Goal: Information Seeking & Learning: Find specific fact

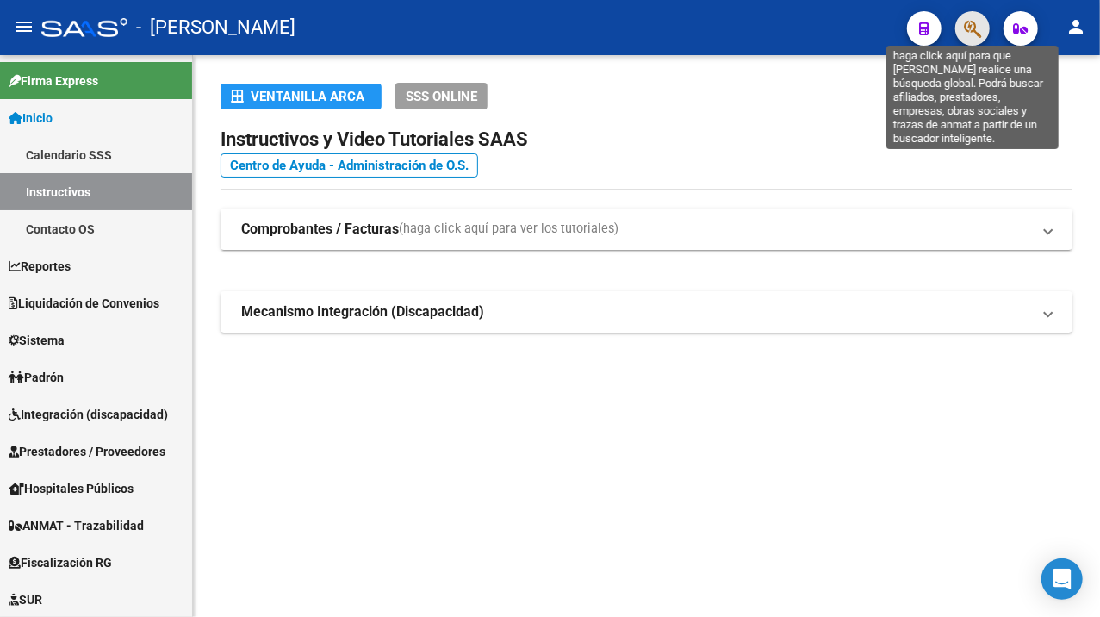
click at [970, 32] on icon "button" at bounding box center [972, 29] width 17 height 20
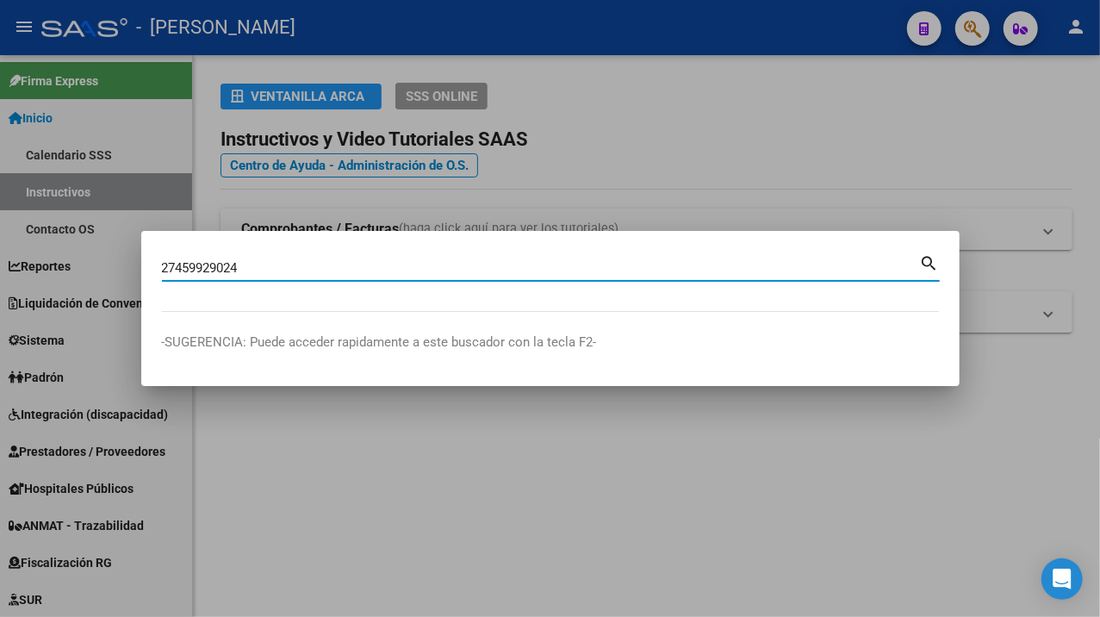
type input "27459929024"
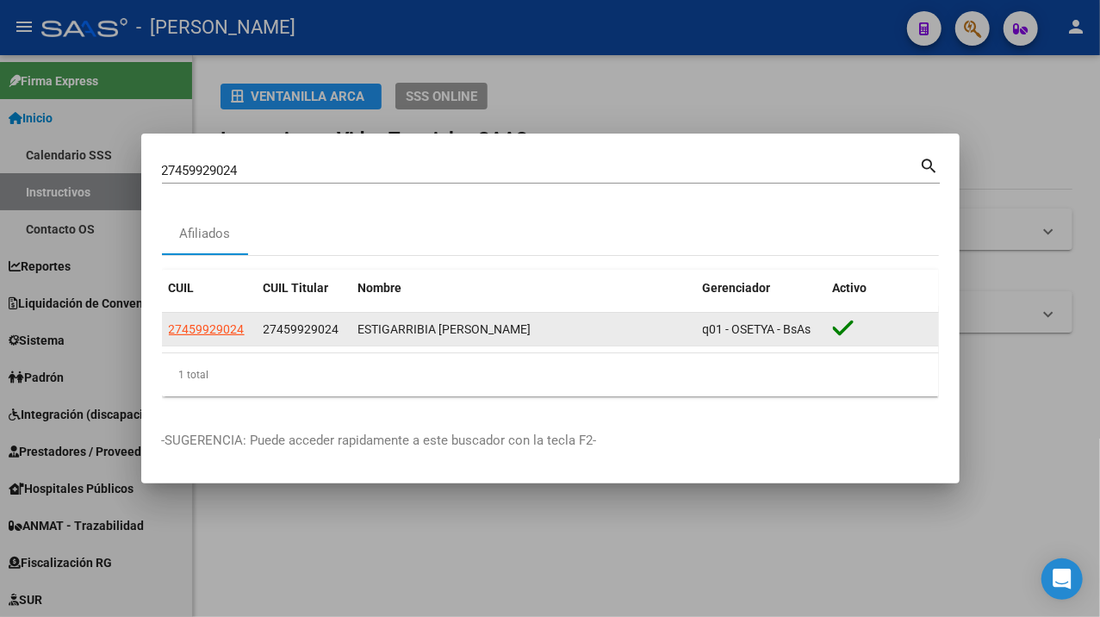
click at [226, 343] on datatable-body-cell "27459929024" at bounding box center [209, 330] width 95 height 34
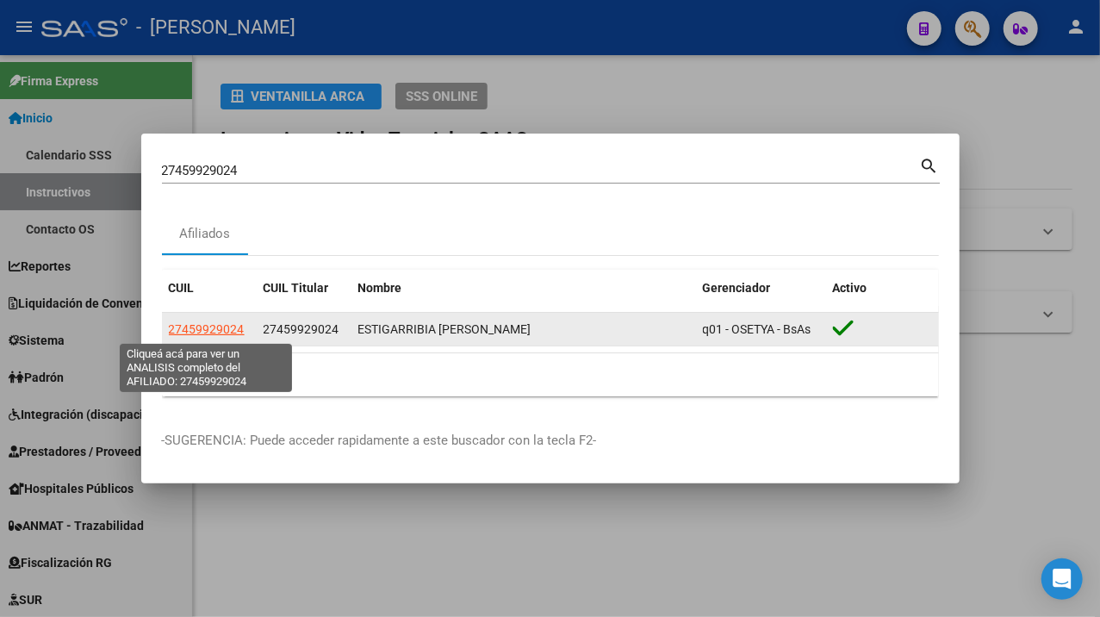
click at [224, 326] on span "27459929024" at bounding box center [207, 329] width 76 height 14
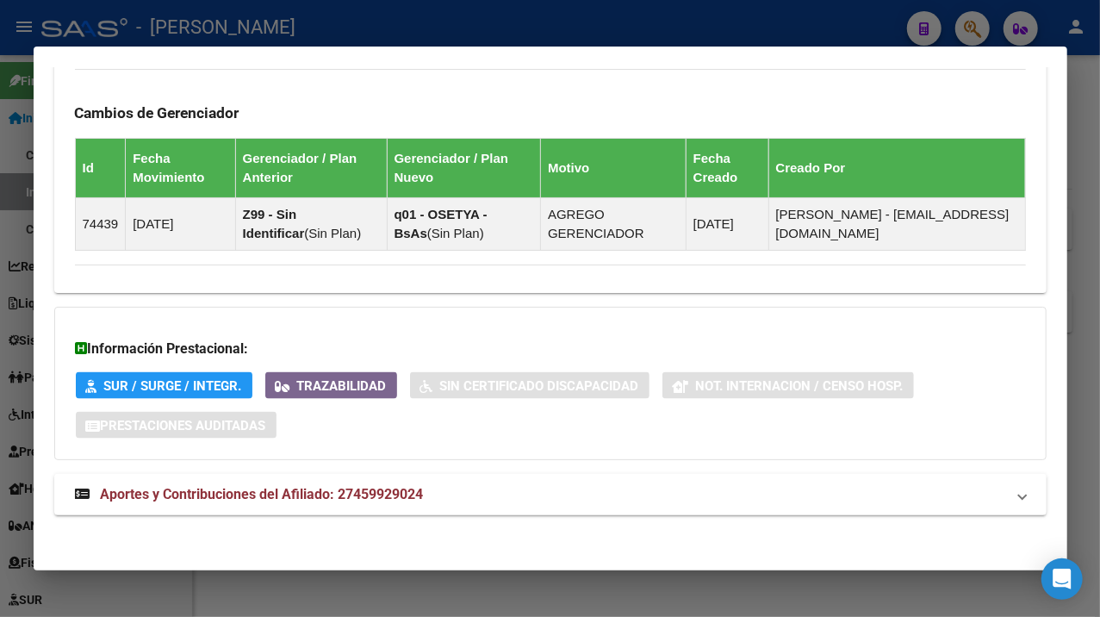
scroll to position [1131, 0]
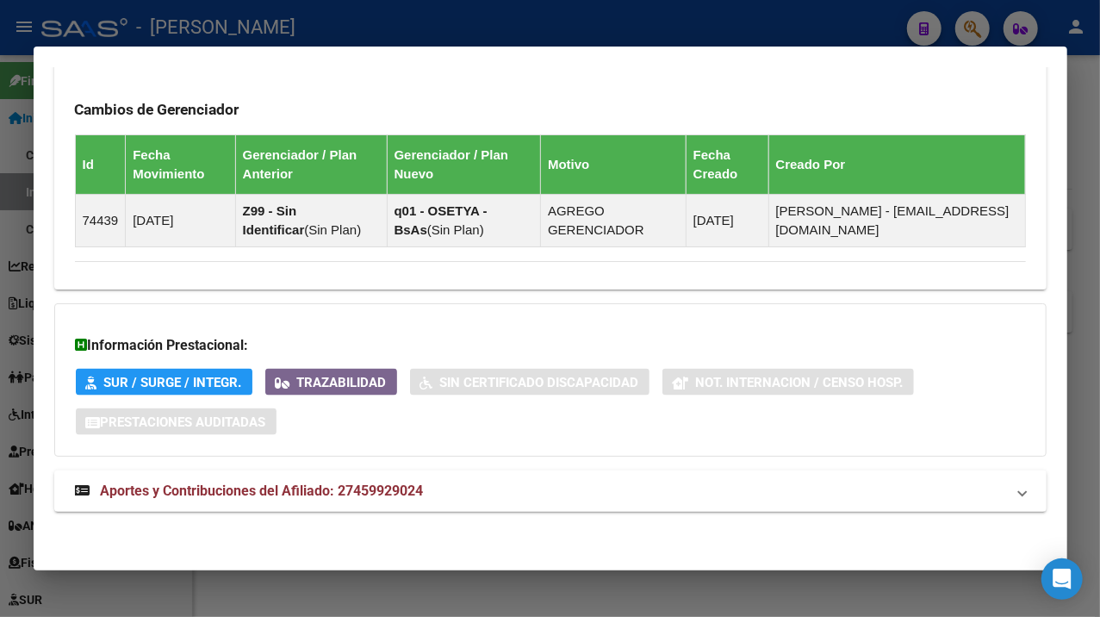
click at [597, 488] on mat-panel-title "Aportes y Contribuciones del Afiliado: 27459929024" at bounding box center [540, 491] width 930 height 21
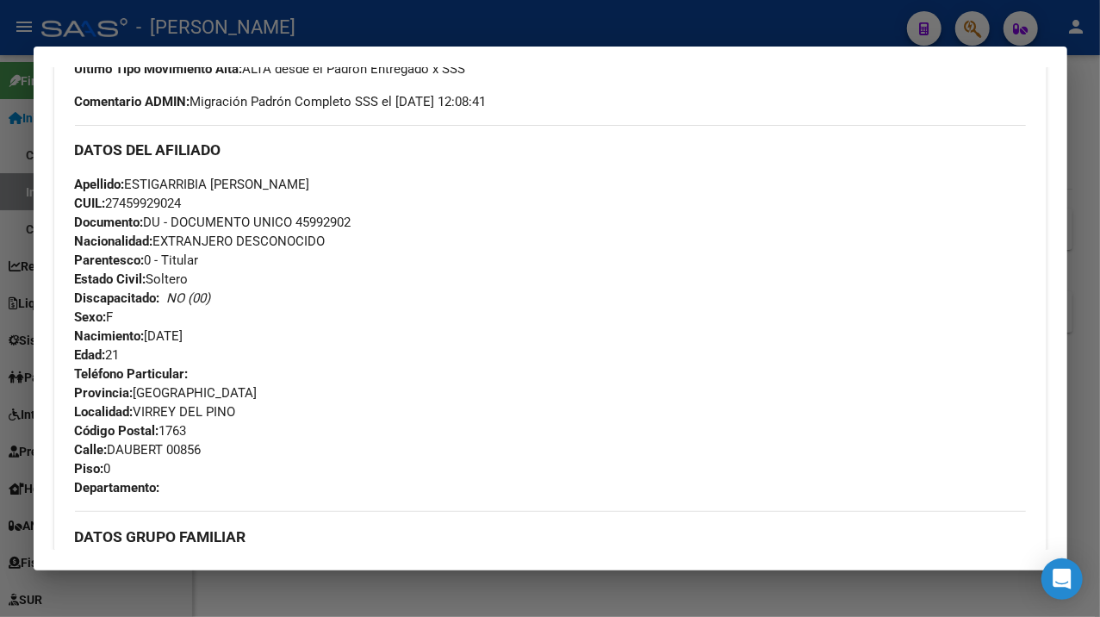
scroll to position [489, 0]
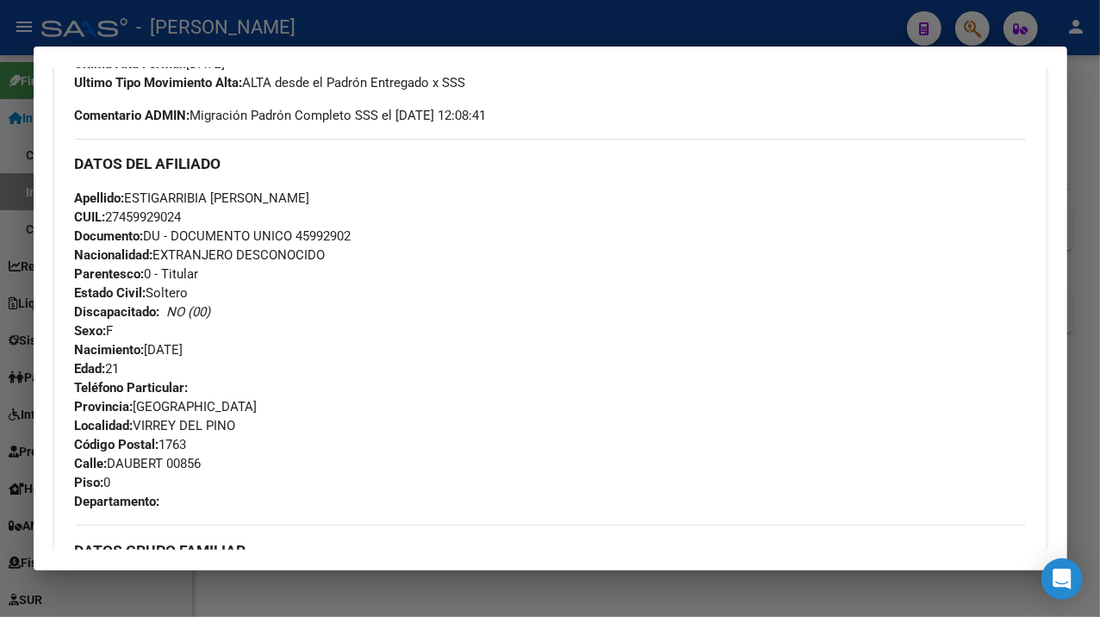
click at [335, 234] on span "Documento: DU - DOCUMENTO UNICO 45992902" at bounding box center [213, 236] width 277 height 16
copy span "45992902"
click at [163, 194] on span "Apellido: ESTIGARRIBIA [PERSON_NAME]" at bounding box center [192, 198] width 235 height 16
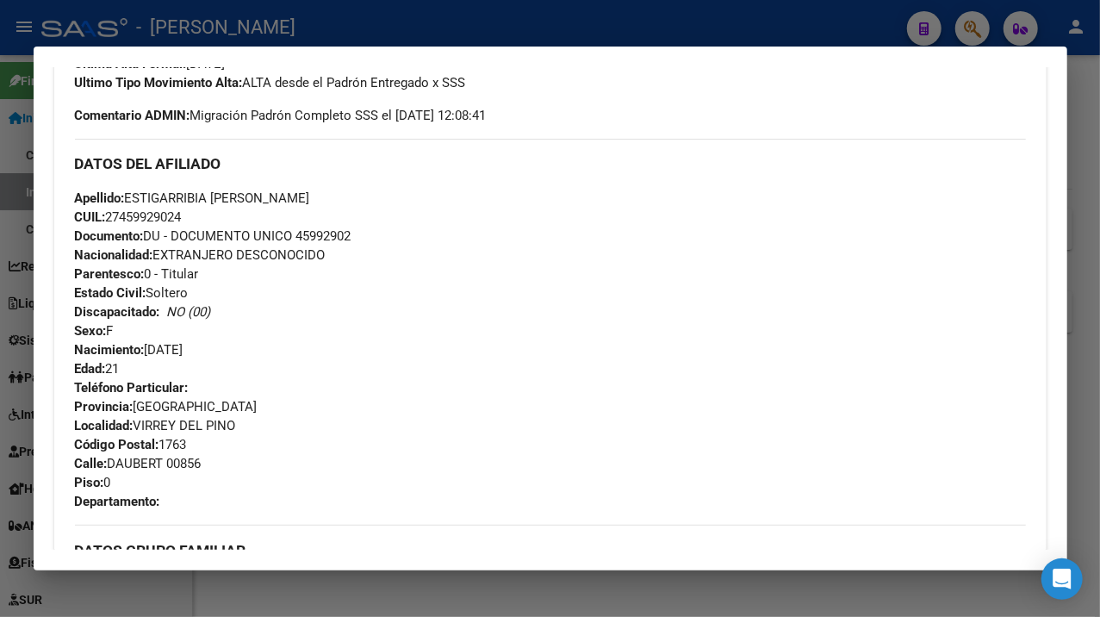
copy span "ESTIGARRIBIA"
click at [231, 195] on span "Apellido: ESTIGARRIBIA [PERSON_NAME]" at bounding box center [192, 198] width 235 height 16
click at [239, 195] on span "Apellido: ESTIGARRIBIA [PERSON_NAME]" at bounding box center [192, 198] width 235 height 16
copy span "LIPEZ"
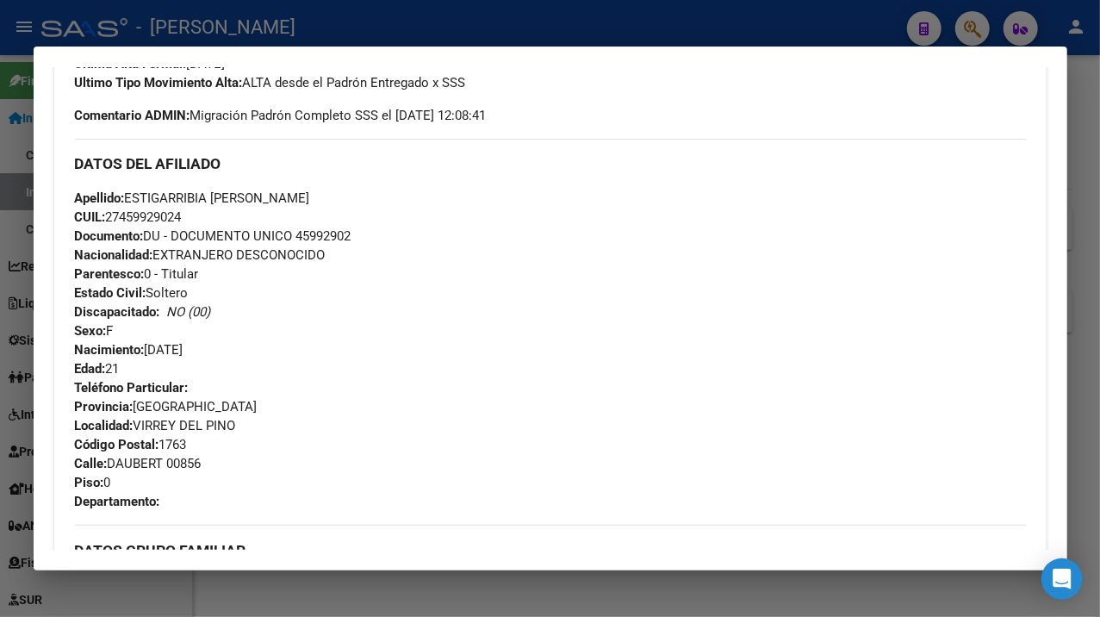
click at [250, 193] on span "Apellido: ESTIGARRIBIA [PERSON_NAME]" at bounding box center [192, 198] width 235 height 16
drag, startPoint x: 253, startPoint y: 194, endPoint x: 345, endPoint y: 197, distance: 92.2
click at [345, 197] on div "Apellido: ESTIGARRIBIA [PERSON_NAME] CUIL: 27459929024 Documento: DU - DOCUMENT…" at bounding box center [550, 284] width 951 height 190
copy span "[PERSON_NAME]"
click at [128, 462] on span "Calle: DAUBERT 00856" at bounding box center [138, 464] width 127 height 16
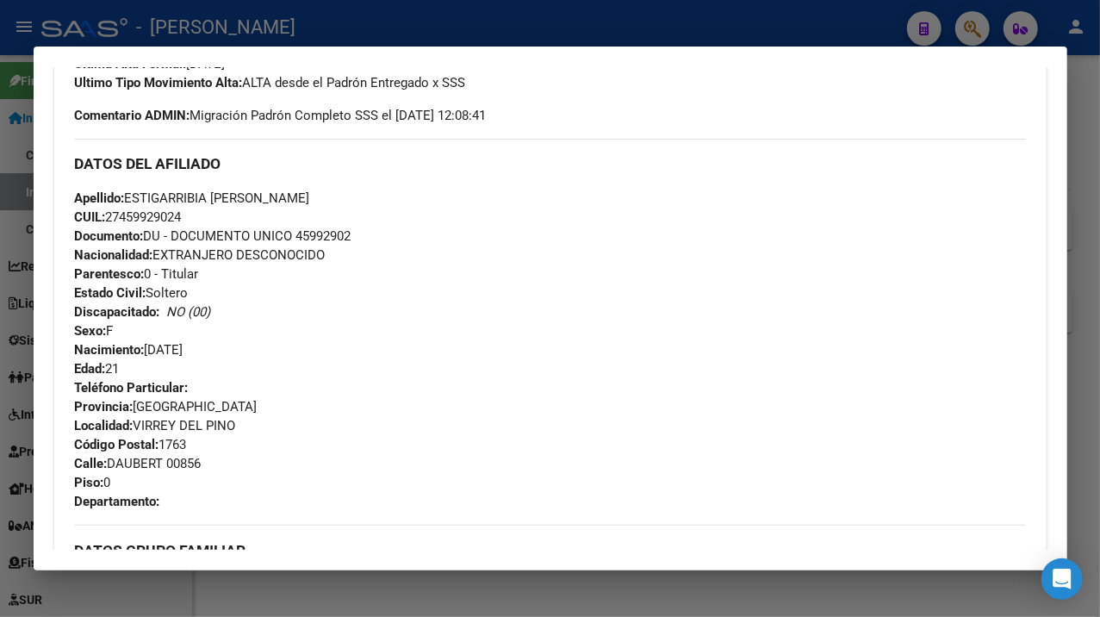
click at [128, 462] on span "Calle: DAUBERT 00856" at bounding box center [138, 464] width 127 height 16
copy span "DAUBERT"
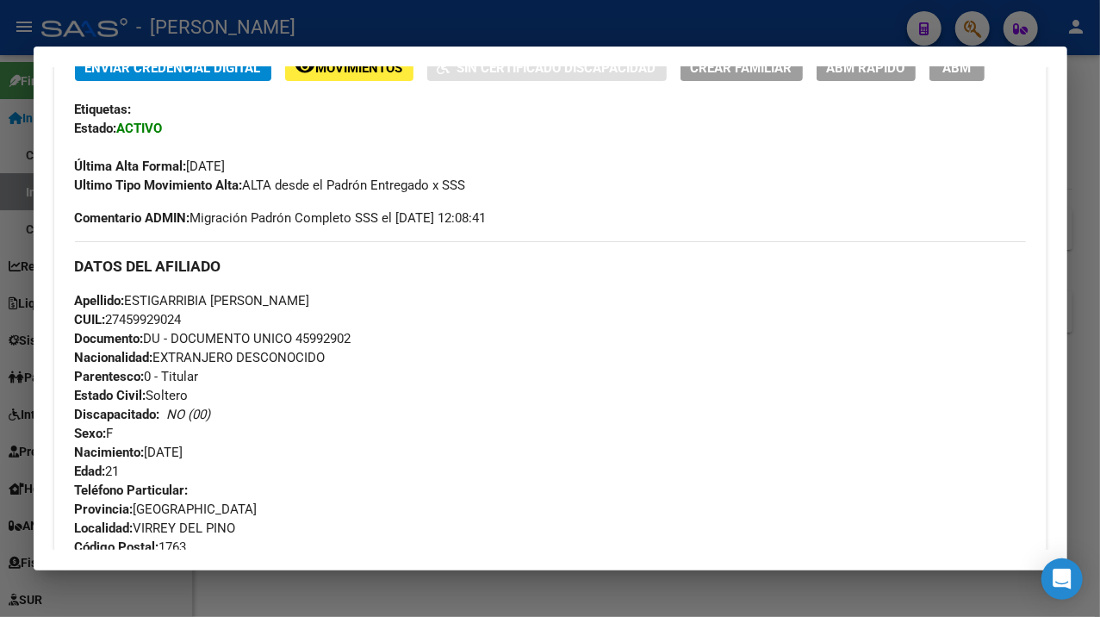
scroll to position [374, 0]
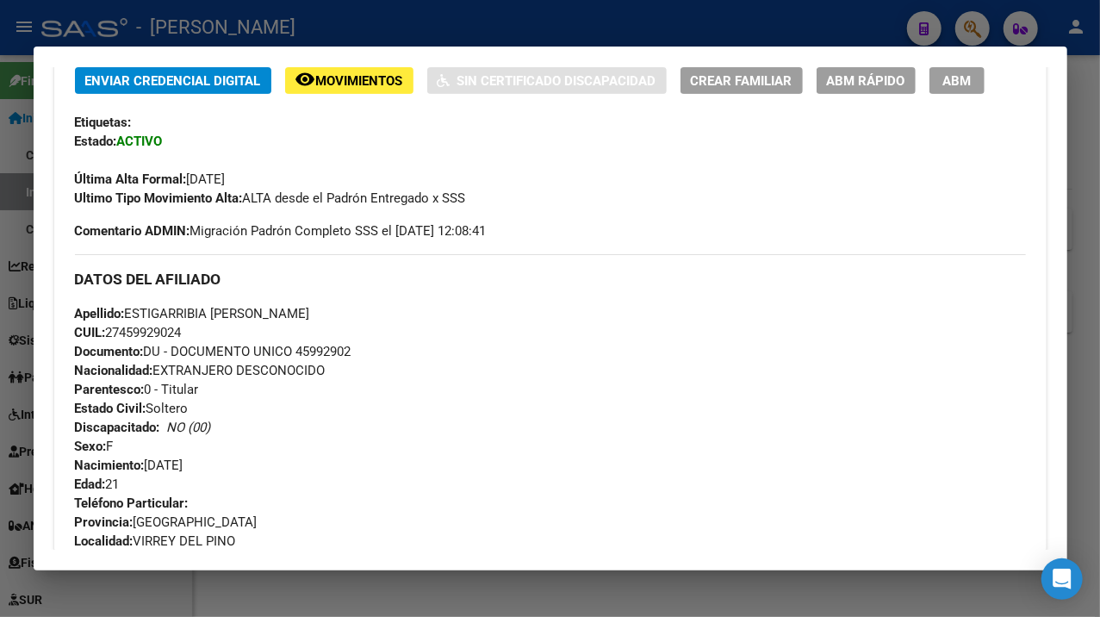
click at [1077, 80] on div at bounding box center [550, 308] width 1100 height 617
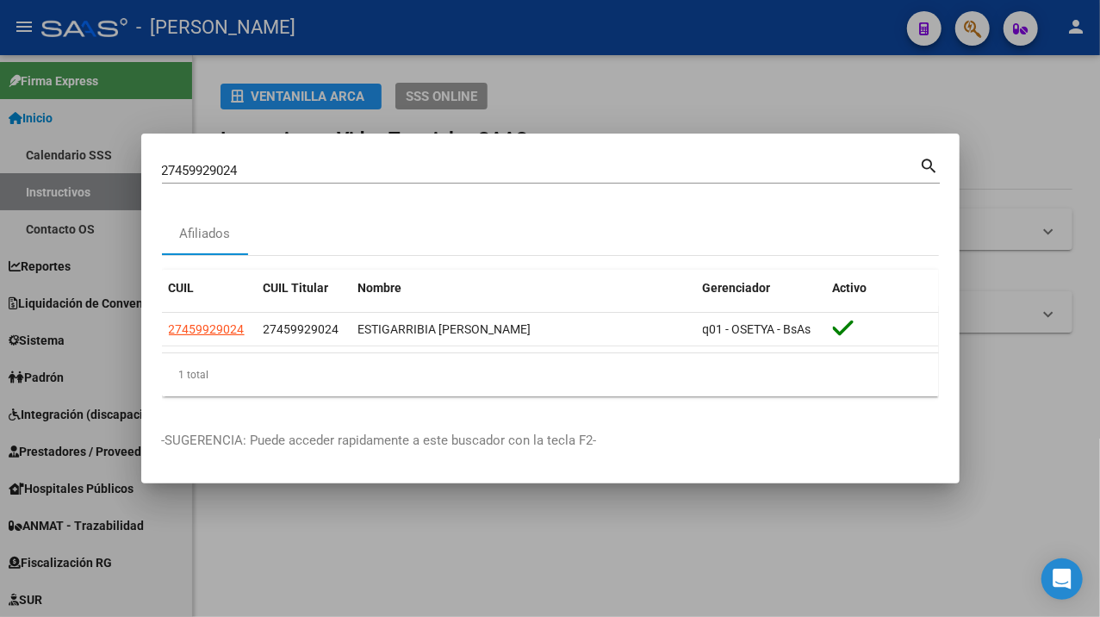
click at [483, 176] on input "27459929024" at bounding box center [541, 171] width 758 height 16
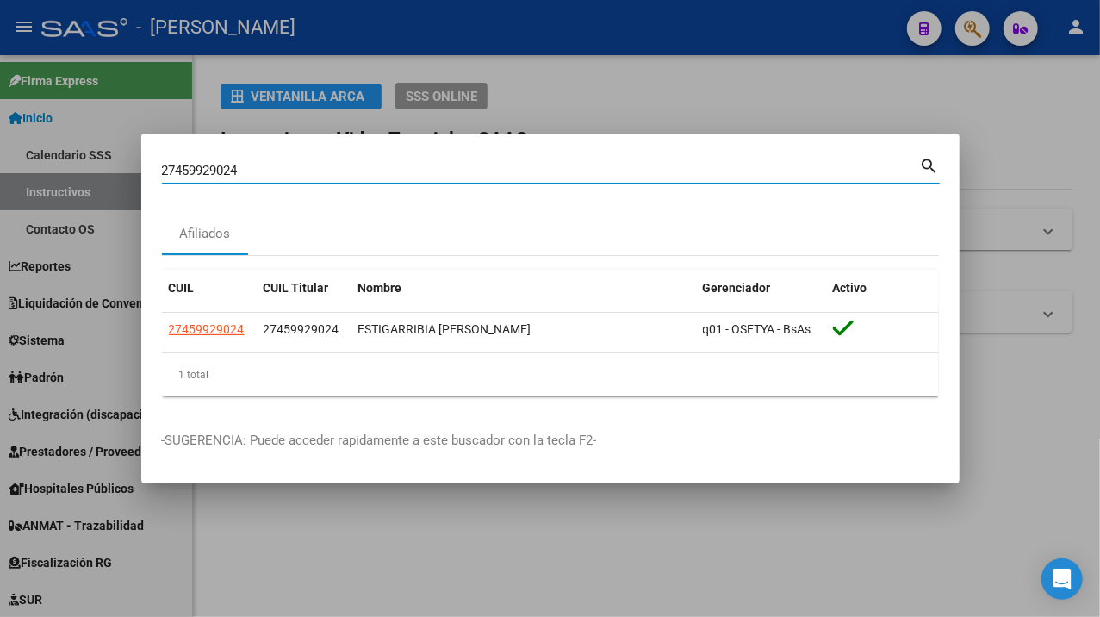
click at [483, 176] on input "27459929024" at bounding box center [541, 171] width 758 height 16
paste input "47928"
type input "27459947928"
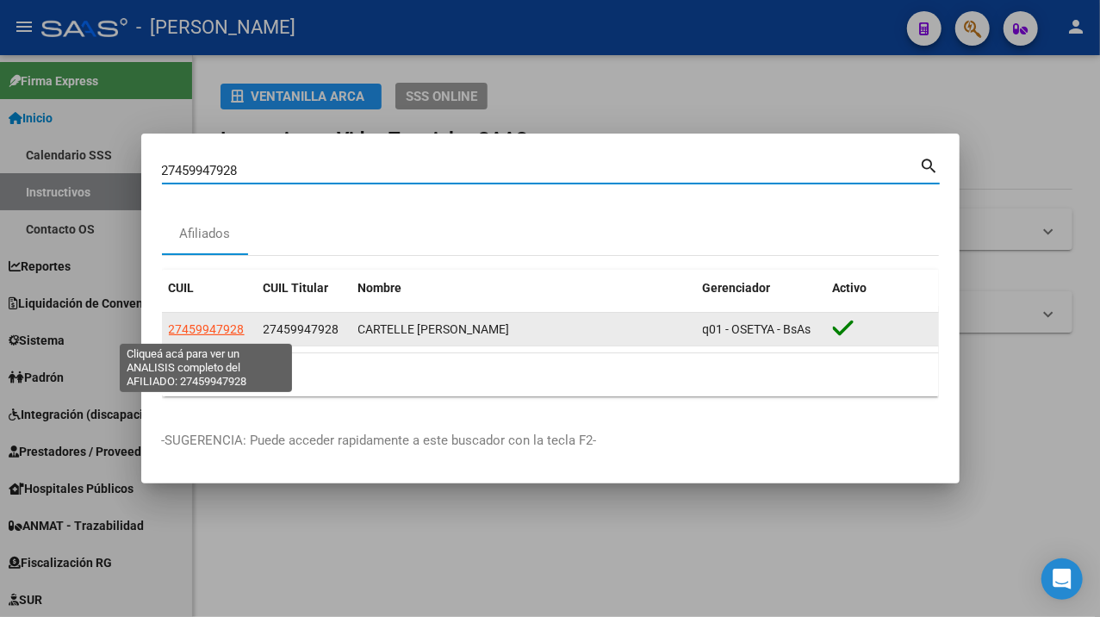
click at [215, 334] on span "27459947928" at bounding box center [207, 329] width 76 height 14
type textarea "27459947928"
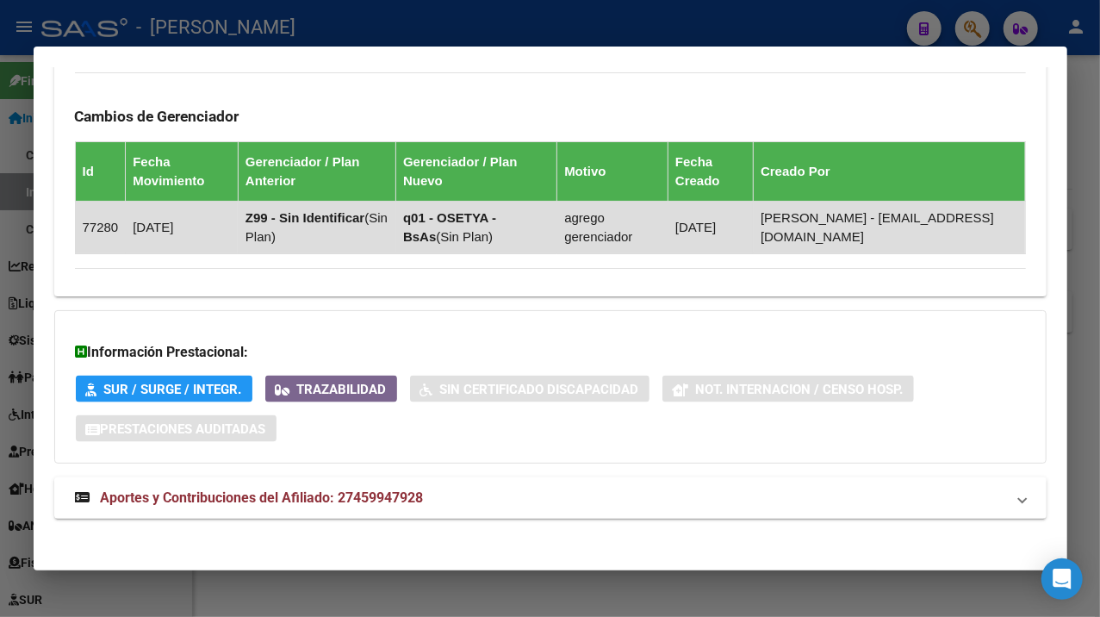
scroll to position [1131, 0]
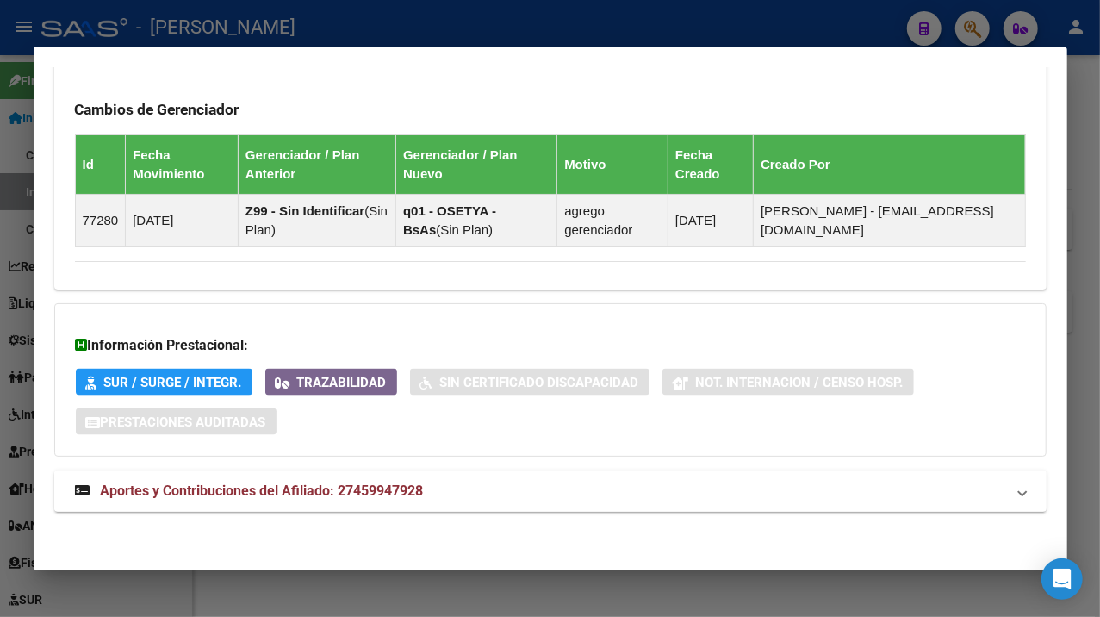
click at [467, 489] on mat-panel-title "Aportes y Contribuciones del Afiliado: 27459947928" at bounding box center [540, 491] width 930 height 21
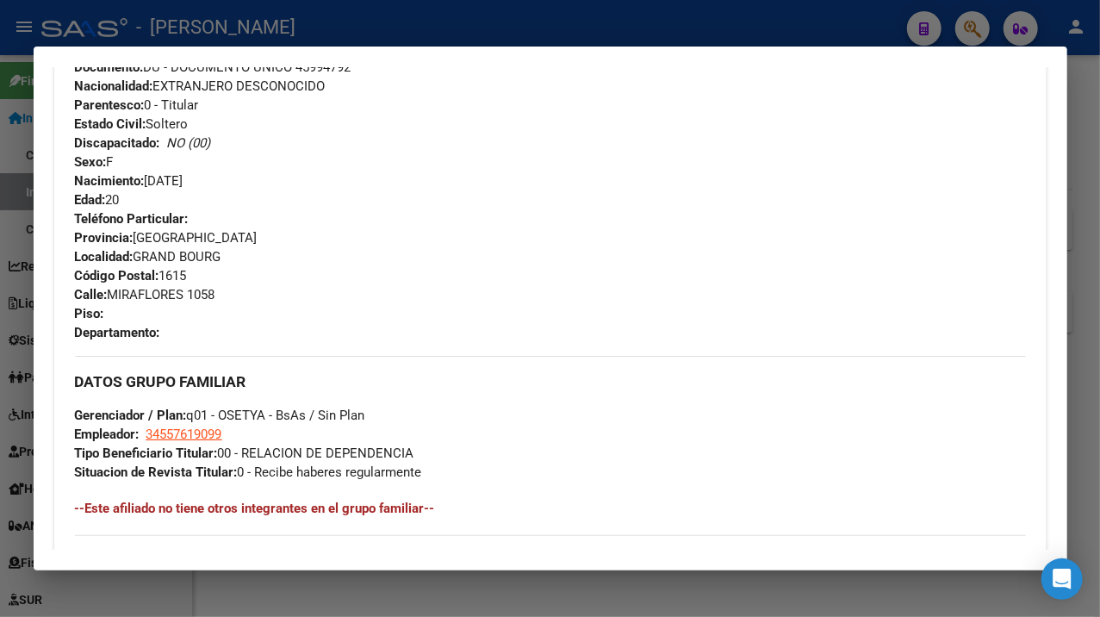
scroll to position [543, 0]
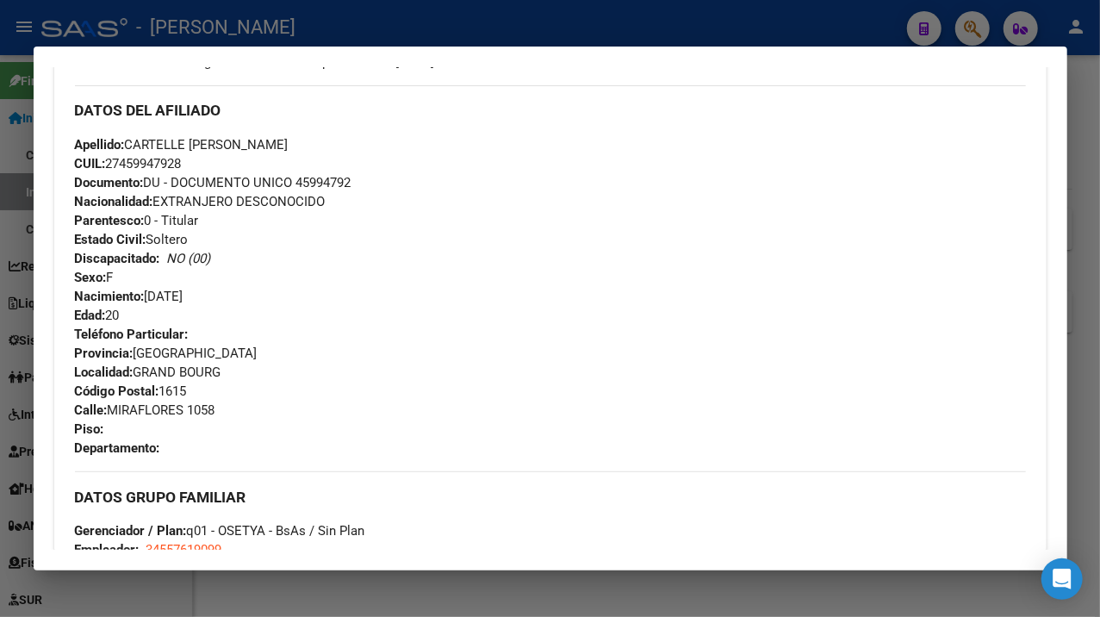
click at [343, 175] on span "Documento: DU - DOCUMENTO UNICO 45994792" at bounding box center [213, 183] width 277 height 16
click at [345, 176] on span "Documento: DU - DOCUMENTO UNICO 45994792" at bounding box center [213, 183] width 277 height 16
drag, startPoint x: 345, startPoint y: 176, endPoint x: 333, endPoint y: 183, distance: 14.6
click at [333, 183] on span "Documento: DU - DOCUMENTO UNICO 45994792" at bounding box center [213, 183] width 277 height 16
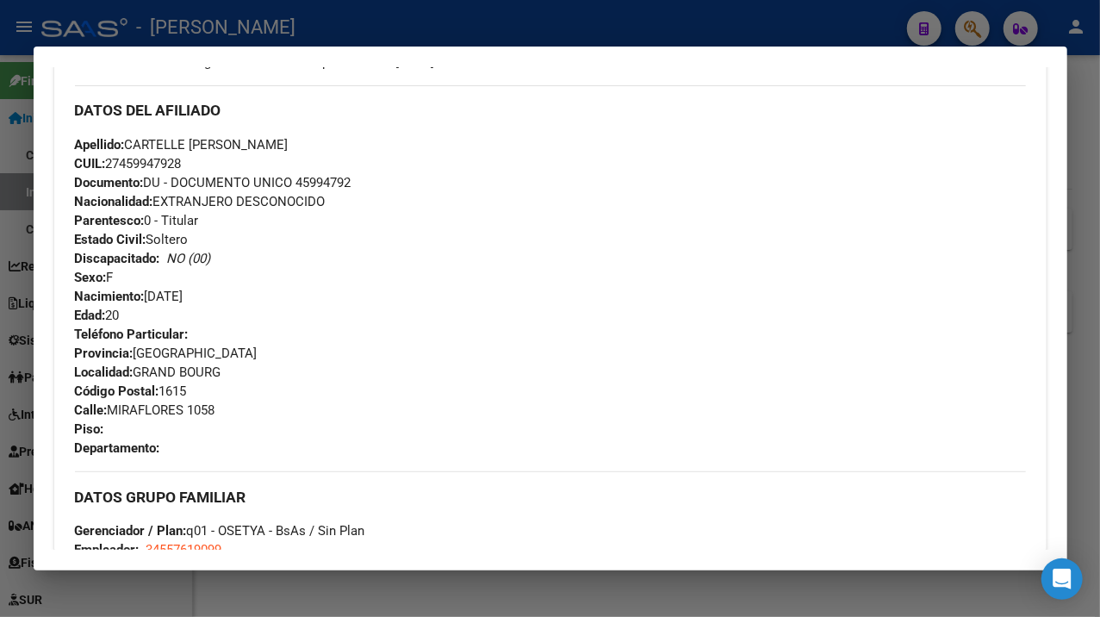
click at [333, 183] on span "Documento: DU - DOCUMENTO UNICO 45994792" at bounding box center [213, 183] width 277 height 16
click at [167, 141] on span "Apellido: CARTELLE [PERSON_NAME]" at bounding box center [182, 145] width 214 height 16
copy span "CARTELLE"
click at [222, 146] on span "Apellido: CARTELLE [PERSON_NAME]" at bounding box center [182, 145] width 214 height 16
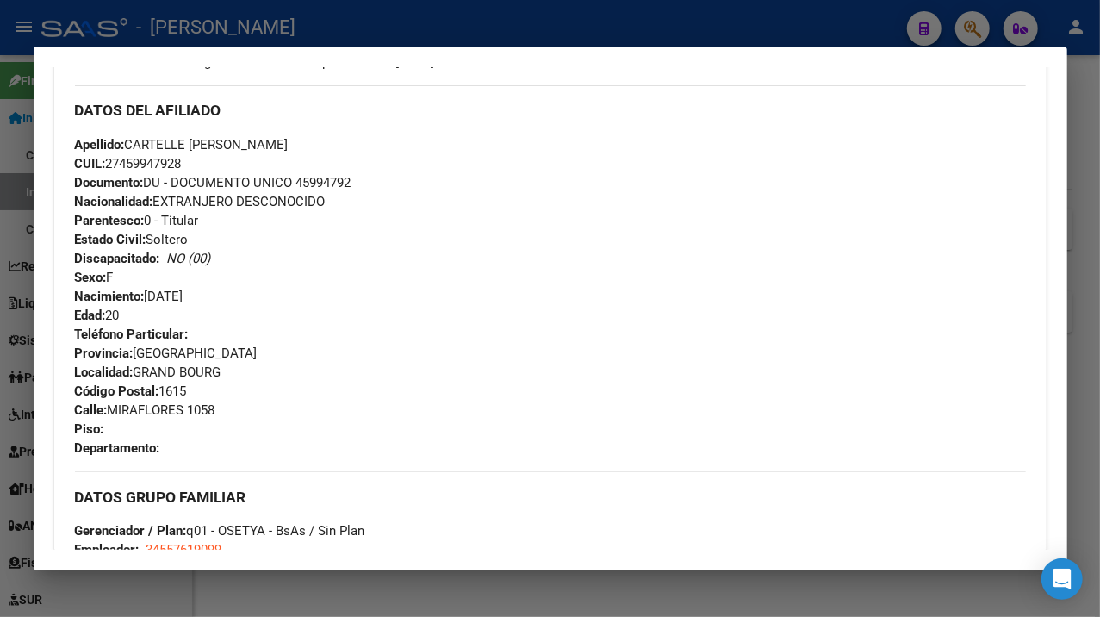
drag, startPoint x: 194, startPoint y: 139, endPoint x: 345, endPoint y: 145, distance: 151.7
click at [345, 145] on div "Apellido: CARTELLE [PERSON_NAME]: 27459947928 Documento: DU - DOCUMENTO UNICO 4…" at bounding box center [550, 230] width 951 height 190
copy span "[PERSON_NAME]"
click at [132, 414] on span "[STREET_ADDRESS]" at bounding box center [145, 410] width 140 height 16
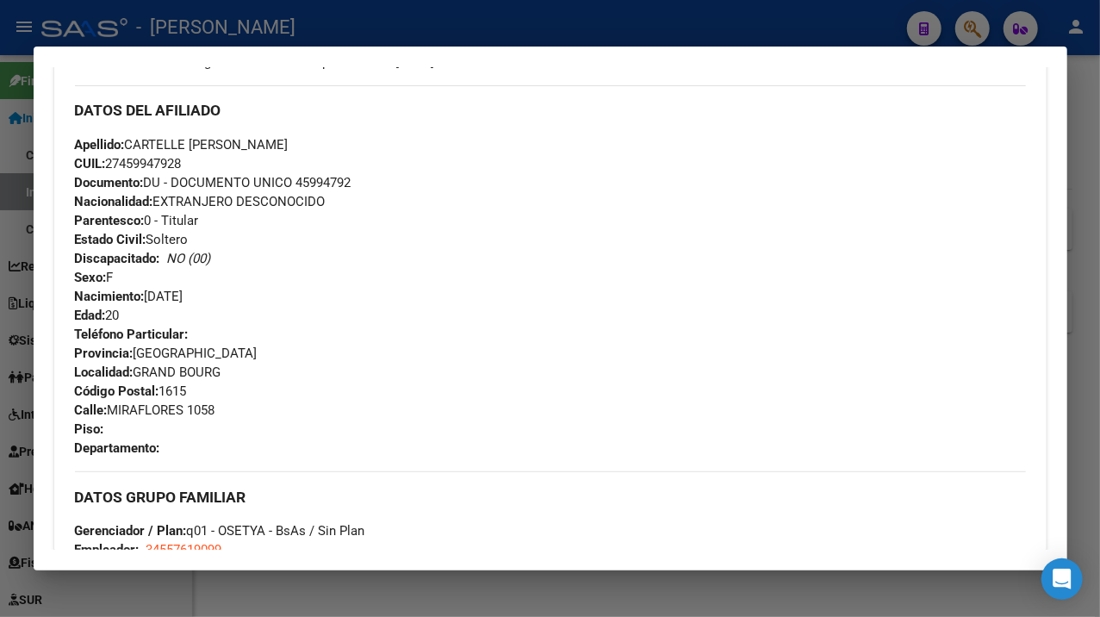
copy span "MIRAFLORES"
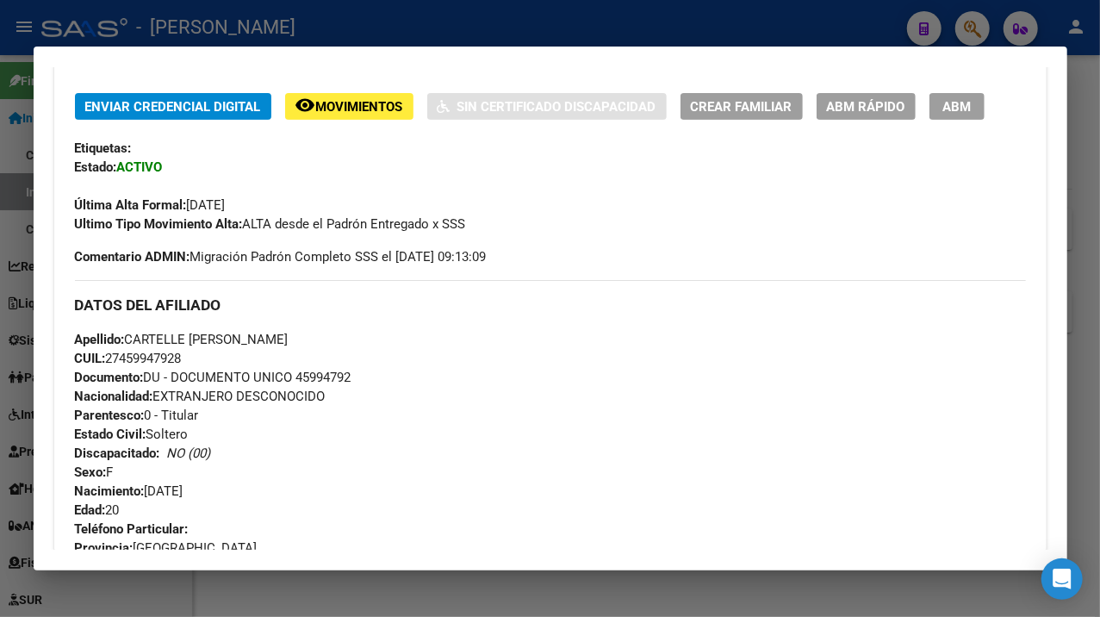
scroll to position [345, 0]
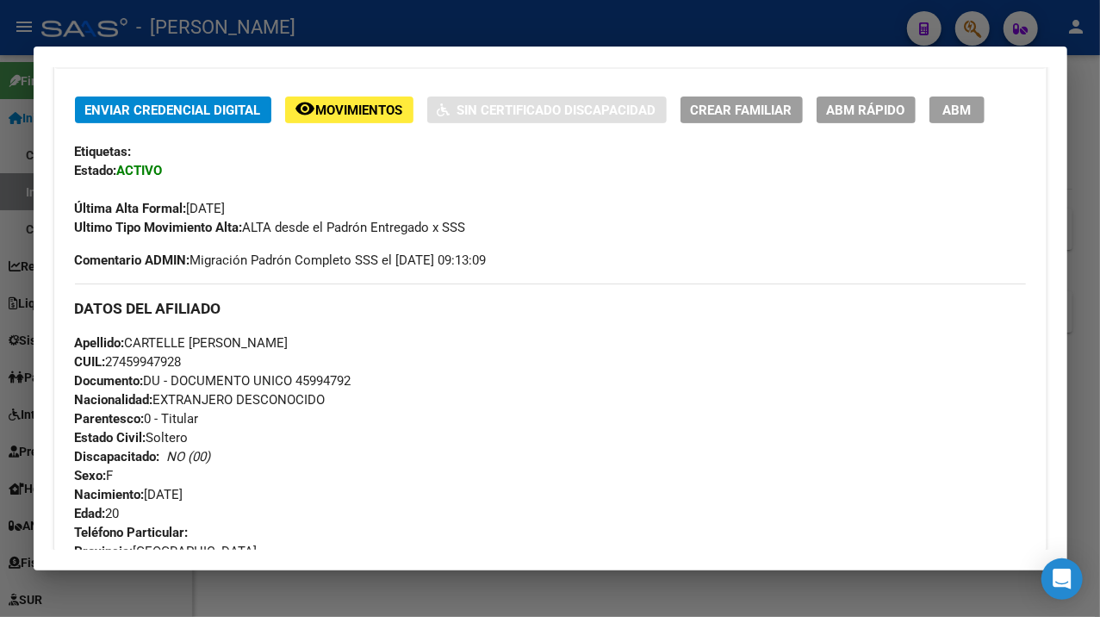
click at [1094, 86] on div at bounding box center [550, 308] width 1100 height 617
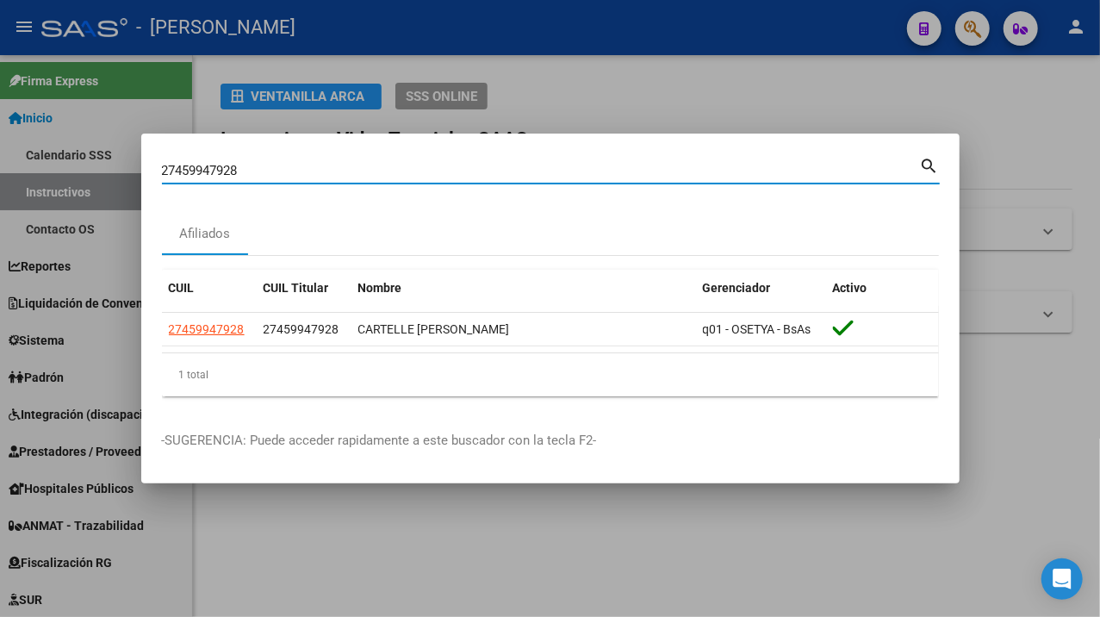
click at [558, 166] on input "27459947928" at bounding box center [541, 171] width 758 height 16
click at [556, 166] on input "27459947928" at bounding box center [541, 171] width 758 height 16
paste input "52611"
type input "27459952611"
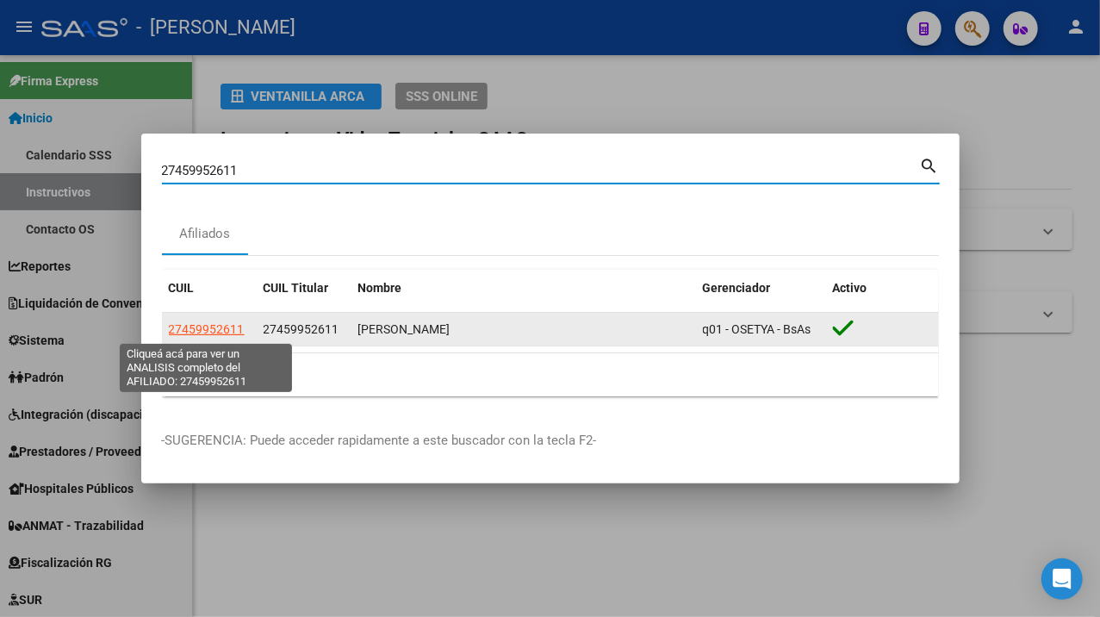
click at [194, 325] on span "27459952611" at bounding box center [207, 329] width 76 height 14
type textarea "27459952611"
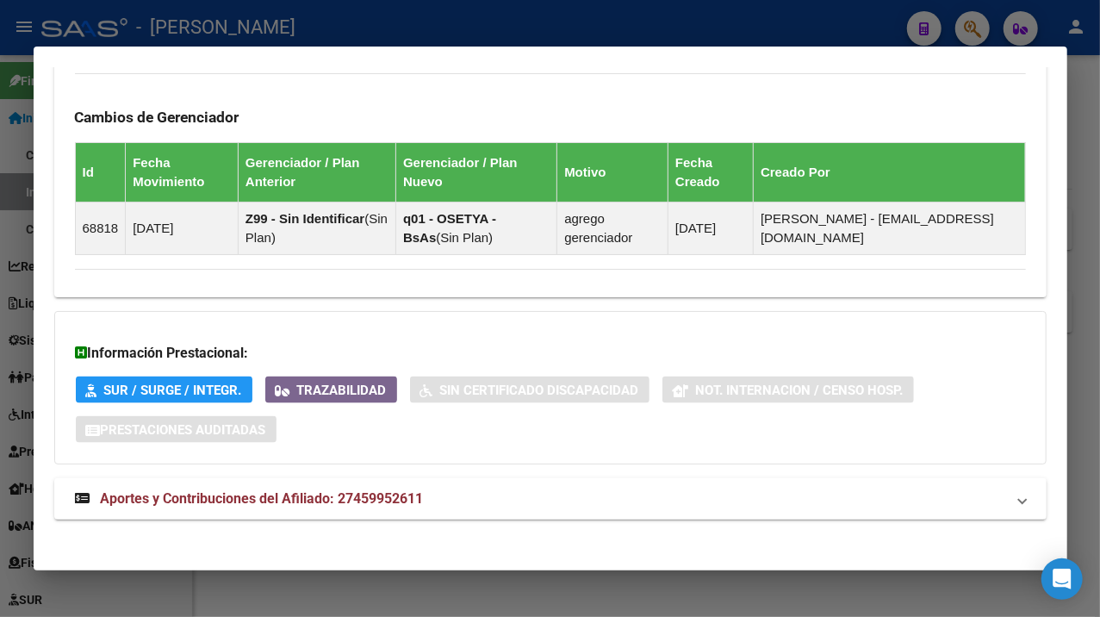
scroll to position [1131, 0]
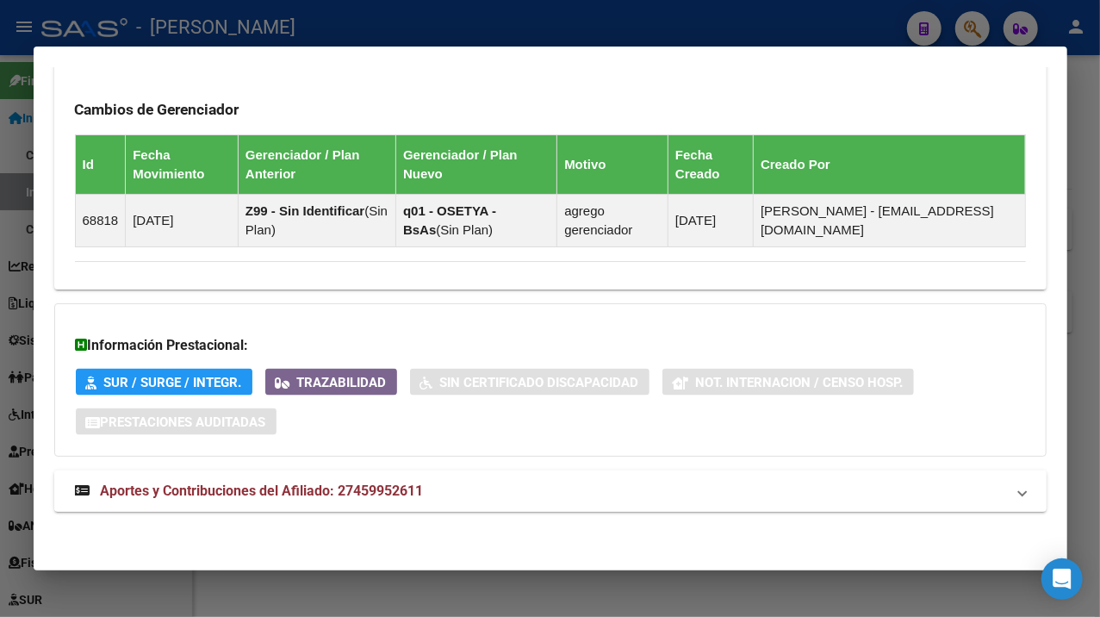
click at [513, 481] on mat-panel-title "Aportes y Contribuciones del Afiliado: 27459952611" at bounding box center [540, 491] width 930 height 21
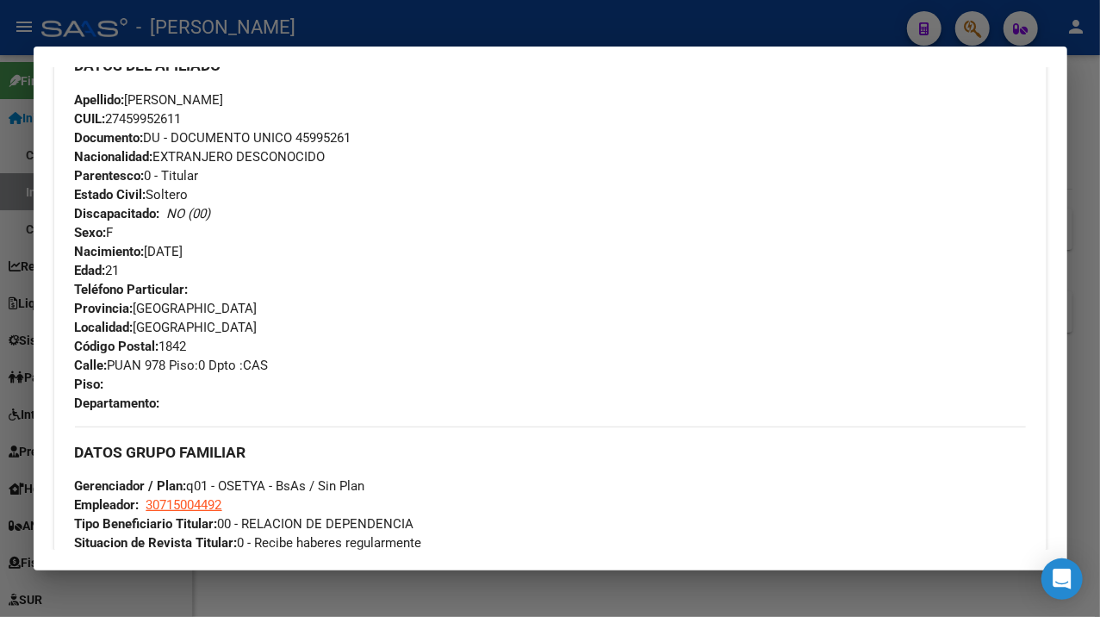
scroll to position [574, 0]
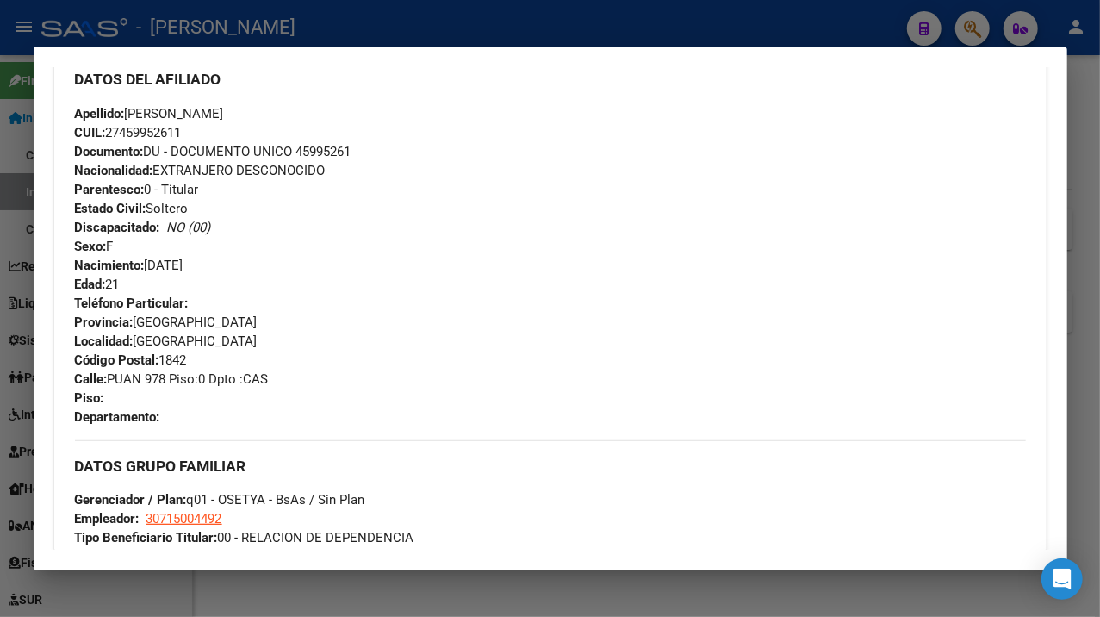
click at [333, 146] on span "Documento: DU - DOCUMENTO UNICO 45995261" at bounding box center [213, 152] width 277 height 16
copy span "45995261"
click at [129, 111] on span "Apellido: [PERSON_NAME]" at bounding box center [149, 114] width 149 height 16
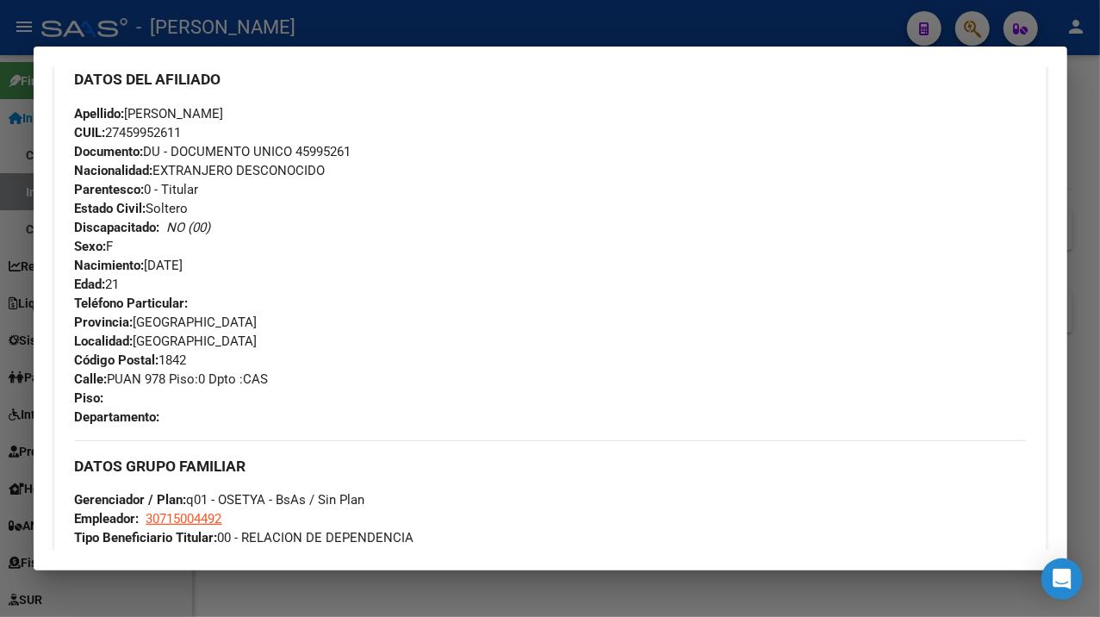
copy span "[PERSON_NAME]"
click at [252, 94] on div "DATOS DEL AFILIADO" at bounding box center [550, 79] width 951 height 50
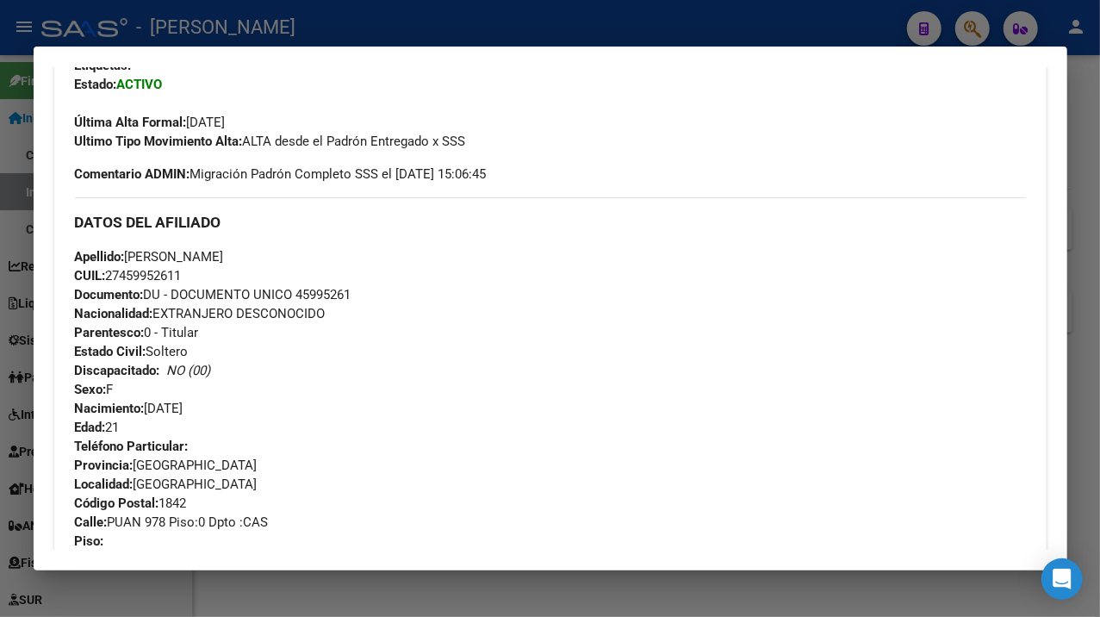
scroll to position [281, 0]
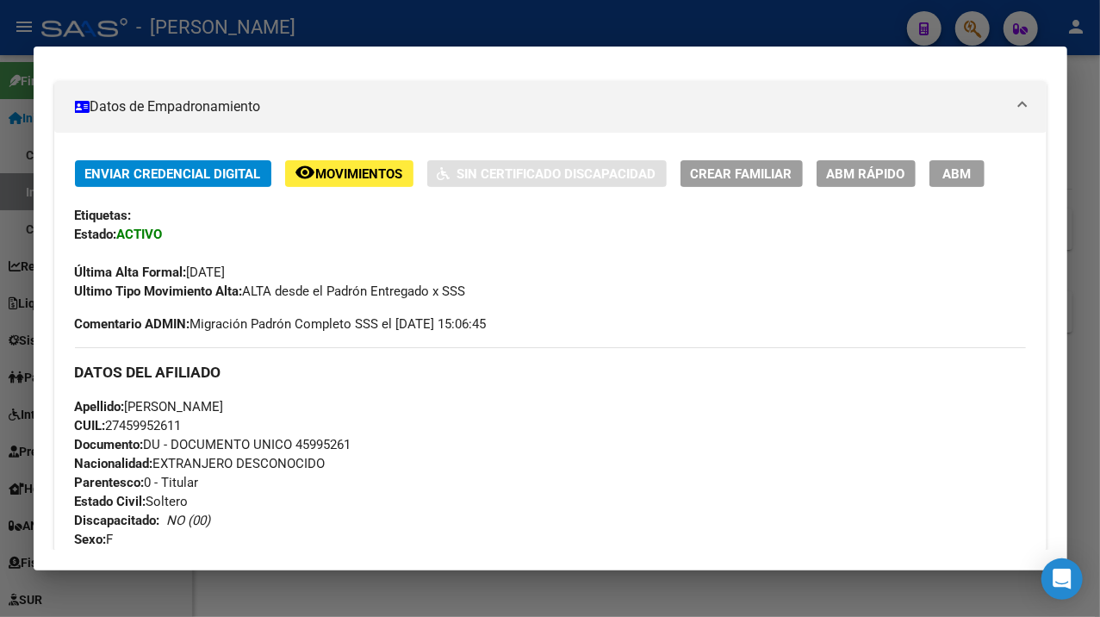
drag, startPoint x: 177, startPoint y: 112, endPoint x: 356, endPoint y: 401, distance: 339.7
click at [356, 401] on div "Apellido: [PERSON_NAME] [PERSON_NAME]: 27459952611 Documento: DU - DOCUMENTO UN…" at bounding box center [550, 492] width 951 height 190
drag, startPoint x: 293, startPoint y: 417, endPoint x: 208, endPoint y: 404, distance: 86.3
click at [210, 405] on span "Apellido: [PERSON_NAME]" at bounding box center [149, 407] width 149 height 16
drag, startPoint x: 177, startPoint y: 404, endPoint x: 334, endPoint y: 407, distance: 157.7
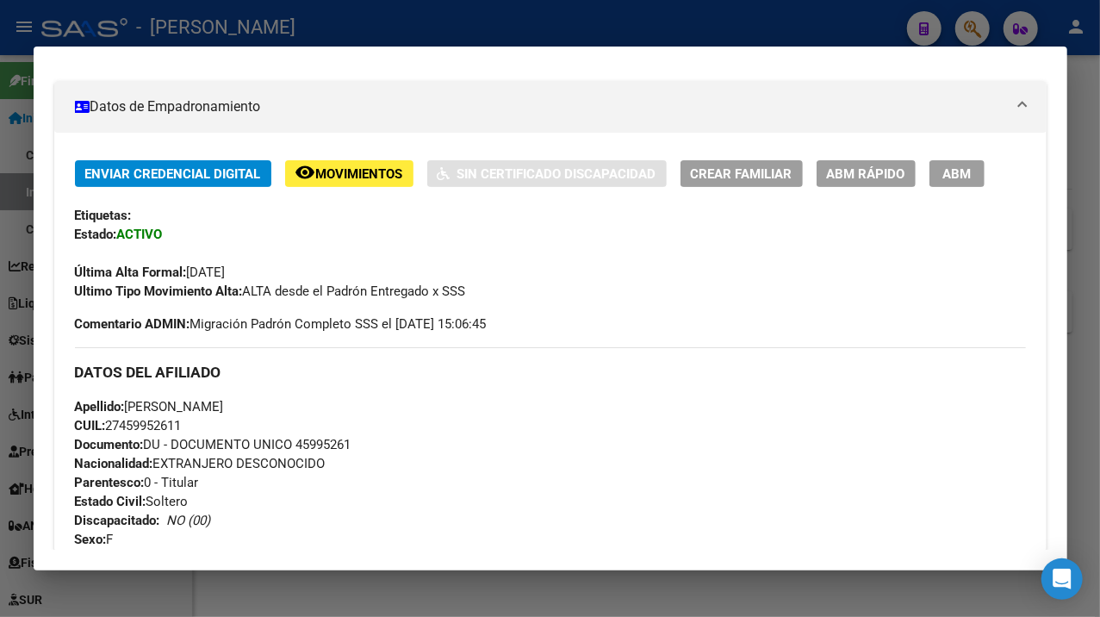
click at [334, 407] on div "Apellido: [PERSON_NAME] [PERSON_NAME]: 27459952611 Documento: DU - DOCUMENTO UN…" at bounding box center [550, 492] width 951 height 190
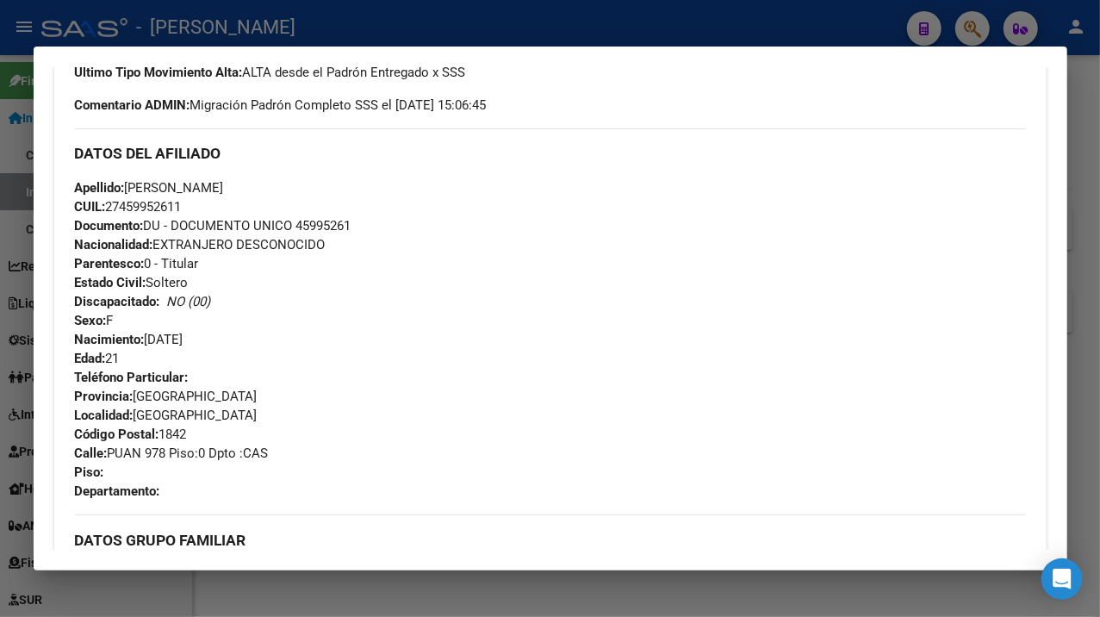
scroll to position [511, 0]
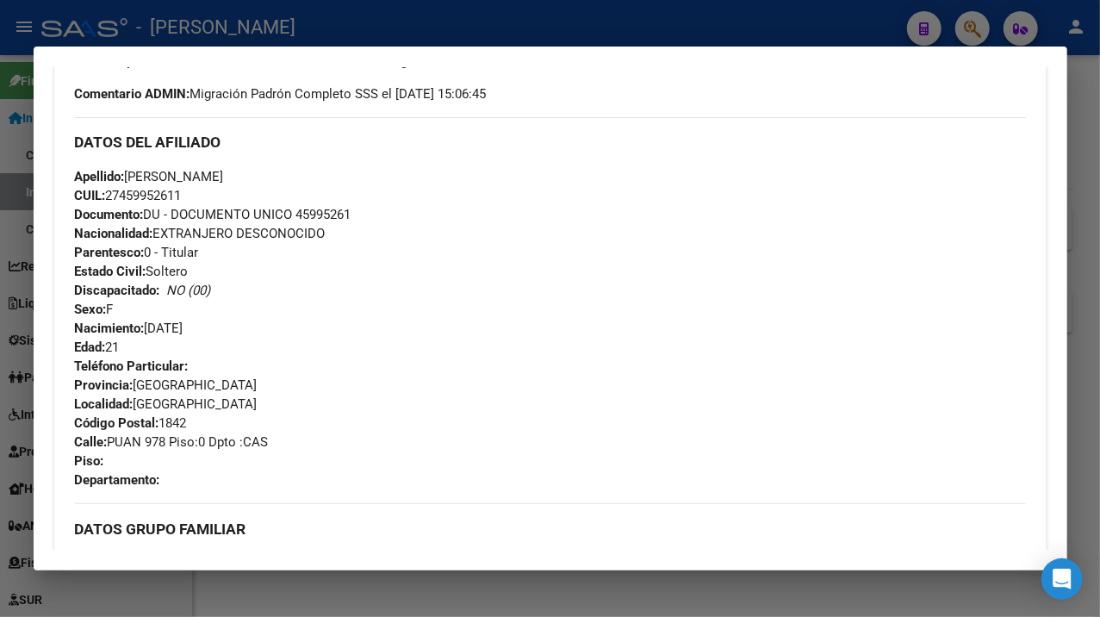
click at [128, 439] on span "Calle: PUAN 978 Piso:0 Dpto :CAS" at bounding box center [172, 442] width 194 height 16
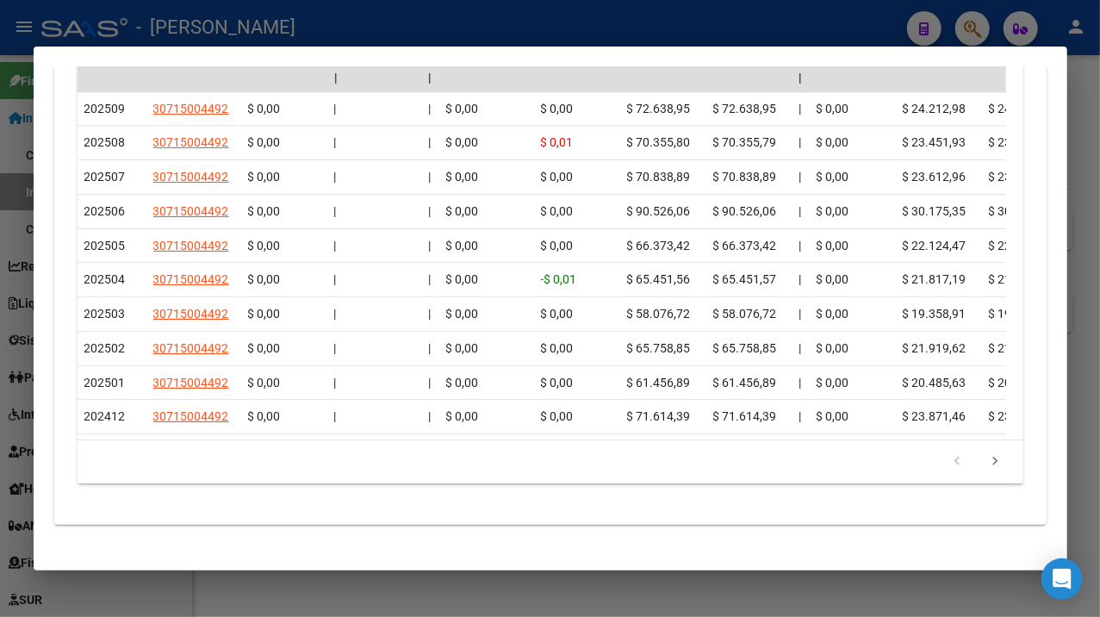
scroll to position [1857, 0]
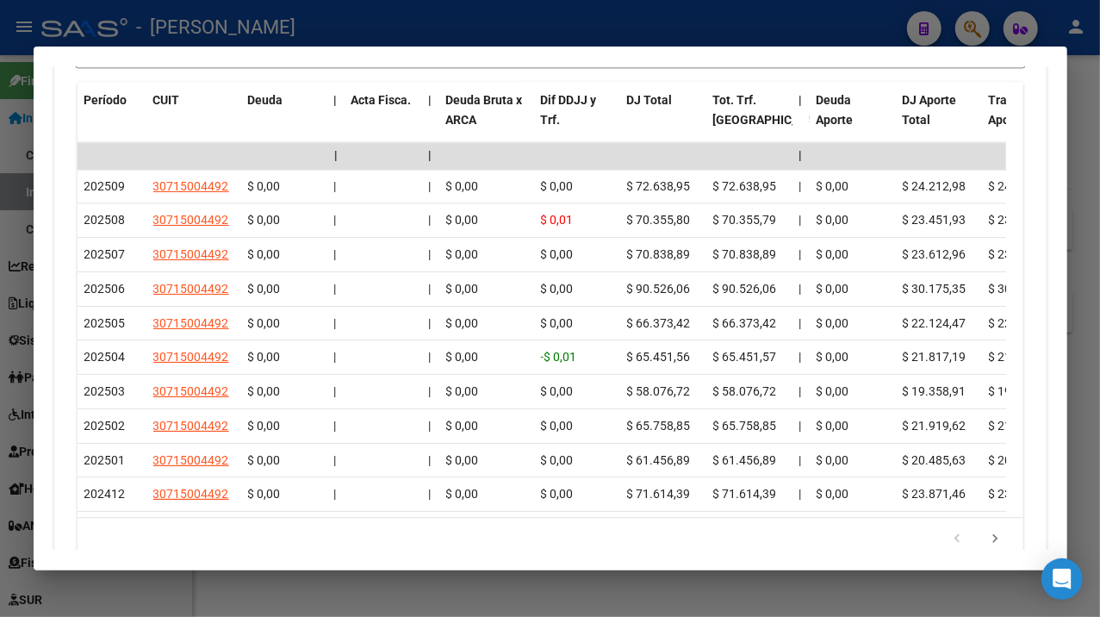
click at [1090, 115] on div at bounding box center [550, 308] width 1100 height 617
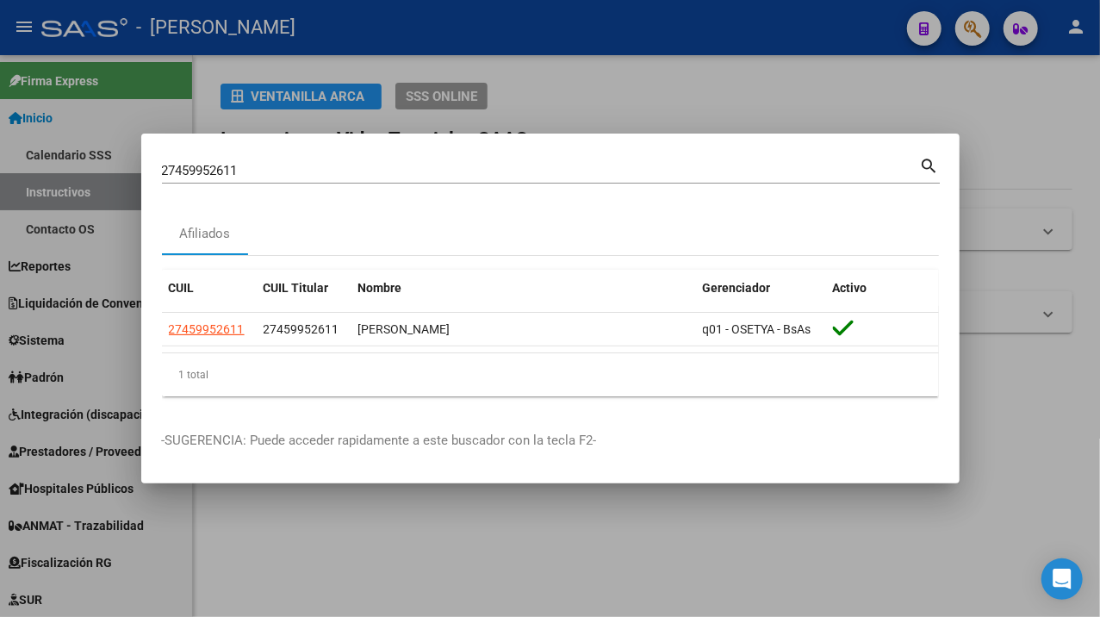
click at [575, 154] on div "27459952611 Buscar (apellido, dni, cuil, [PERSON_NAME], cuit, obra social) sear…" at bounding box center [551, 168] width 778 height 29
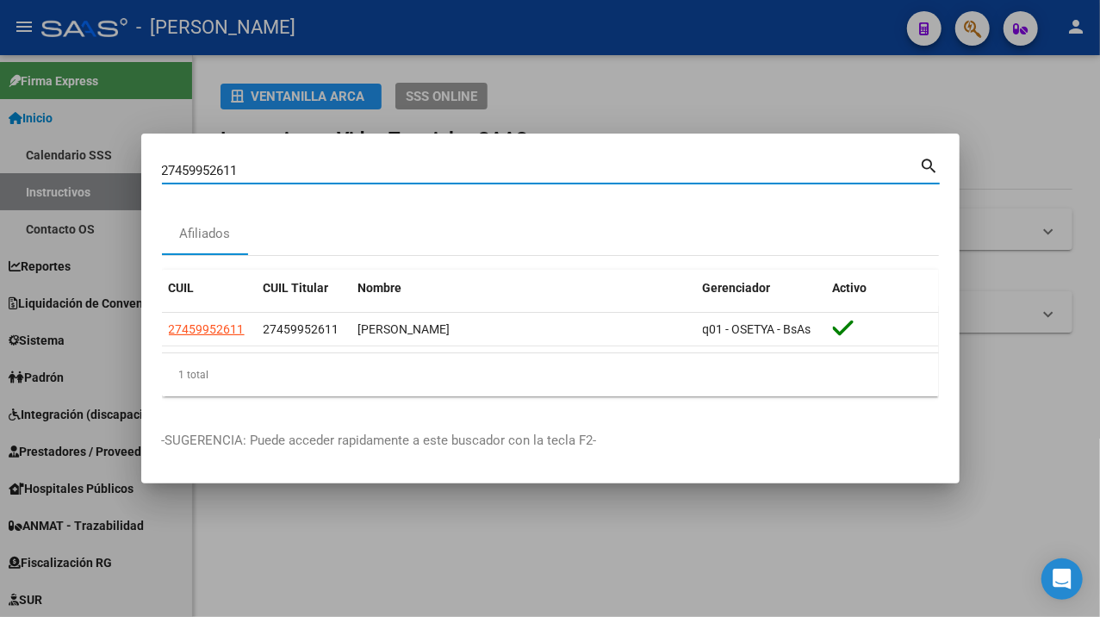
click at [503, 171] on input "27459952611" at bounding box center [541, 171] width 758 height 16
paste input "60233556"
type input "27460233556"
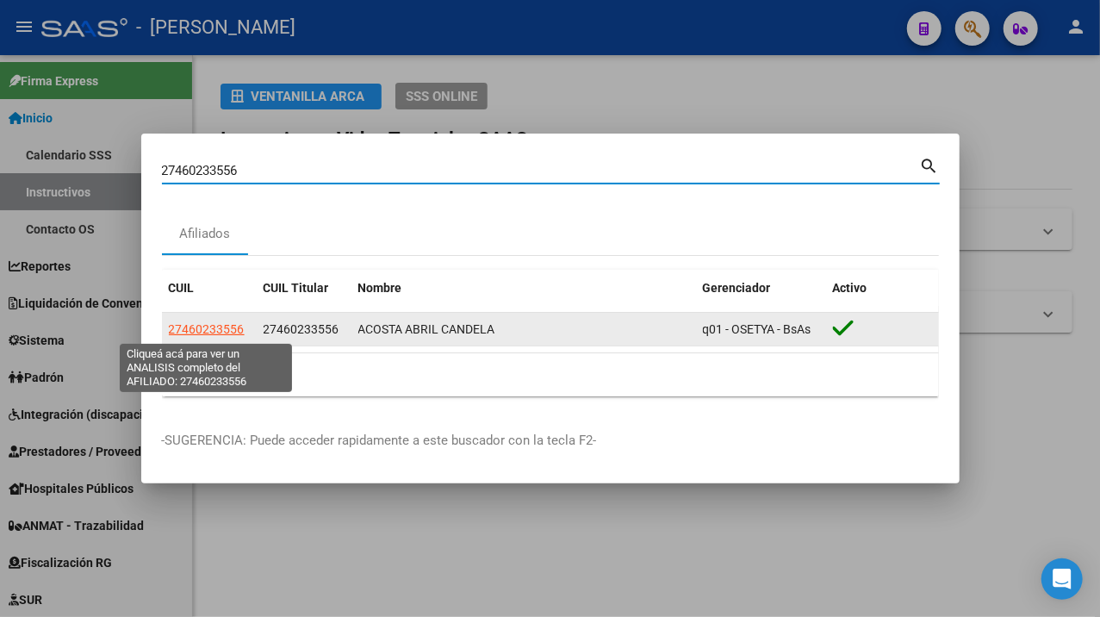
click at [214, 328] on span "27460233556" at bounding box center [207, 329] width 76 height 14
type textarea "27460233556"
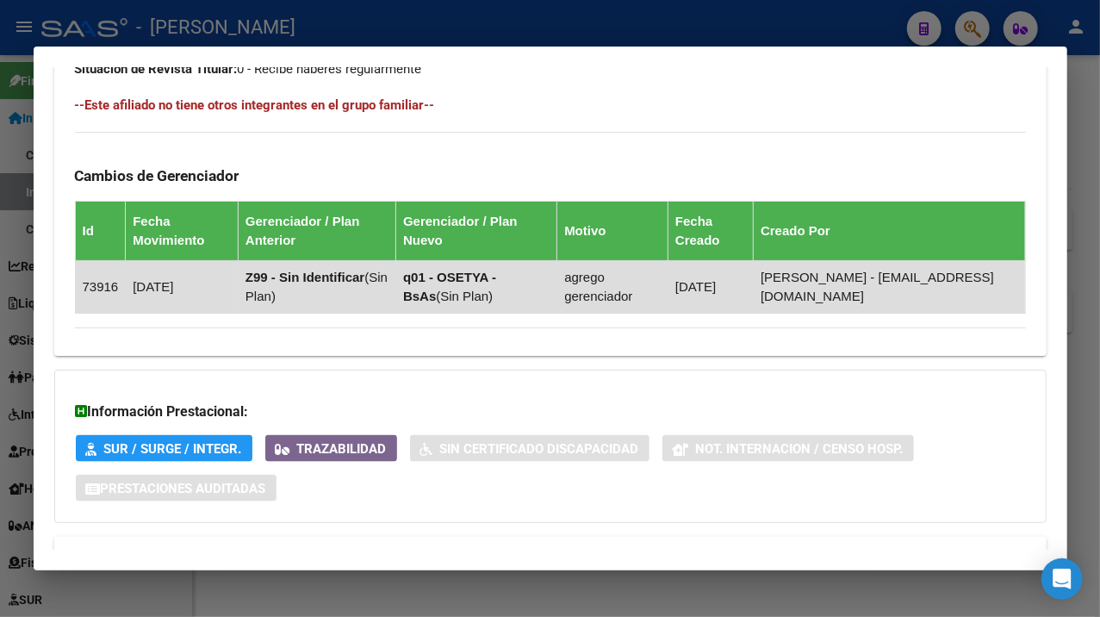
scroll to position [1131, 0]
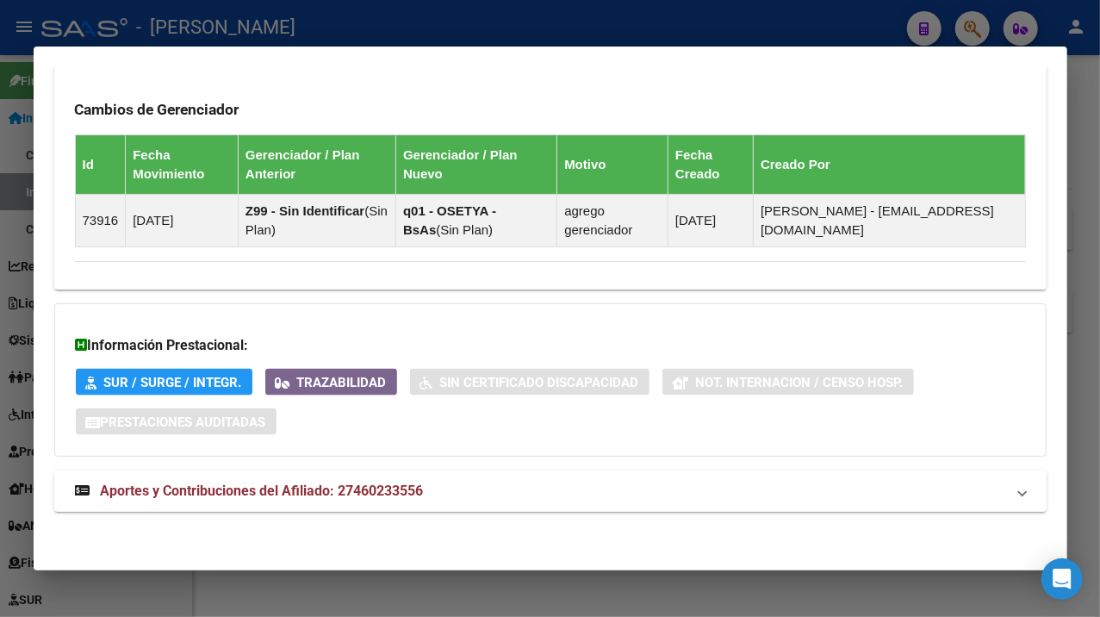
click at [466, 494] on mat-panel-title "Aportes y Contribuciones del Afiliado: 27460233556" at bounding box center [540, 491] width 930 height 21
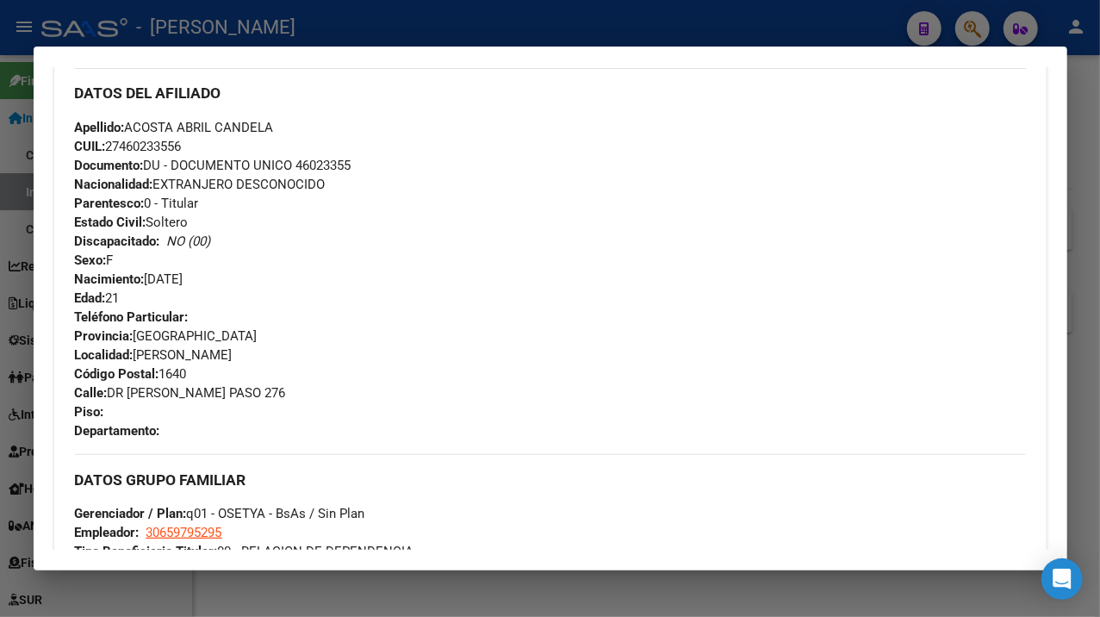
scroll to position [574, 0]
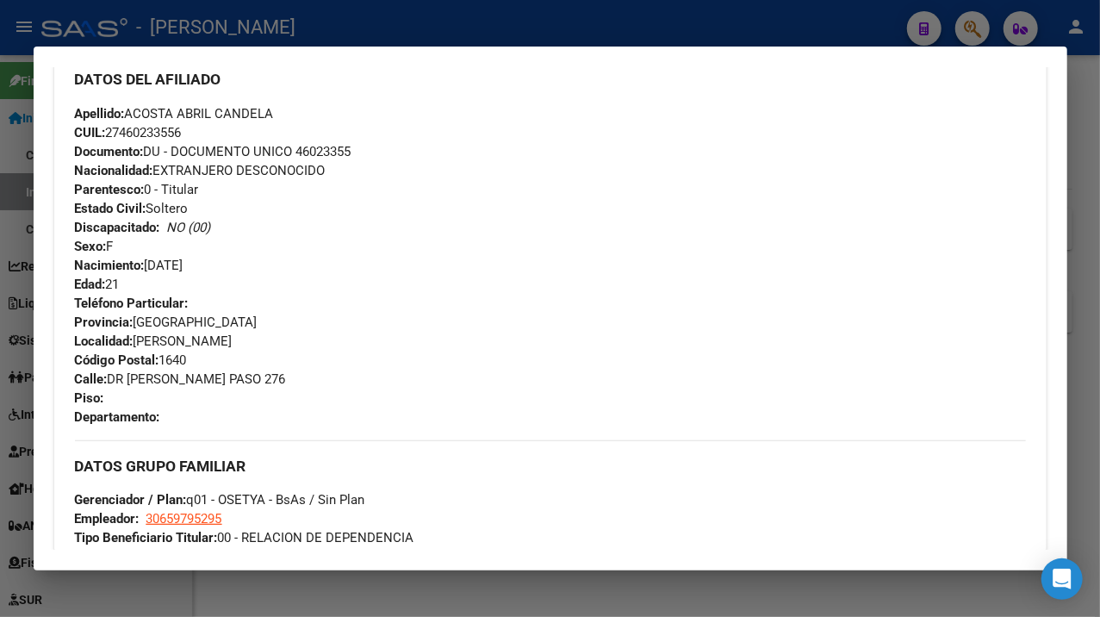
click at [310, 145] on span "Documento: DU - DOCUMENTO UNICO 46023355" at bounding box center [213, 152] width 277 height 16
click at [150, 111] on span "Apellido: ACOSTA ABRIL CANDELA" at bounding box center [174, 114] width 199 height 16
click at [201, 115] on span "Apellido: ACOSTA ABRIL CANDELA" at bounding box center [174, 114] width 199 height 16
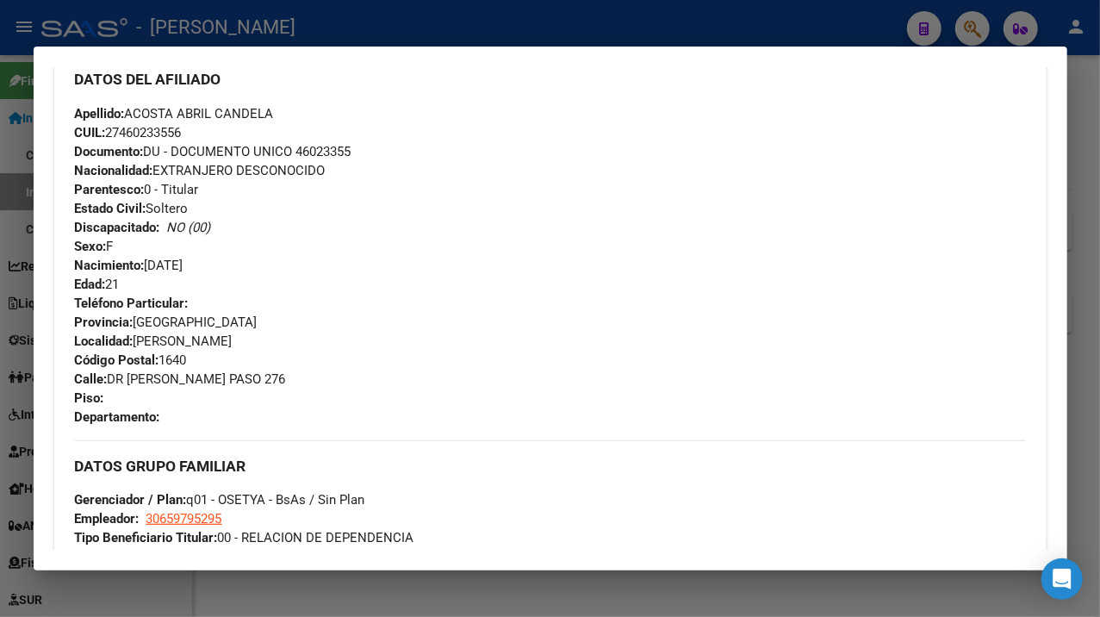
drag, startPoint x: 181, startPoint y: 114, endPoint x: 281, endPoint y: 122, distance: 100.3
click at [281, 122] on div "Apellido: ACOSTA ABRIL CANDELA CUIL: 27460233556 Documento: DU - DOCUMENTO UNIC…" at bounding box center [550, 199] width 951 height 190
drag, startPoint x: 111, startPoint y: 377, endPoint x: 211, endPoint y: 386, distance: 100.3
click at [211, 386] on span "Calle: [STREET_ADDRESS][PERSON_NAME]" at bounding box center [180, 379] width 211 height 16
drag, startPoint x: 195, startPoint y: 389, endPoint x: 149, endPoint y: 377, distance: 47.2
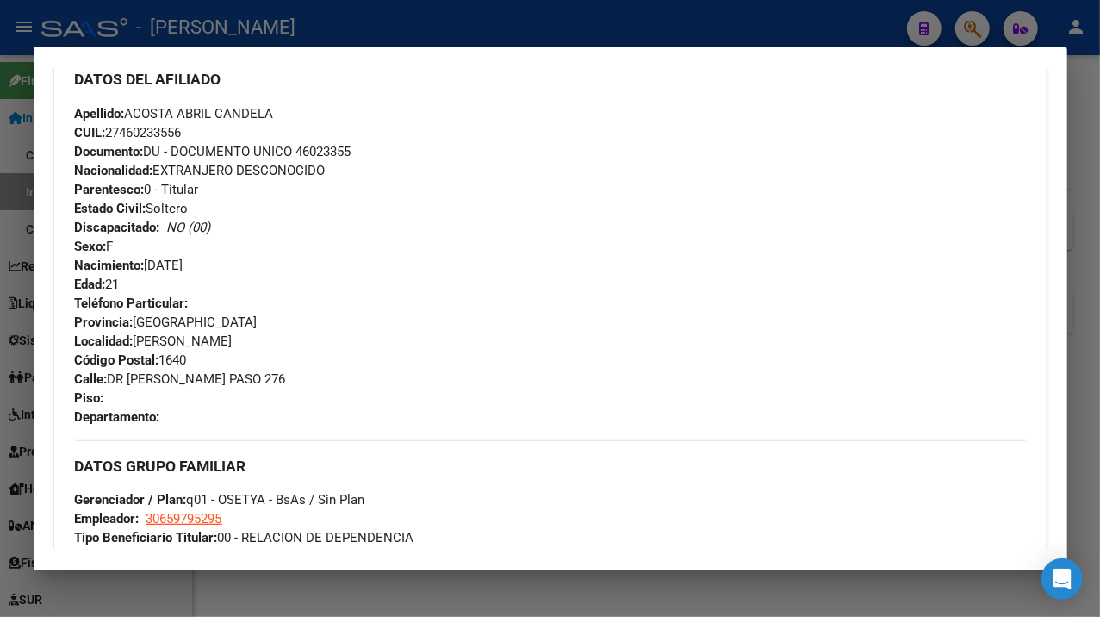
click at [149, 377] on span "Calle: [STREET_ADDRESS][PERSON_NAME]" at bounding box center [180, 379] width 211 height 16
drag, startPoint x: 110, startPoint y: 376, endPoint x: 205, endPoint y: 381, distance: 94.9
click at [205, 381] on span "Calle: [STREET_ADDRESS][PERSON_NAME]" at bounding box center [180, 379] width 211 height 16
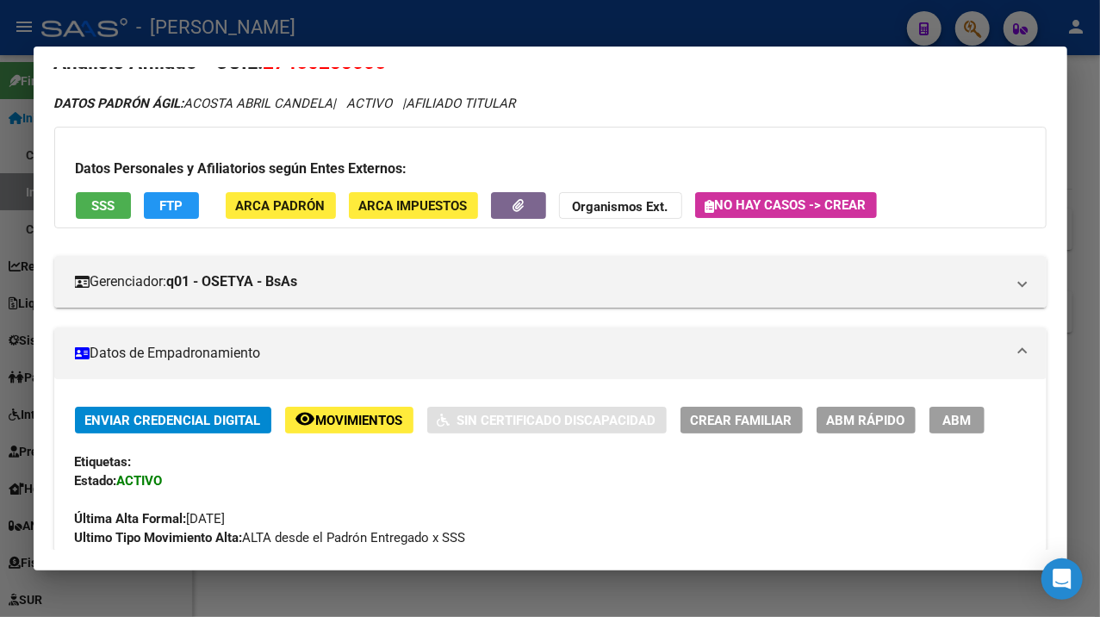
scroll to position [0, 0]
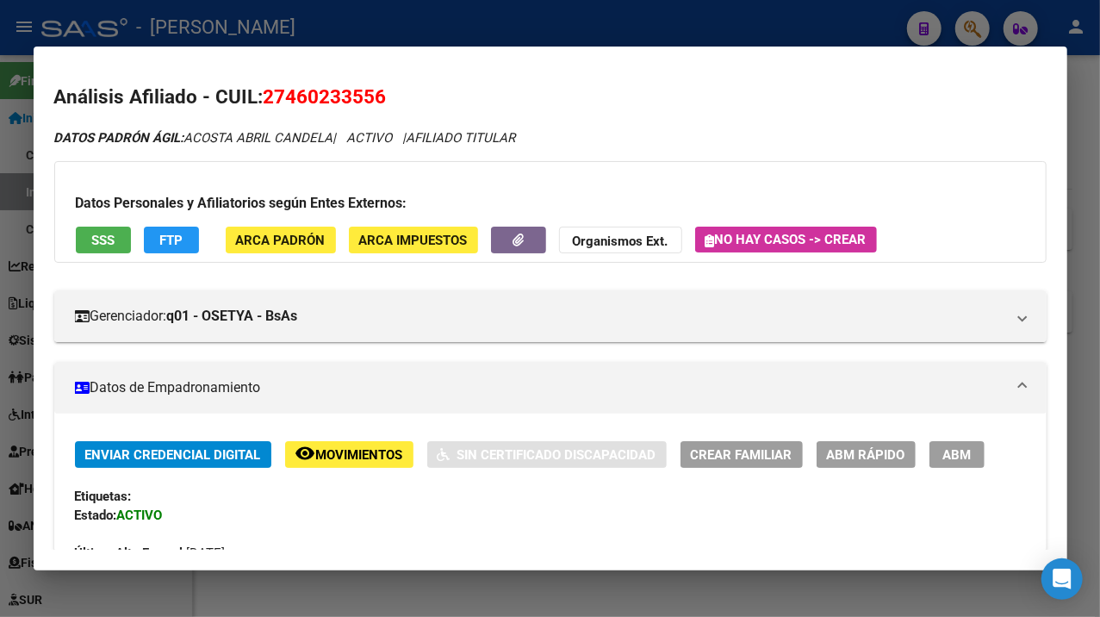
click at [1079, 169] on div at bounding box center [550, 308] width 1100 height 617
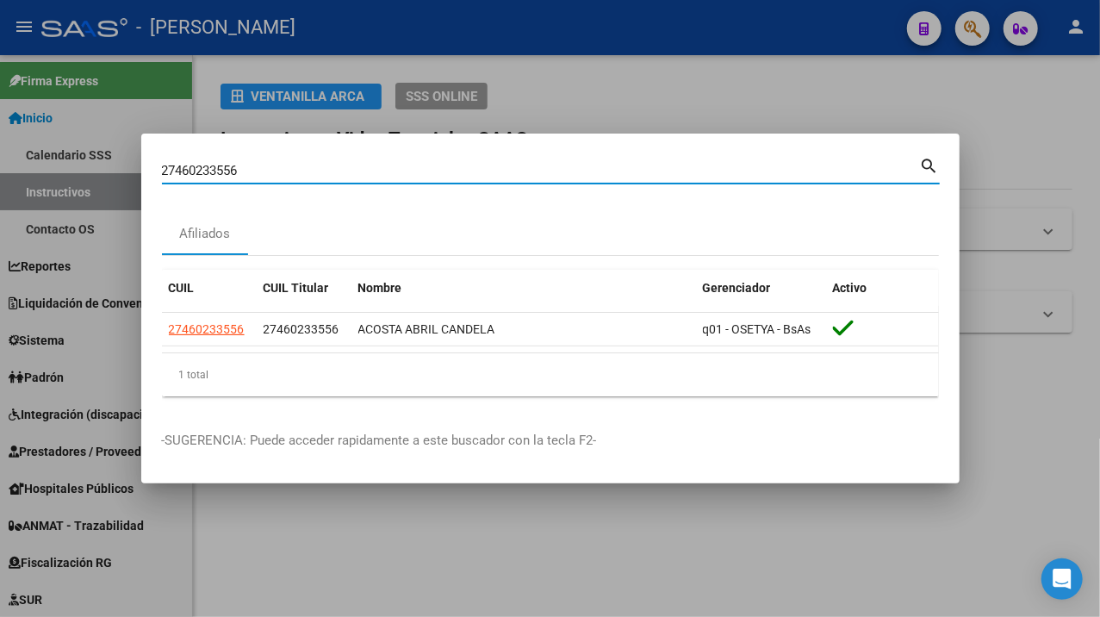
click at [472, 171] on input "27460233556" at bounding box center [541, 171] width 758 height 16
paste input "51422"
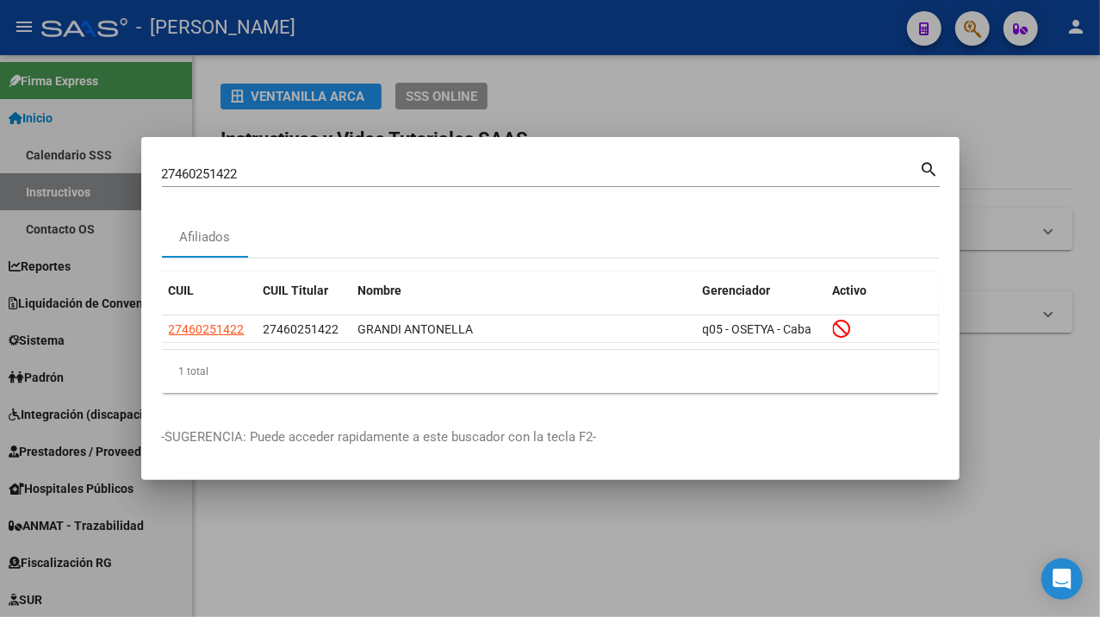
click at [293, 176] on input "27460251422" at bounding box center [541, 174] width 758 height 16
paste input "64885"
type input "27460264885"
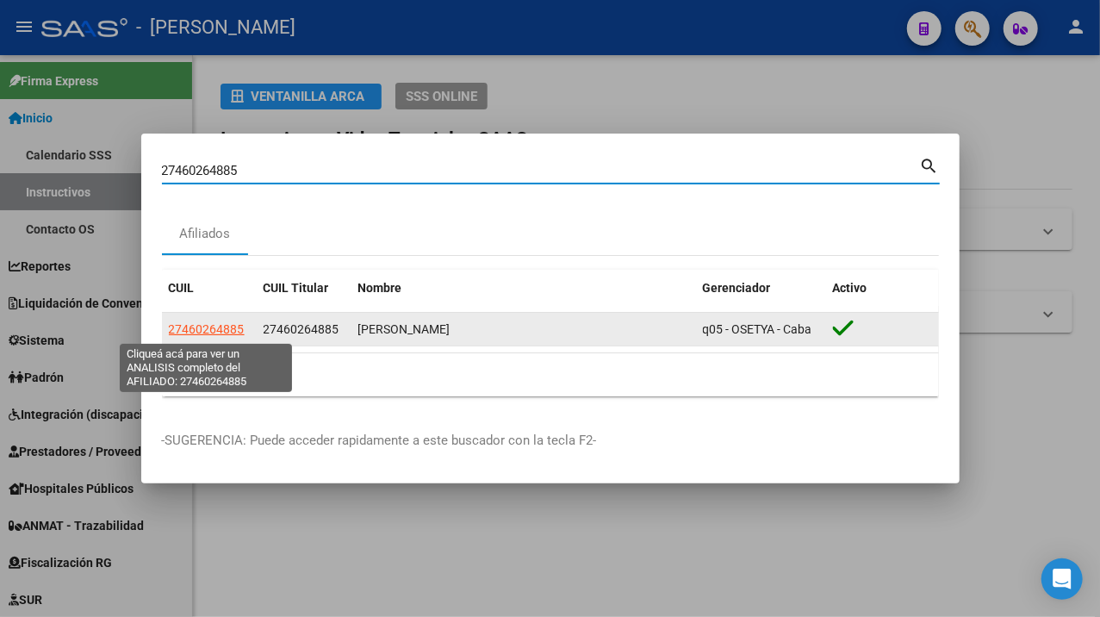
click at [204, 334] on span "27460264885" at bounding box center [207, 329] width 76 height 14
type textarea "27460264885"
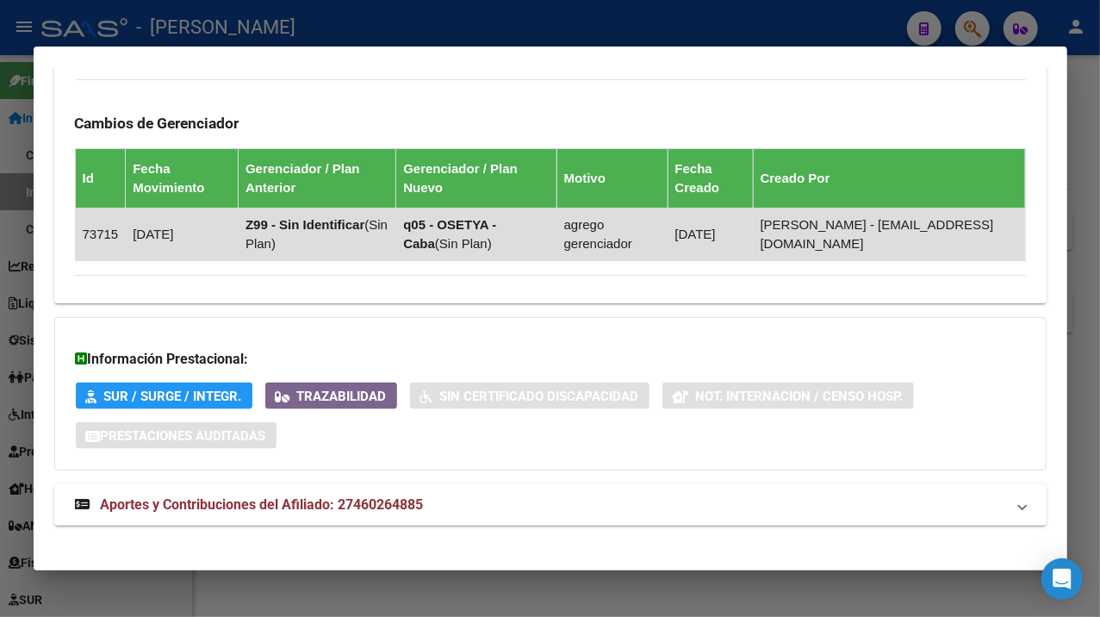
scroll to position [1131, 0]
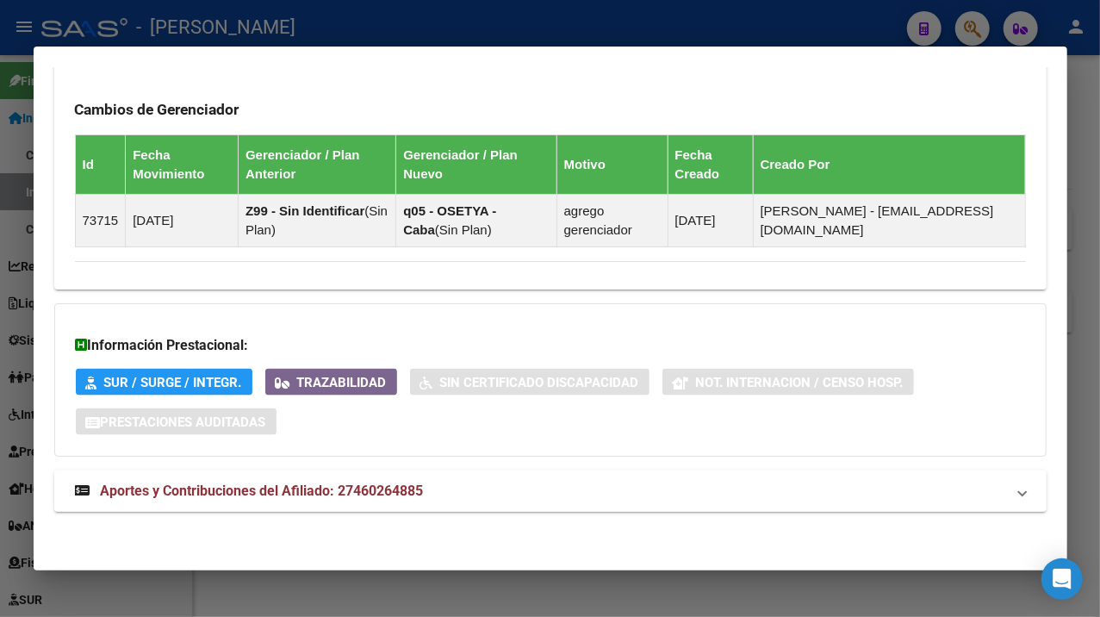
click at [590, 474] on mat-expansion-panel-header "Aportes y Contribuciones del Afiliado: 27460264885" at bounding box center [550, 490] width 992 height 41
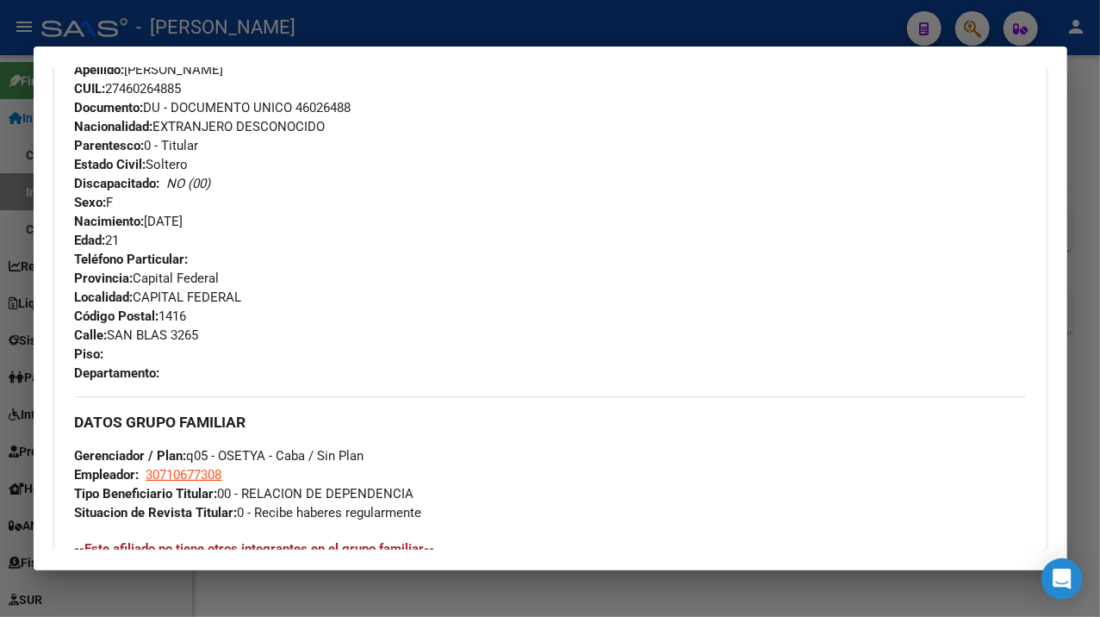
scroll to position [639, 0]
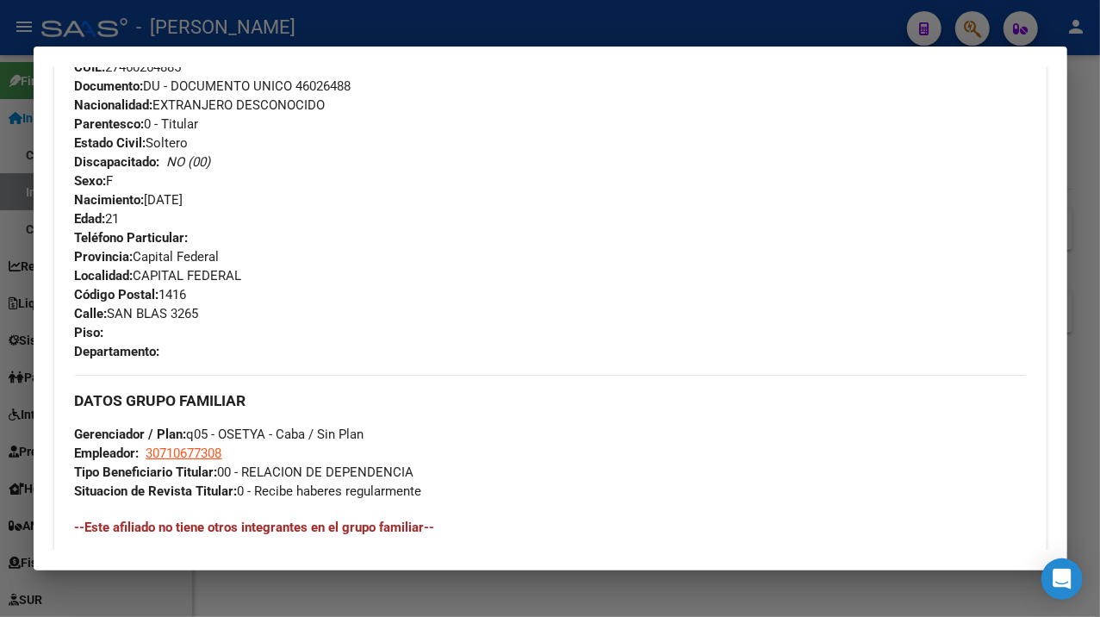
click at [339, 83] on span "Documento: DU - DOCUMENTO UNICO 46026488" at bounding box center [213, 86] width 277 height 16
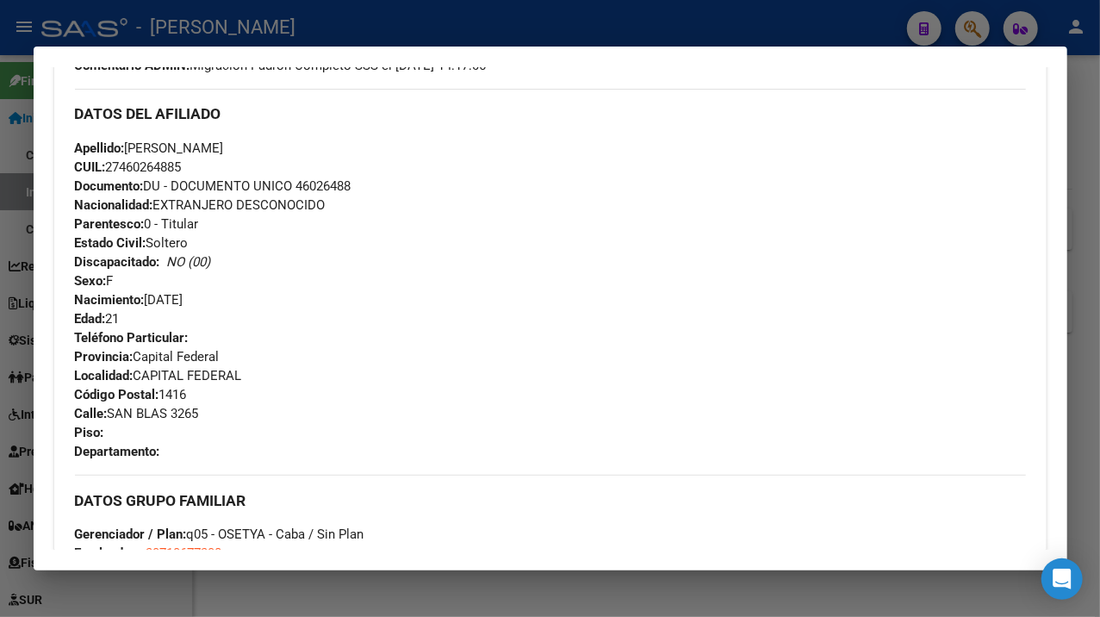
scroll to position [525, 0]
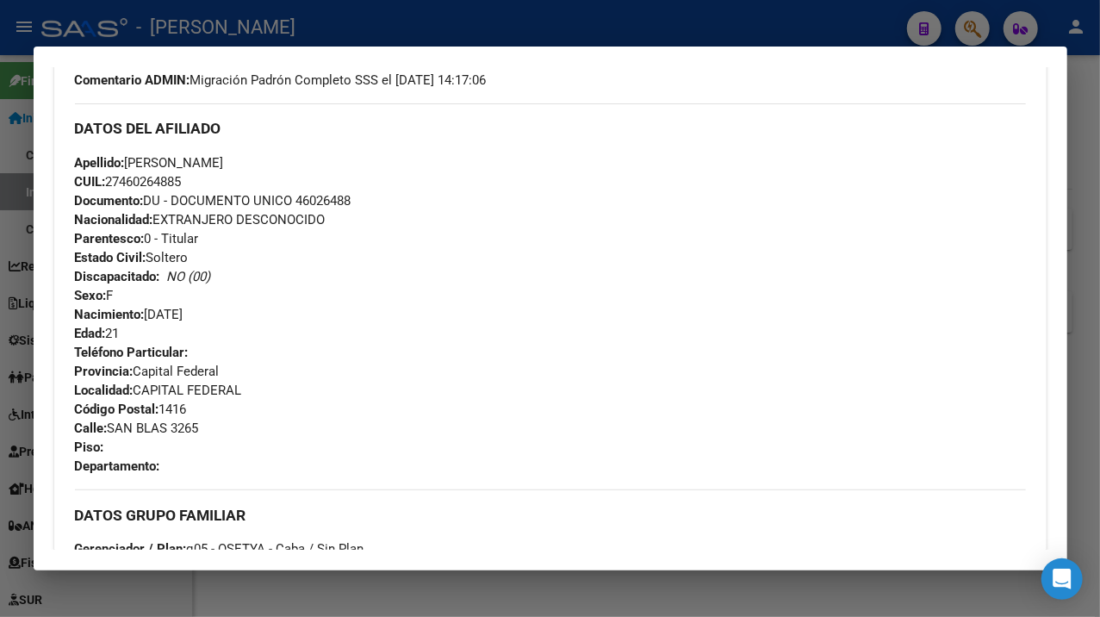
click at [170, 159] on span "Apellido: [PERSON_NAME]" at bounding box center [149, 163] width 149 height 16
click at [214, 166] on span "Apellido: [PERSON_NAME]" at bounding box center [149, 163] width 149 height 16
click at [224, 159] on span "Apellido: [PERSON_NAME]" at bounding box center [149, 163] width 149 height 16
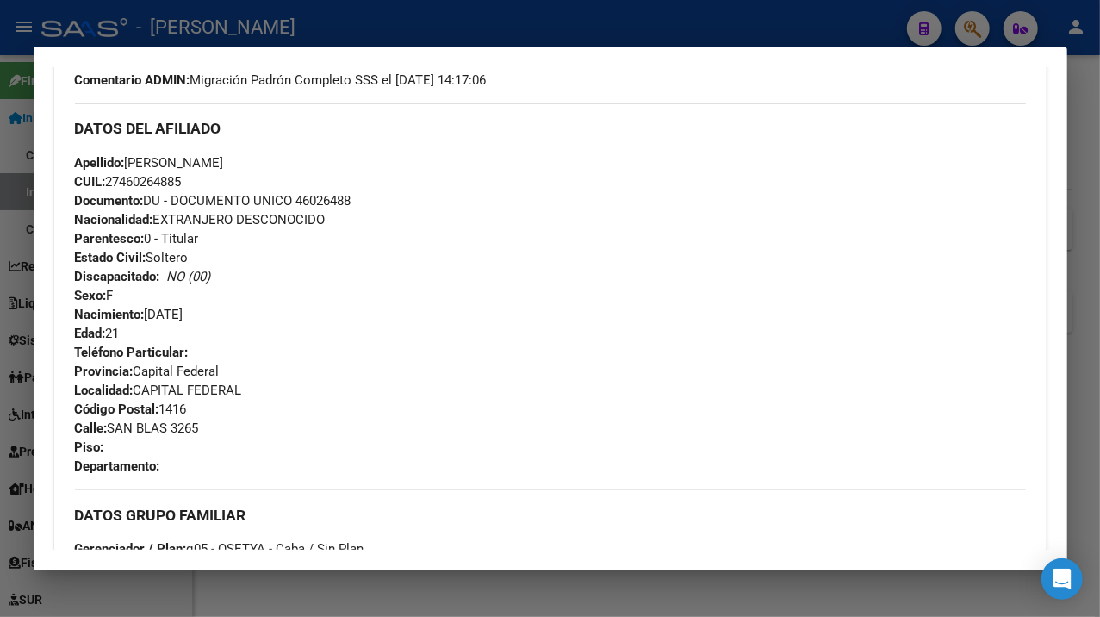
click at [224, 159] on span "Apellido: [PERSON_NAME]" at bounding box center [149, 163] width 149 height 16
drag, startPoint x: 115, startPoint y: 424, endPoint x: 135, endPoint y: 424, distance: 20.7
click at [135, 424] on span "[STREET_ADDRESS]" at bounding box center [137, 428] width 124 height 16
drag, startPoint x: 110, startPoint y: 426, endPoint x: 171, endPoint y: 422, distance: 60.4
click at [171, 422] on span "[STREET_ADDRESS]" at bounding box center [137, 428] width 124 height 16
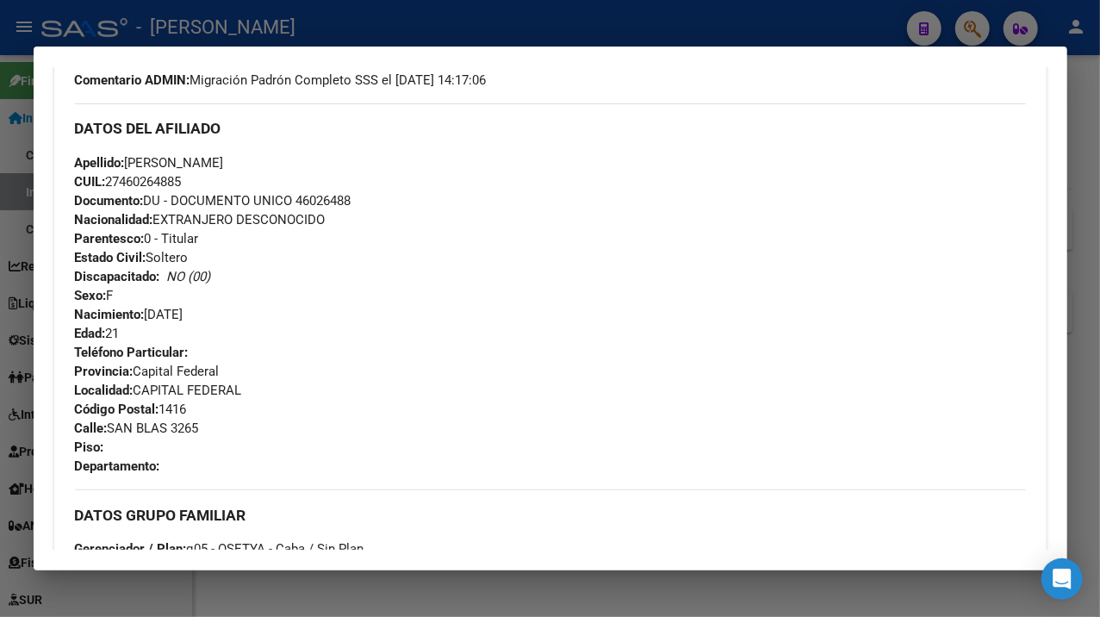
click at [198, 432] on span "[STREET_ADDRESS]" at bounding box center [137, 428] width 124 height 16
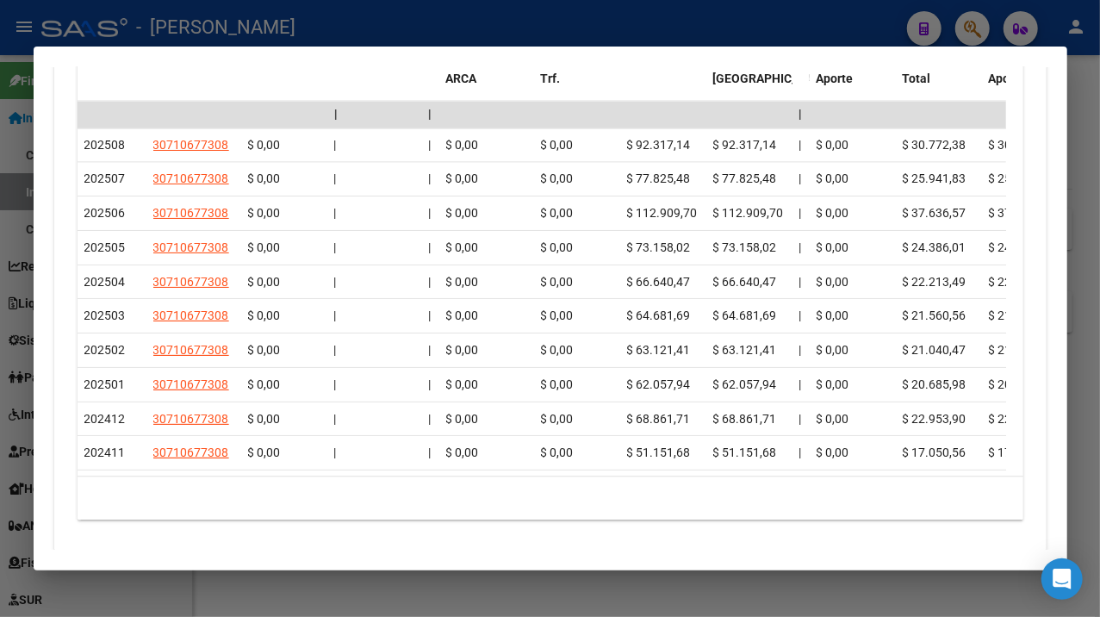
scroll to position [1903, 0]
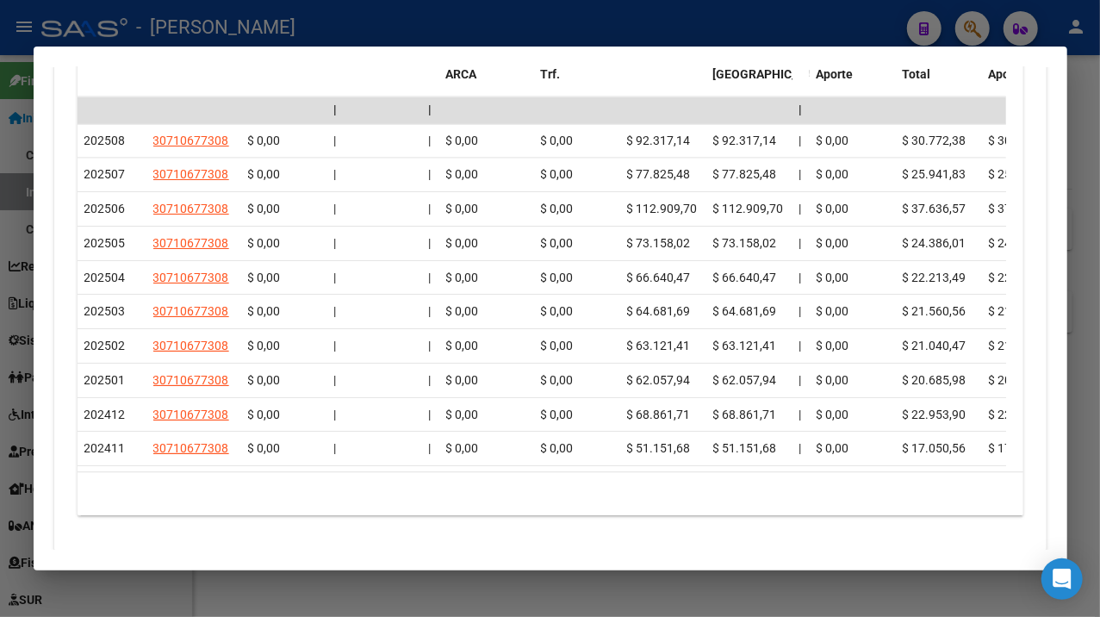
click at [1080, 65] on div at bounding box center [550, 308] width 1100 height 617
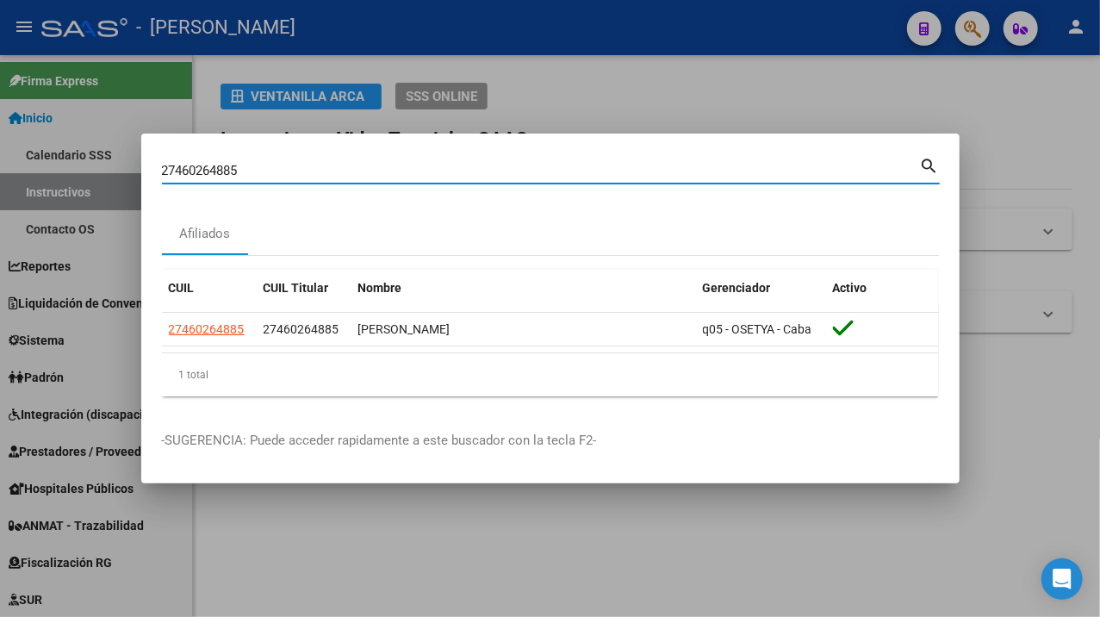
click at [493, 165] on input "27460264885" at bounding box center [541, 171] width 758 height 16
paste input "6187"
type input "27460266187"
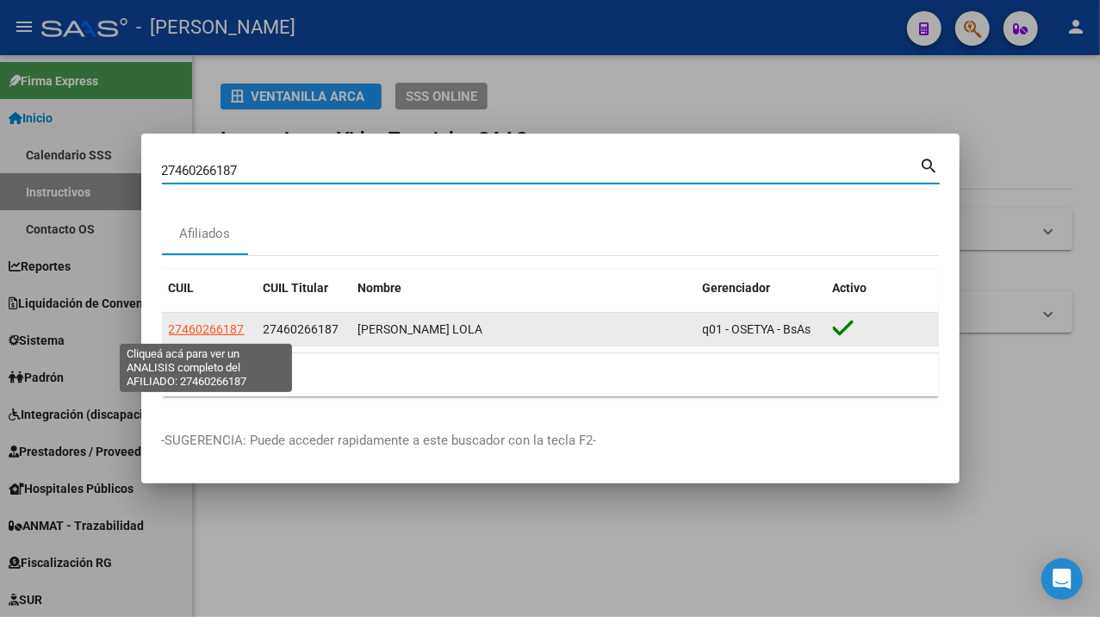
click at [187, 328] on span "27460266187" at bounding box center [207, 329] width 76 height 14
type textarea "27460266187"
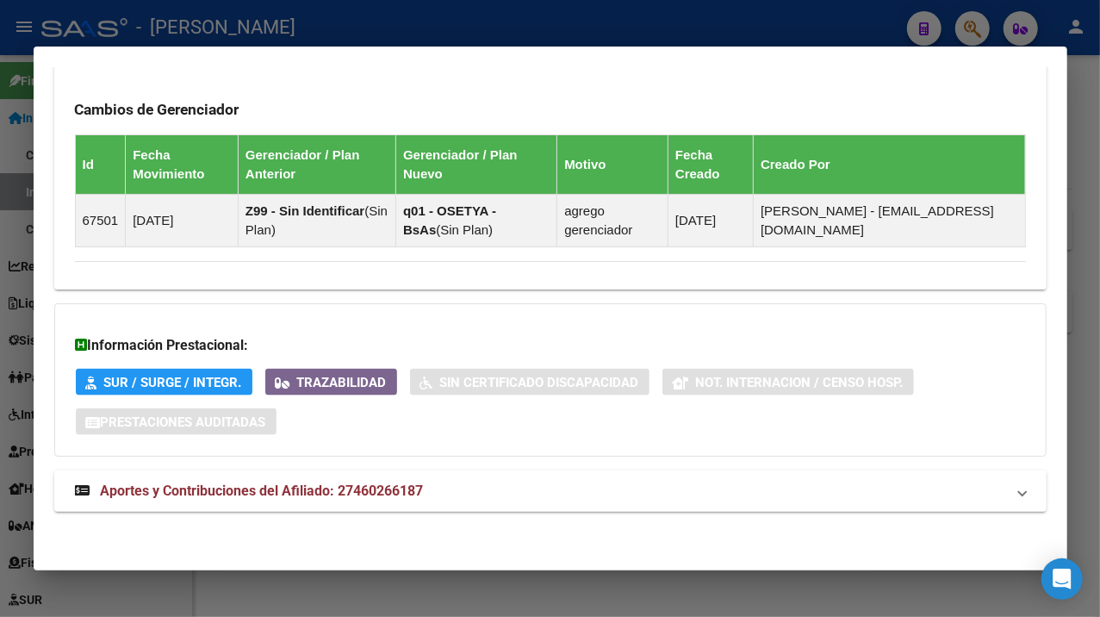
scroll to position [1131, 0]
click at [582, 501] on mat-expansion-panel-header "Aportes y Contribuciones del Afiliado: 27460266187" at bounding box center [550, 490] width 992 height 41
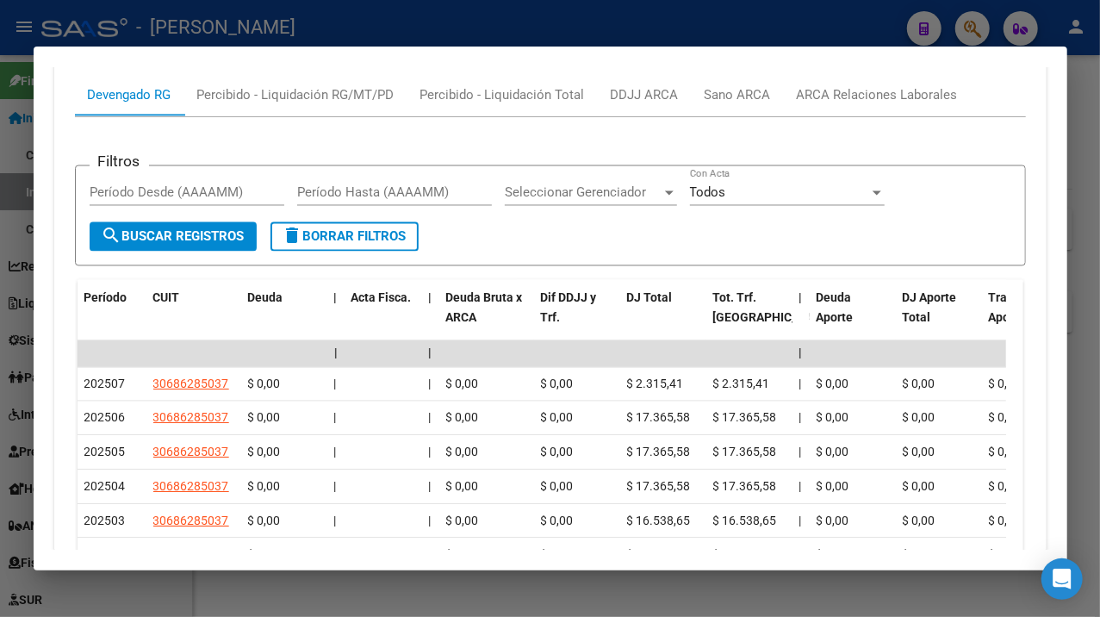
scroll to position [1673, 0]
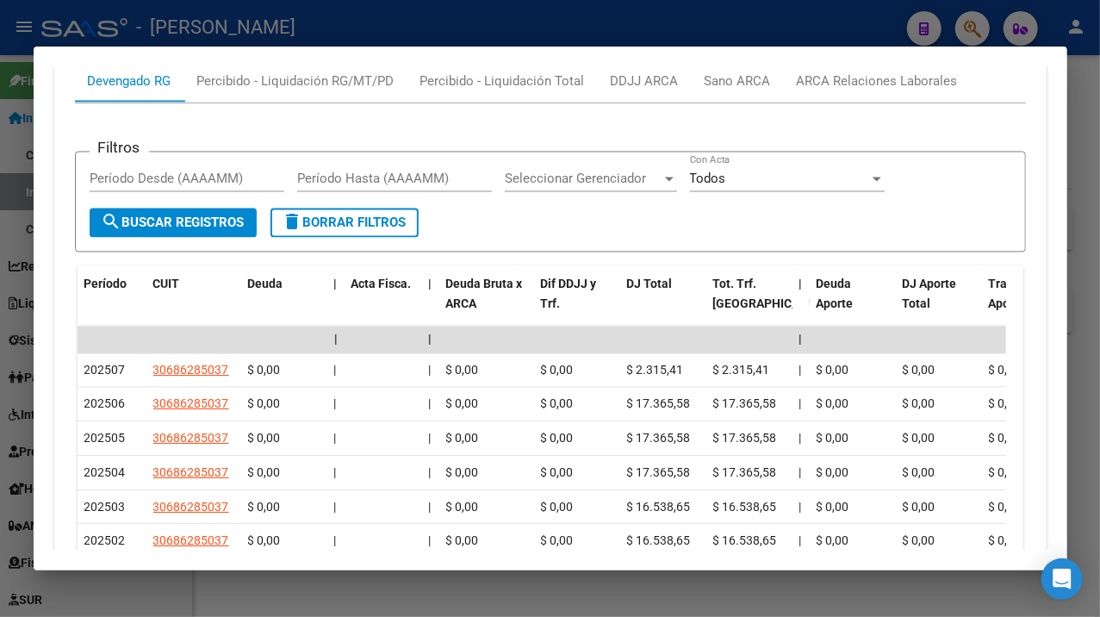
drag, startPoint x: 1097, startPoint y: 118, endPoint x: 1058, endPoint y: 98, distance: 43.5
click at [1097, 117] on div at bounding box center [550, 308] width 1100 height 617
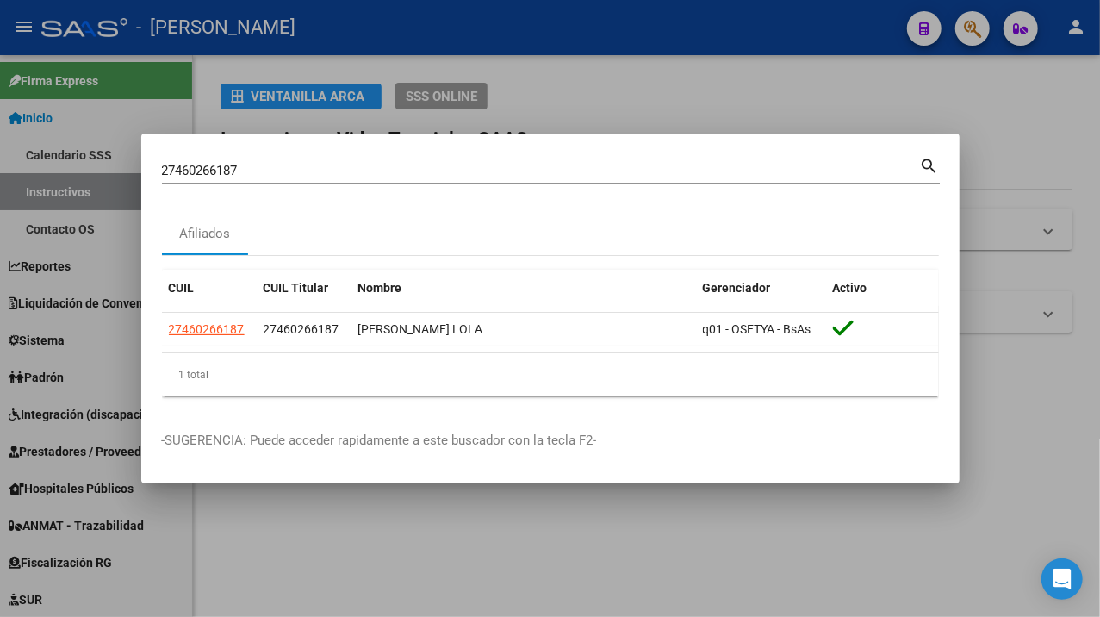
click at [520, 155] on div "27460266187 Buscar (apellido, dni, cuil, [PERSON_NAME], cuit, obra social) sear…" at bounding box center [551, 168] width 778 height 29
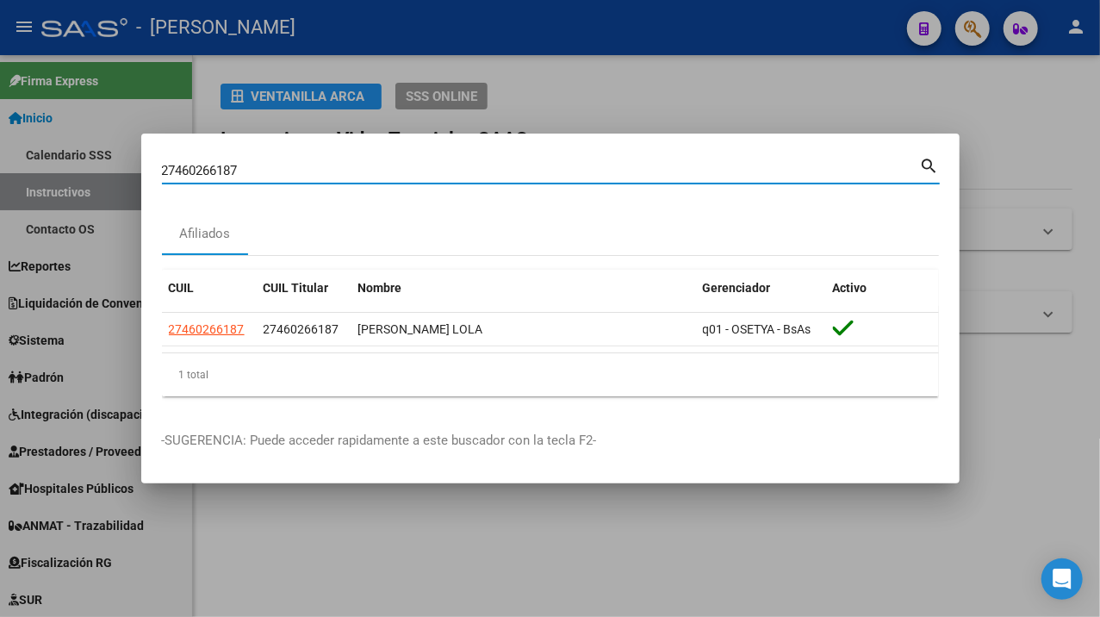
click at [500, 171] on input "27460266187" at bounding box center [541, 171] width 758 height 16
paste input "1190443"
type input "27461190443"
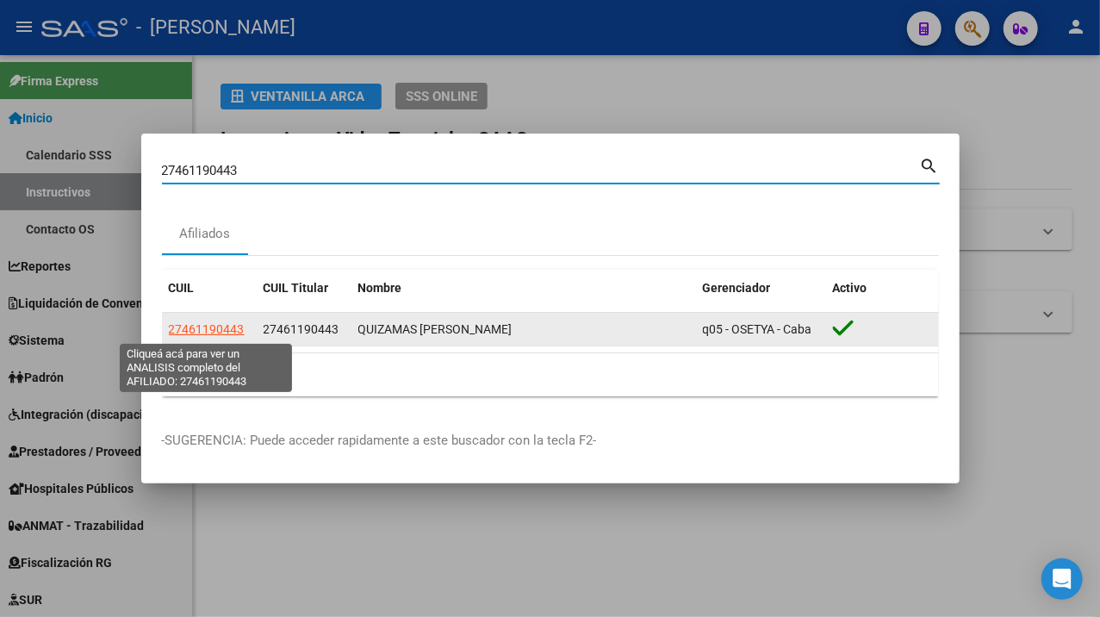
click at [222, 329] on span "27461190443" at bounding box center [207, 329] width 76 height 14
type textarea "27461190443"
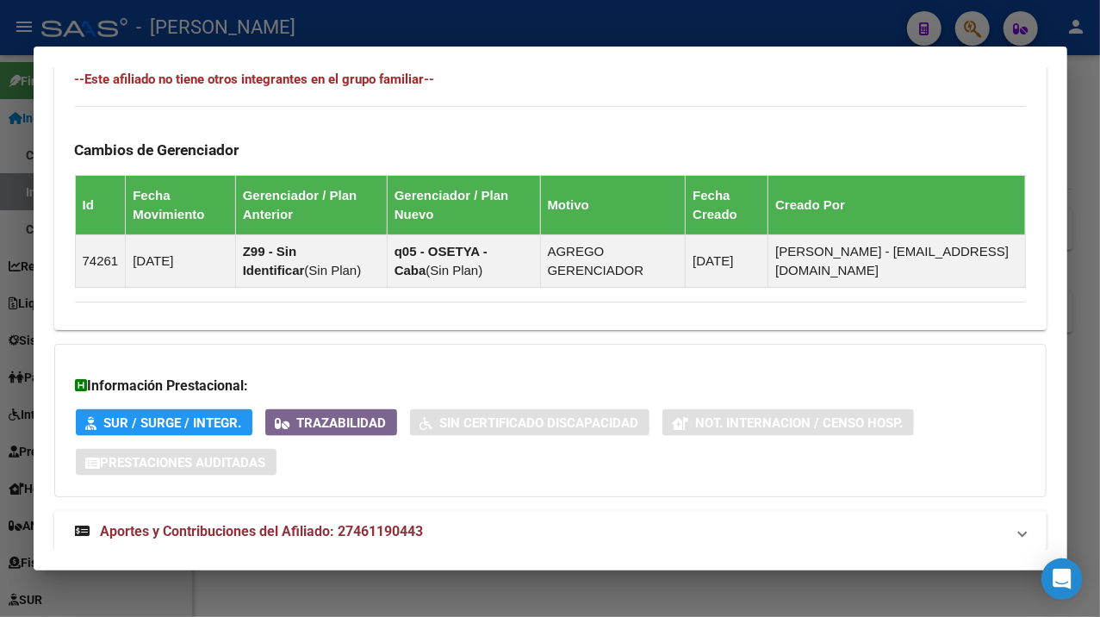
scroll to position [1131, 0]
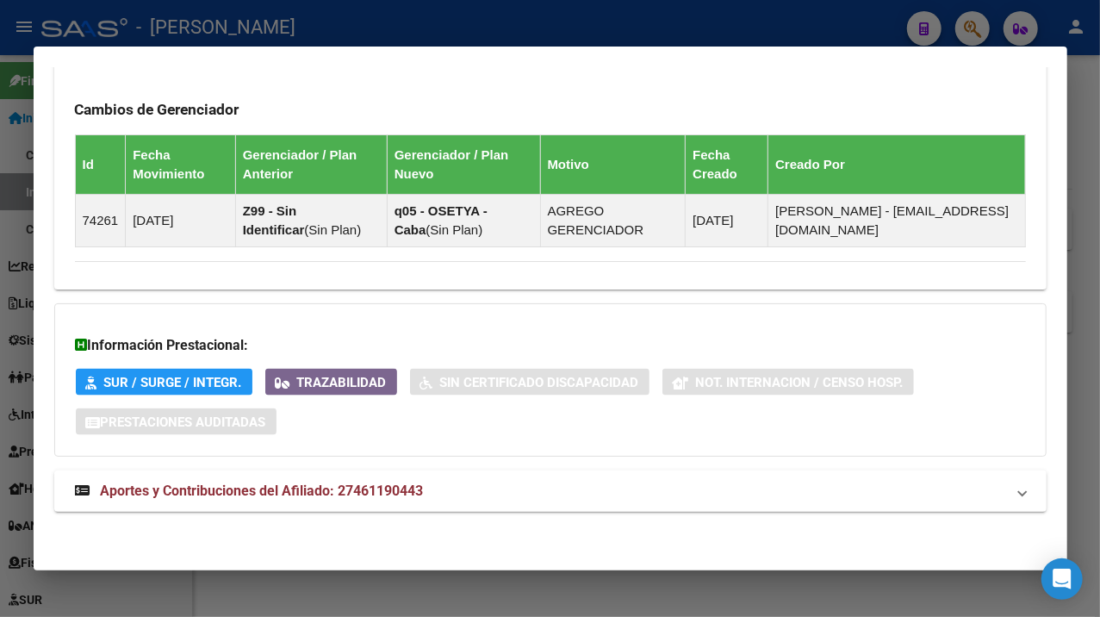
click at [543, 491] on mat-panel-title "Aportes y Contribuciones del Afiliado: 27461190443" at bounding box center [540, 491] width 930 height 21
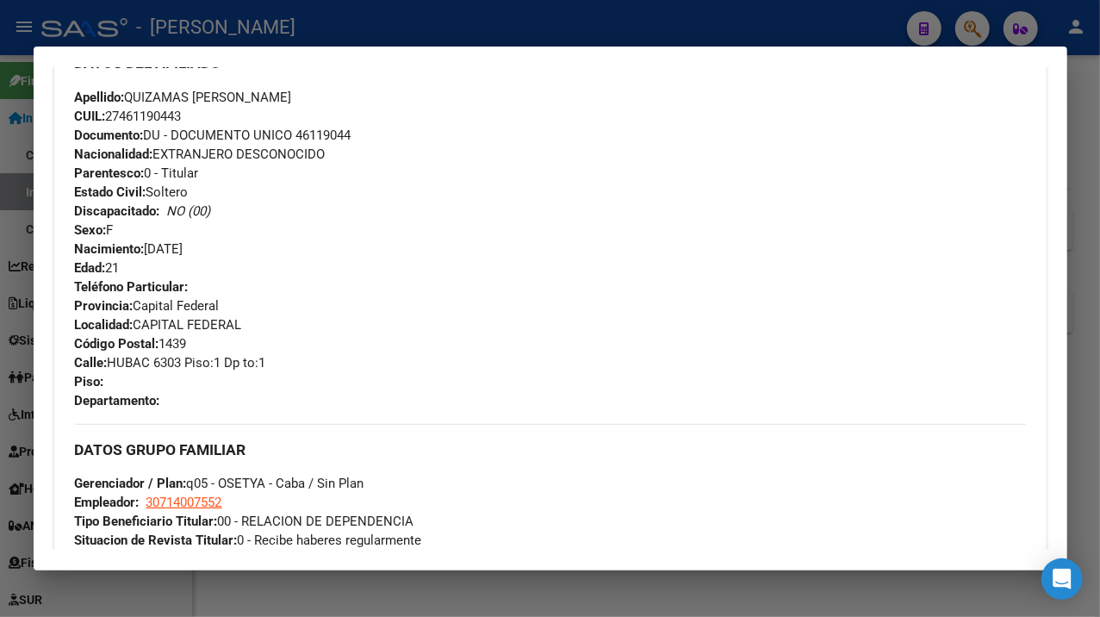
scroll to position [604, 0]
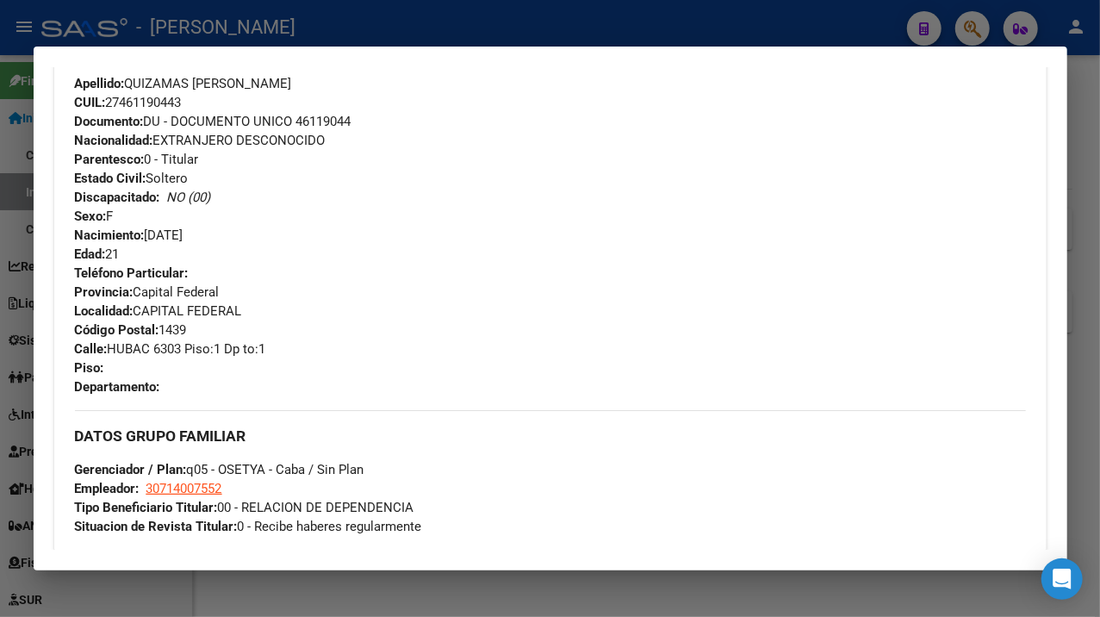
click at [338, 125] on span "Documento: DU - DOCUMENTO UNICO 46119044" at bounding box center [213, 122] width 277 height 16
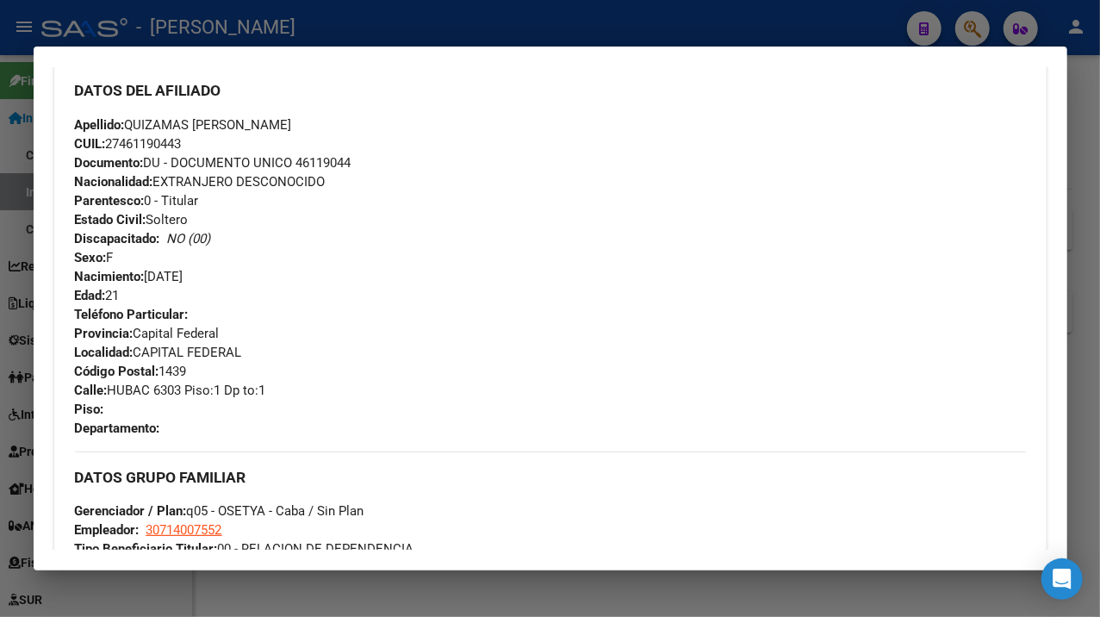
scroll to position [1666, 0]
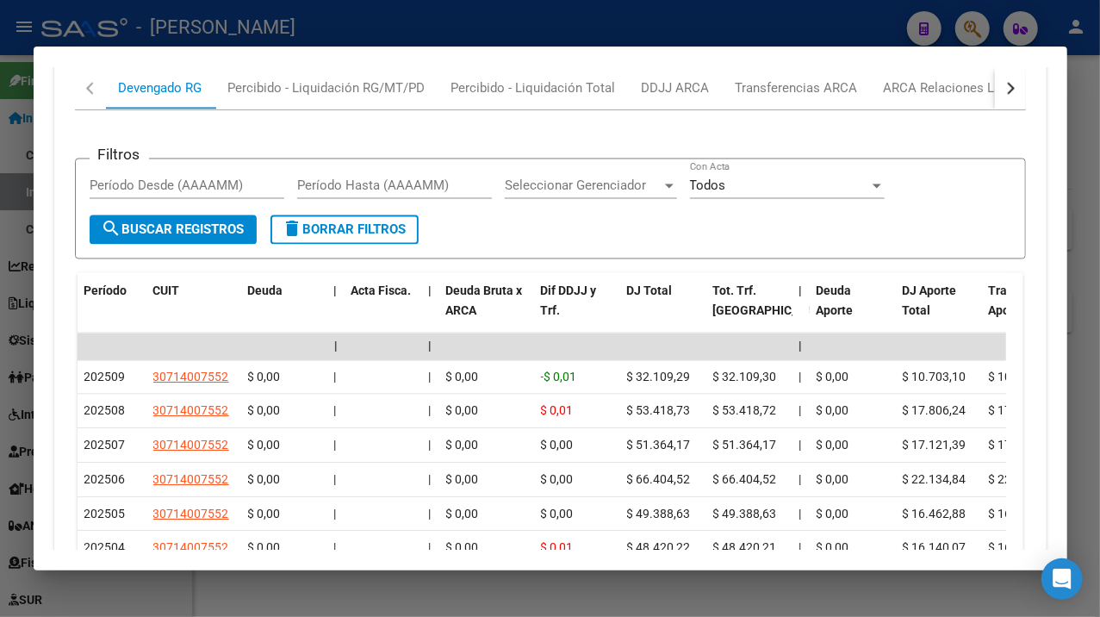
drag, startPoint x: 132, startPoint y: 80, endPoint x: 411, endPoint y: 110, distance: 280.7
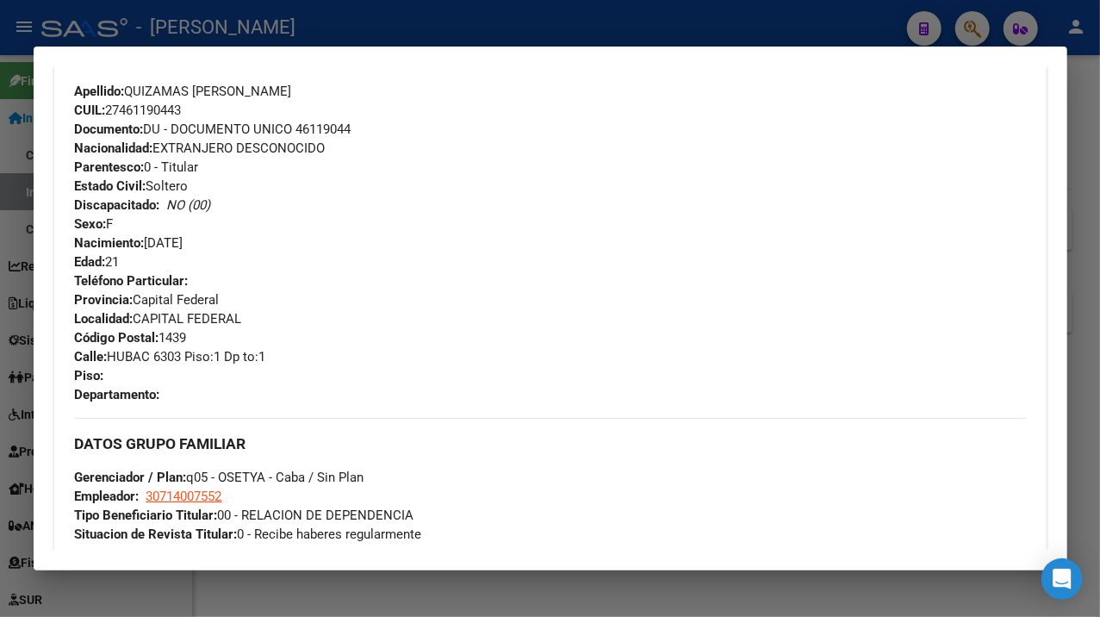
scroll to position [518, 0]
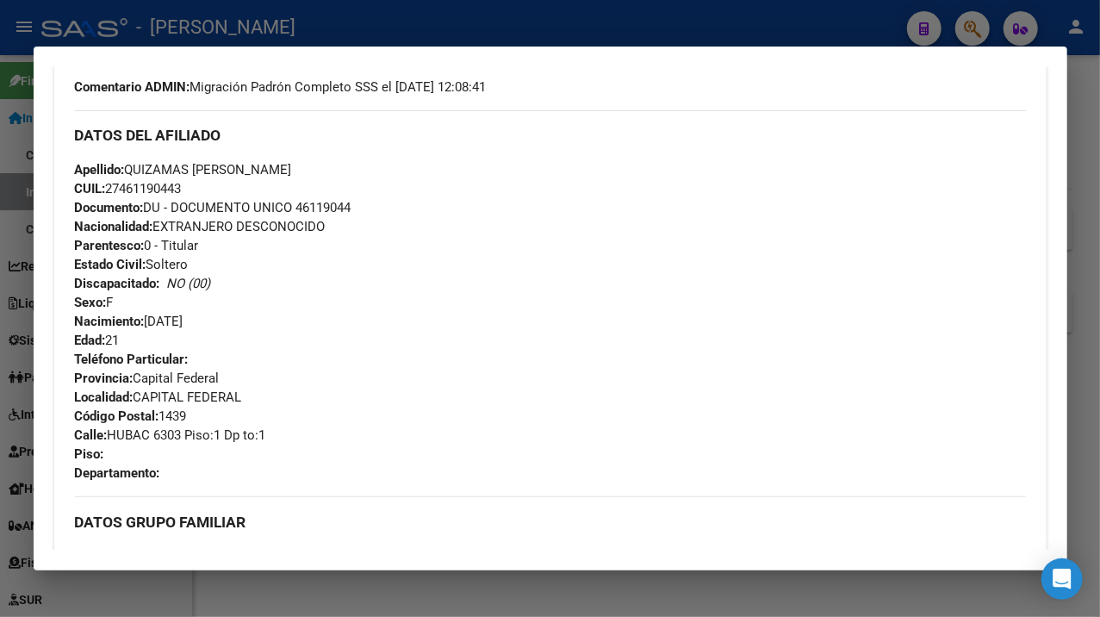
click at [398, 214] on div "Apellido: [PERSON_NAME] CUIL: 27461190443 Documento: DU - DOCUMENTO UNICO 46119…" at bounding box center [550, 255] width 951 height 190
drag, startPoint x: 132, startPoint y: 166, endPoint x: 238, endPoint y: 172, distance: 106.1
click at [238, 172] on span "Apellido: [PERSON_NAME]" at bounding box center [183, 170] width 217 height 16
drag, startPoint x: 242, startPoint y: 162, endPoint x: 346, endPoint y: 166, distance: 104.3
click at [346, 166] on div "Apellido: [PERSON_NAME] CUIL: 27461190443 Documento: DU - DOCUMENTO UNICO 46119…" at bounding box center [550, 255] width 951 height 190
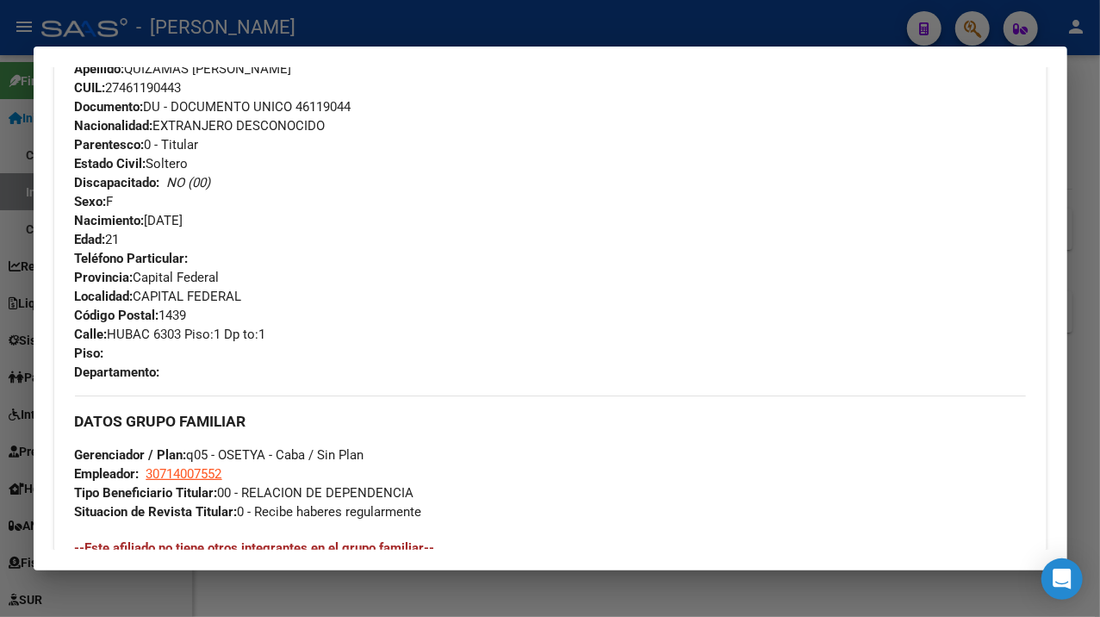
scroll to position [632, 0]
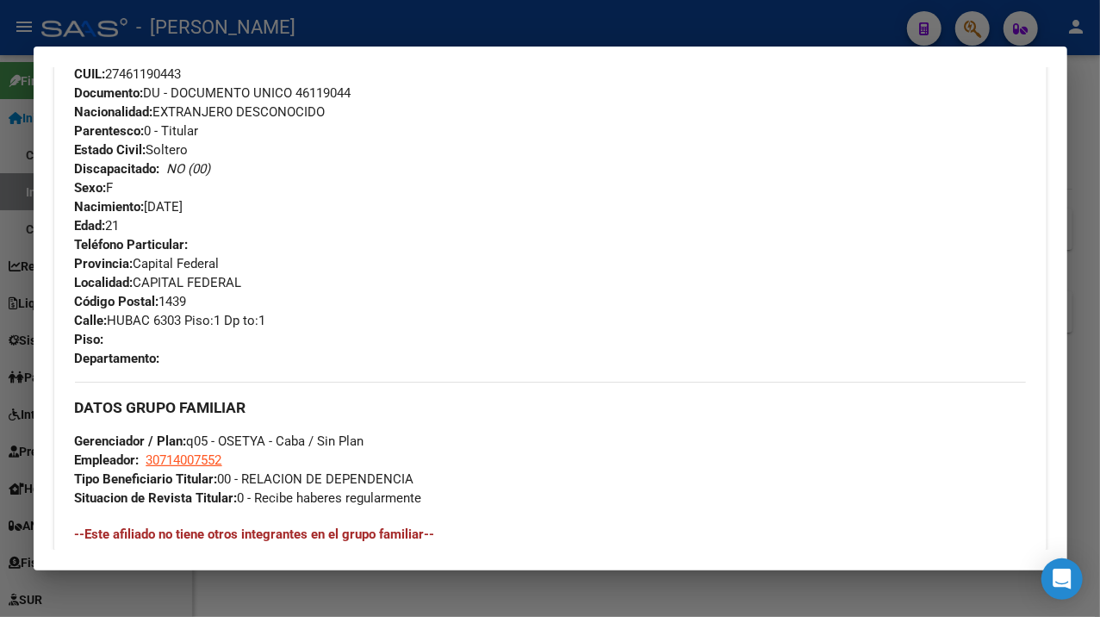
click at [126, 319] on span "Calle: HUBAC 6303 Piso:1 Dp to:1" at bounding box center [170, 321] width 191 height 16
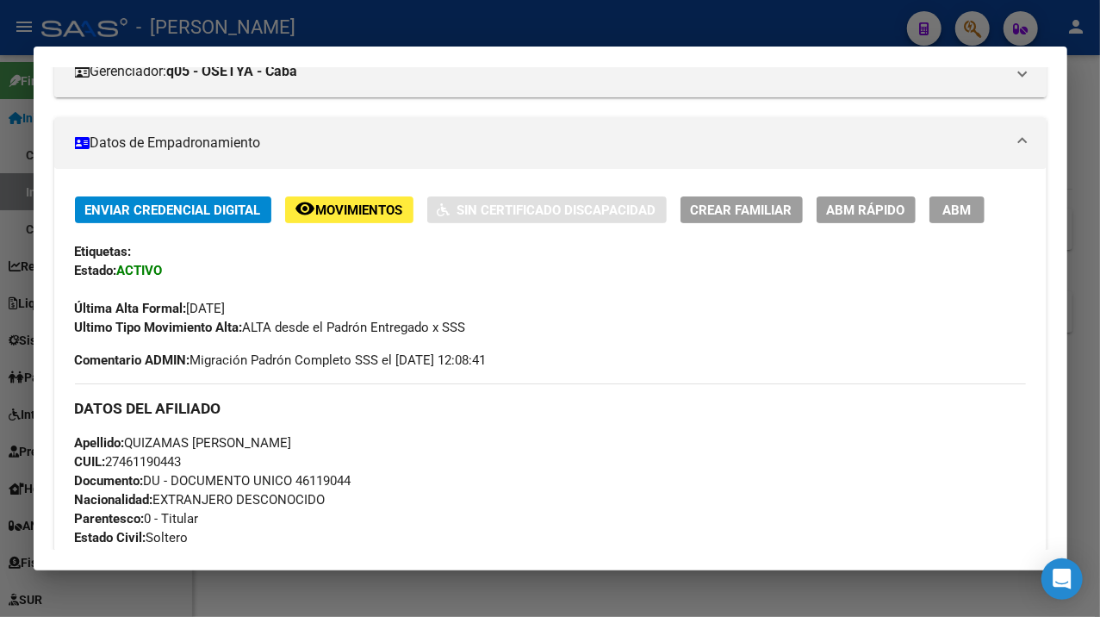
scroll to position [229, 0]
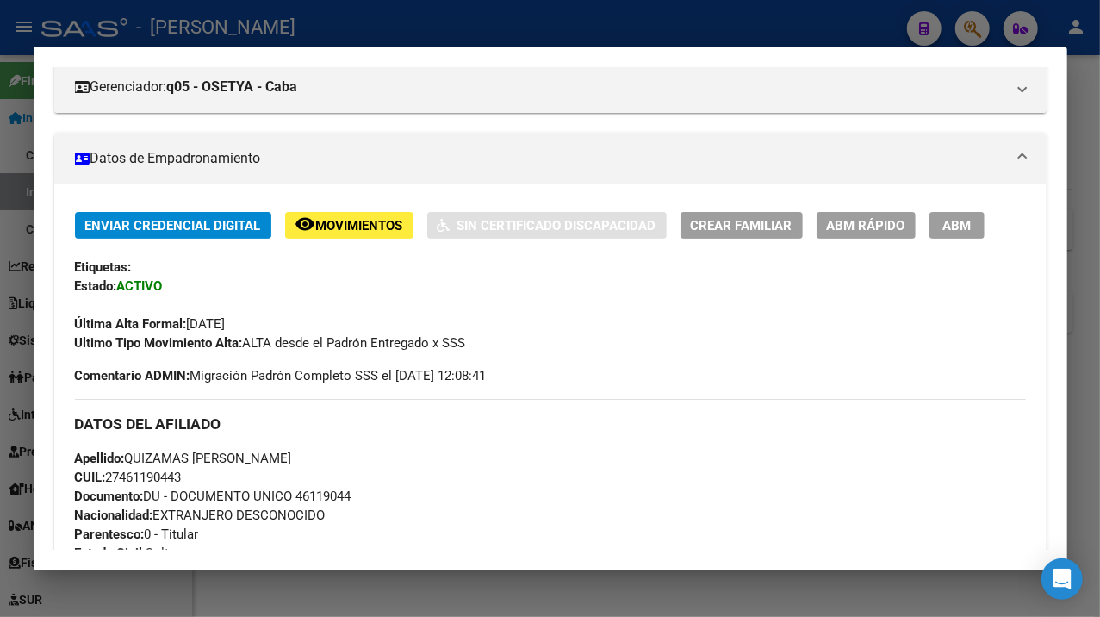
click at [1087, 150] on div at bounding box center [550, 308] width 1100 height 617
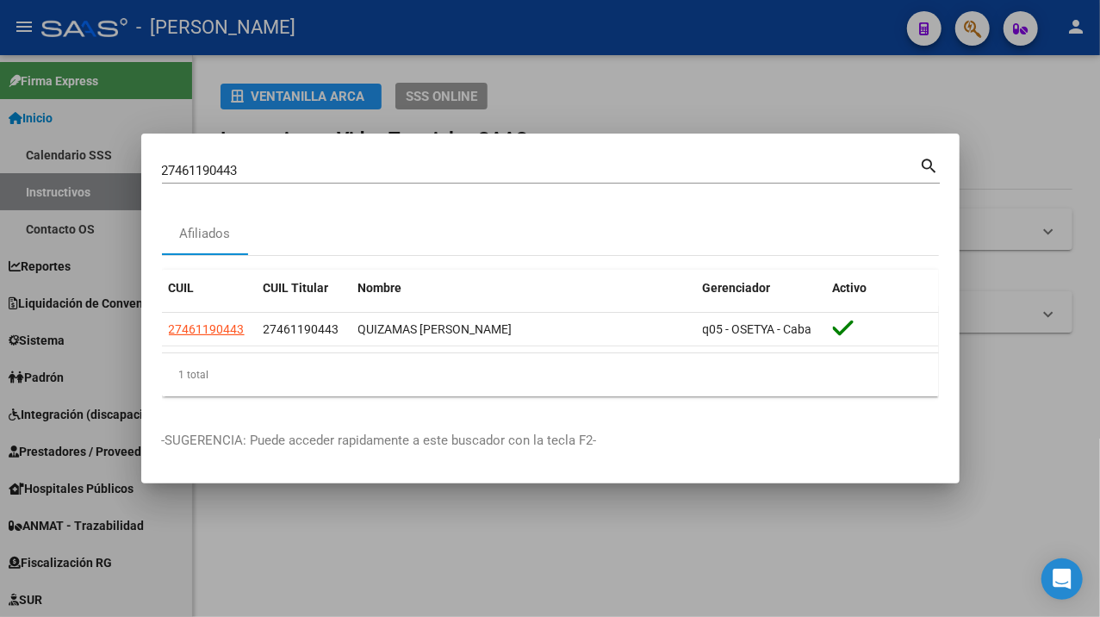
click at [515, 174] on input "27461190443" at bounding box center [541, 171] width 758 height 16
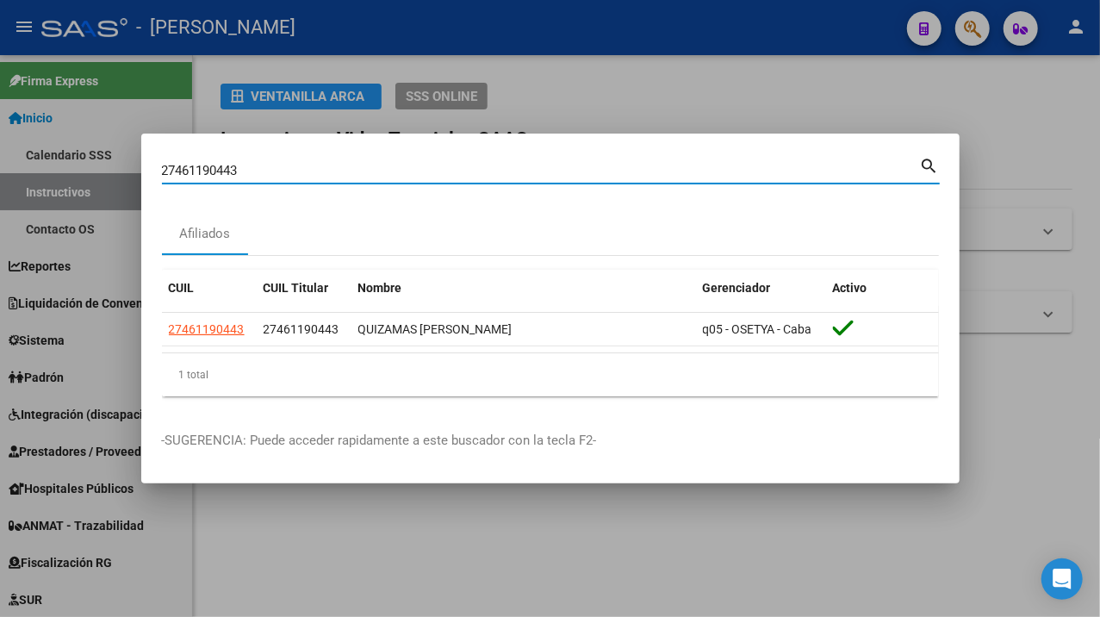
click at [515, 174] on input "27461190443" at bounding box center [541, 171] width 758 height 16
paste input "4430"
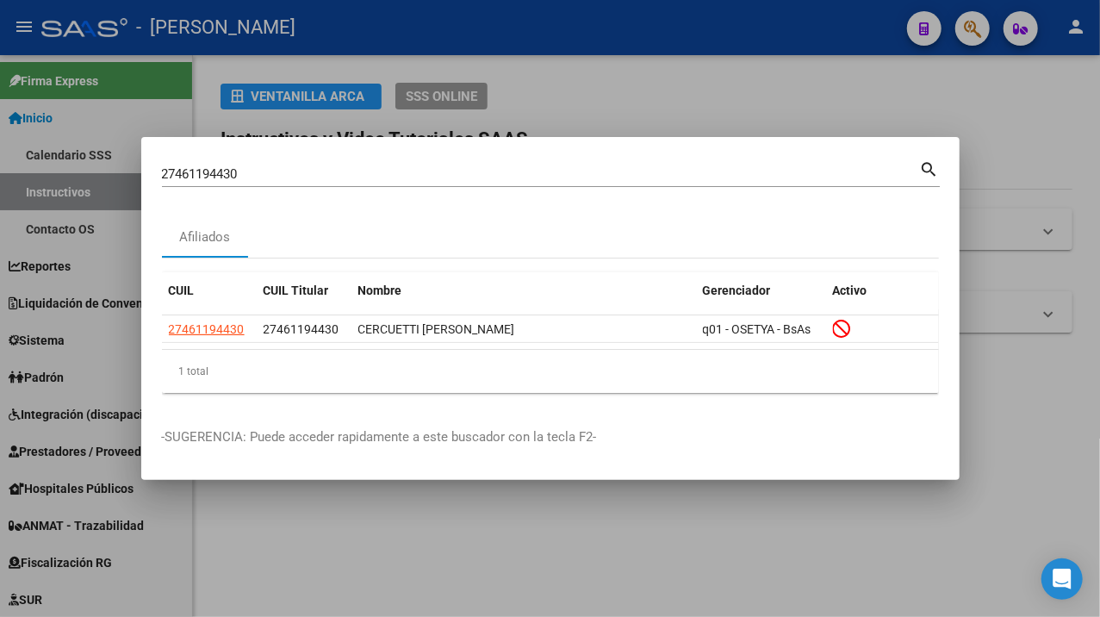
click at [434, 158] on div "27461194430 Buscar (apellido, dni, cuil, [PERSON_NAME], cuit, obra social) sear…" at bounding box center [551, 172] width 778 height 29
click at [427, 162] on div "27461194430 Buscar (apellido, dni, cuil, [PERSON_NAME], cuit, obra social)" at bounding box center [541, 174] width 758 height 26
click at [279, 176] on input "27461194430" at bounding box center [541, 174] width 758 height 16
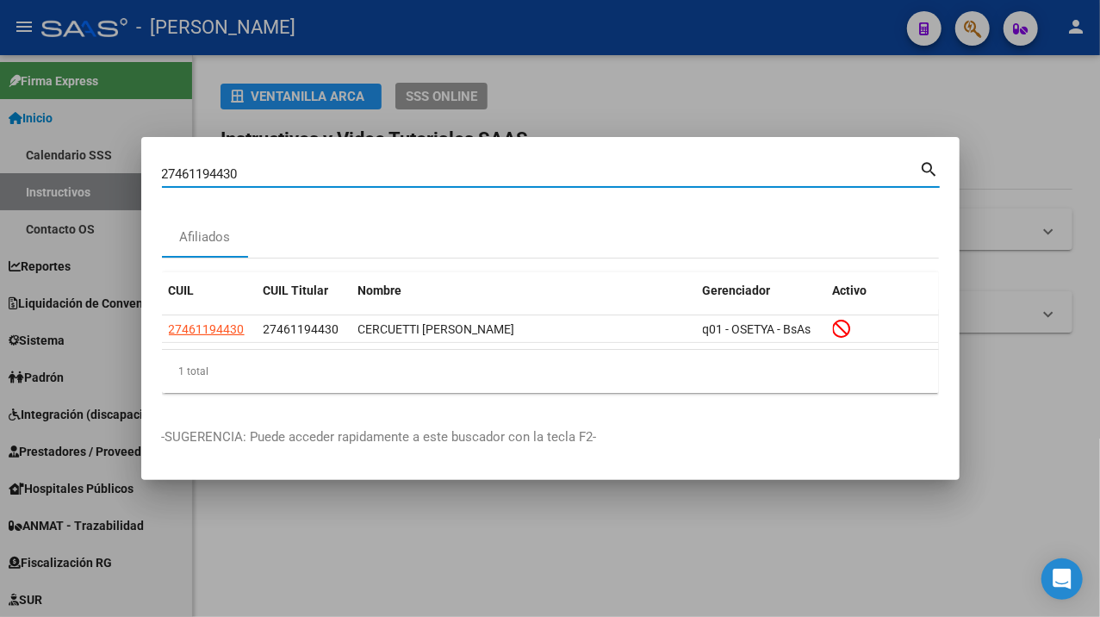
click at [279, 176] on input "27461194430" at bounding box center [541, 174] width 758 height 16
paste input "201321"
type input "27461201321"
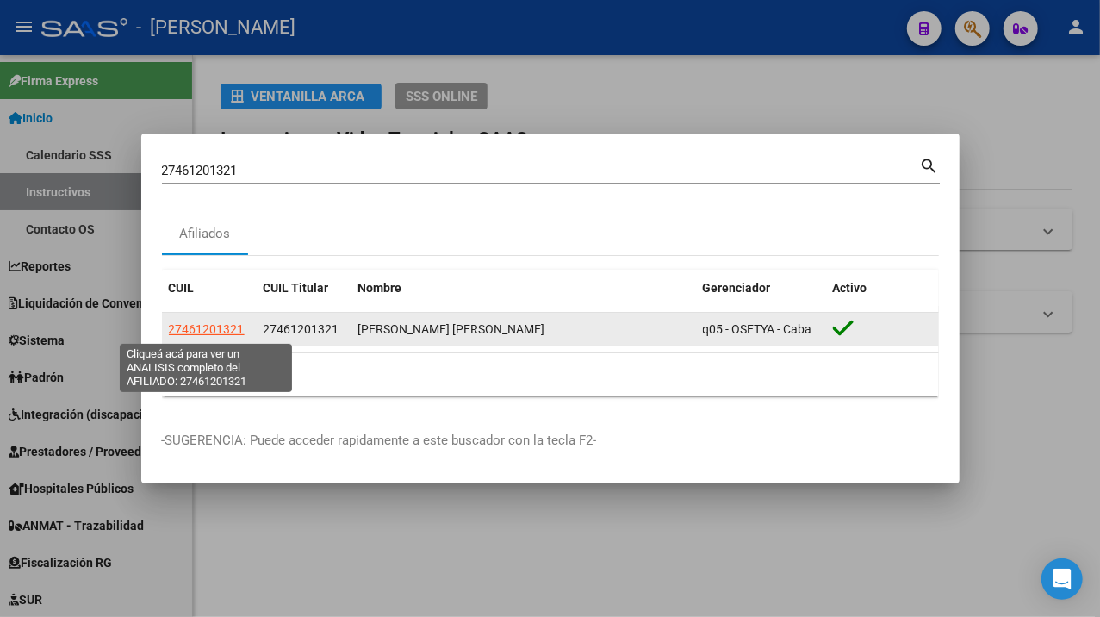
click at [177, 331] on span "27461201321" at bounding box center [207, 329] width 76 height 14
type textarea "27461201321"
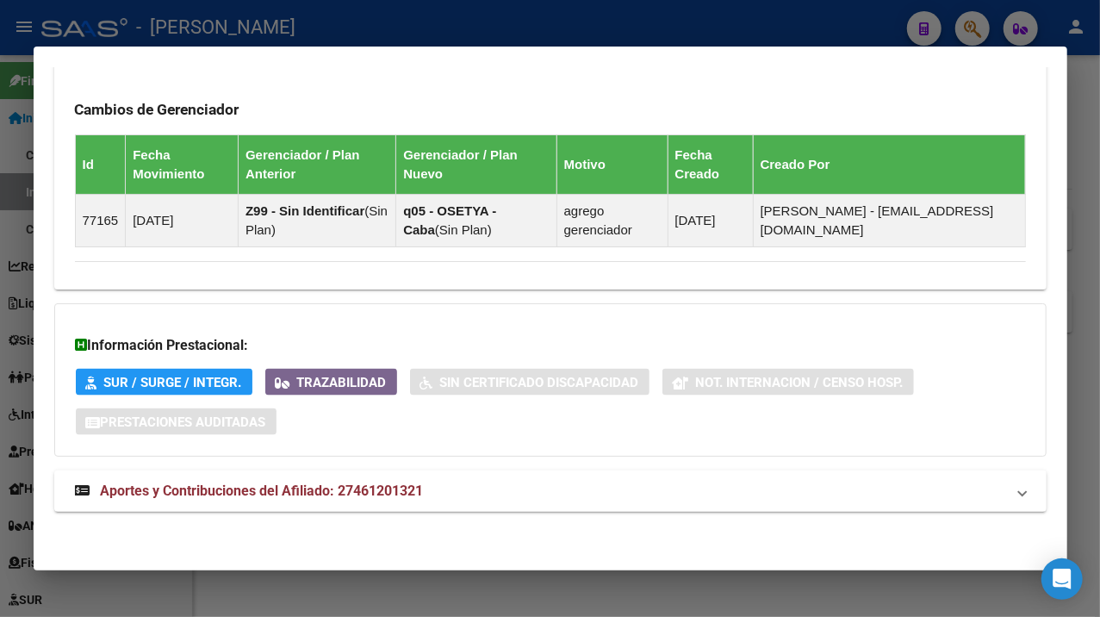
scroll to position [1131, 0]
click at [591, 476] on mat-expansion-panel-header "Aportes y Contribuciones del Afiliado: 27461201321" at bounding box center [550, 490] width 992 height 41
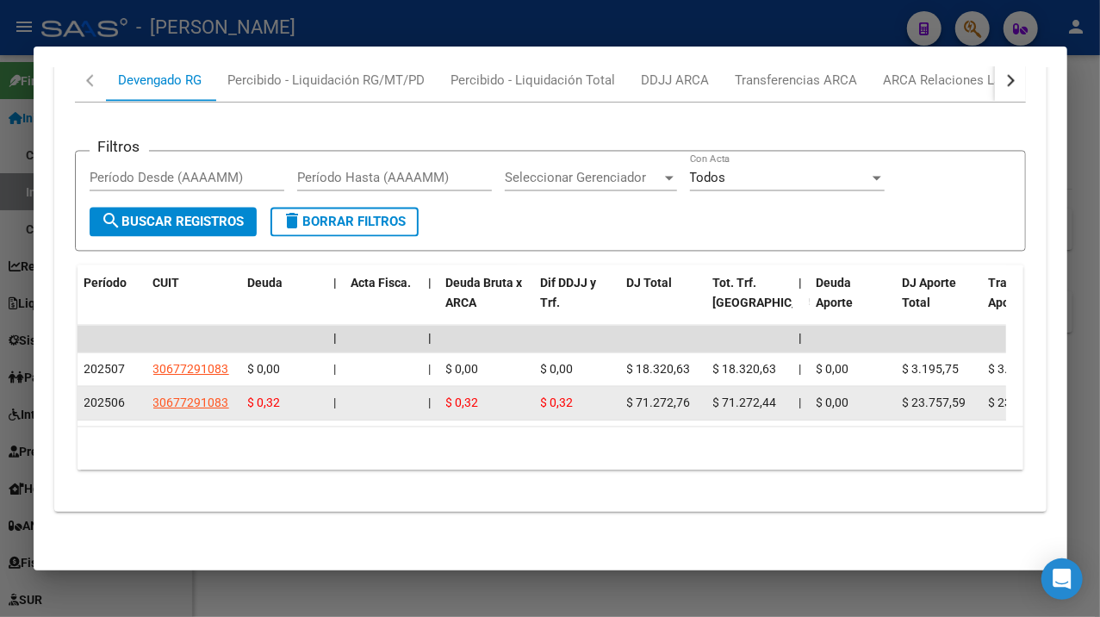
scroll to position [1695, 0]
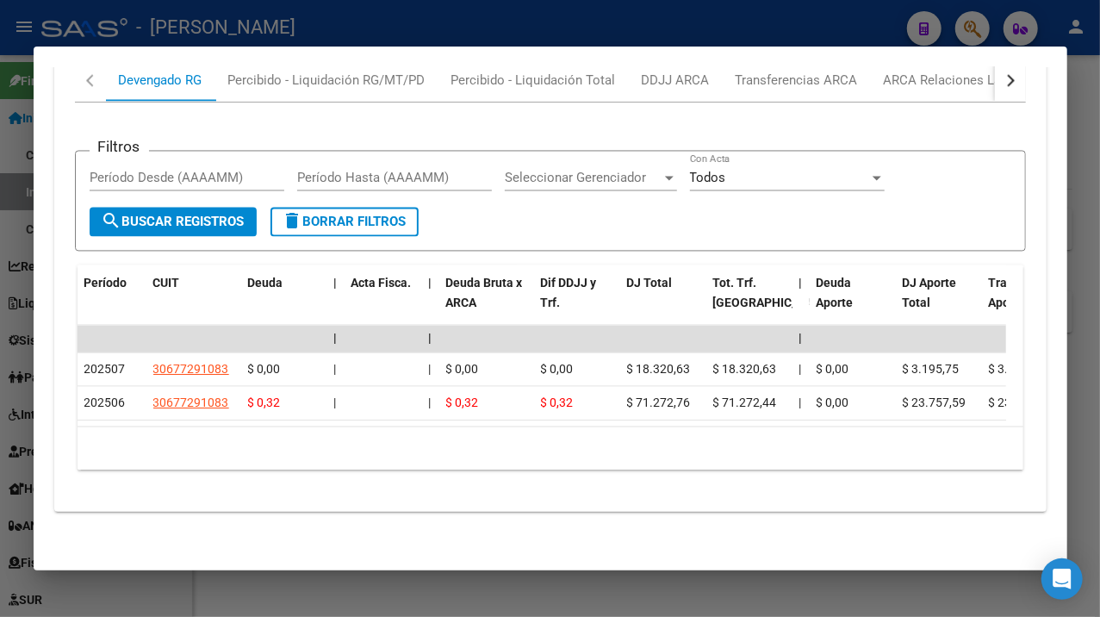
click at [1092, 122] on div at bounding box center [550, 308] width 1100 height 617
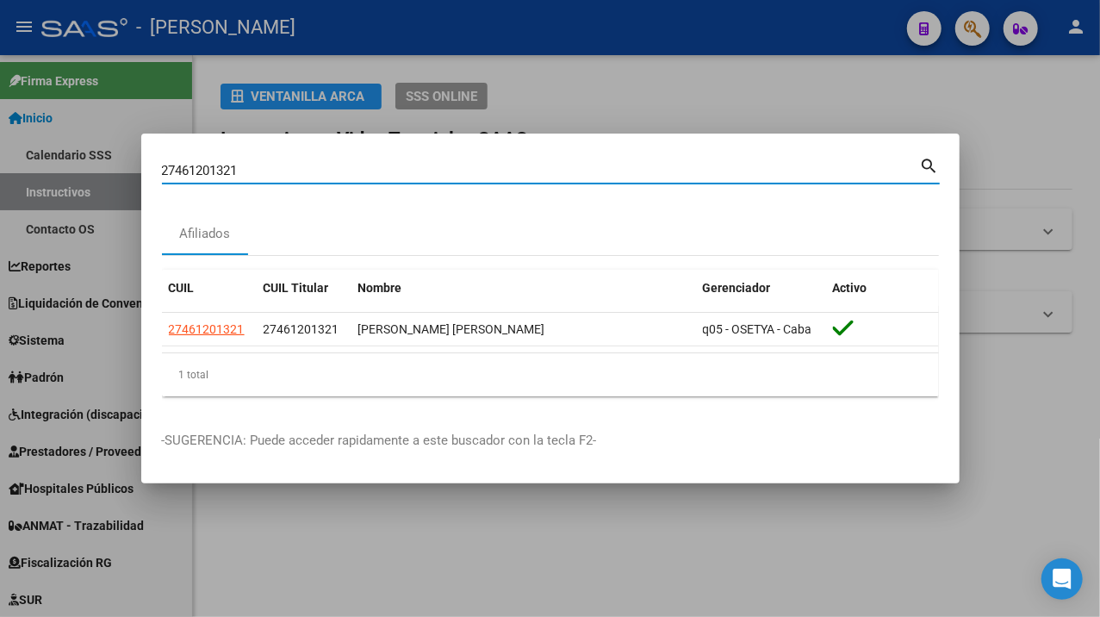
click at [605, 165] on input "27461201321" at bounding box center [541, 171] width 758 height 16
paste input "63610"
type input "27461263610"
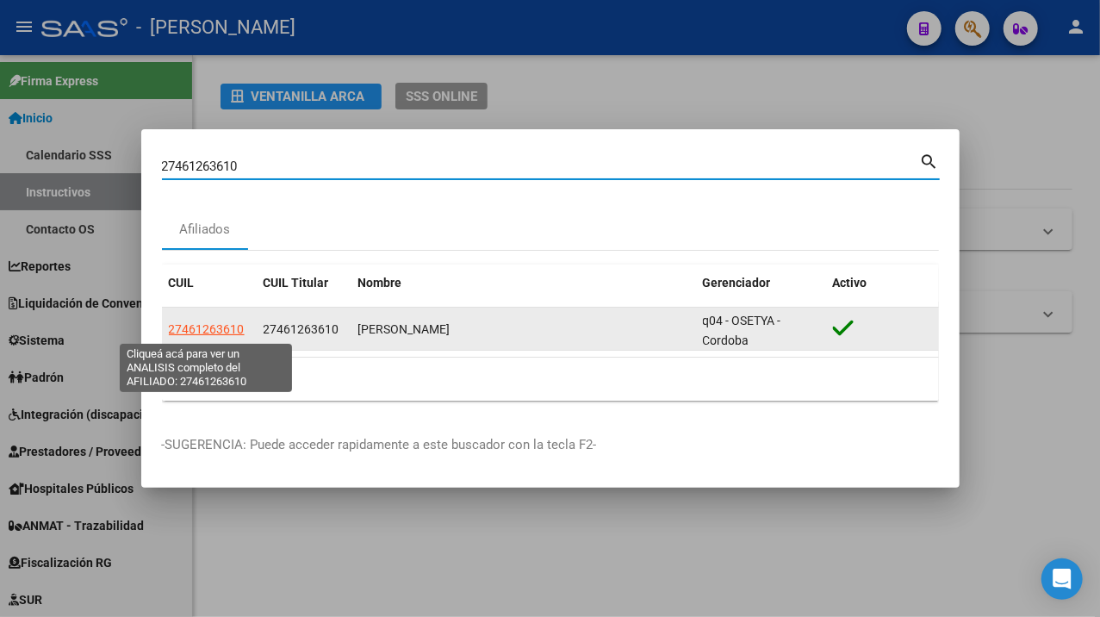
click at [215, 327] on span "27461263610" at bounding box center [207, 329] width 76 height 14
type textarea "27461263610"
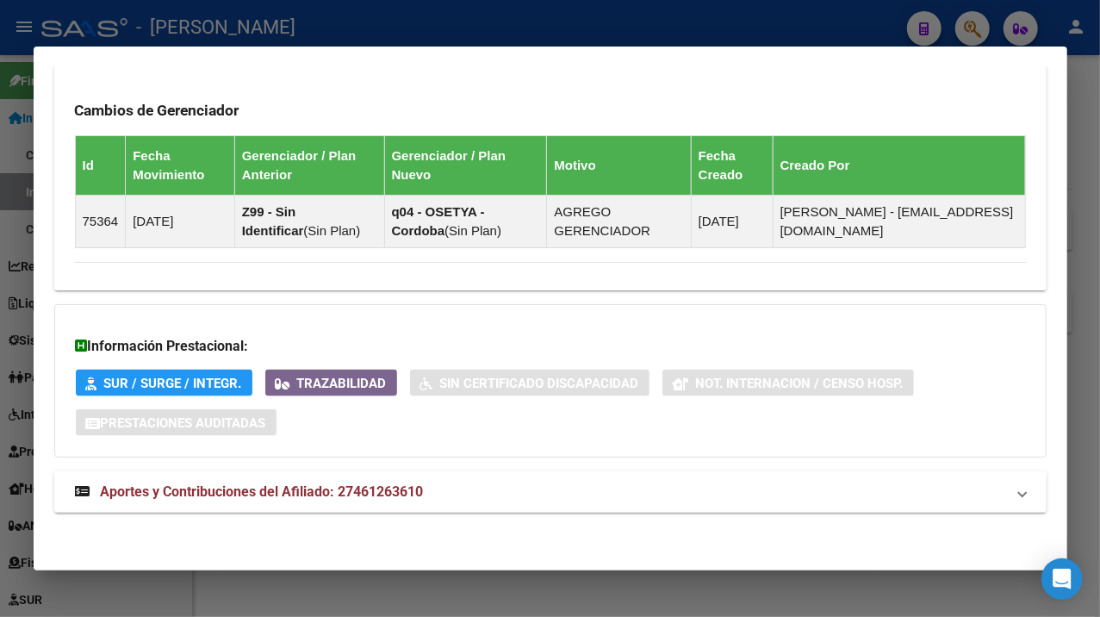
scroll to position [1131, 0]
click at [512, 482] on mat-panel-title "Aportes y Contribuciones del Afiliado: 27461263610" at bounding box center [540, 491] width 930 height 21
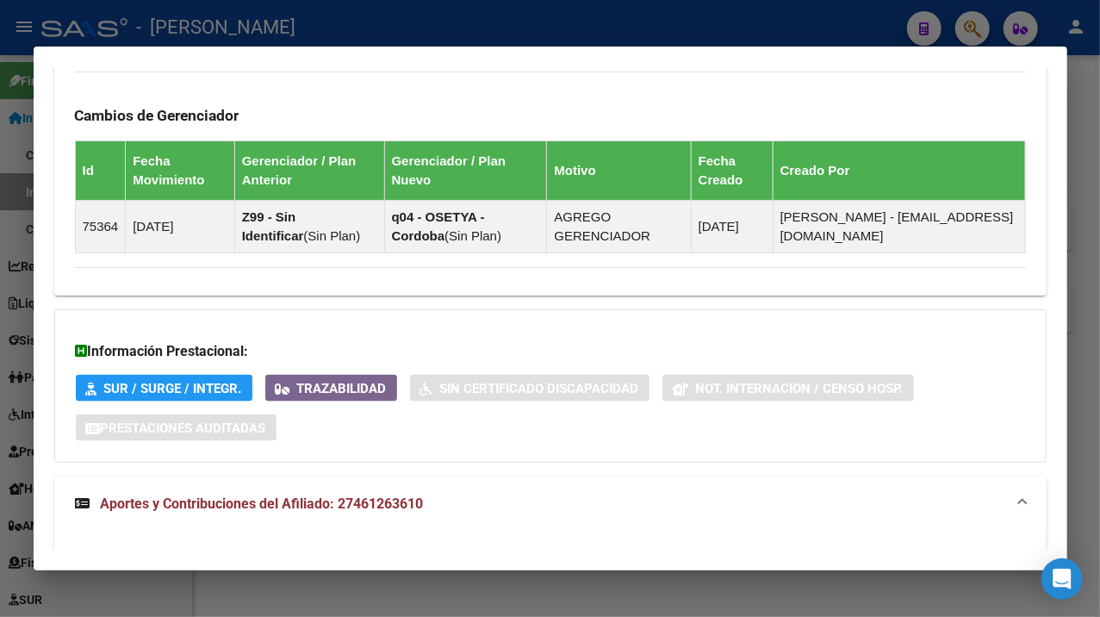
scroll to position [1117, 0]
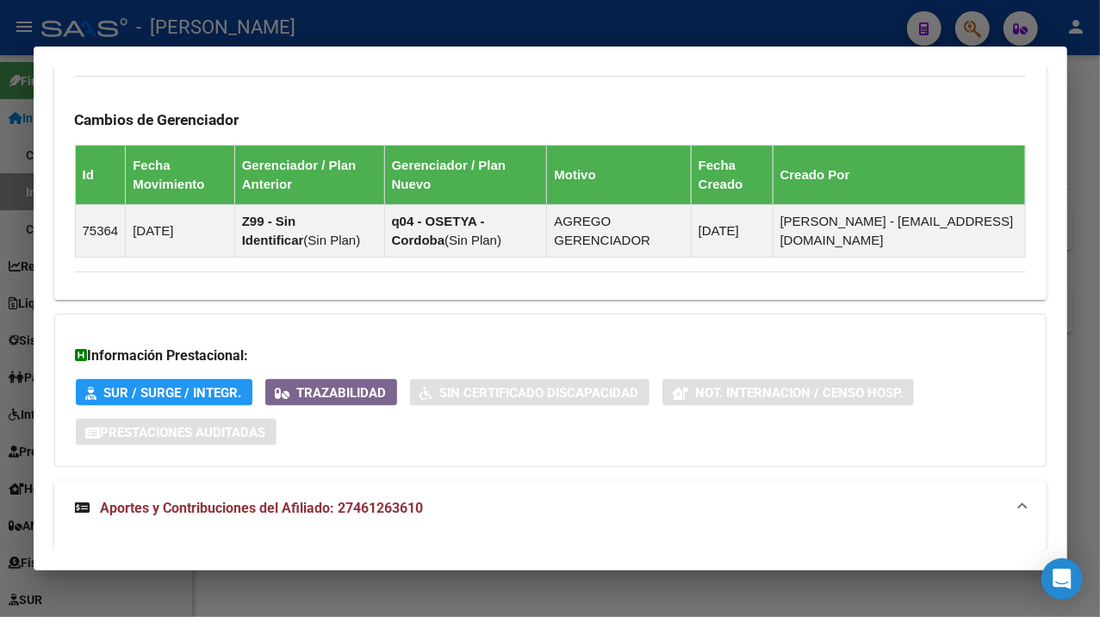
click at [1078, 128] on div at bounding box center [550, 308] width 1100 height 617
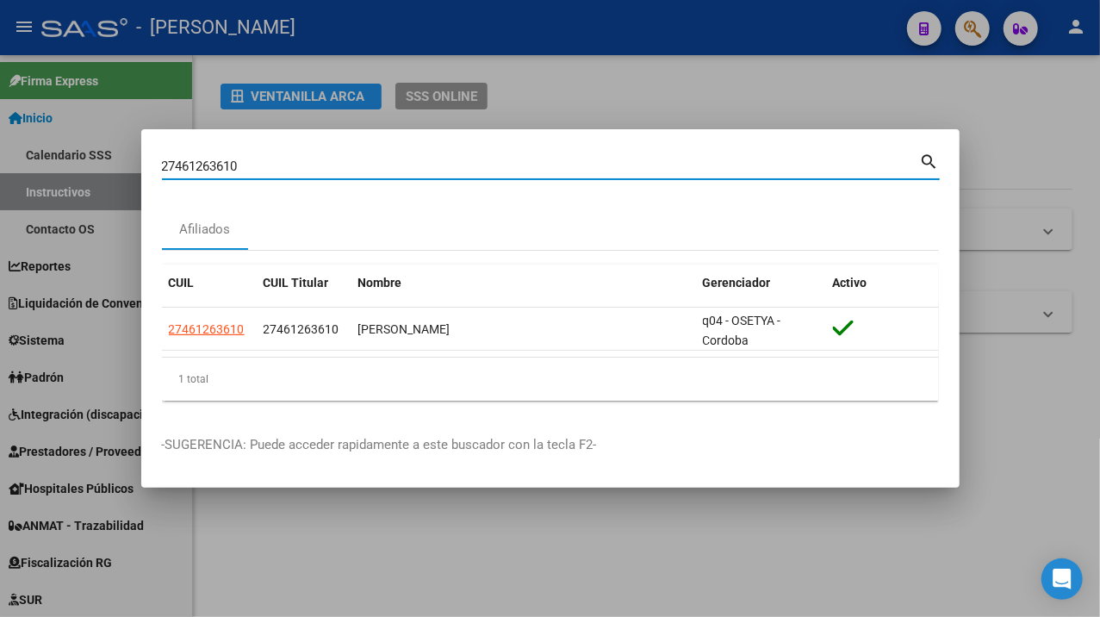
click at [466, 166] on input "27461263610" at bounding box center [541, 166] width 758 height 16
paste input "99925"
type input "27461299925"
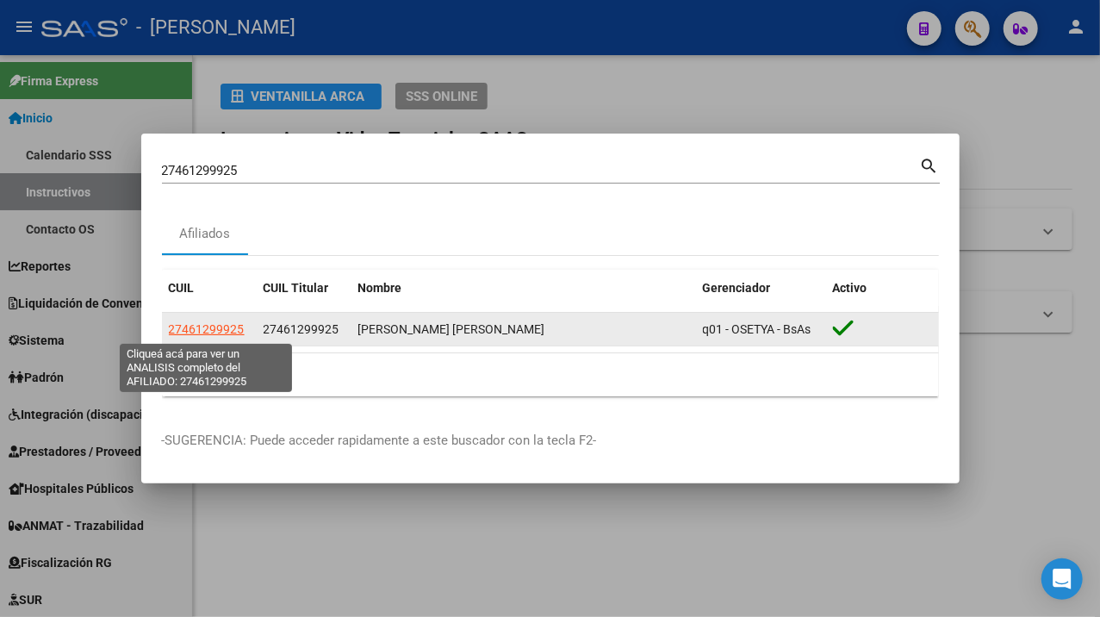
click at [218, 331] on span "27461299925" at bounding box center [207, 329] width 76 height 14
type textarea "27461299925"
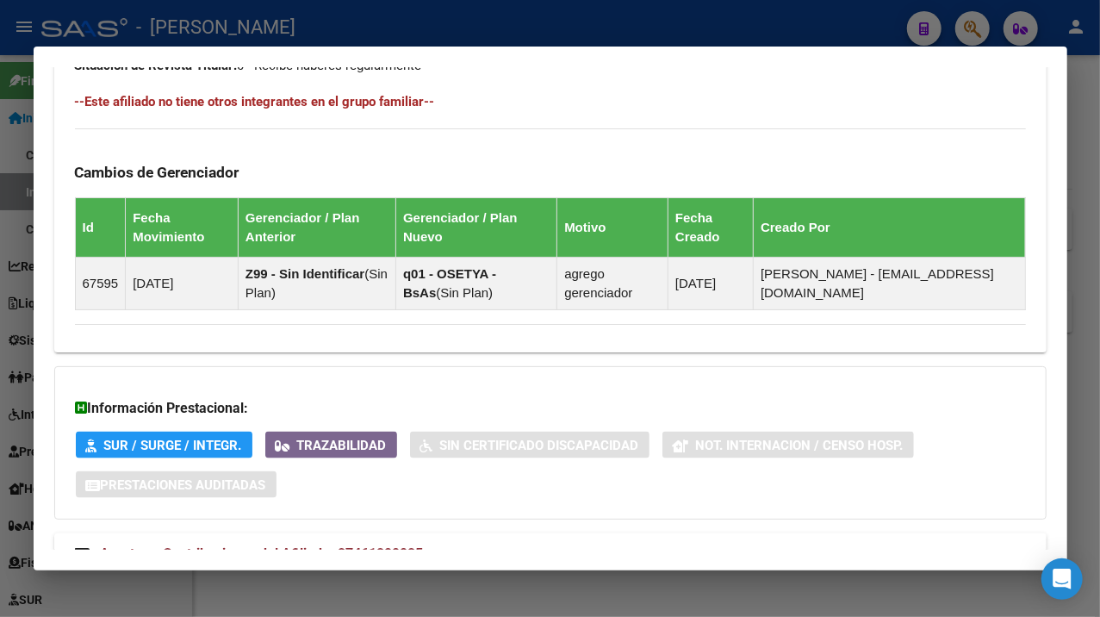
scroll to position [1131, 0]
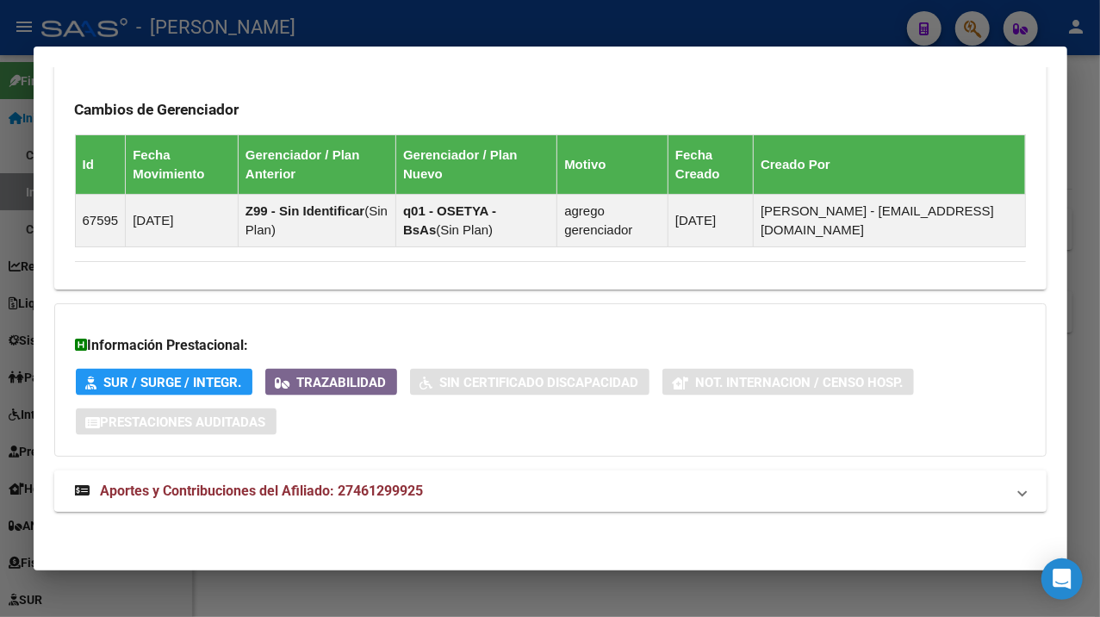
click at [446, 486] on mat-panel-title "Aportes y Contribuciones del Afiliado: 27461299925" at bounding box center [540, 491] width 930 height 21
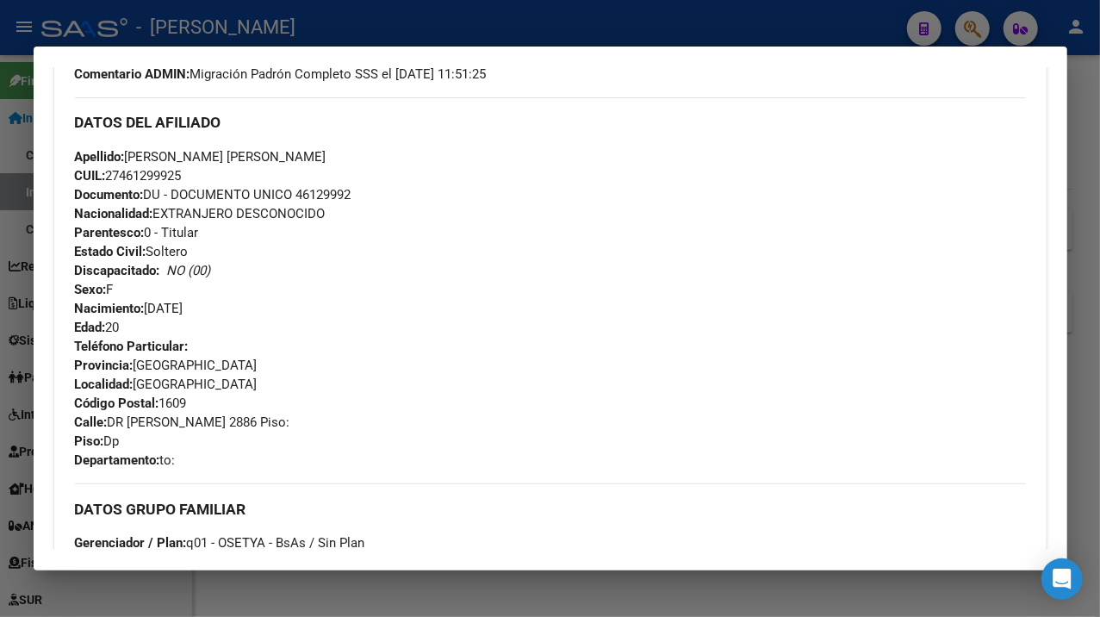
scroll to position [525, 0]
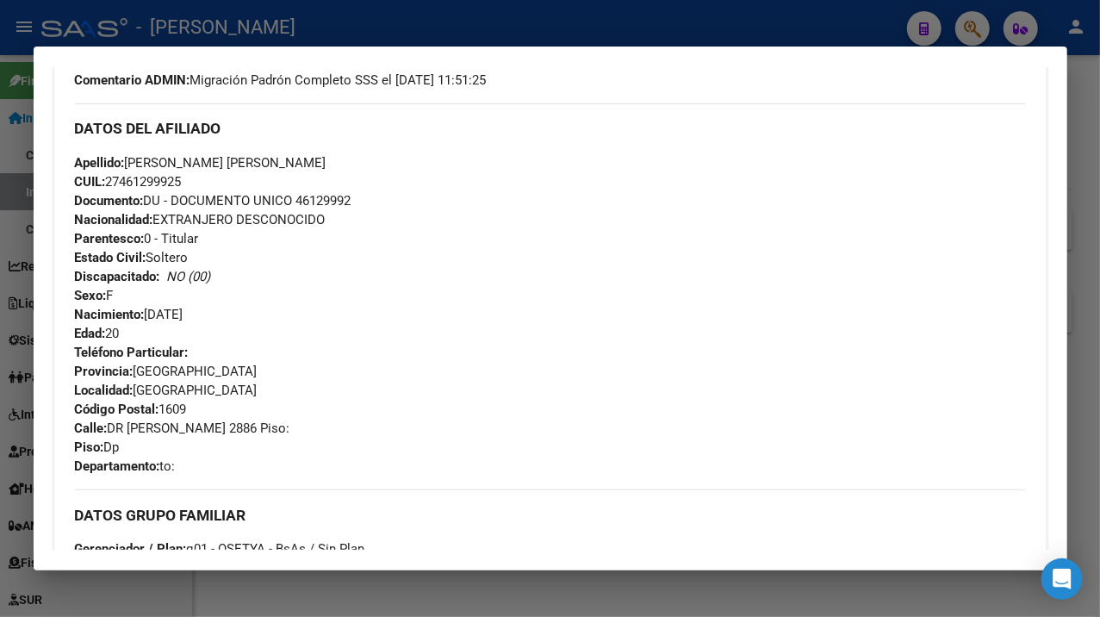
click at [314, 201] on span "Documento: DU - DOCUMENTO UNICO 46129992" at bounding box center [213, 201] width 277 height 16
drag, startPoint x: 314, startPoint y: 201, endPoint x: 365, endPoint y: 211, distance: 52.7
click at [365, 211] on div "Apellido: [PERSON_NAME] [PERSON_NAME]: 27461299925 Documento: DU - DOCUMENTO UN…" at bounding box center [550, 248] width 951 height 190
click at [332, 202] on span "Documento: DU - DOCUMENTO UNICO 46129992" at bounding box center [213, 201] width 277 height 16
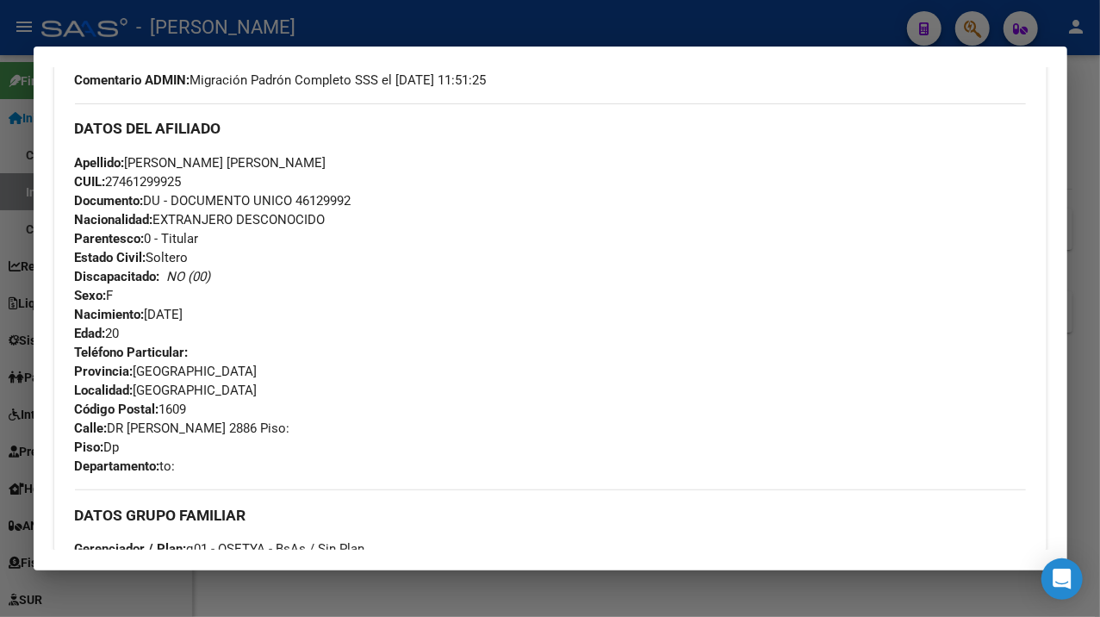
click at [332, 202] on span "Documento: DU - DOCUMENTO UNICO 46129992" at bounding box center [213, 201] width 277 height 16
drag, startPoint x: 128, startPoint y: 162, endPoint x: 218, endPoint y: 158, distance: 89.7
click at [218, 158] on span "Apellido: [PERSON_NAME] [PERSON_NAME]" at bounding box center [201, 163] width 252 height 16
click at [238, 158] on span "Apellido: [PERSON_NAME] [PERSON_NAME]" at bounding box center [201, 163] width 252 height 16
drag, startPoint x: 225, startPoint y: 163, endPoint x: 335, endPoint y: 162, distance: 110.3
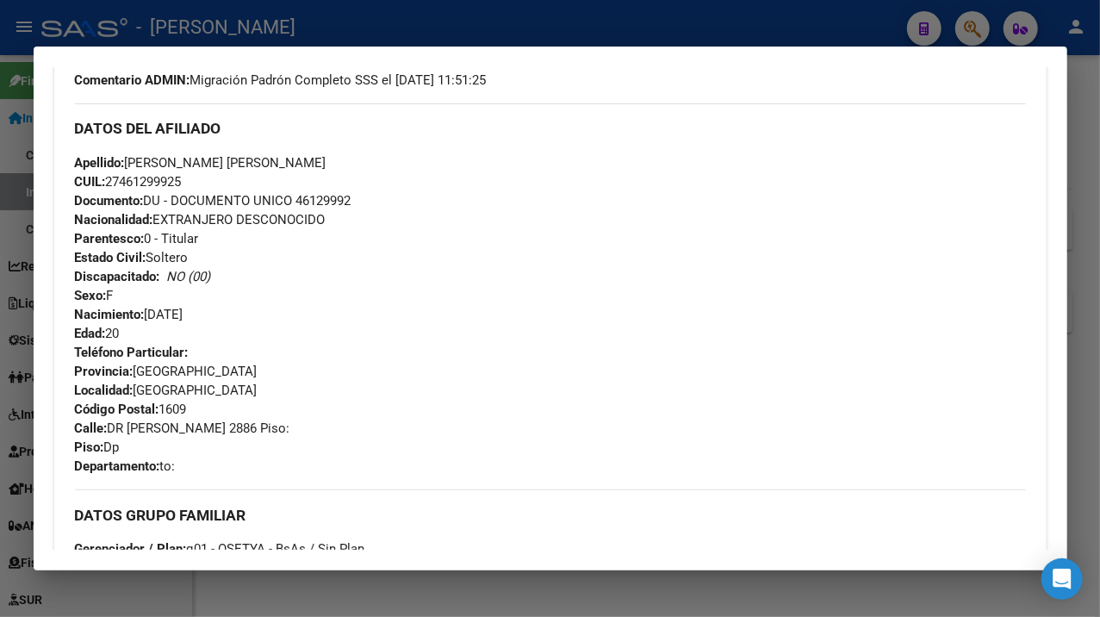
click at [326, 162] on span "Apellido: [PERSON_NAME] [PERSON_NAME]" at bounding box center [201, 163] width 252 height 16
drag, startPoint x: 111, startPoint y: 428, endPoint x: 217, endPoint y: 429, distance: 106.0
click at [217, 429] on span "Calle: DR [PERSON_NAME] 2886 Piso:" at bounding box center [182, 428] width 215 height 16
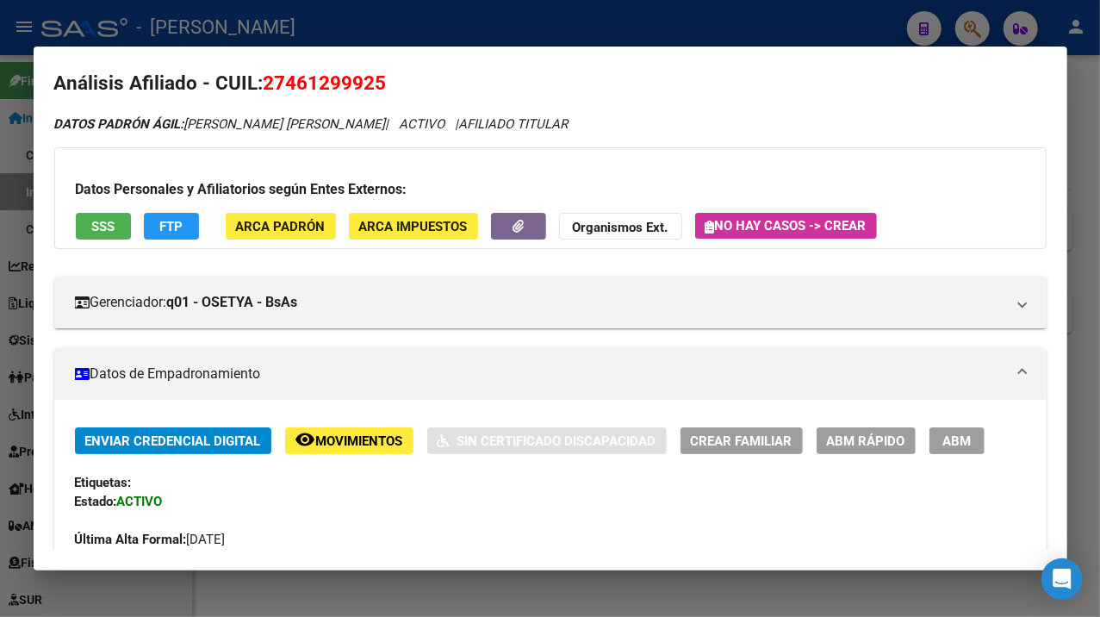
scroll to position [0, 0]
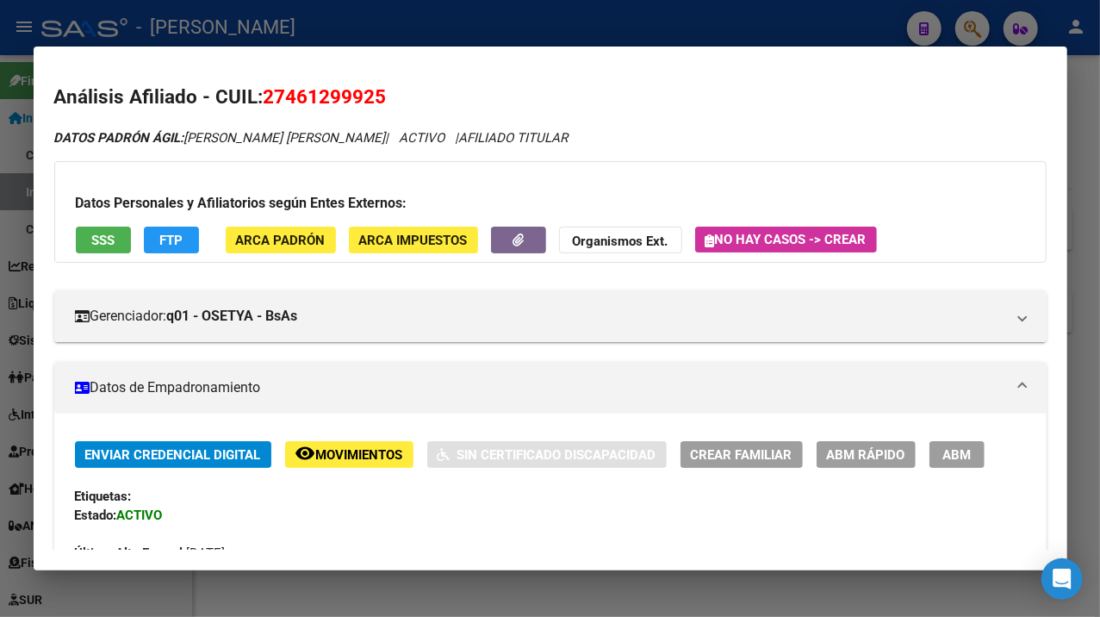
click at [1078, 67] on div at bounding box center [550, 308] width 1100 height 617
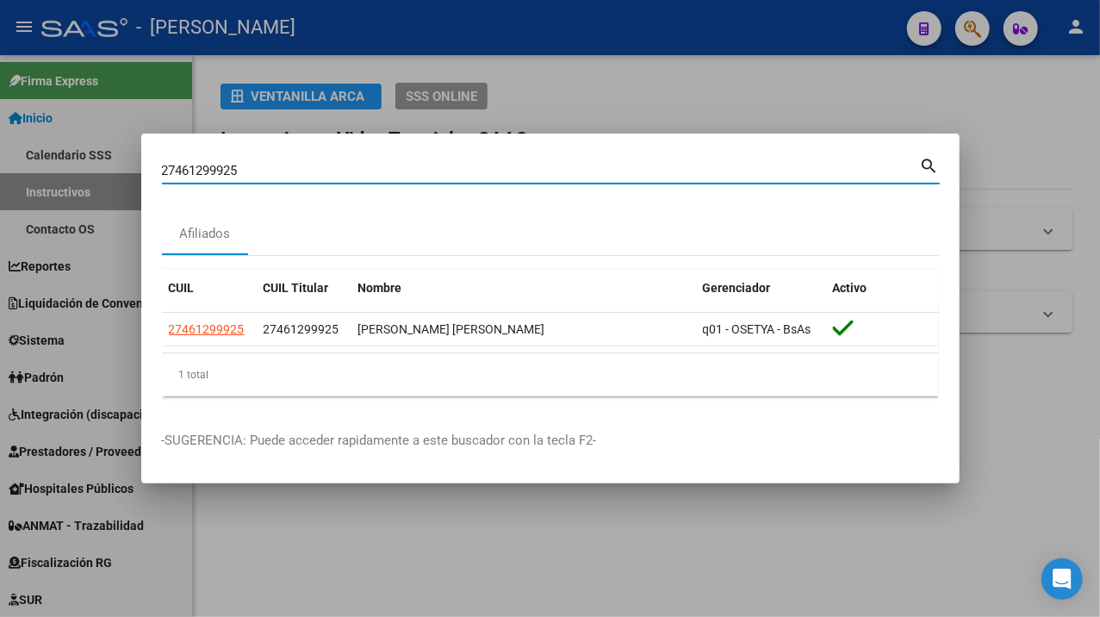
click at [417, 174] on input "27461299925" at bounding box center [541, 171] width 758 height 16
paste input "2128520"
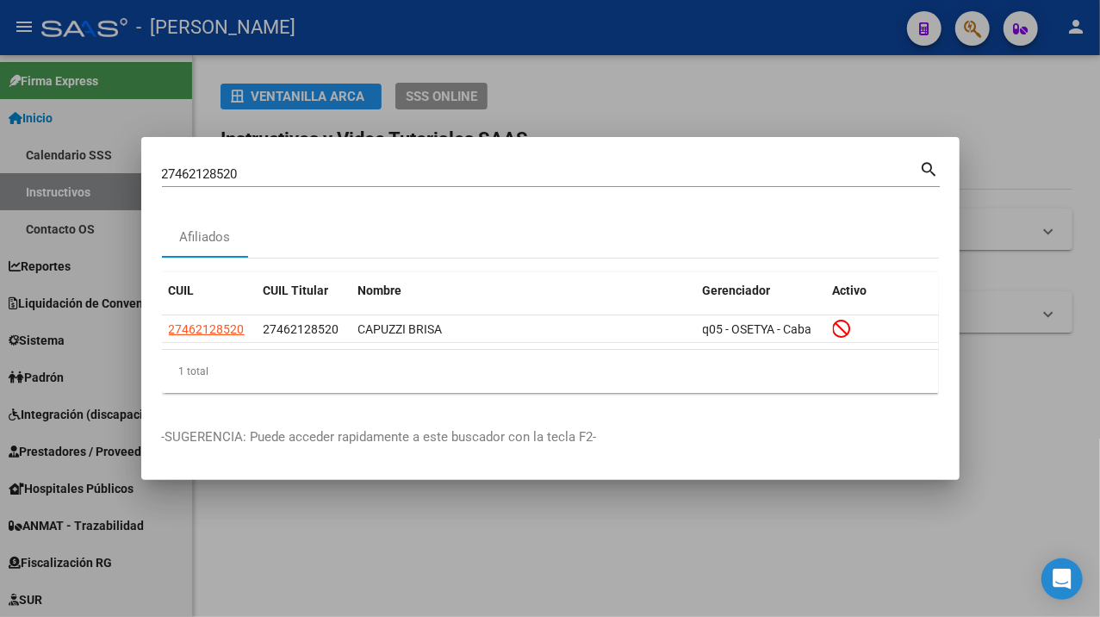
click at [284, 149] on mat-dialog-container "27462128520 Buscar (apellido, dni, cuil, nro traspaso, cuit, obra social) searc…" at bounding box center [550, 309] width 818 height 344
click at [267, 166] on input "27462128520" at bounding box center [541, 174] width 758 height 16
paste input "356779"
type input "27462356779"
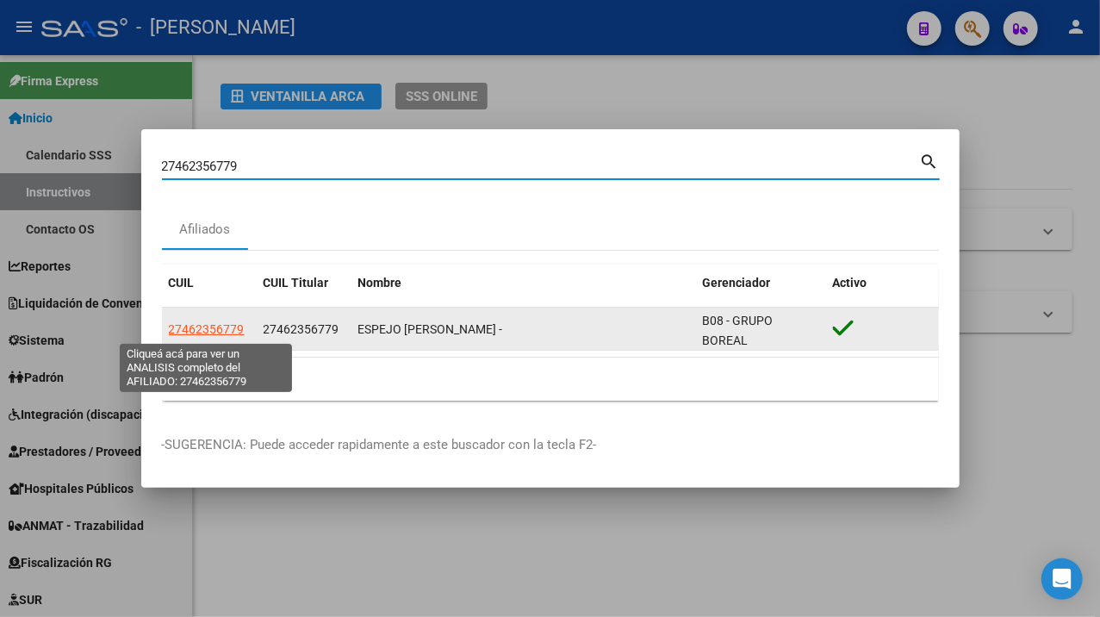
click at [176, 322] on span "27462356779" at bounding box center [207, 329] width 76 height 14
type textarea "27462356779"
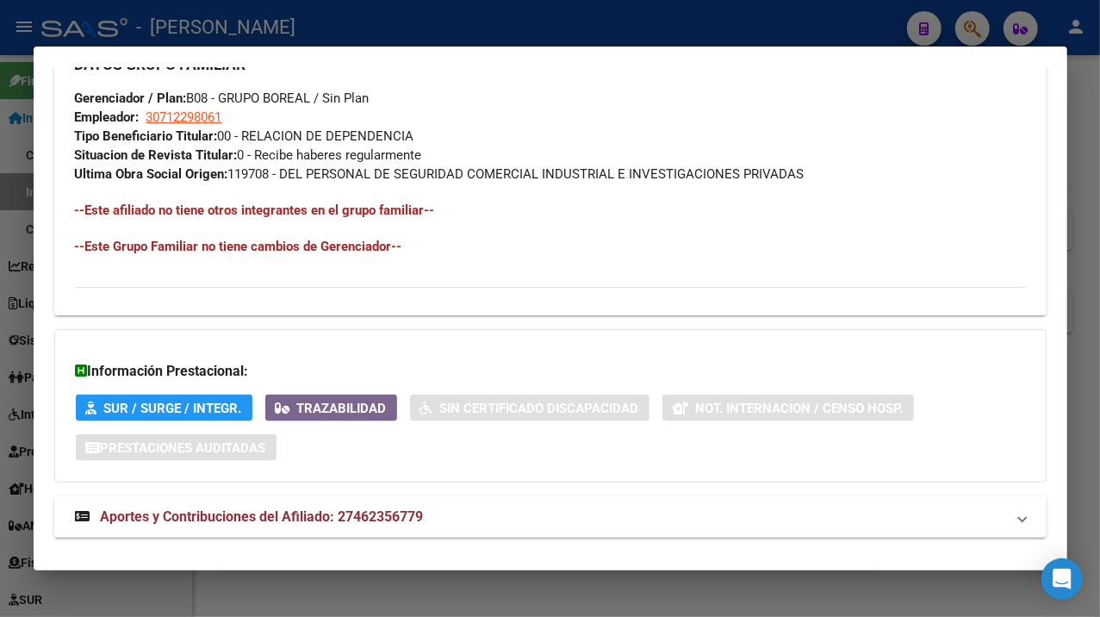
scroll to position [984, 0]
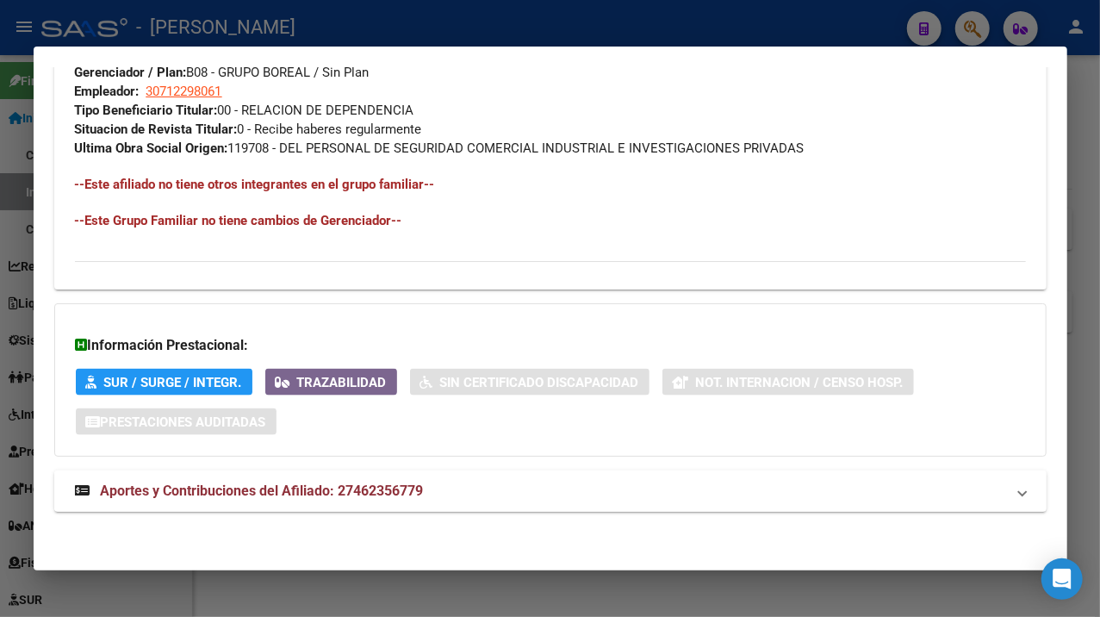
click at [522, 477] on mat-expansion-panel-header "Aportes y Contribuciones del Afiliado: 27462356779" at bounding box center [550, 490] width 992 height 41
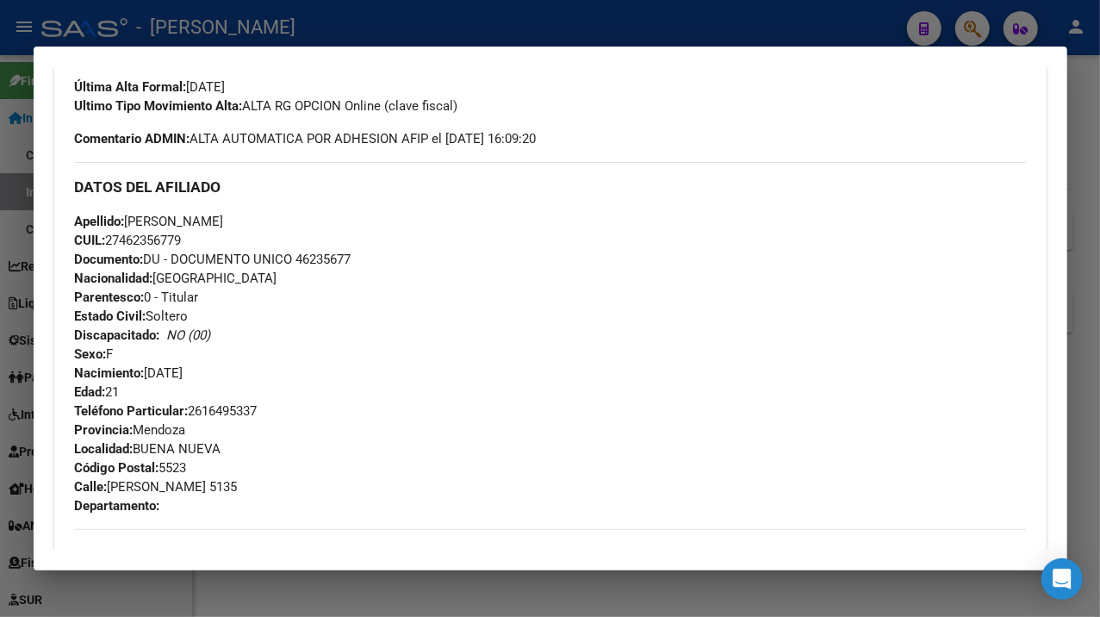
scroll to position [459, 0]
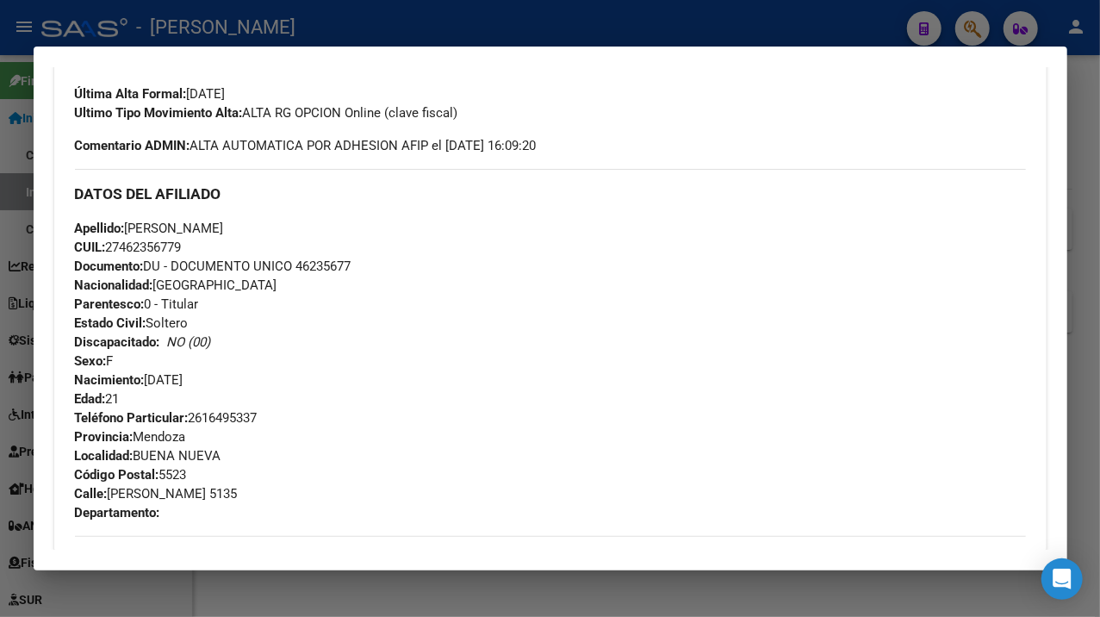
click at [327, 266] on span "Documento: DU - DOCUMENTO UNICO 46235677" at bounding box center [213, 266] width 277 height 16
drag, startPoint x: 246, startPoint y: 228, endPoint x: 363, endPoint y: 234, distance: 117.3
click at [363, 234] on div "Apellido: [PERSON_NAME] CUIL: 27462356779 Documento: DU - DOCUMENTO UNICO 46235…" at bounding box center [550, 314] width 951 height 190
drag, startPoint x: 131, startPoint y: 228, endPoint x: 238, endPoint y: 235, distance: 107.0
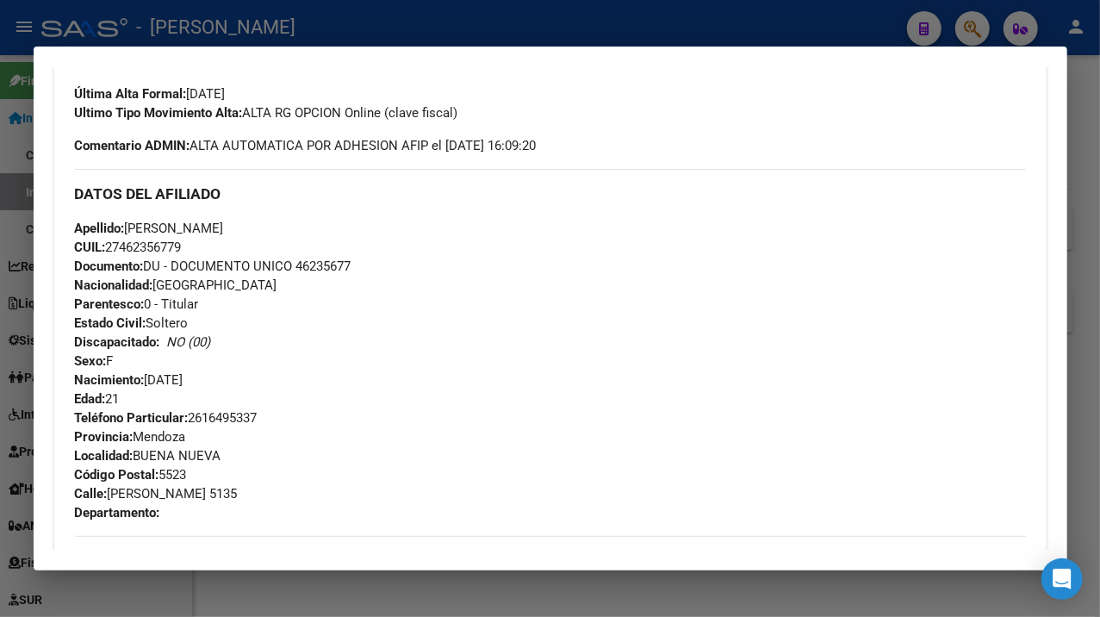
click at [224, 235] on span "Apellido: [PERSON_NAME]" at bounding box center [149, 229] width 149 height 16
drag, startPoint x: 112, startPoint y: 494, endPoint x: 219, endPoint y: 491, distance: 106.8
click at [219, 491] on span "[STREET_ADDRESS][PERSON_NAME]" at bounding box center [156, 494] width 163 height 16
click at [243, 405] on div "Apellido: [PERSON_NAME] CUIL: 27462356779 Documento: DU - DOCUMENTO UNICO 46235…" at bounding box center [550, 314] width 951 height 190
click at [245, 411] on span "Teléfono Particular: [PHONE_NUMBER]" at bounding box center [166, 418] width 183 height 16
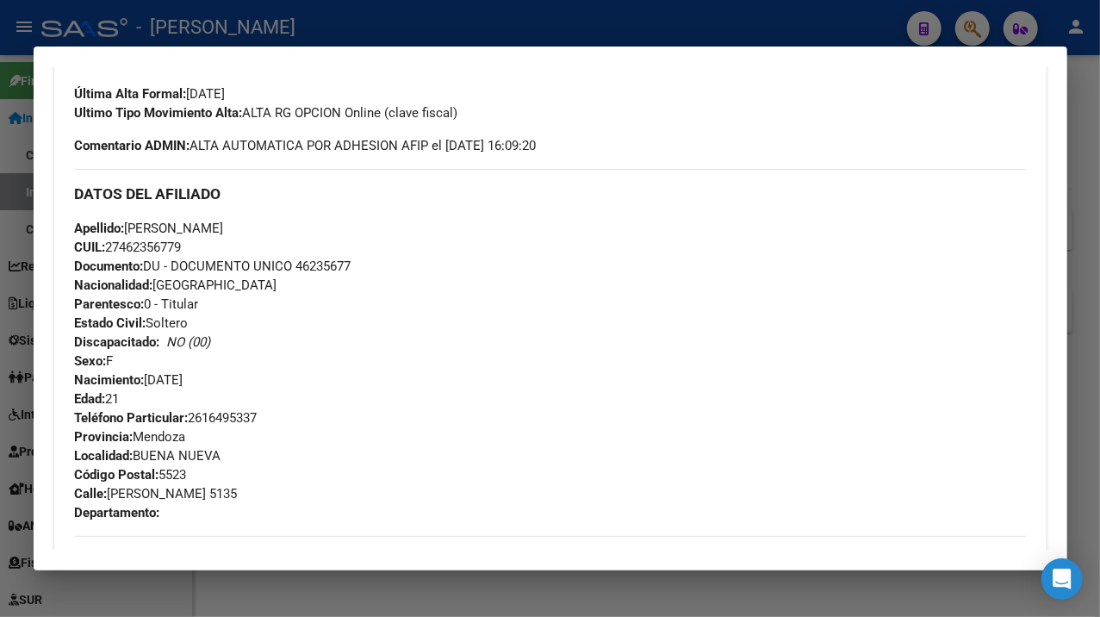
click at [245, 411] on span "Teléfono Particular: [PHONE_NUMBER]" at bounding box center [166, 418] width 183 height 16
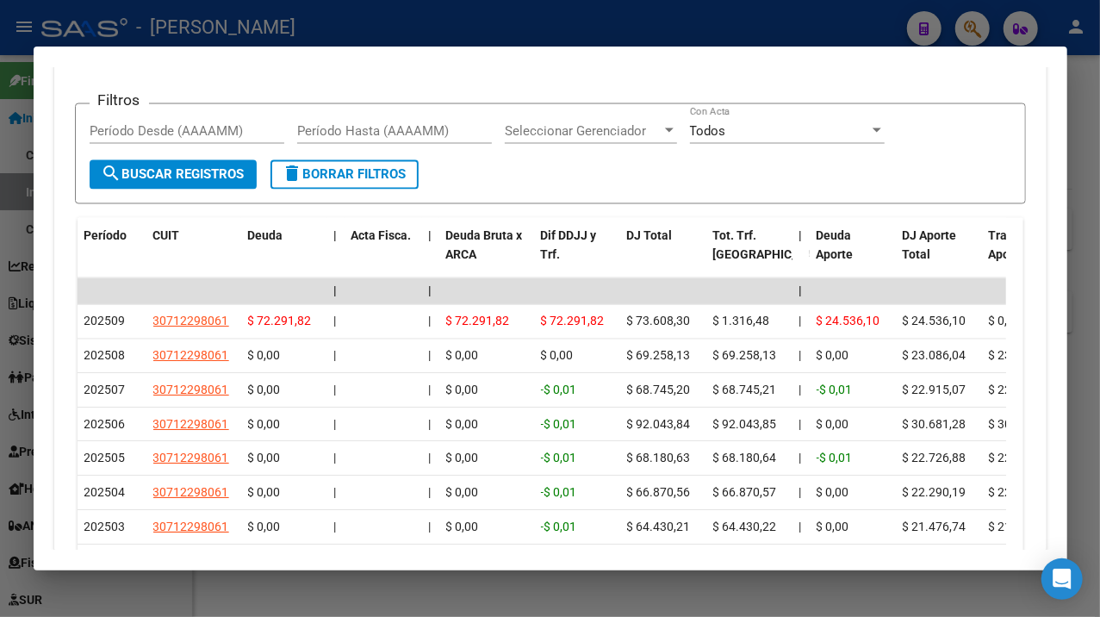
scroll to position [1607, 0]
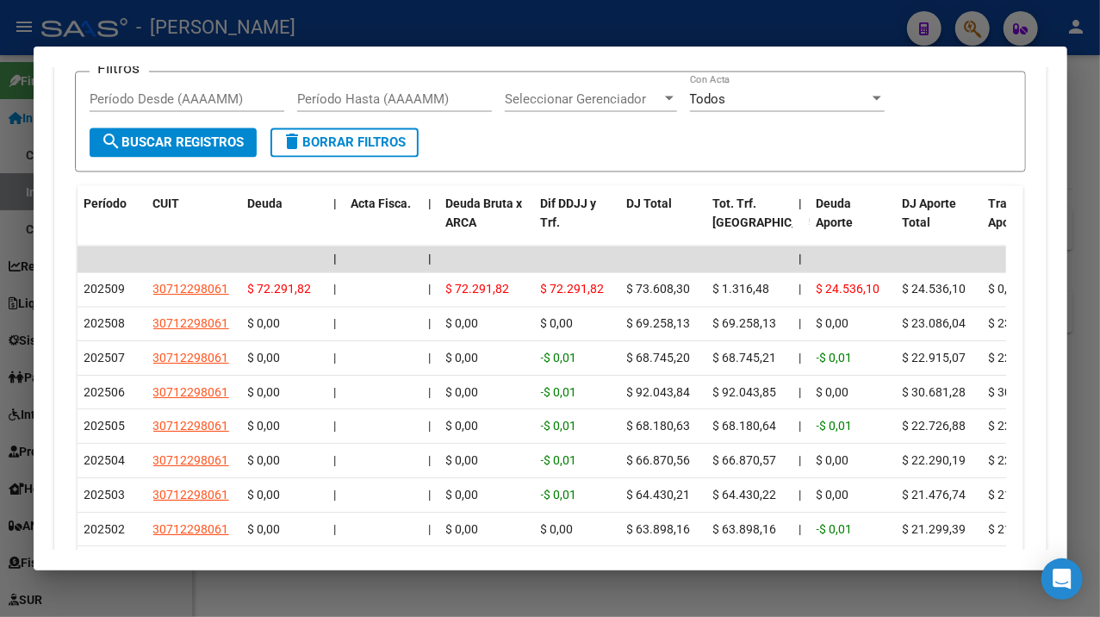
click at [1086, 118] on div at bounding box center [550, 308] width 1100 height 617
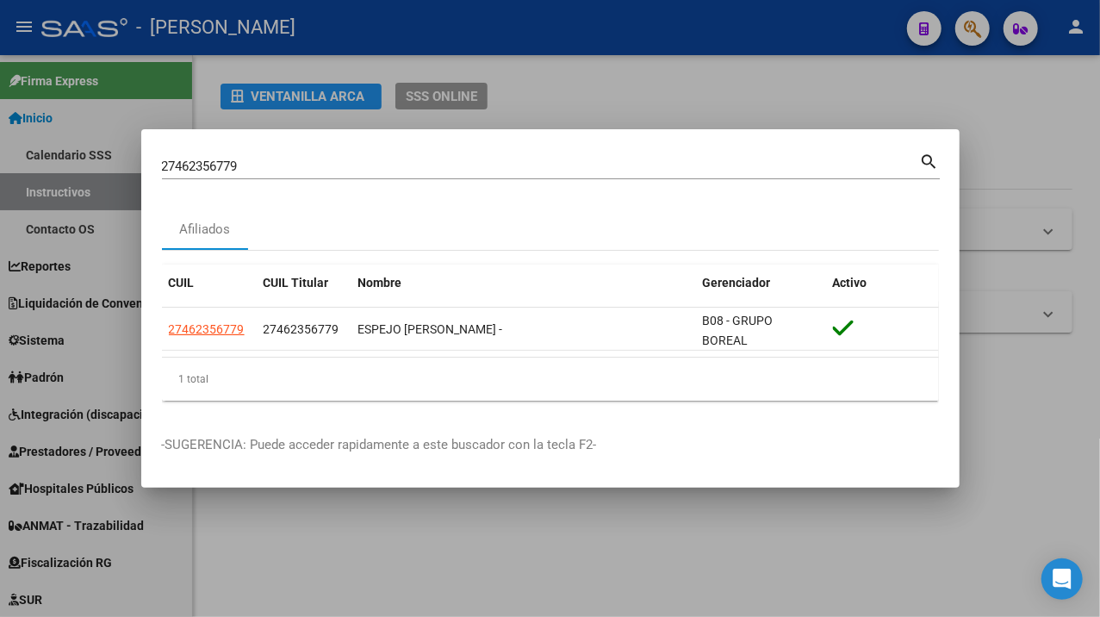
click at [438, 162] on input "27462356779" at bounding box center [541, 166] width 758 height 16
paste input "650456"
type input "27462650456"
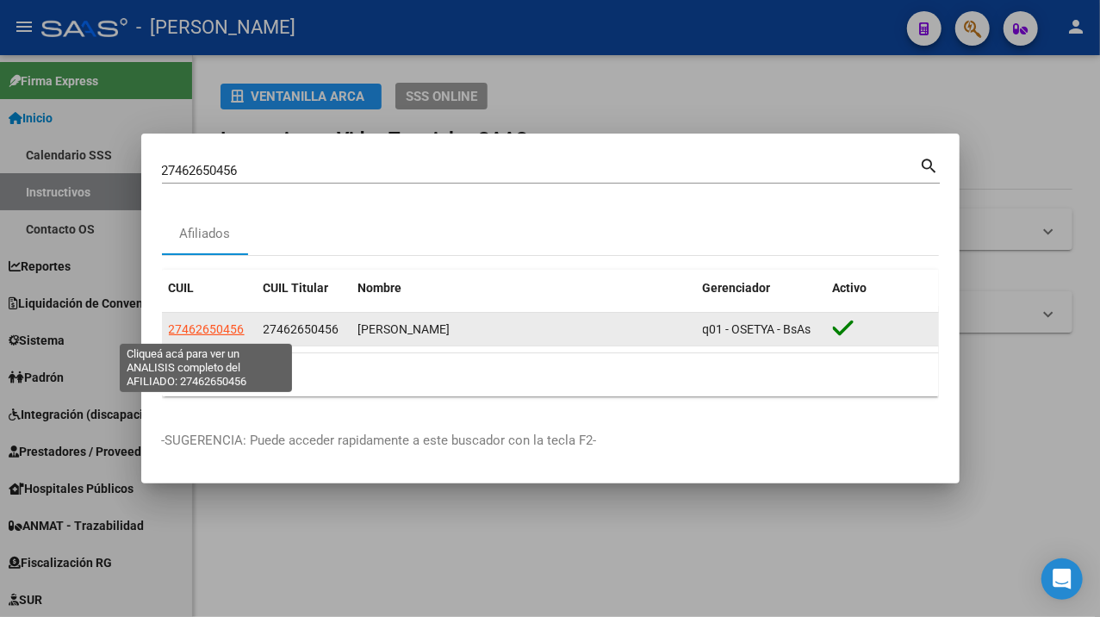
click at [211, 332] on span "27462650456" at bounding box center [207, 329] width 76 height 14
type textarea "27462650456"
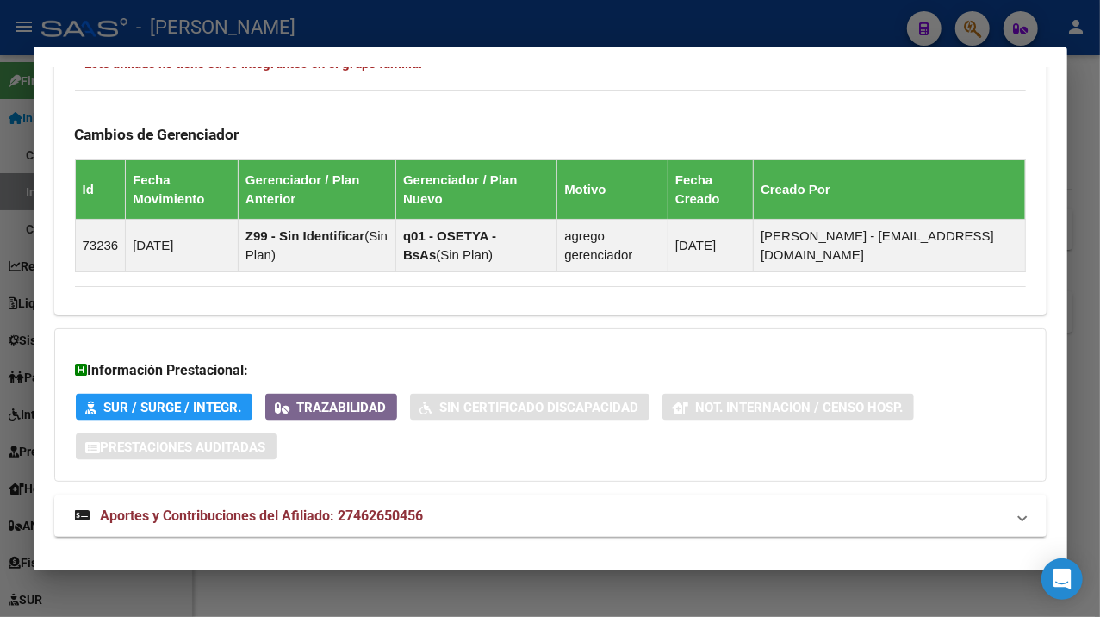
scroll to position [1131, 0]
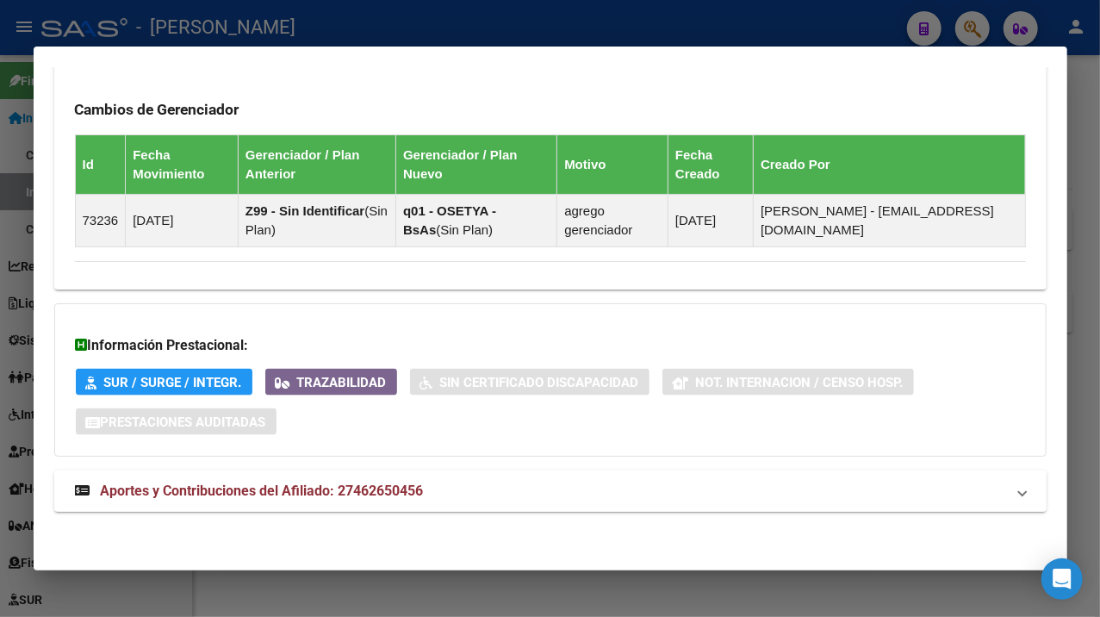
click at [473, 490] on mat-panel-title "Aportes y Contribuciones del Afiliado: 27462650456" at bounding box center [540, 491] width 930 height 21
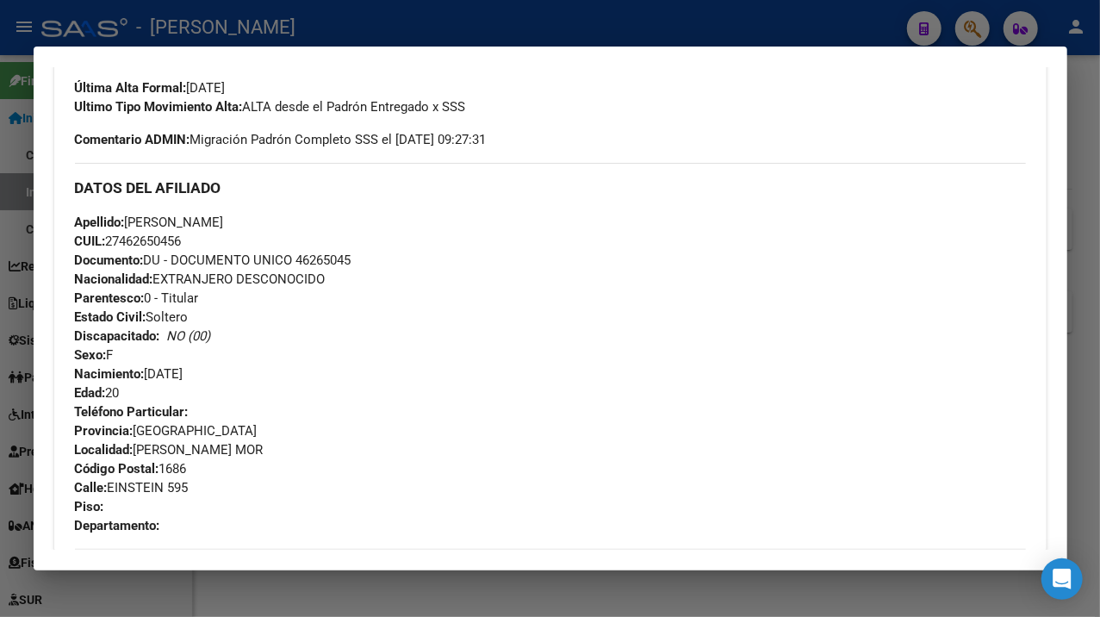
scroll to position [543, 0]
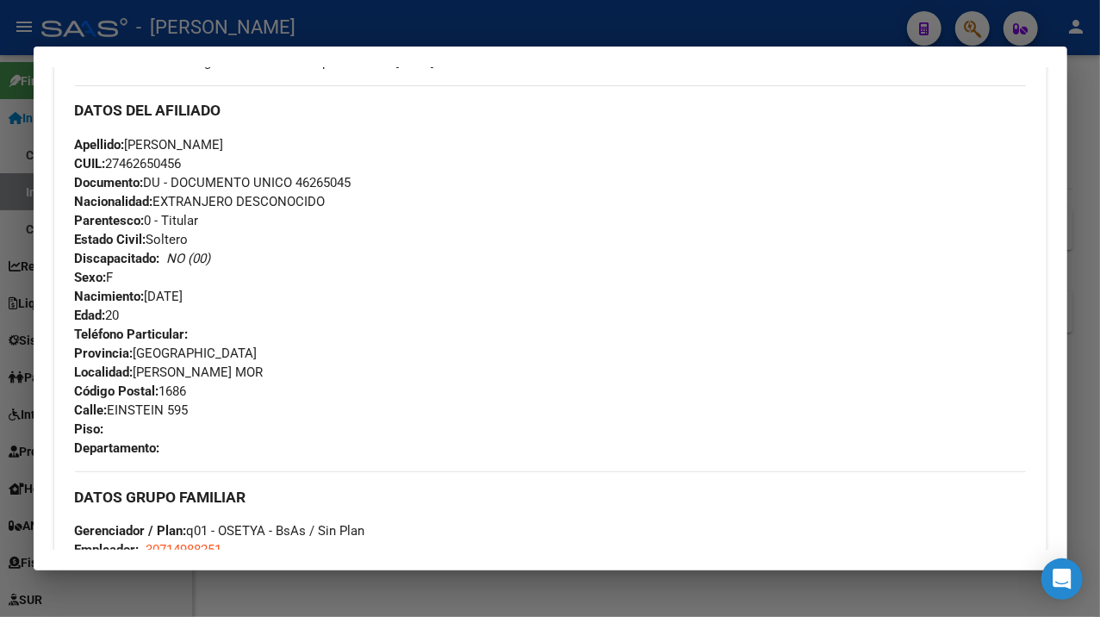
click at [338, 177] on span "Documento: DU - DOCUMENTO UNICO 46265045" at bounding box center [213, 183] width 277 height 16
click at [141, 139] on span "Apellido: [PERSON_NAME]" at bounding box center [149, 145] width 149 height 16
click at [183, 143] on span "Apellido: [PERSON_NAME]" at bounding box center [149, 145] width 149 height 16
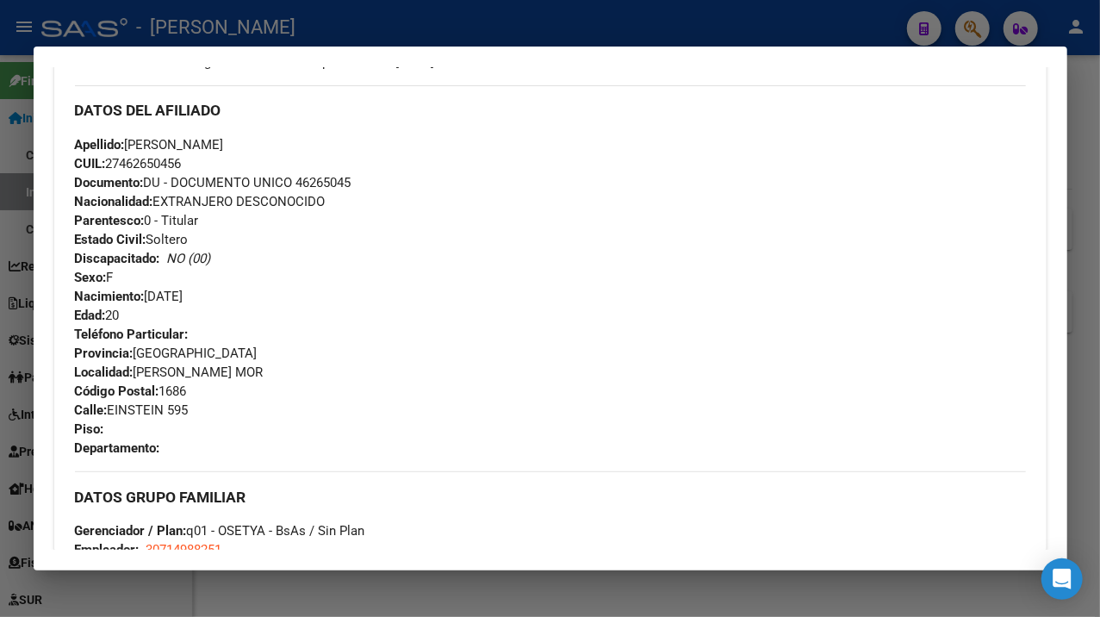
click at [167, 145] on span "Apellido: [PERSON_NAME]" at bounding box center [149, 145] width 149 height 16
drag, startPoint x: 163, startPoint y: 145, endPoint x: 272, endPoint y: 136, distance: 109.7
click at [272, 136] on div "Apellido: [PERSON_NAME]: 27462650456 Documento: DU - DOCUMENTO UNICO 46265045 N…" at bounding box center [550, 230] width 951 height 190
click at [146, 413] on span "[STREET_ADDRESS][PERSON_NAME]" at bounding box center [132, 410] width 114 height 16
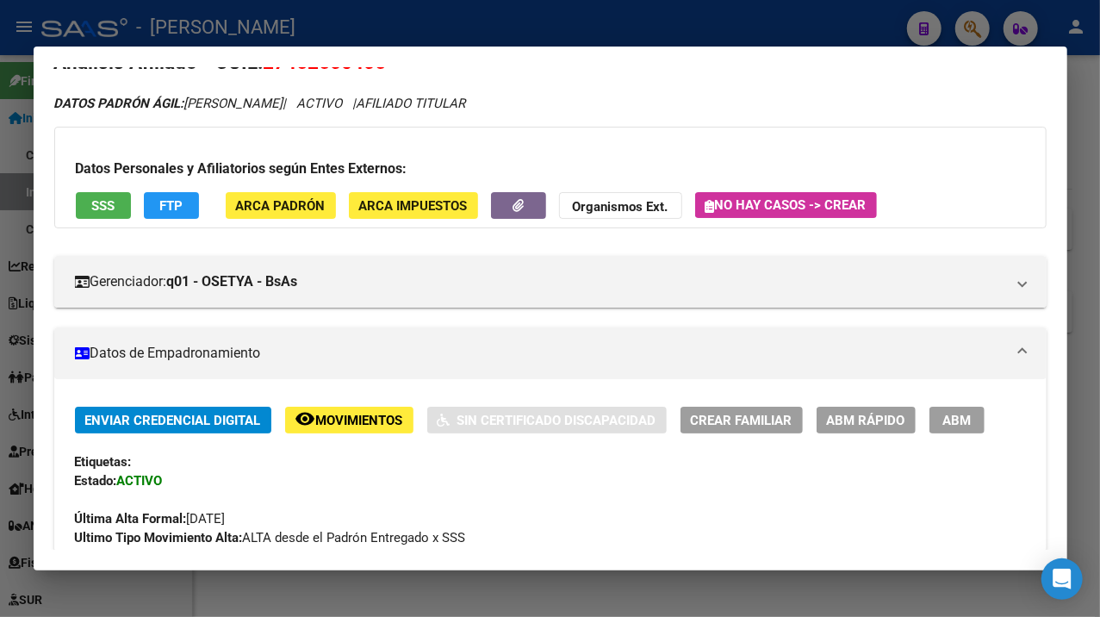
scroll to position [0, 0]
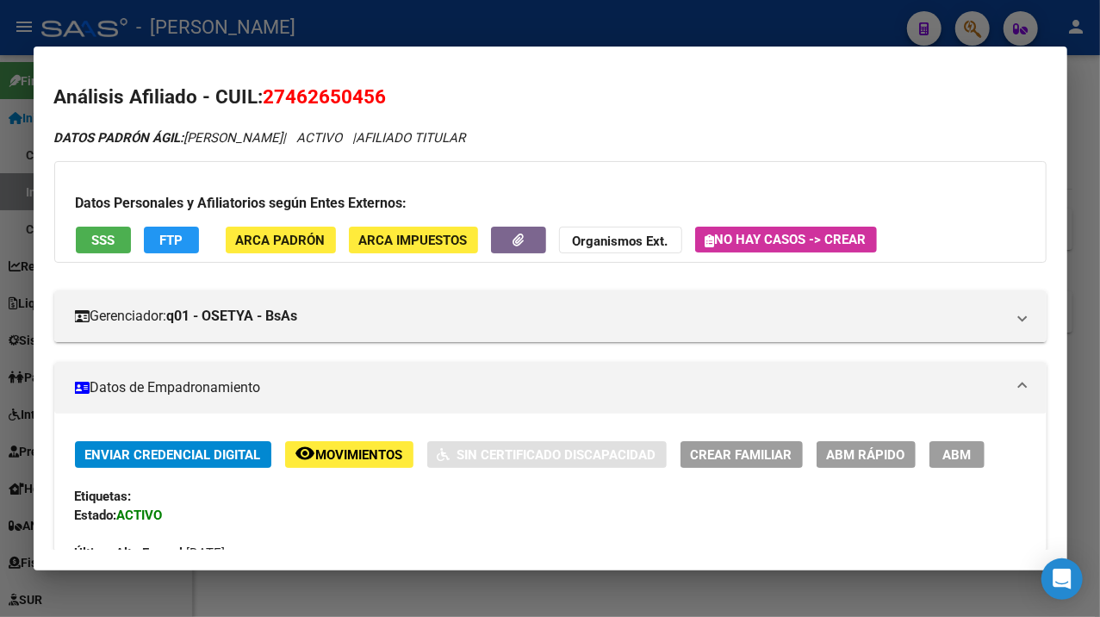
drag, startPoint x: 1076, startPoint y: 50, endPoint x: 844, endPoint y: 101, distance: 237.2
click at [1075, 52] on div at bounding box center [550, 308] width 1100 height 617
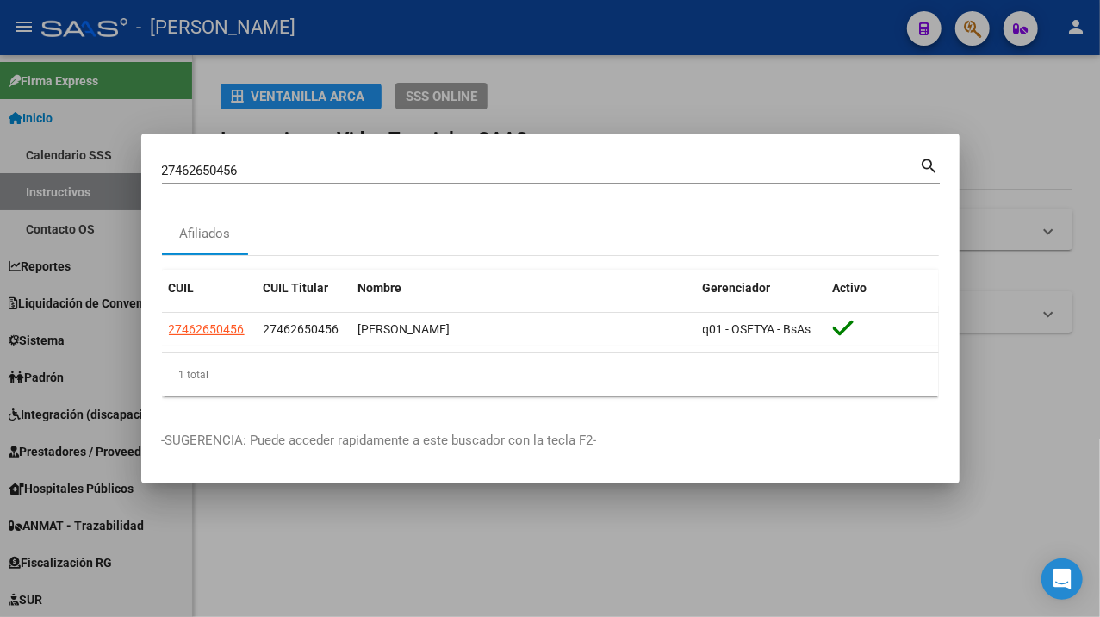
click at [387, 177] on input "27462650456" at bounding box center [541, 171] width 758 height 16
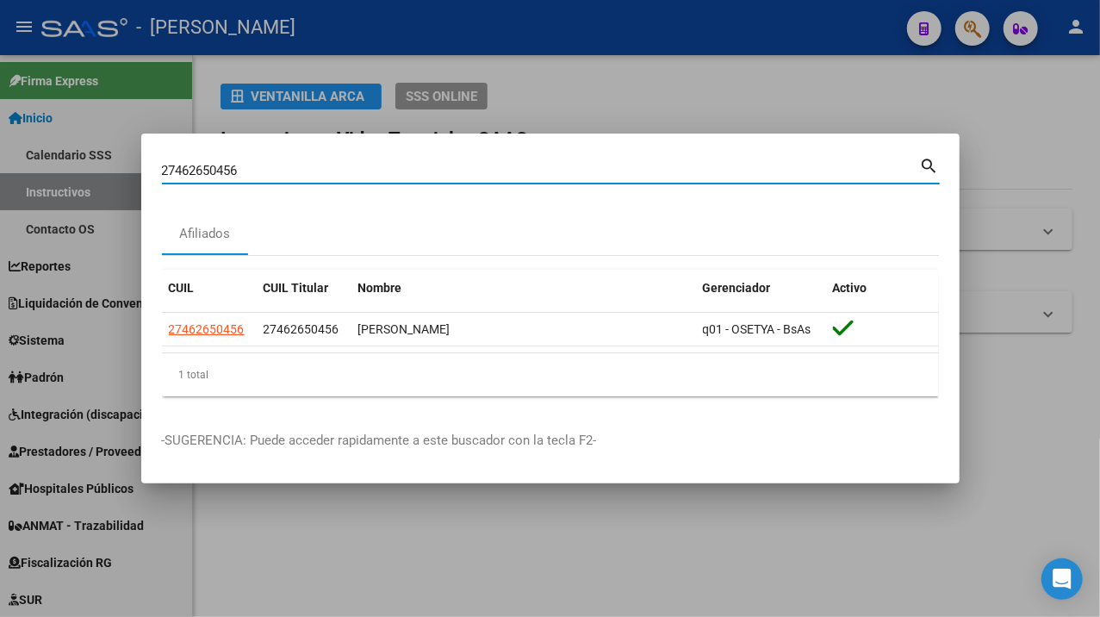
click at [387, 177] on input "27462650456" at bounding box center [541, 171] width 758 height 16
paste input "69165"
type input "27462669165"
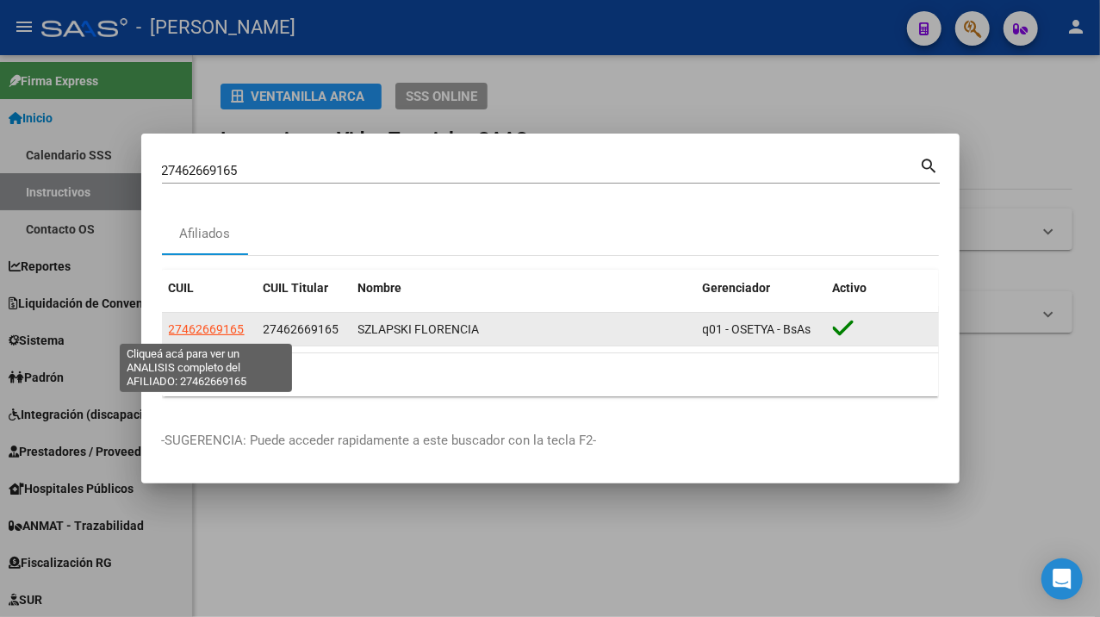
click at [196, 334] on span "27462669165" at bounding box center [207, 329] width 76 height 14
type textarea "27462669165"
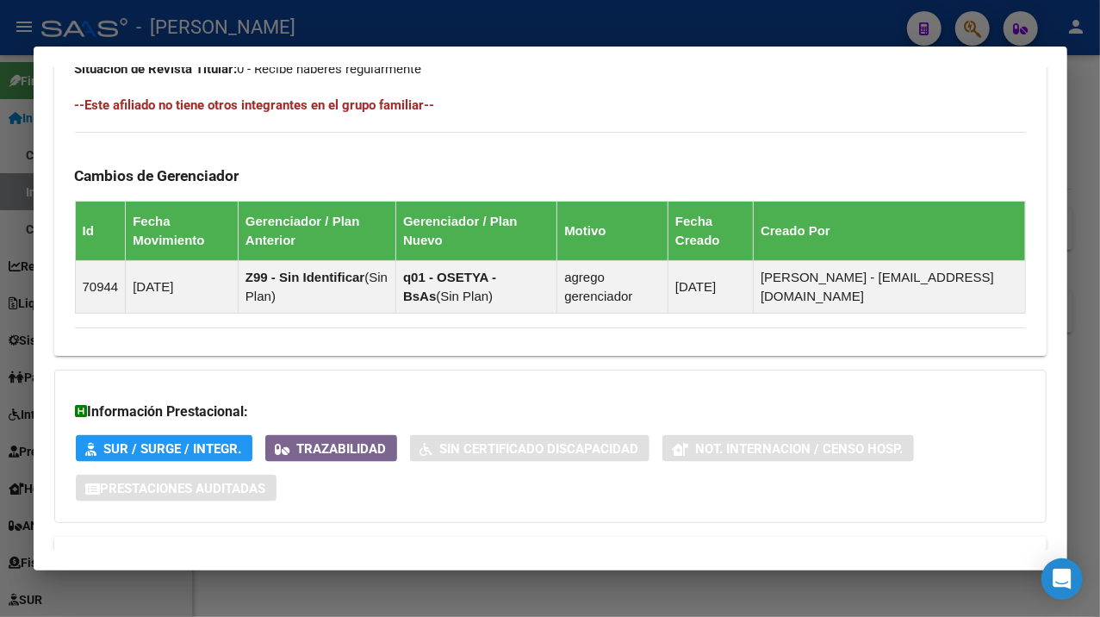
scroll to position [1131, 0]
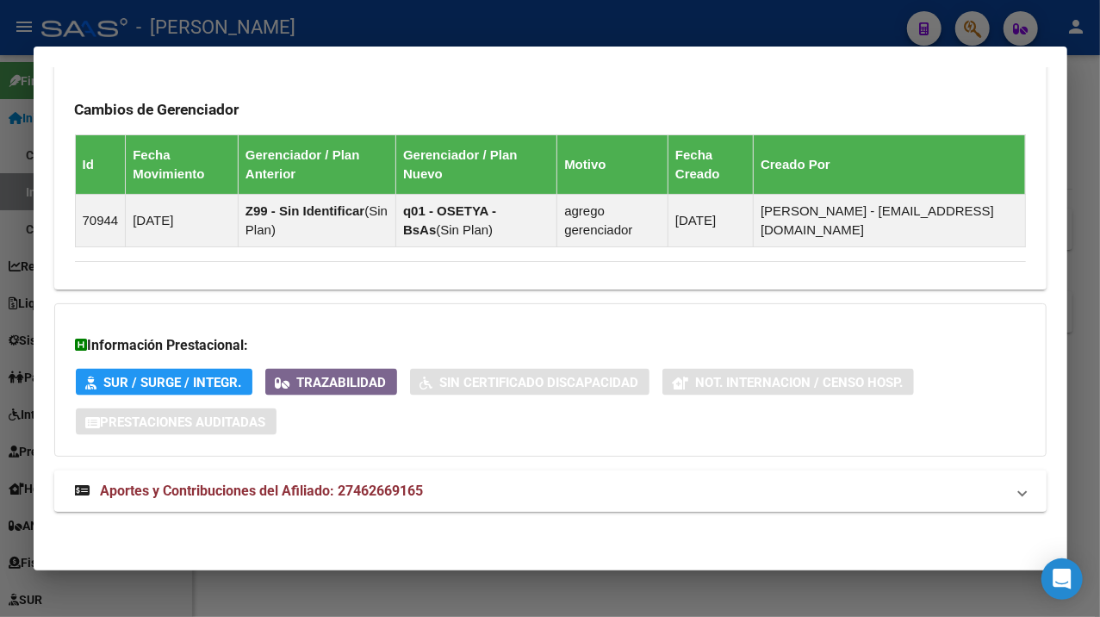
click at [601, 493] on mat-panel-title "Aportes y Contribuciones del Afiliado: 27462669165" at bounding box center [540, 491] width 930 height 21
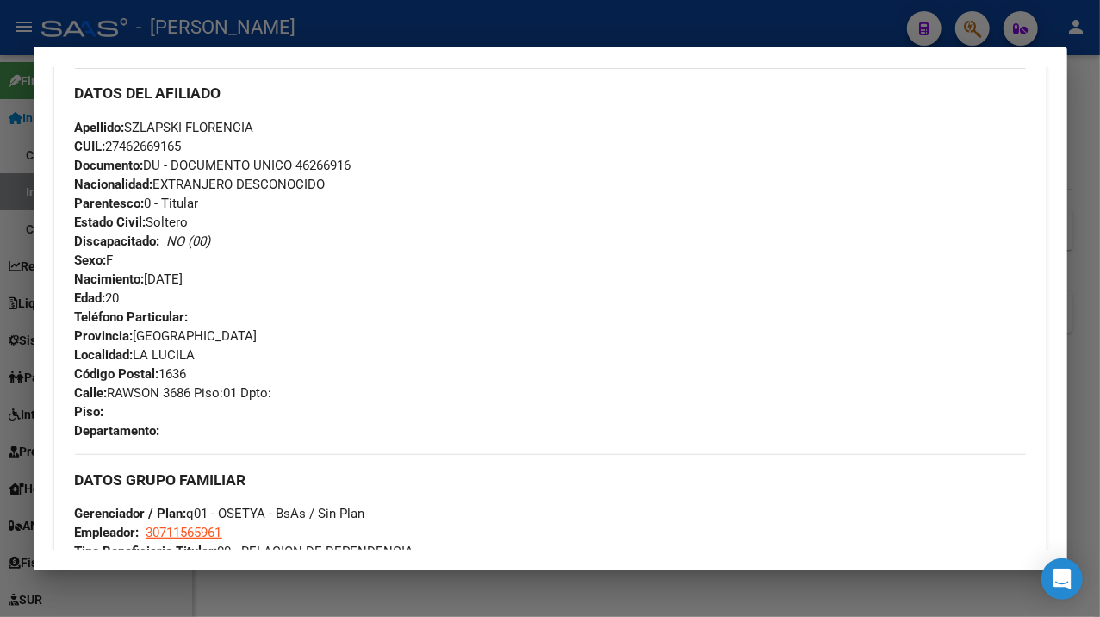
scroll to position [574, 0]
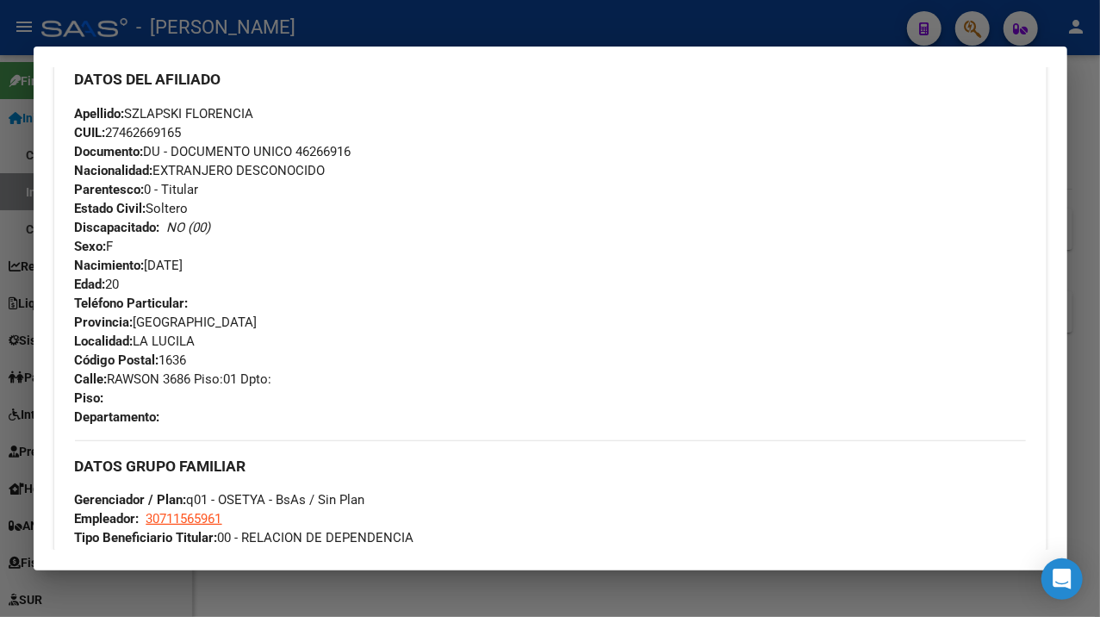
click at [332, 146] on span "Documento: DU - DOCUMENTO UNICO 46266916" at bounding box center [213, 152] width 277 height 16
click at [167, 109] on span "Apellido: SZLAPSKI FLORENCIA" at bounding box center [164, 114] width 179 height 16
drag, startPoint x: 167, startPoint y: 109, endPoint x: 205, endPoint y: 121, distance: 40.0
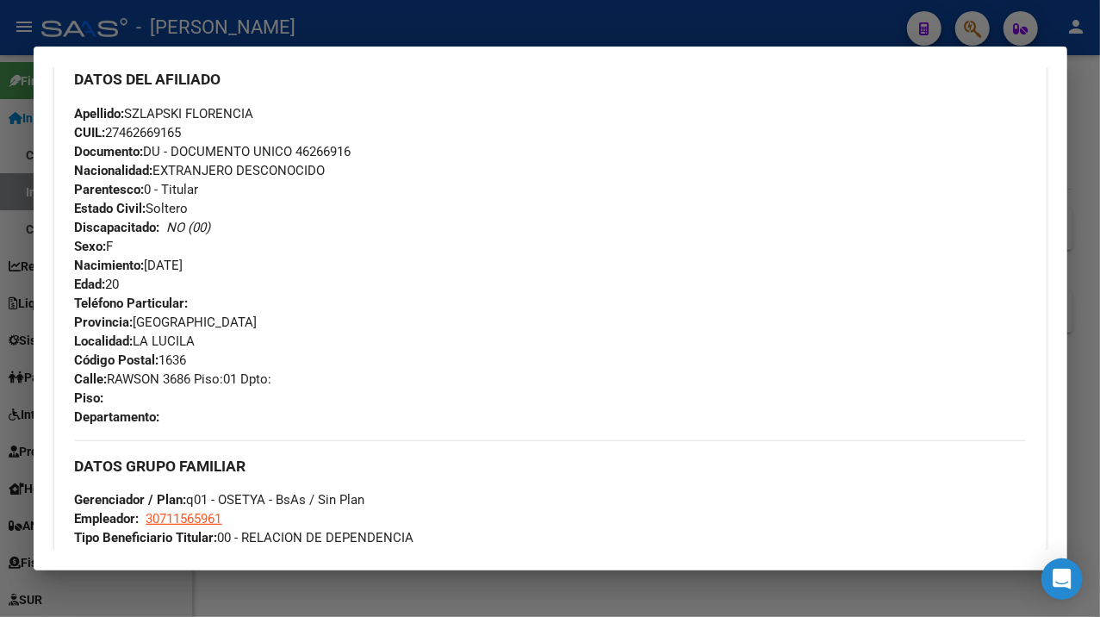
click at [205, 121] on div "Apellido: SZLAPSKI FLORENCIA CUIL: 27462669165 Documento: DU - DOCUMENTO UNICO …" at bounding box center [550, 199] width 951 height 190
click at [143, 106] on span "Apellido: SZLAPSKI FLORENCIA" at bounding box center [164, 114] width 179 height 16
click at [218, 114] on span "Apellido: SZLAPSKI FLORENCIA" at bounding box center [164, 114] width 179 height 16
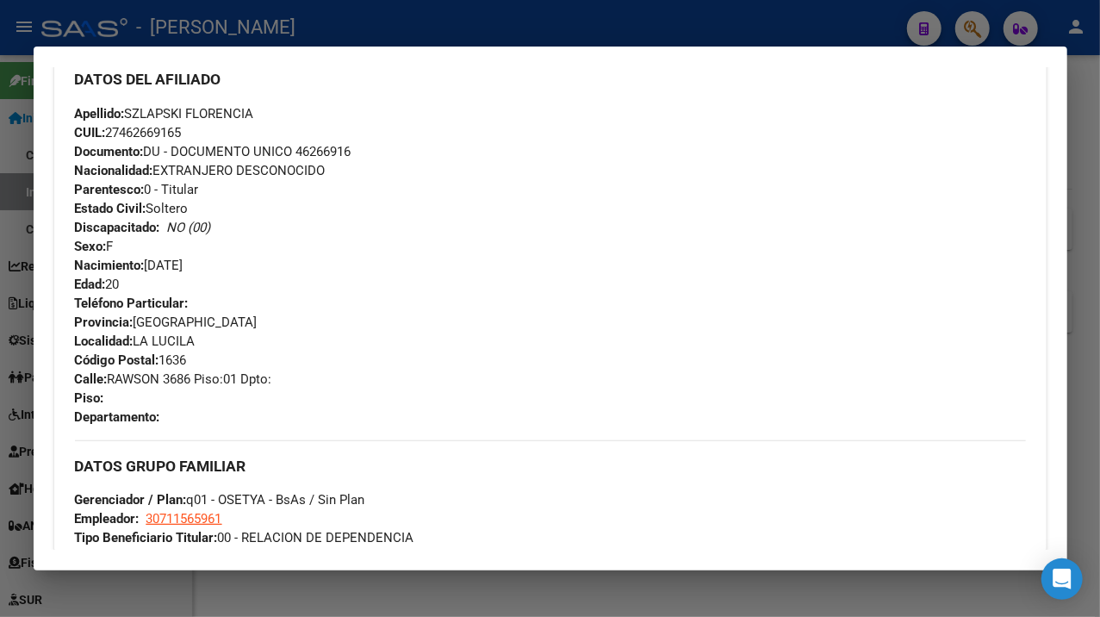
drag, startPoint x: 111, startPoint y: 380, endPoint x: 160, endPoint y: 382, distance: 49.2
click at [160, 382] on span "Calle: RAWSON 3686 Piso:01 Dpto:" at bounding box center [173, 379] width 197 height 16
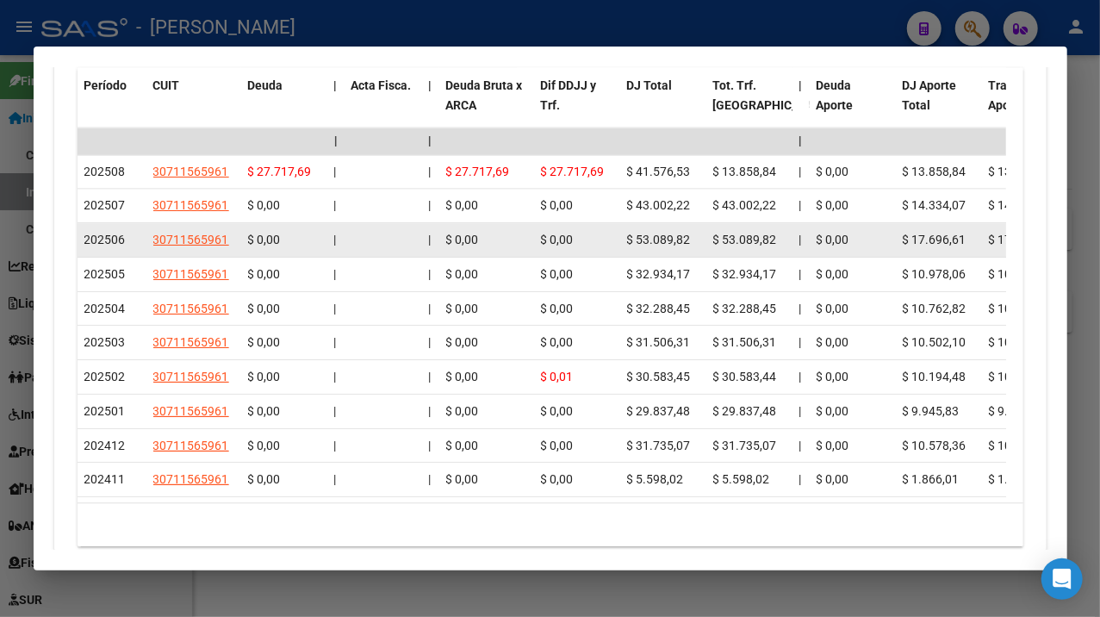
scroll to position [1857, 0]
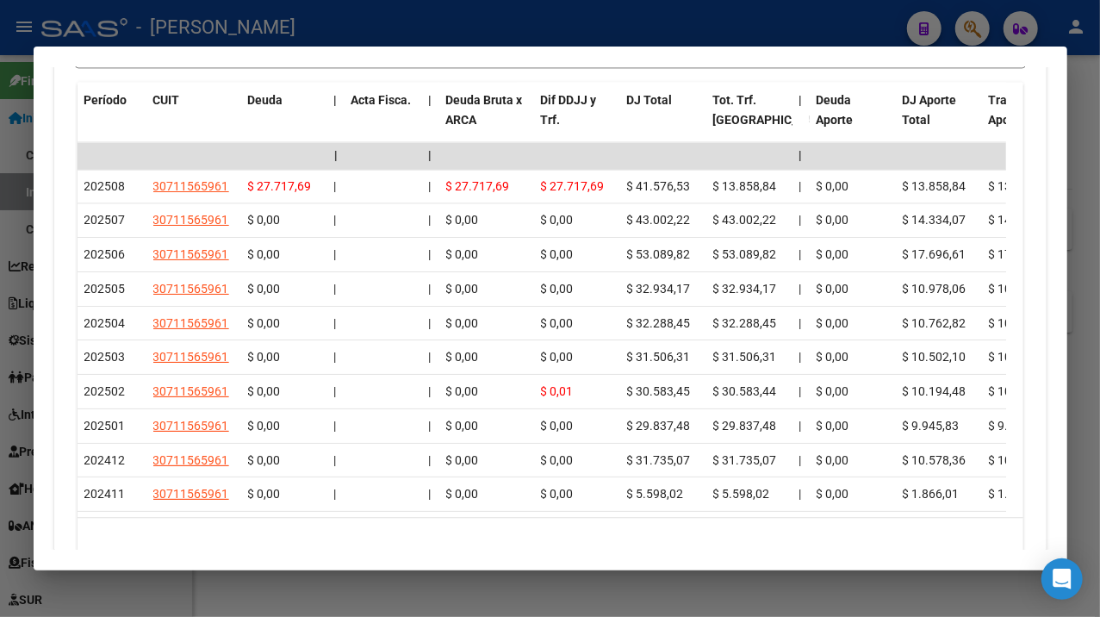
click at [1086, 121] on div at bounding box center [550, 308] width 1100 height 617
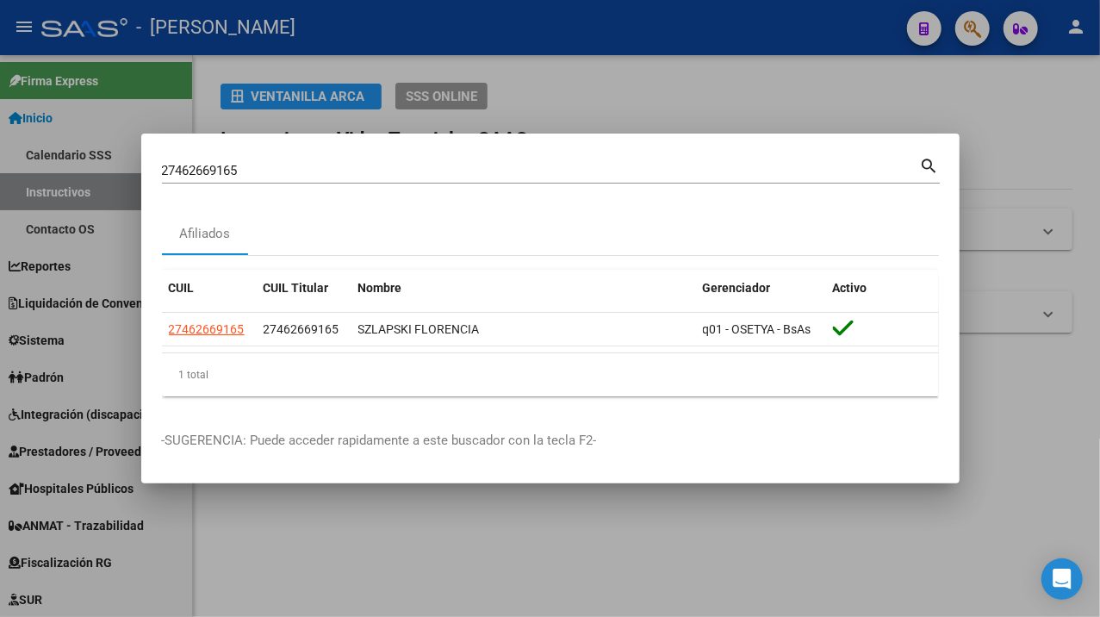
click at [489, 180] on div "27462669165 Buscar (apellido, dni, cuil, [PERSON_NAME], cuit, obra social)" at bounding box center [541, 171] width 758 height 26
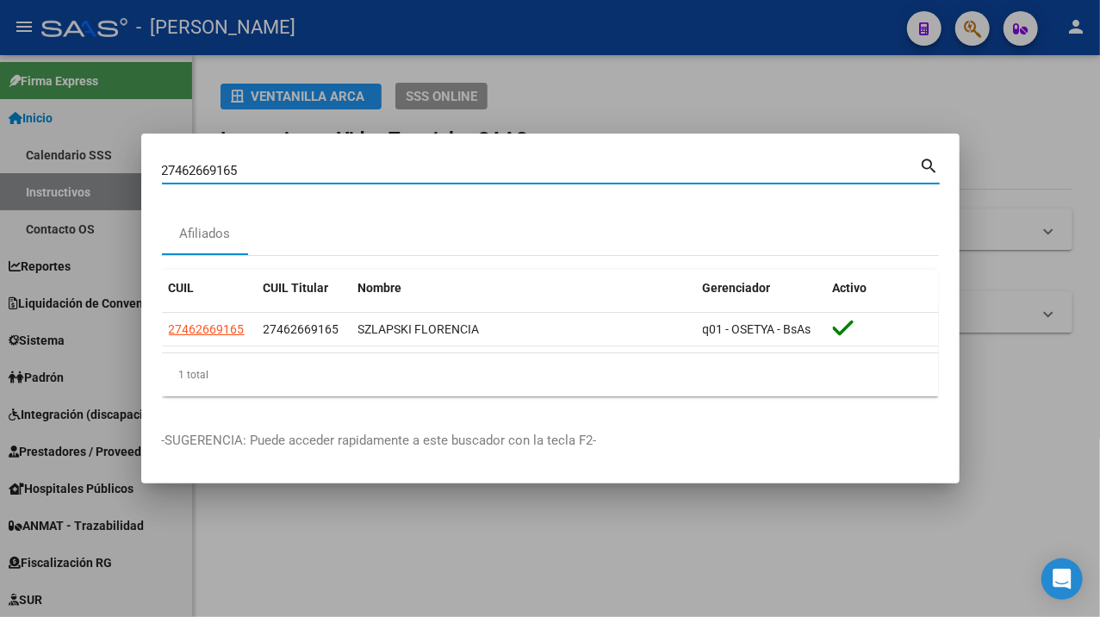
click at [489, 180] on div "27462669165 Buscar (apellido, dni, cuil, [PERSON_NAME], cuit, obra social)" at bounding box center [541, 171] width 758 height 26
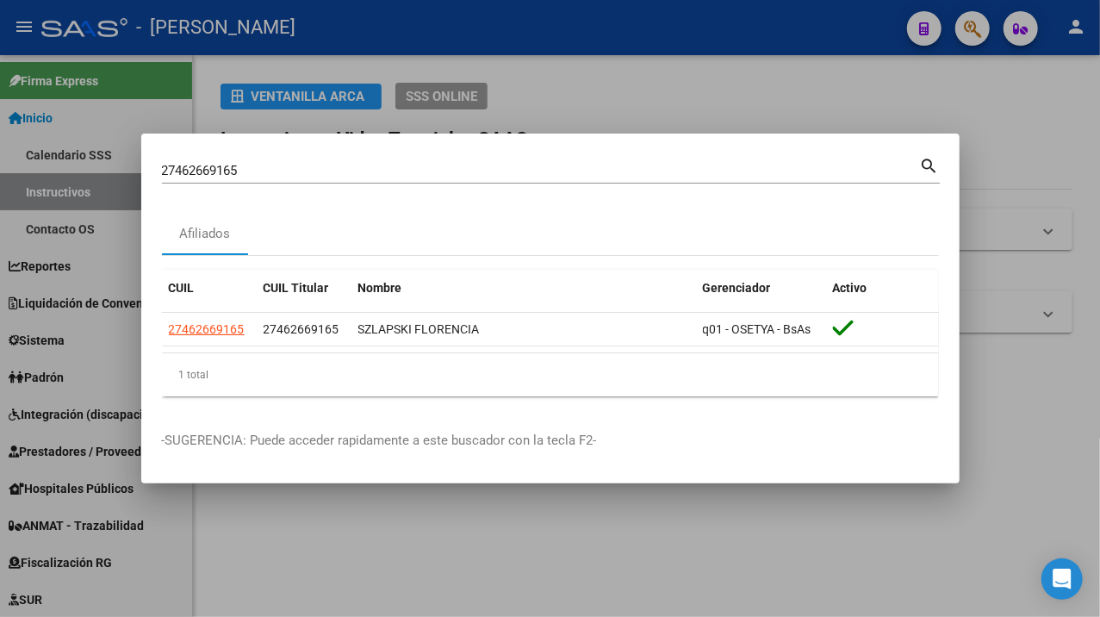
click at [453, 179] on div "27462669165 Buscar (apellido, dni, cuil, [PERSON_NAME], cuit, obra social)" at bounding box center [541, 171] width 758 height 26
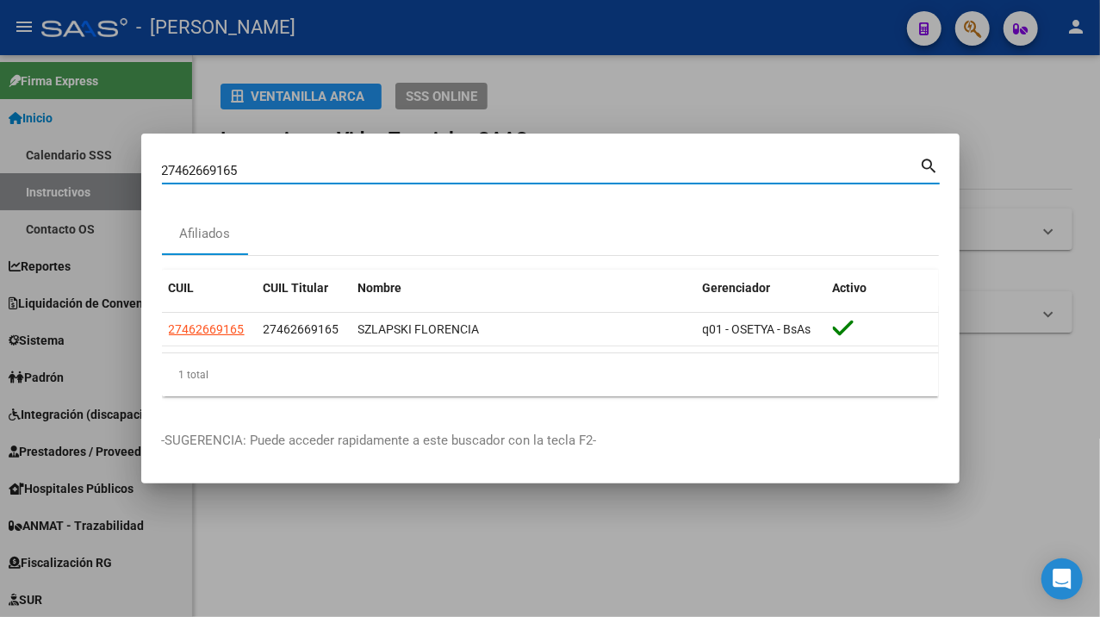
click at [449, 164] on input "27462669165" at bounding box center [541, 171] width 758 height 16
click at [449, 163] on input "27462669165" at bounding box center [541, 171] width 758 height 16
paste input "816788"
type input "27462816788"
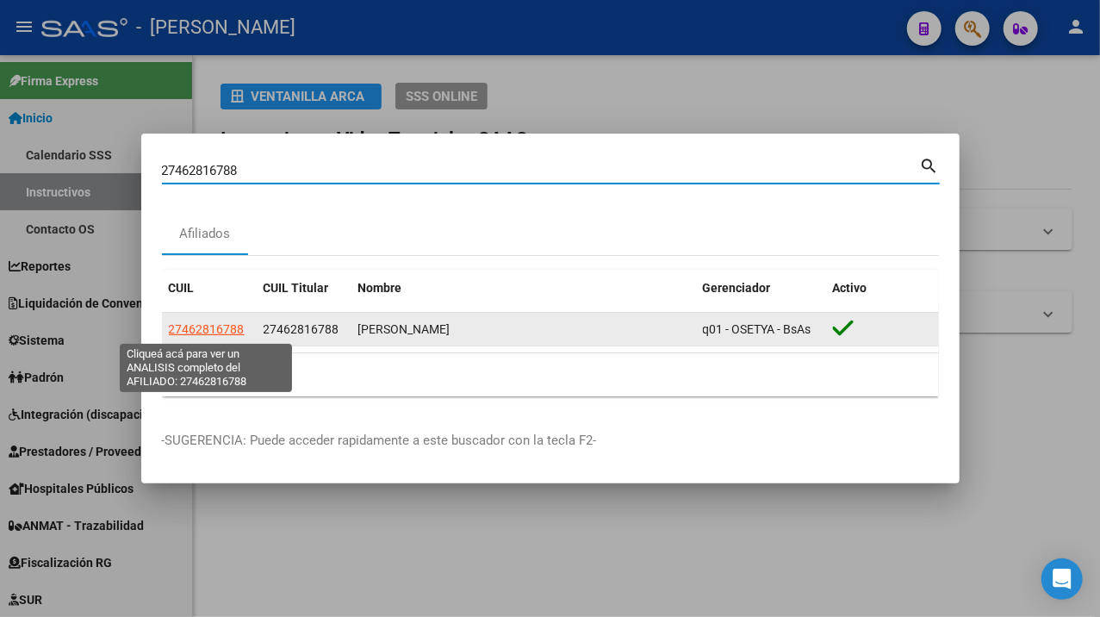
click at [217, 331] on span "27462816788" at bounding box center [207, 329] width 76 height 14
type textarea "27462816788"
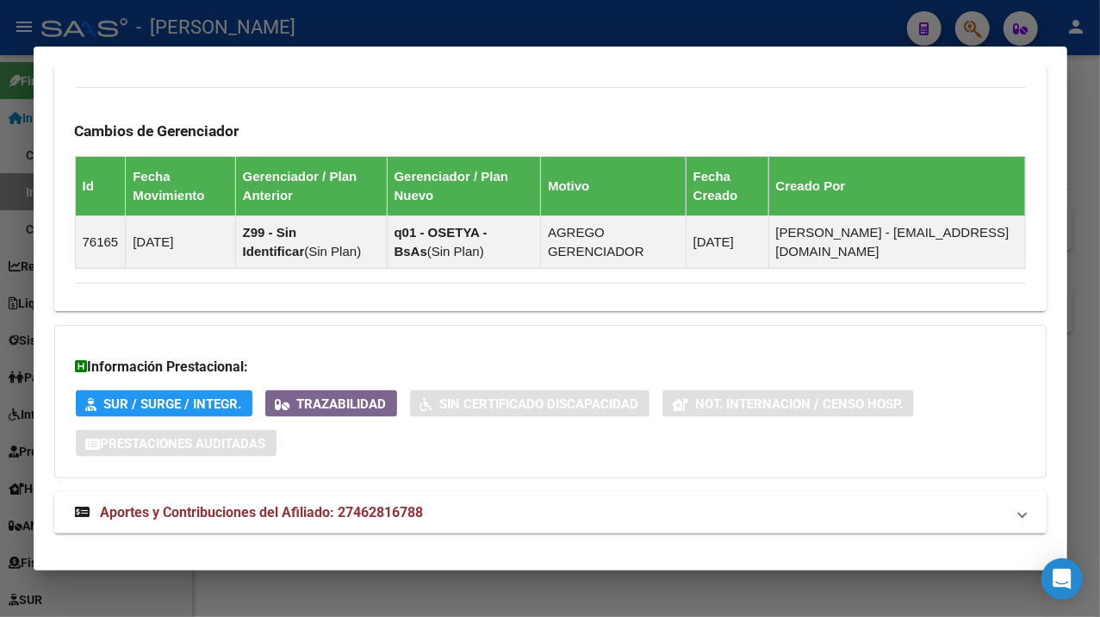
scroll to position [1131, 0]
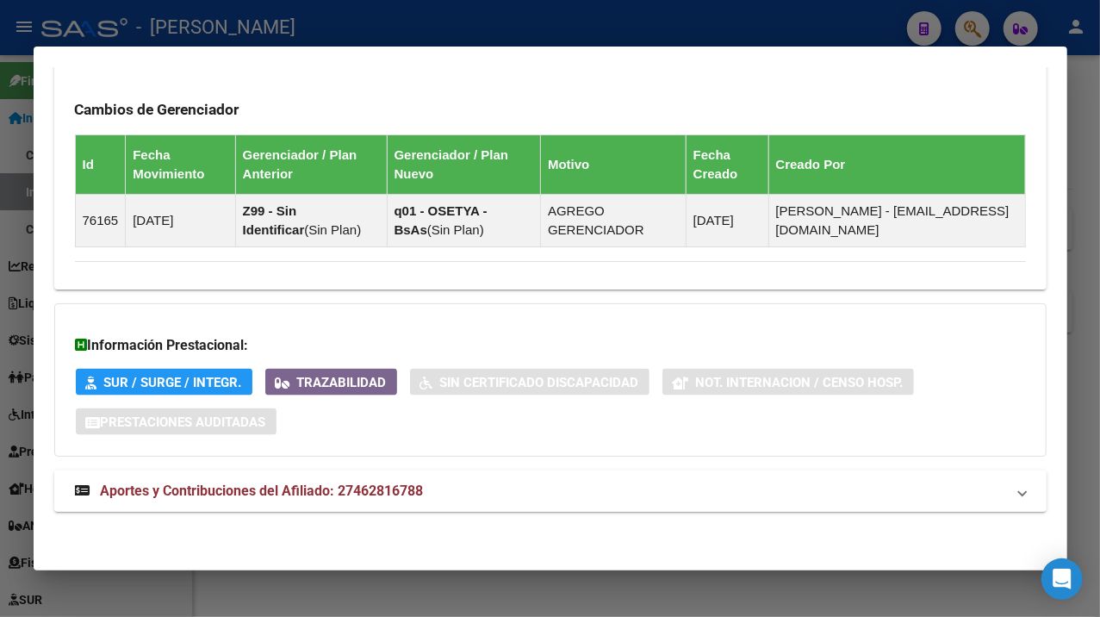
click at [720, 475] on mat-expansion-panel-header "Aportes y Contribuciones del Afiliado: 27462816788" at bounding box center [550, 490] width 992 height 41
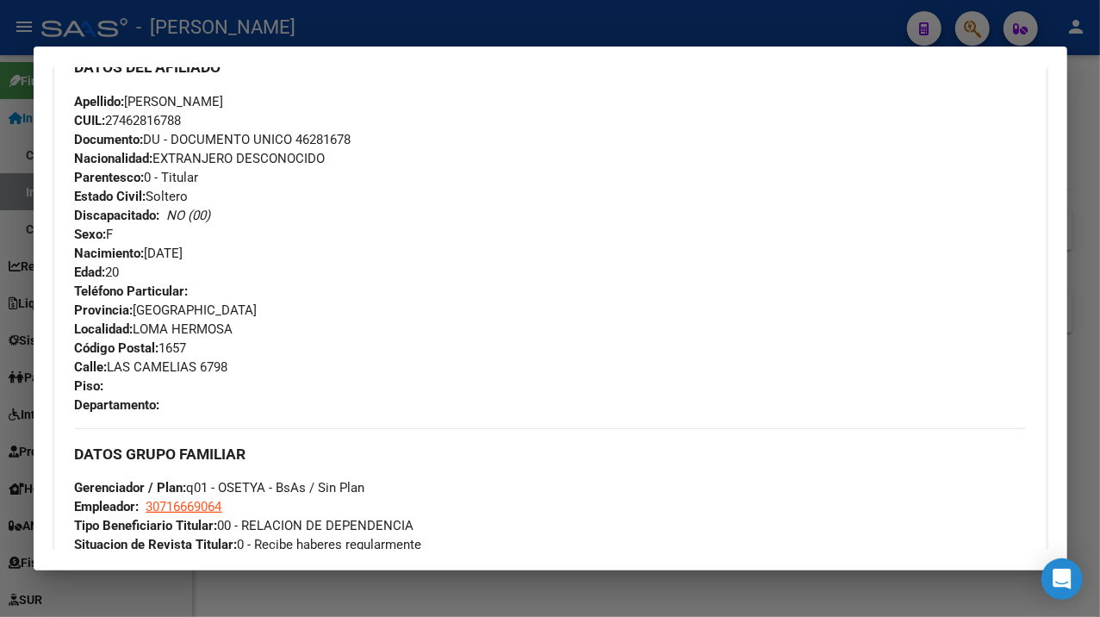
scroll to position [556, 0]
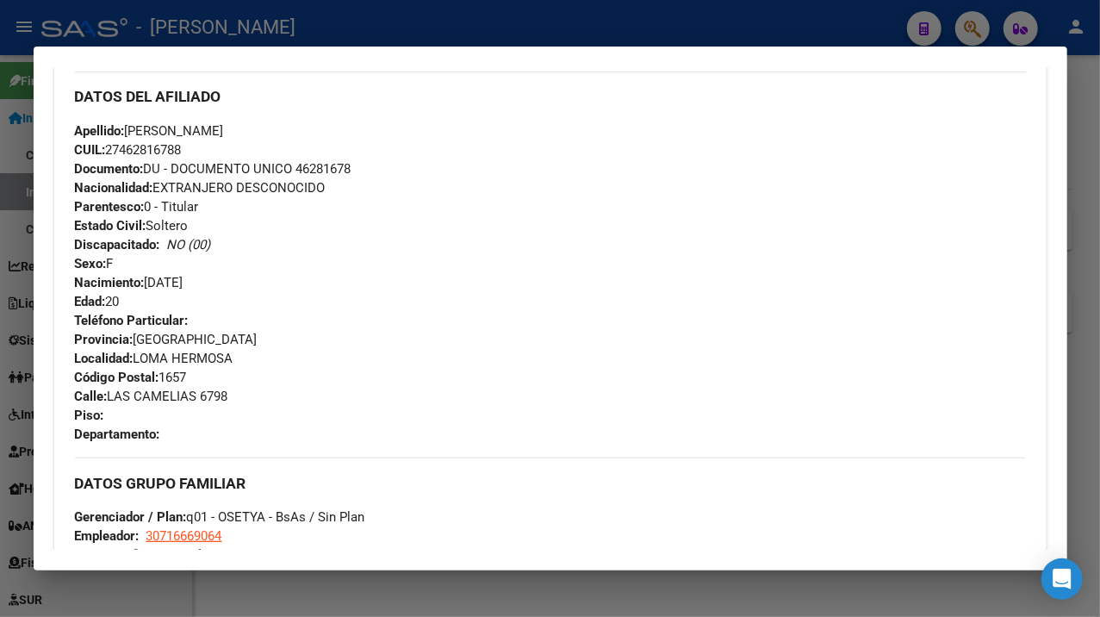
click at [332, 161] on span "Documento: DU - DOCUMENTO UNICO 46281678" at bounding box center [213, 169] width 277 height 16
click at [150, 150] on span "CUIL: 27462816788" at bounding box center [128, 150] width 107 height 16
click at [1077, 210] on div at bounding box center [550, 308] width 1100 height 617
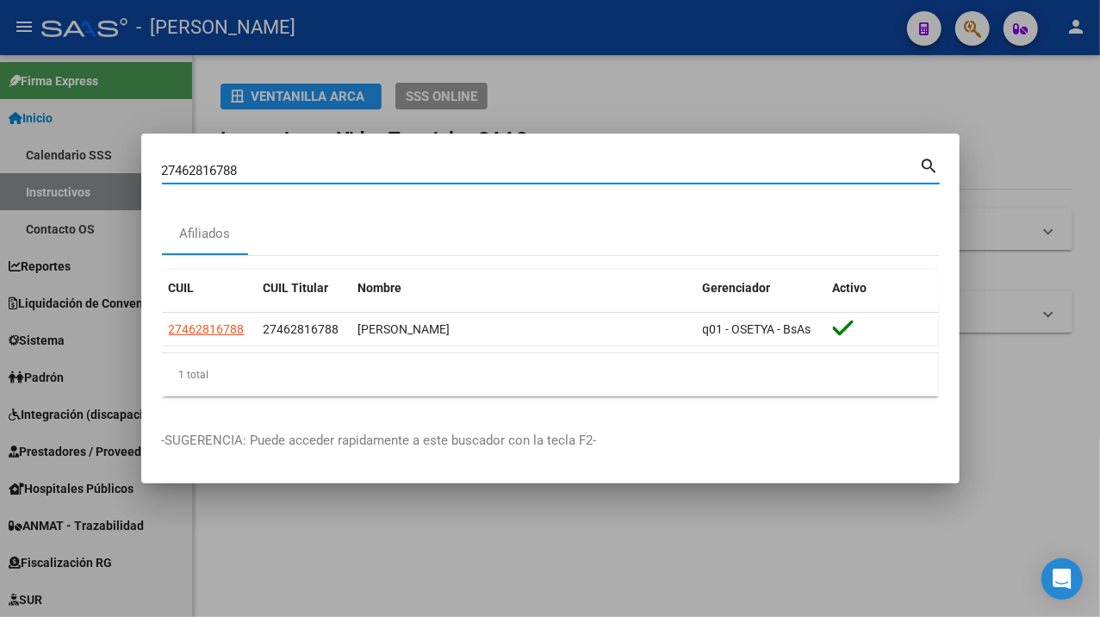
click at [458, 163] on input "27462816788" at bounding box center [541, 171] width 758 height 16
click at [459, 164] on input "27462816788" at bounding box center [541, 171] width 758 height 16
paste input "3632435"
type input "27463632435"
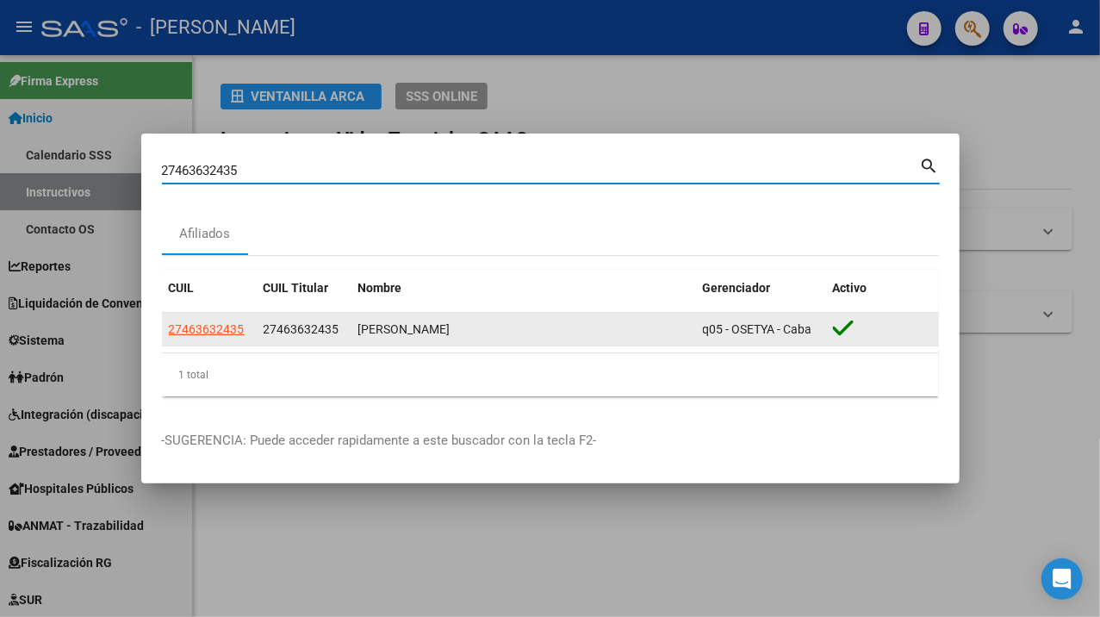
click at [252, 324] on datatable-body-cell "27463632435" at bounding box center [209, 330] width 95 height 34
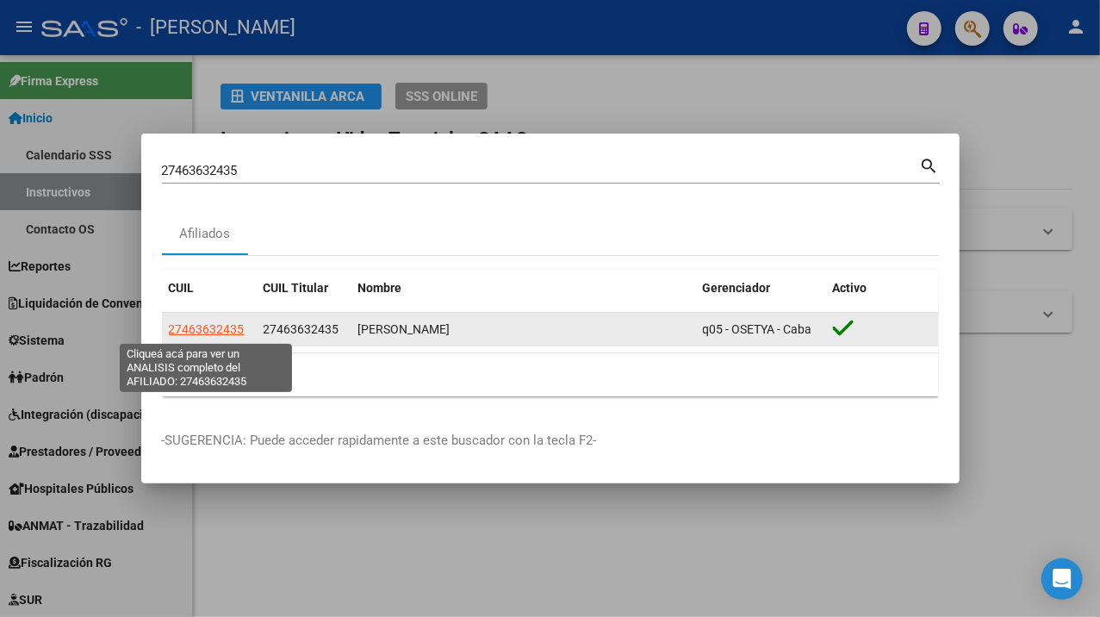
click at [236, 333] on span "27463632435" at bounding box center [207, 329] width 76 height 14
type textarea "27463632435"
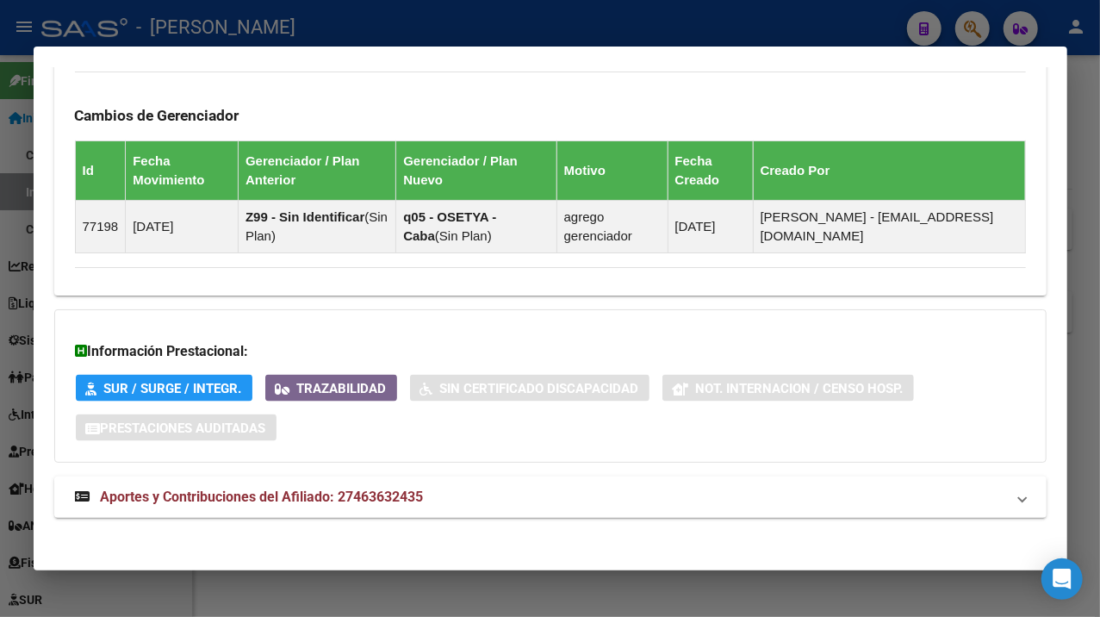
scroll to position [1131, 0]
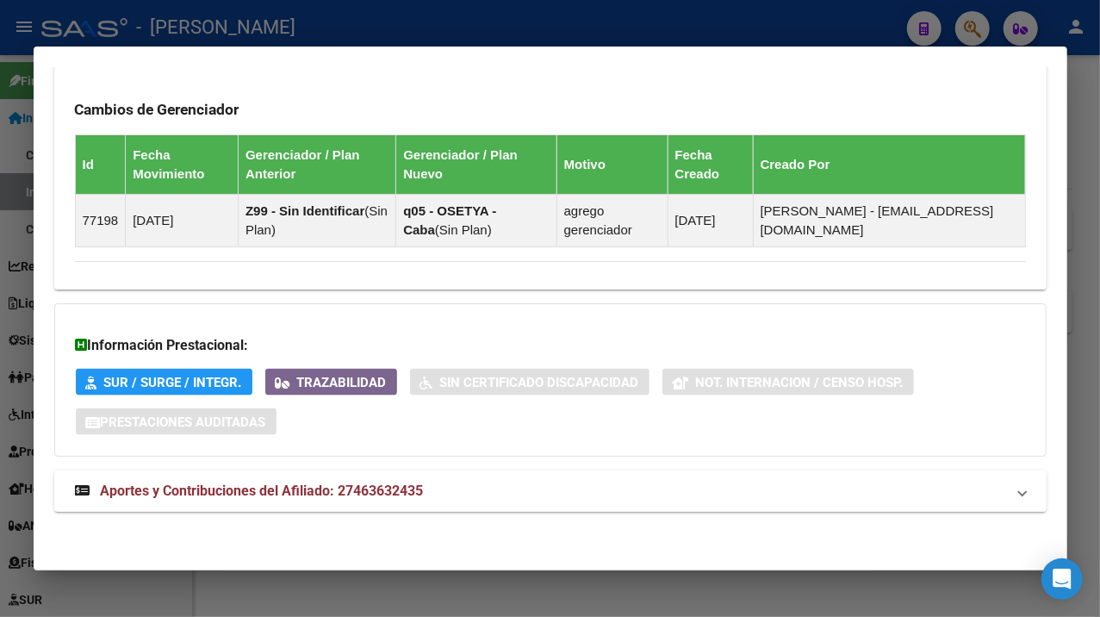
click at [649, 497] on mat-panel-title "Aportes y Contribuciones del Afiliado: 27463632435" at bounding box center [540, 491] width 930 height 21
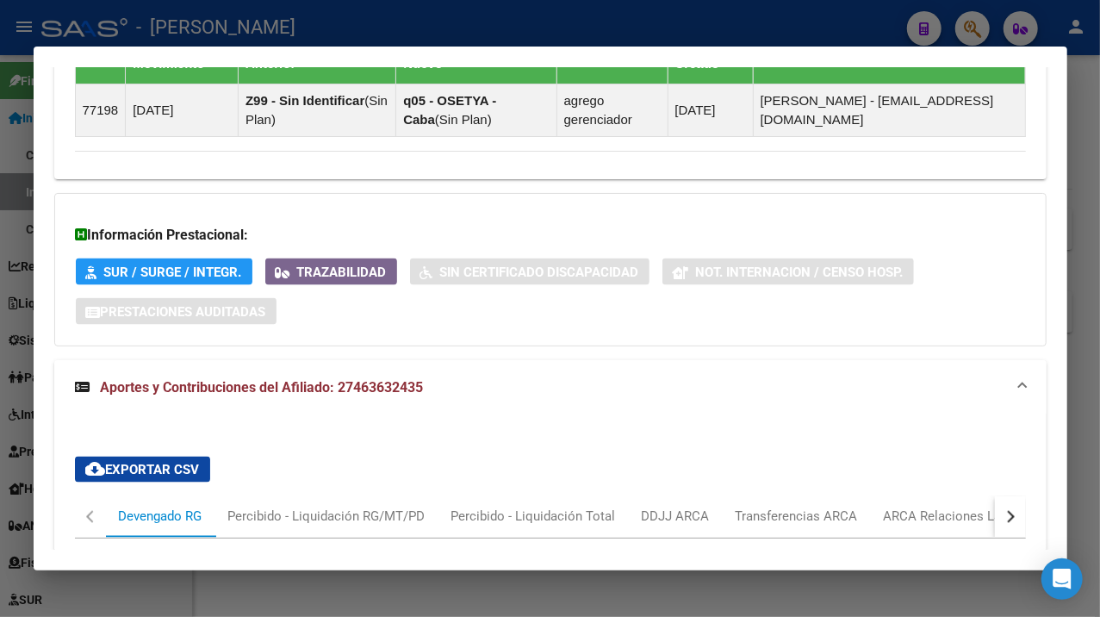
scroll to position [1232, 0]
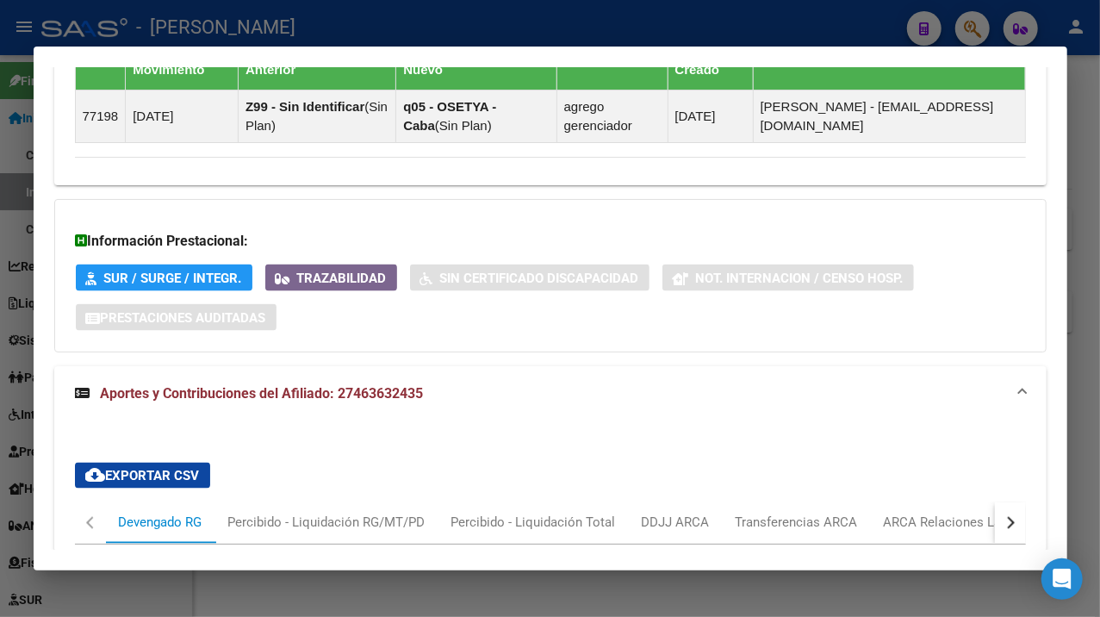
click at [1072, 105] on div at bounding box center [550, 308] width 1100 height 617
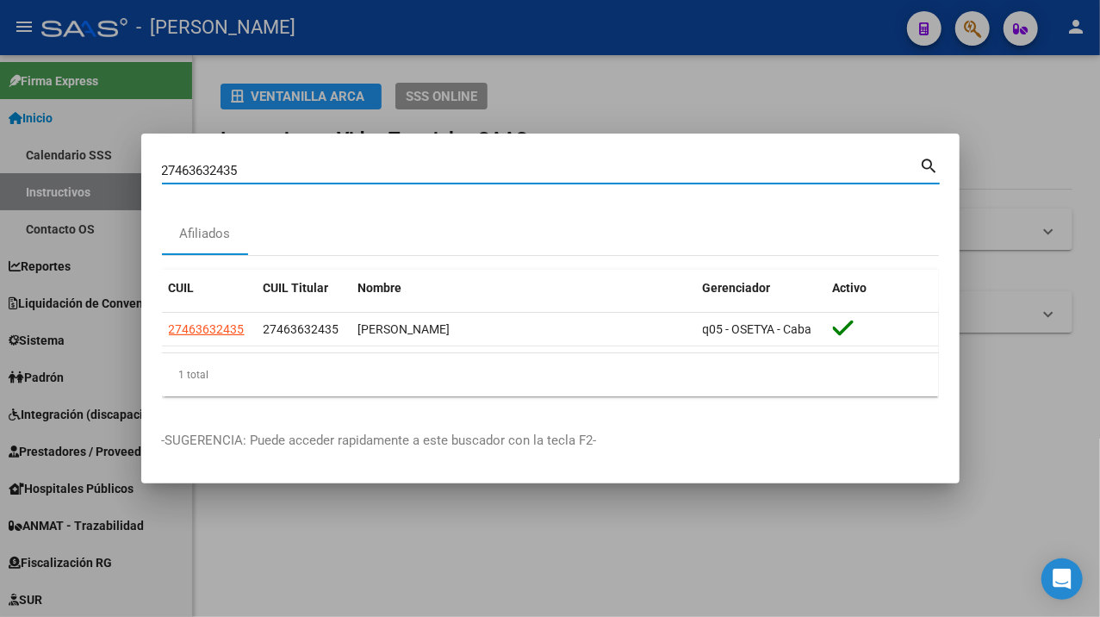
click at [470, 176] on input "27463632435" at bounding box center [541, 171] width 758 height 16
paste input "48994"
type input "27463648994"
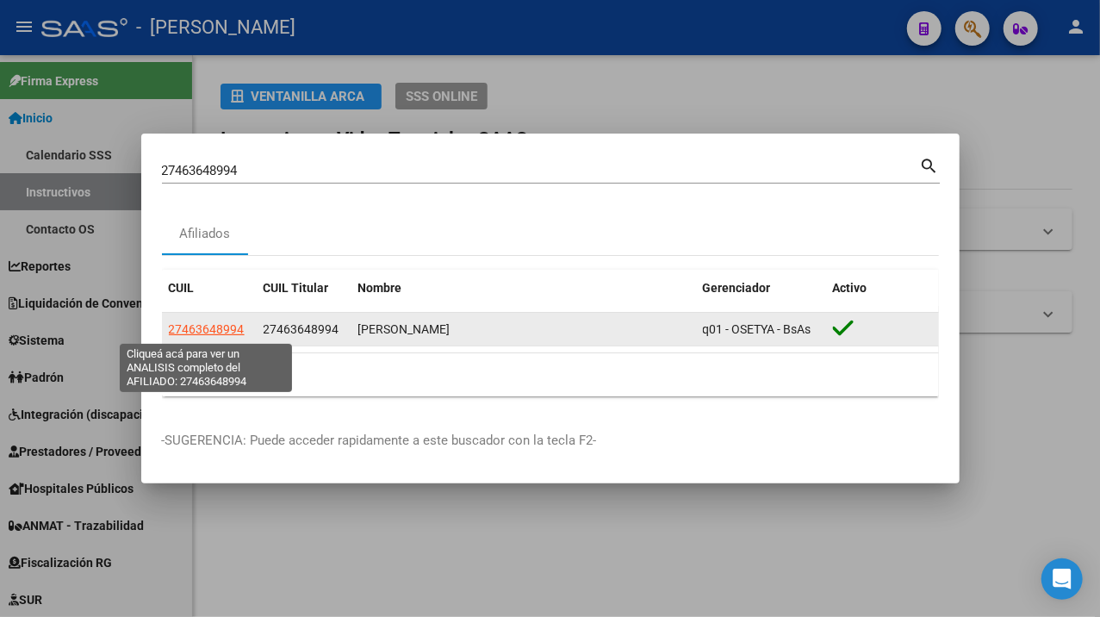
click at [208, 333] on span "27463648994" at bounding box center [207, 329] width 76 height 14
type textarea "27463648994"
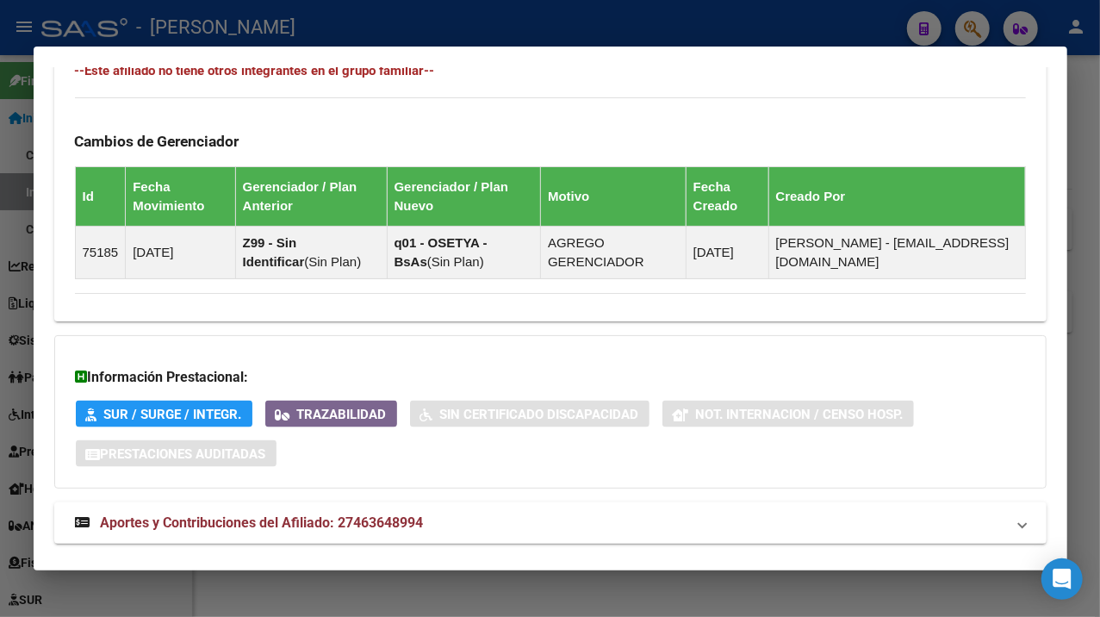
scroll to position [1131, 0]
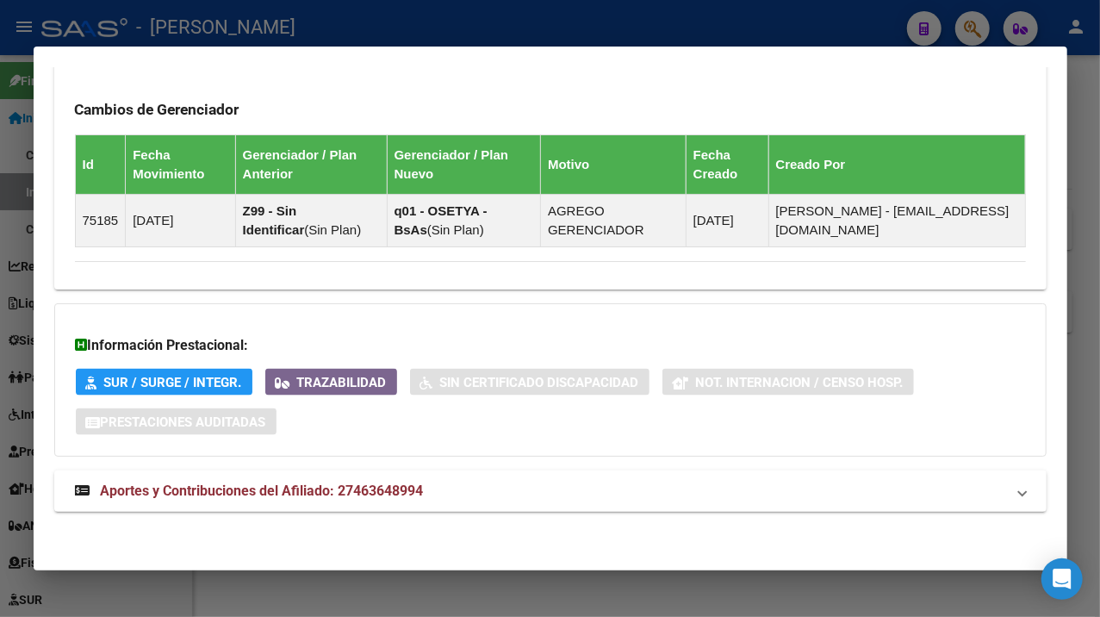
click at [511, 496] on mat-panel-title "Aportes y Contribuciones del Afiliado: 27463648994" at bounding box center [540, 491] width 930 height 21
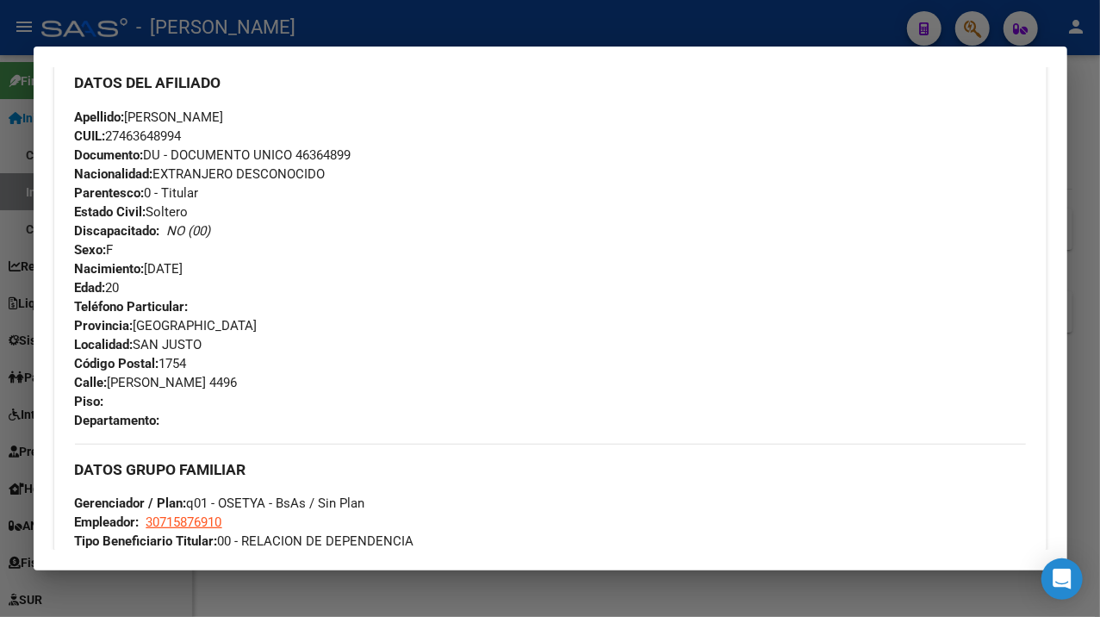
scroll to position [556, 0]
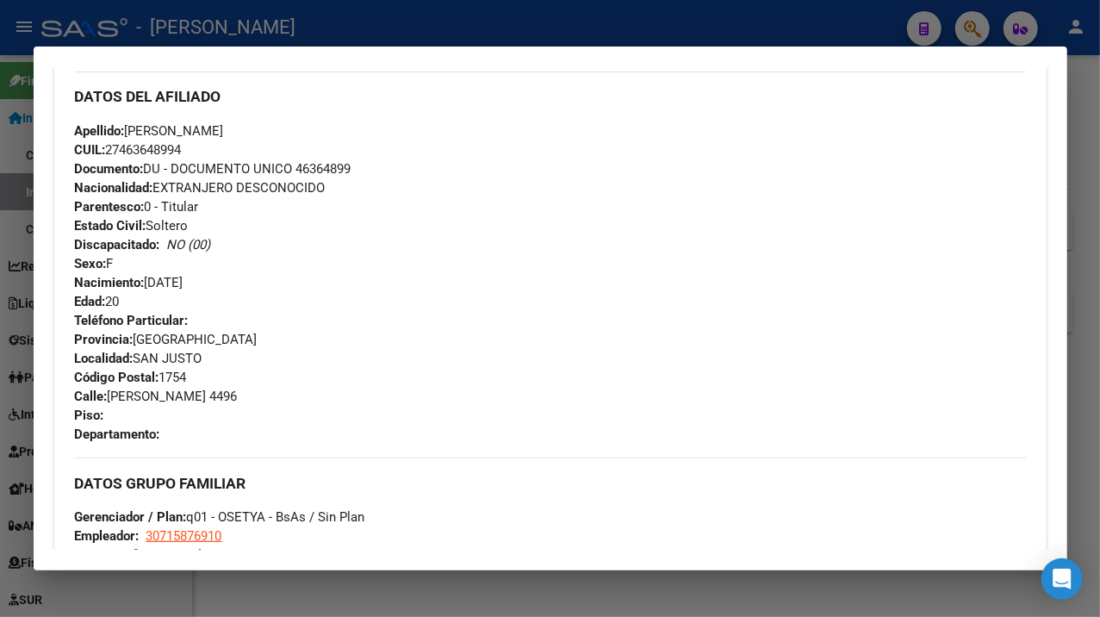
click at [314, 164] on span "Documento: DU - DOCUMENTO UNICO 46364899" at bounding box center [213, 169] width 277 height 16
click at [149, 127] on span "Apellido: [PERSON_NAME]" at bounding box center [149, 131] width 149 height 16
click at [224, 129] on span "Apellido: [PERSON_NAME]" at bounding box center [149, 131] width 149 height 16
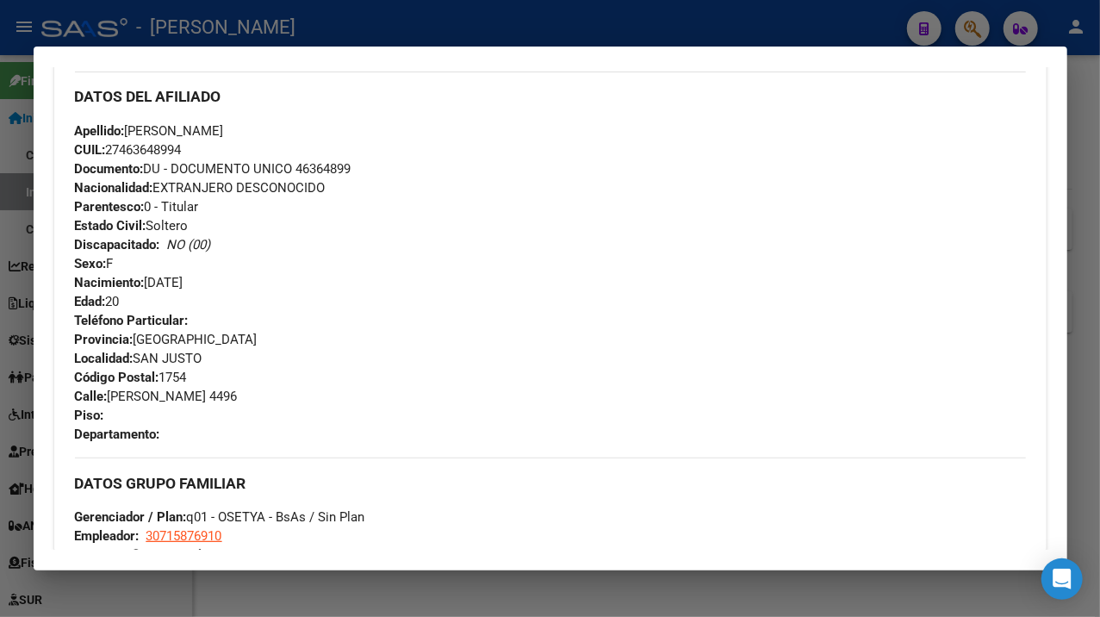
drag, startPoint x: 172, startPoint y: 124, endPoint x: 314, endPoint y: 128, distance: 141.3
click at [314, 128] on div "Apellido: [PERSON_NAME]: 27463648994 Documento: DU - DOCUMENTO UNICO 46364899 N…" at bounding box center [550, 216] width 951 height 190
drag, startPoint x: 112, startPoint y: 391, endPoint x: 195, endPoint y: 391, distance: 82.7
click at [195, 391] on span "[STREET_ADDRESS][PERSON_NAME]" at bounding box center [156, 396] width 163 height 16
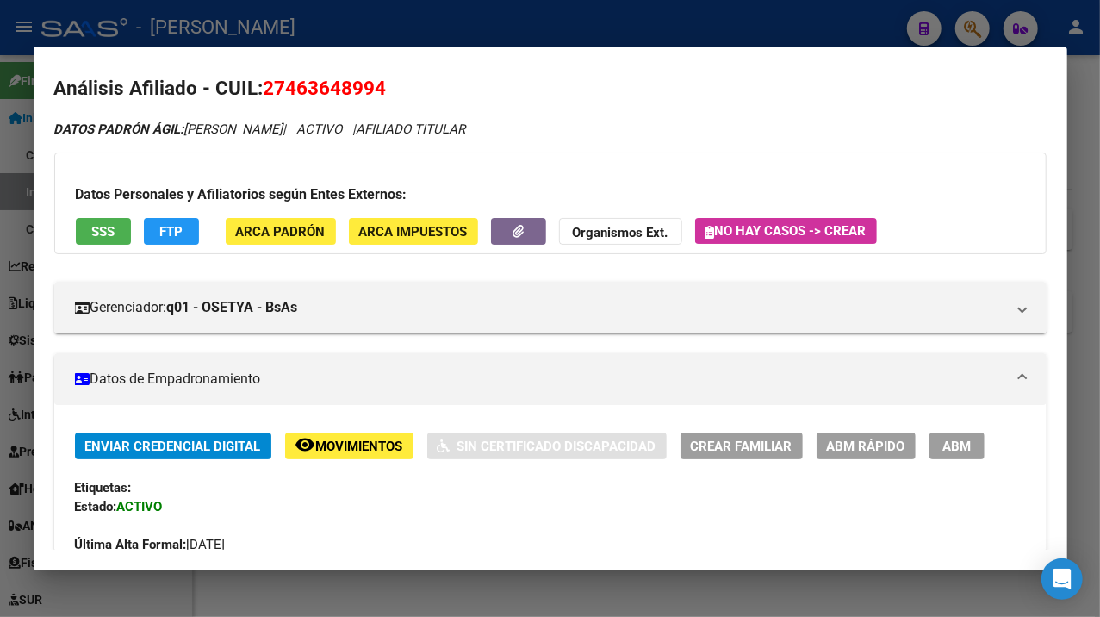
scroll to position [0, 0]
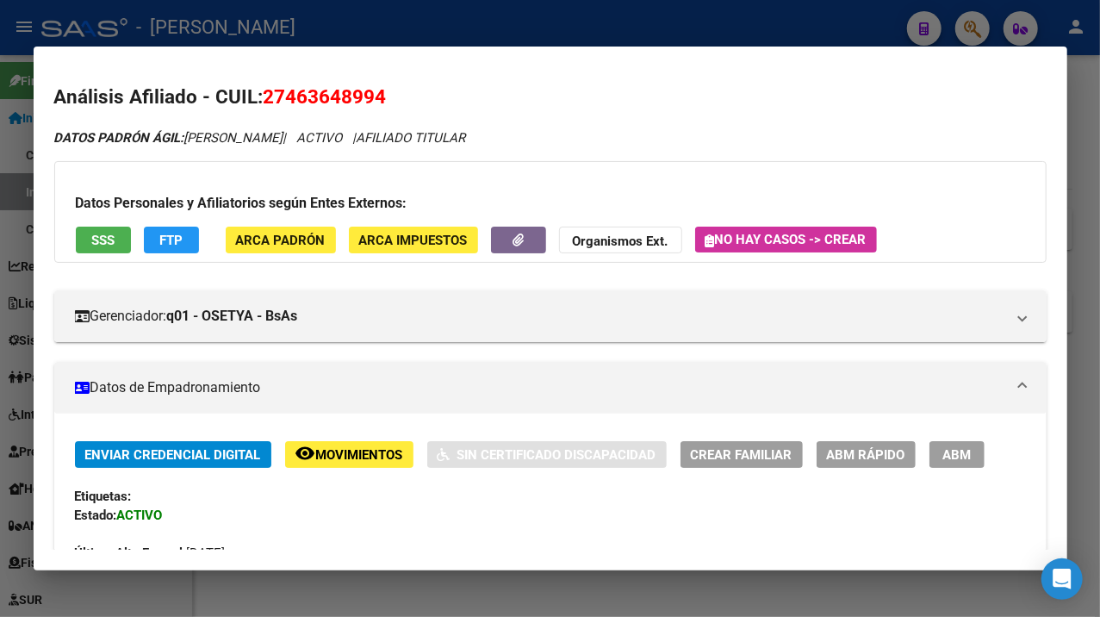
click at [1080, 112] on div at bounding box center [550, 308] width 1100 height 617
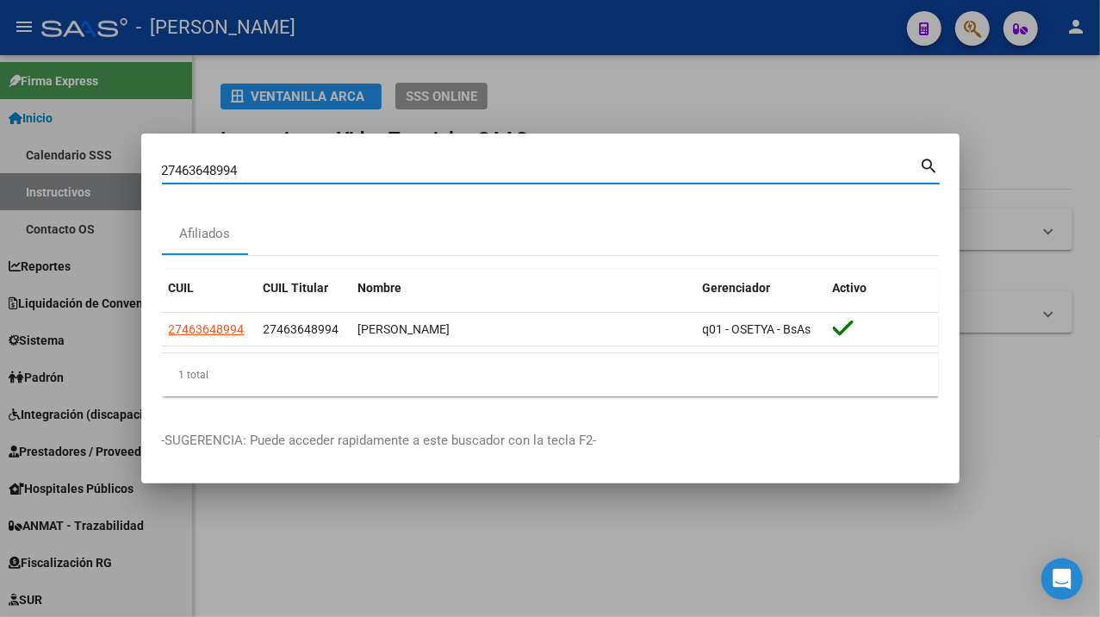
click at [404, 169] on input "27463648994" at bounding box center [541, 171] width 758 height 16
paste input "4148391"
type input "27464148391"
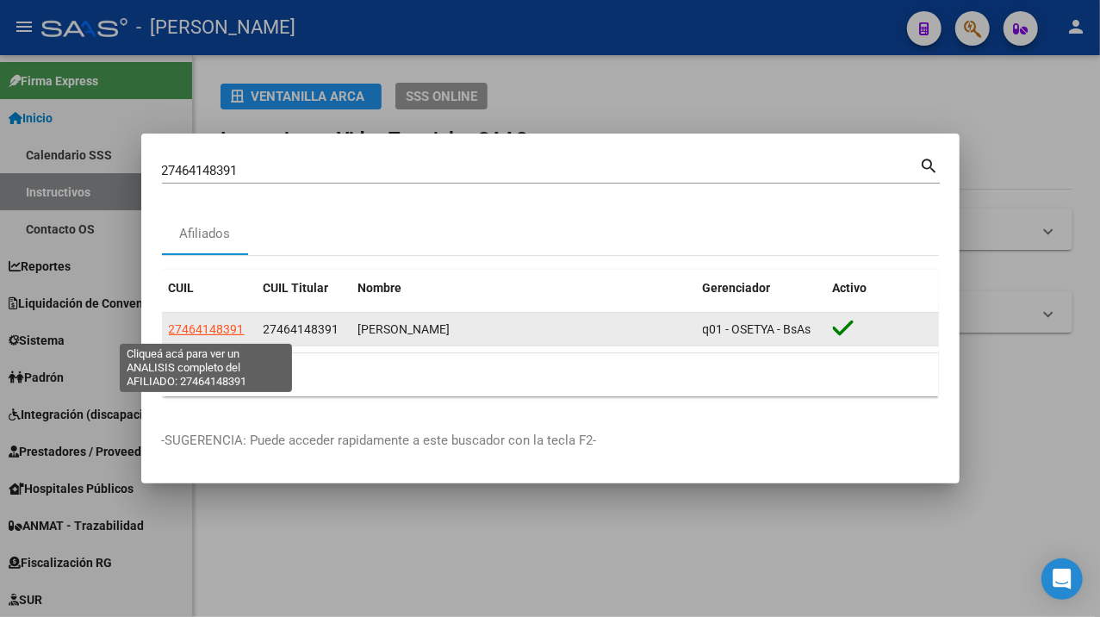
click at [232, 331] on span "27464148391" at bounding box center [207, 329] width 76 height 14
type textarea "27464148391"
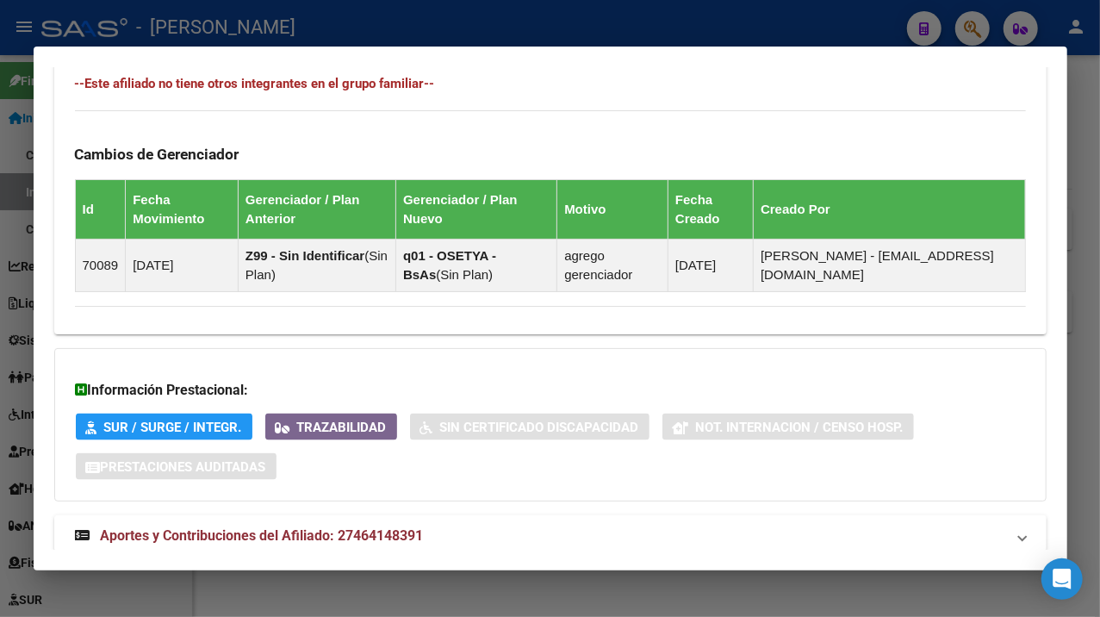
scroll to position [1131, 0]
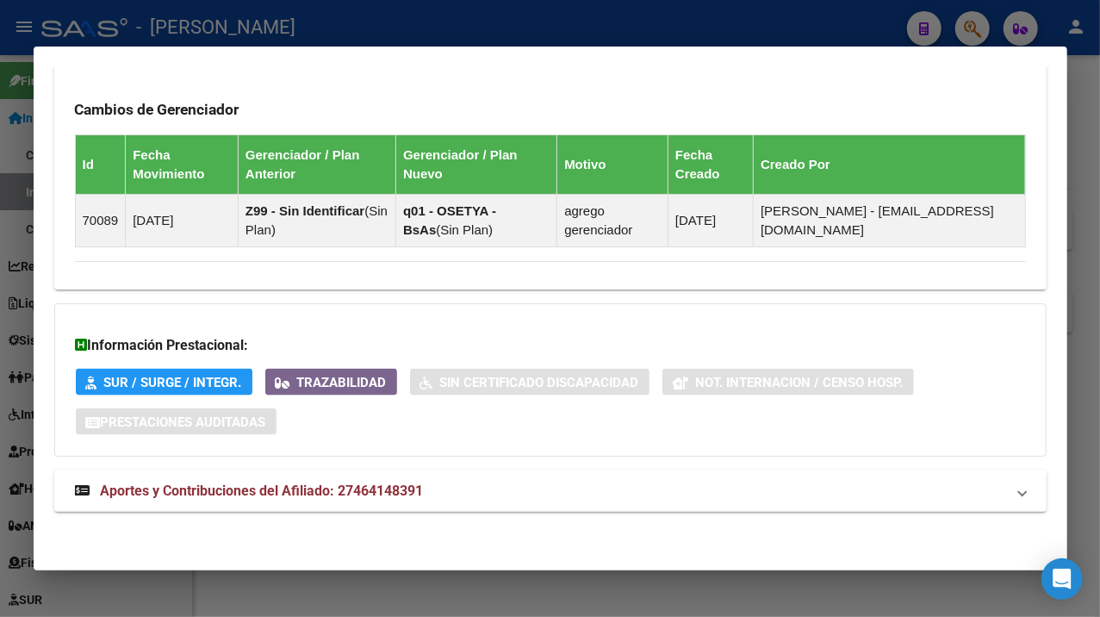
click at [600, 482] on mat-panel-title "Aportes y Contribuciones del Afiliado: 27464148391" at bounding box center [540, 491] width 930 height 21
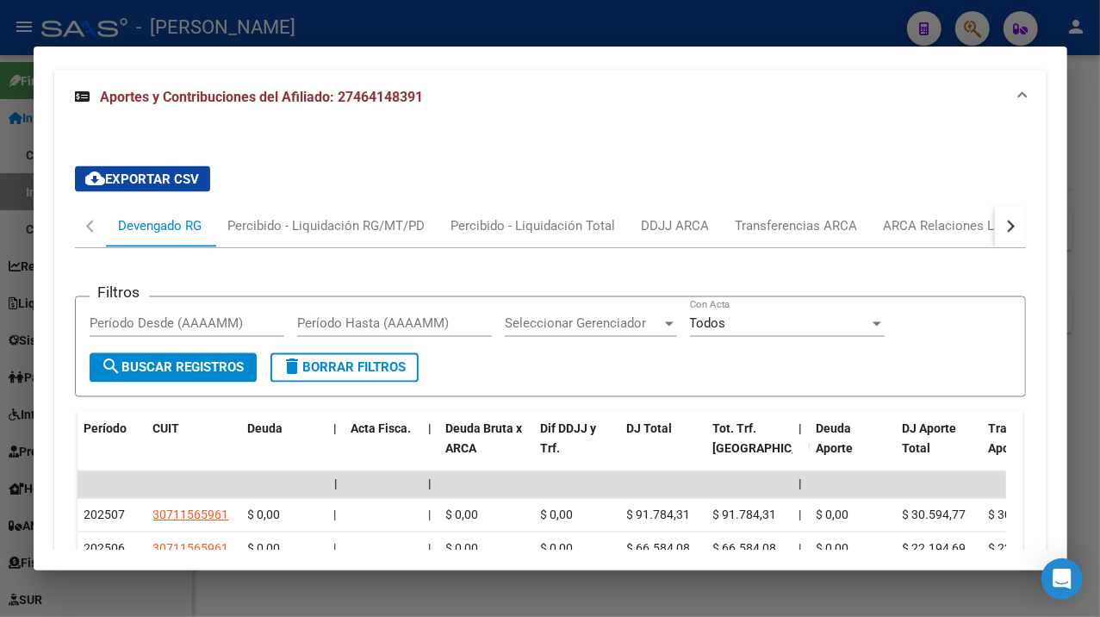
scroll to position [1558, 0]
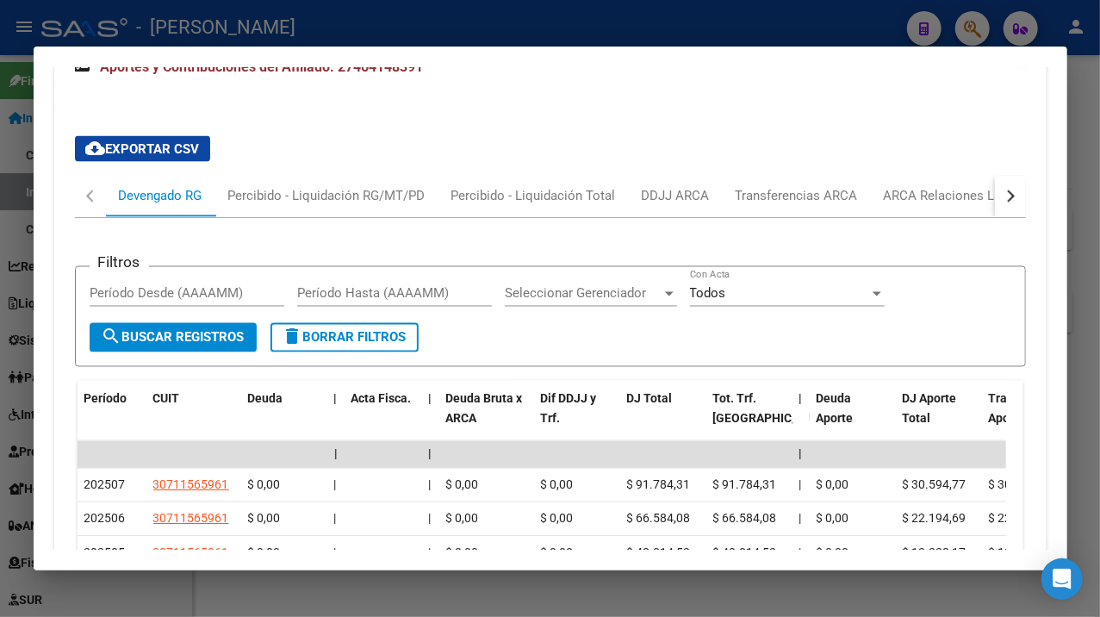
click at [1083, 84] on div at bounding box center [550, 308] width 1100 height 617
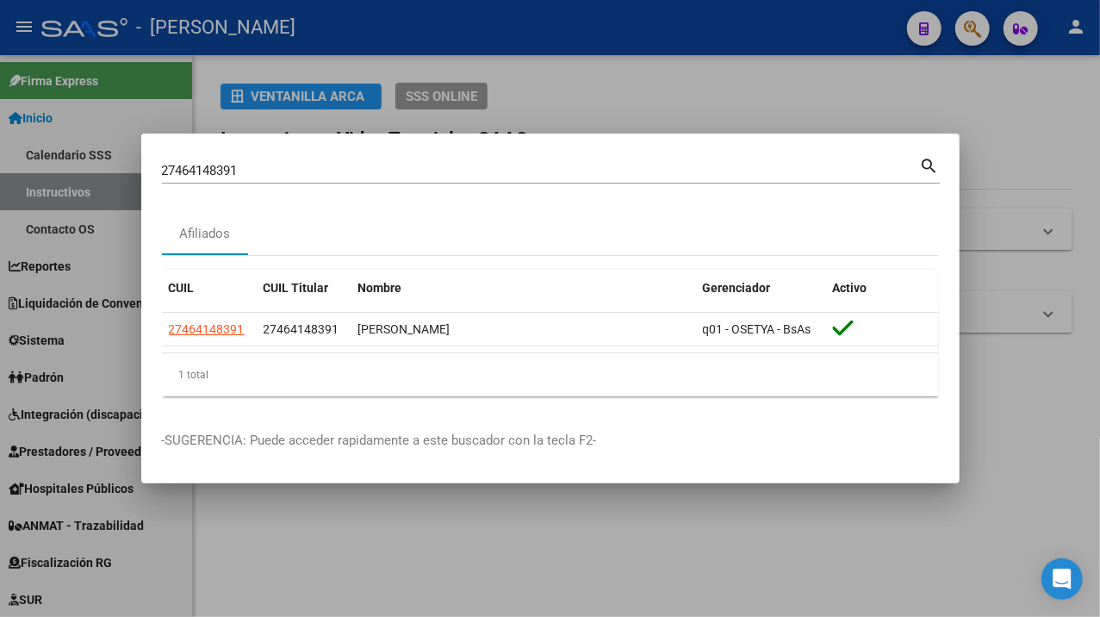
click at [345, 158] on div "27464148391 Buscar (apellido, dni, [PERSON_NAME], [PERSON_NAME], cuit, obra soc…" at bounding box center [541, 171] width 758 height 26
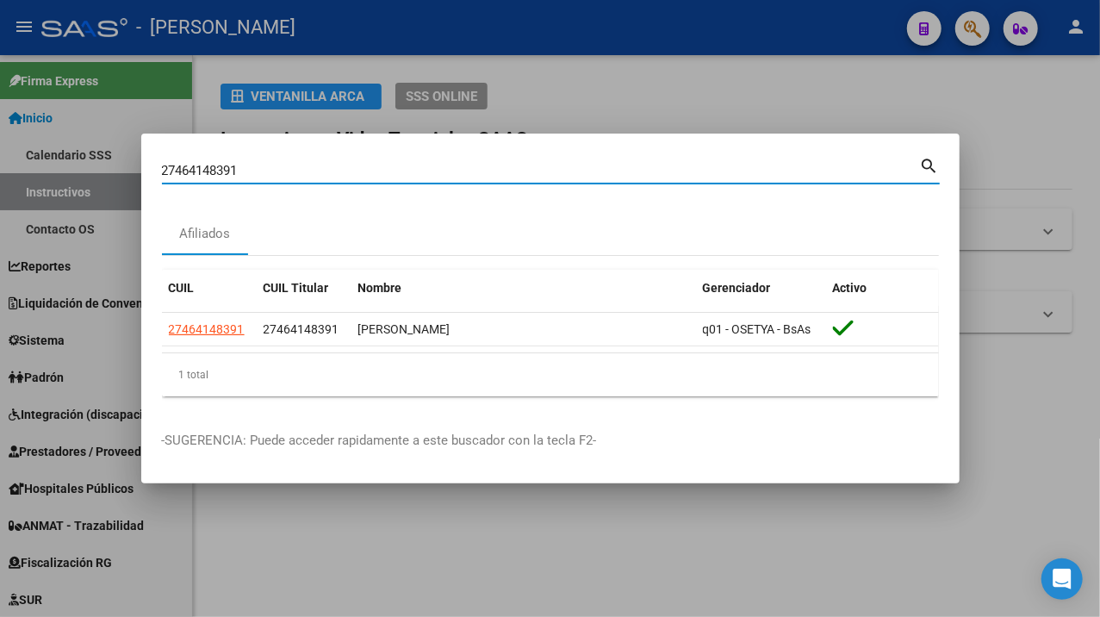
click at [321, 169] on input "27464148391" at bounding box center [541, 171] width 758 height 16
paste input "235170"
type input "27464235170"
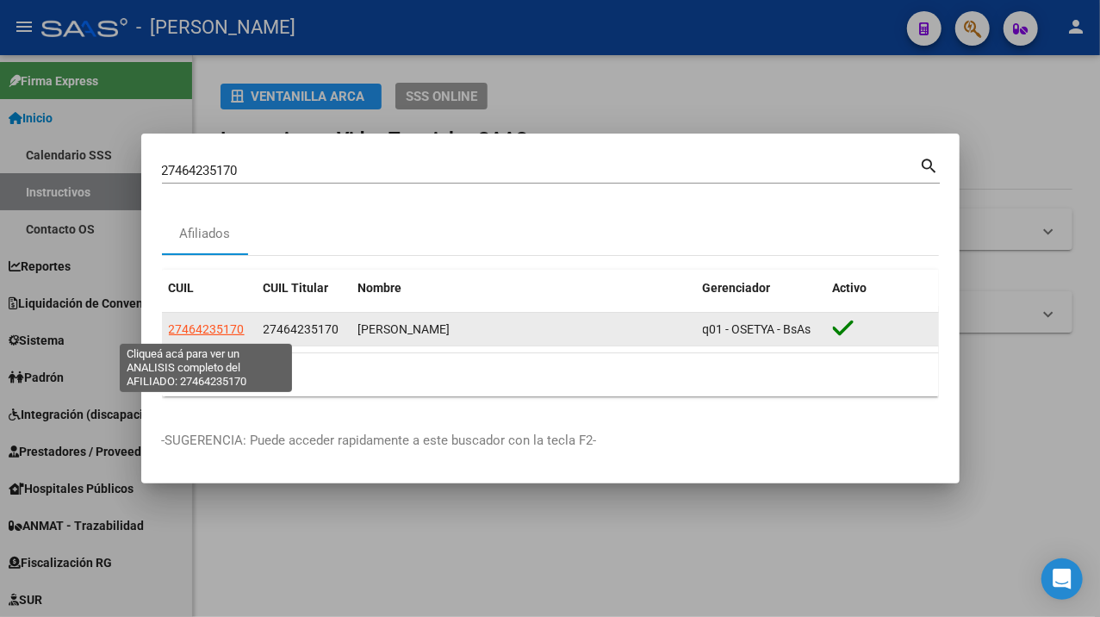
click at [227, 324] on span "27464235170" at bounding box center [207, 329] width 76 height 14
type textarea "27464235170"
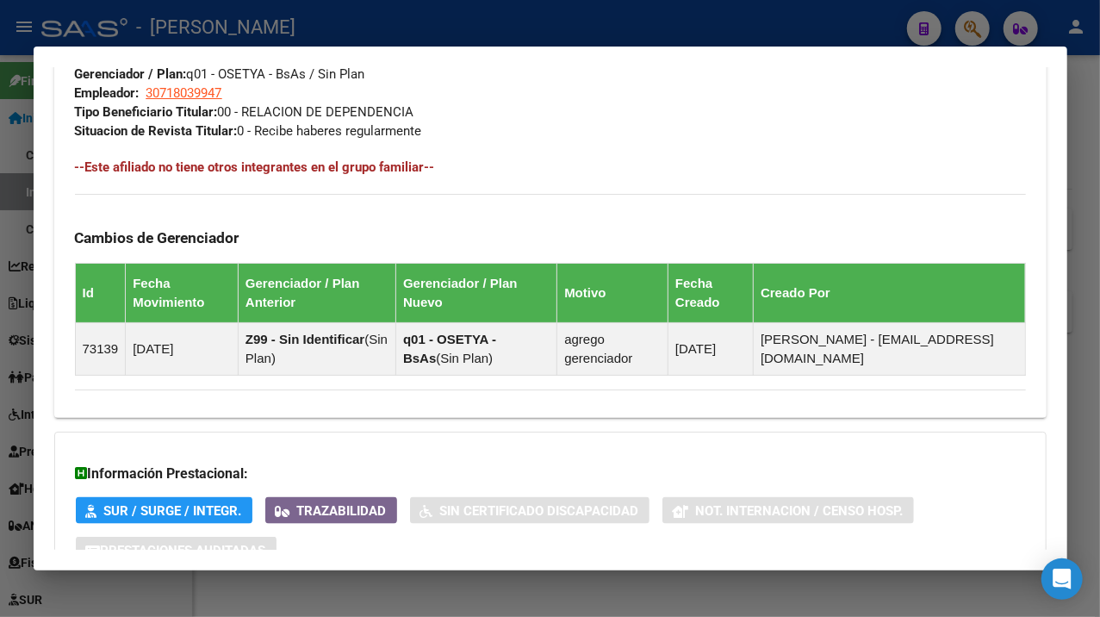
scroll to position [1131, 0]
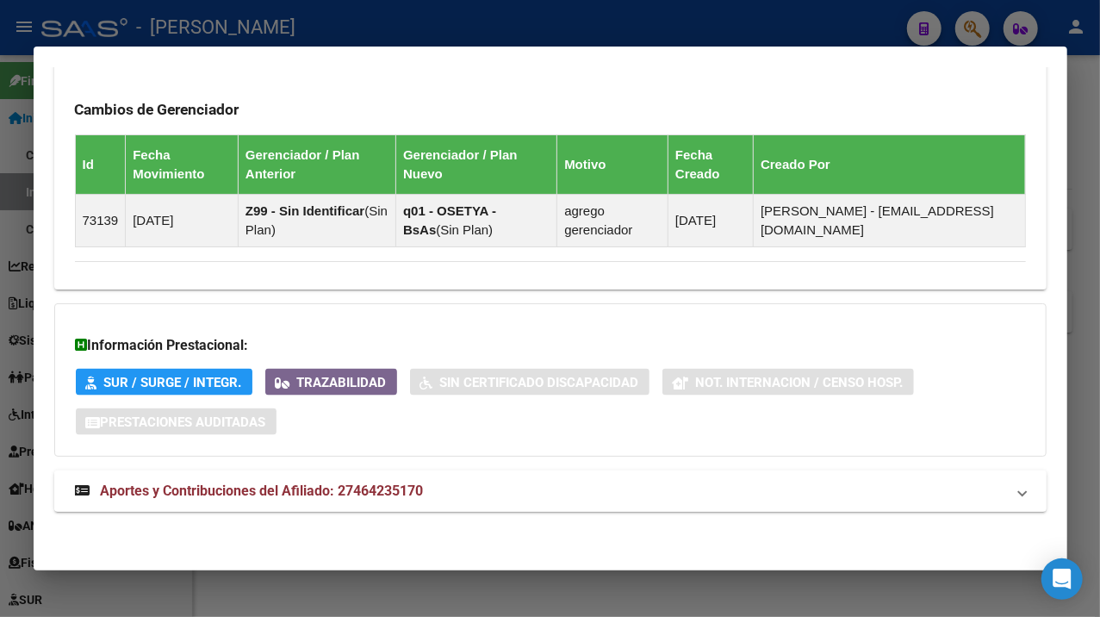
click at [760, 482] on mat-panel-title "Aportes y Contribuciones del Afiliado: 27464235170" at bounding box center [540, 491] width 930 height 21
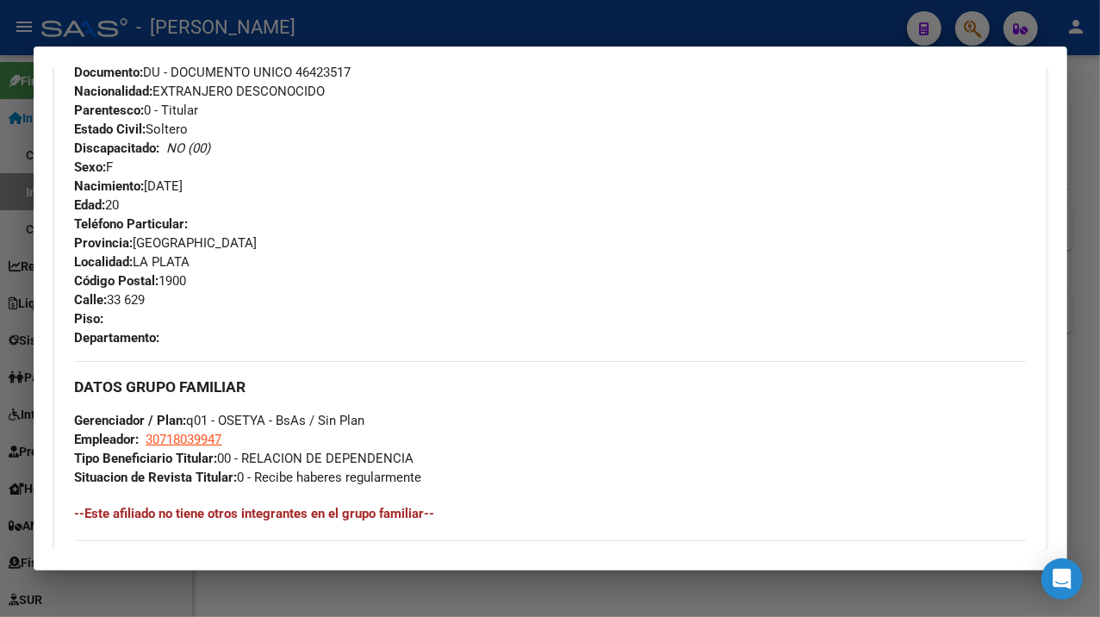
scroll to position [639, 0]
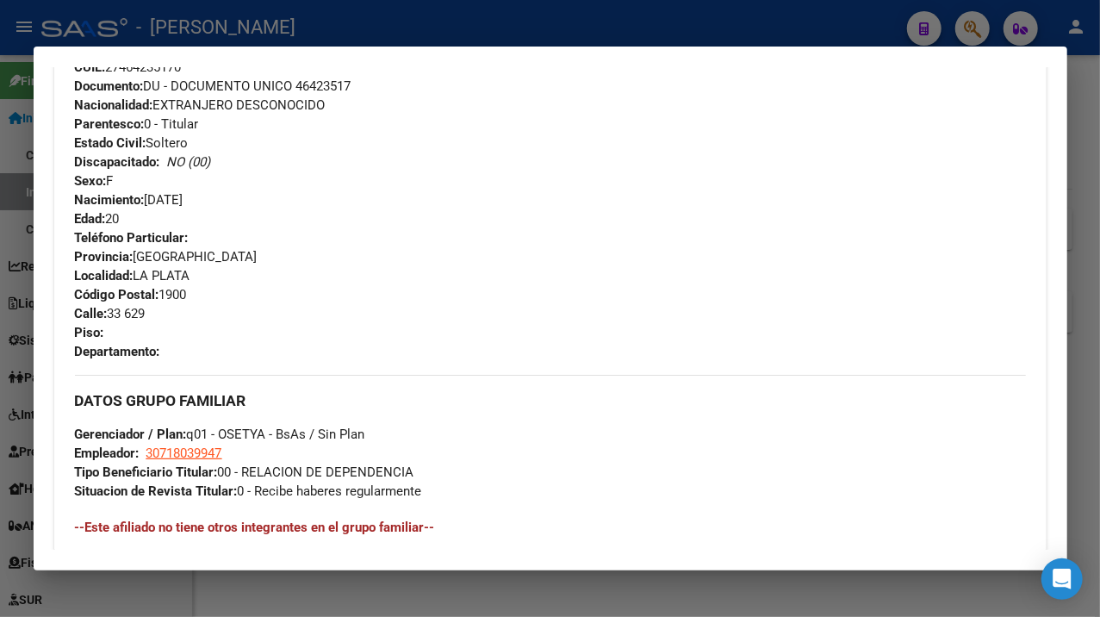
click at [338, 87] on span "Documento: DU - DOCUMENTO UNICO 46423517" at bounding box center [213, 86] width 277 height 16
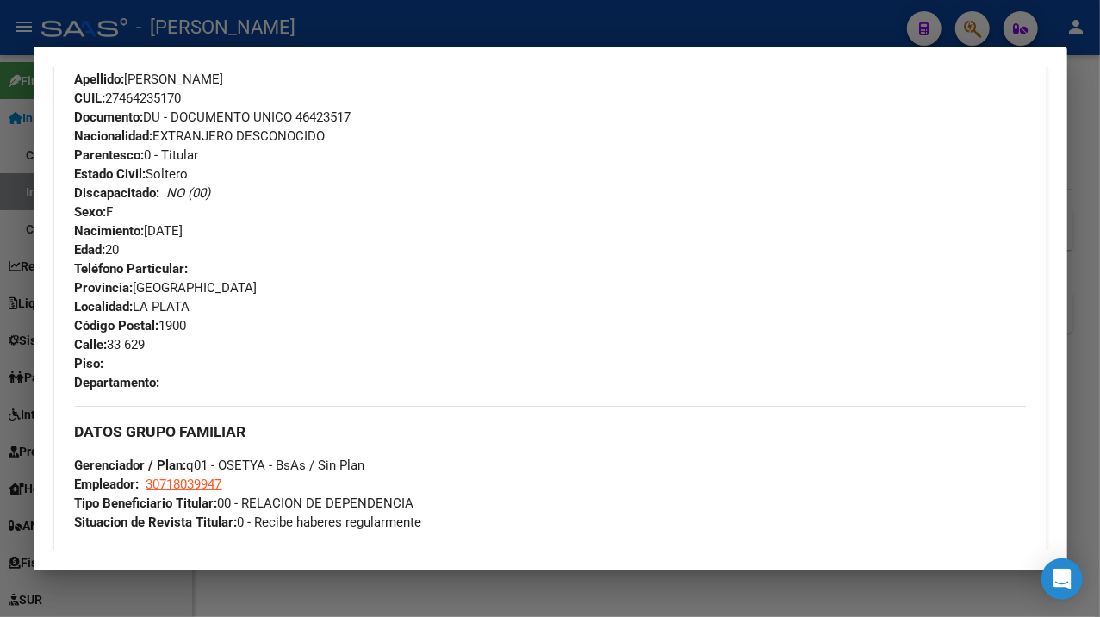
scroll to position [525, 0]
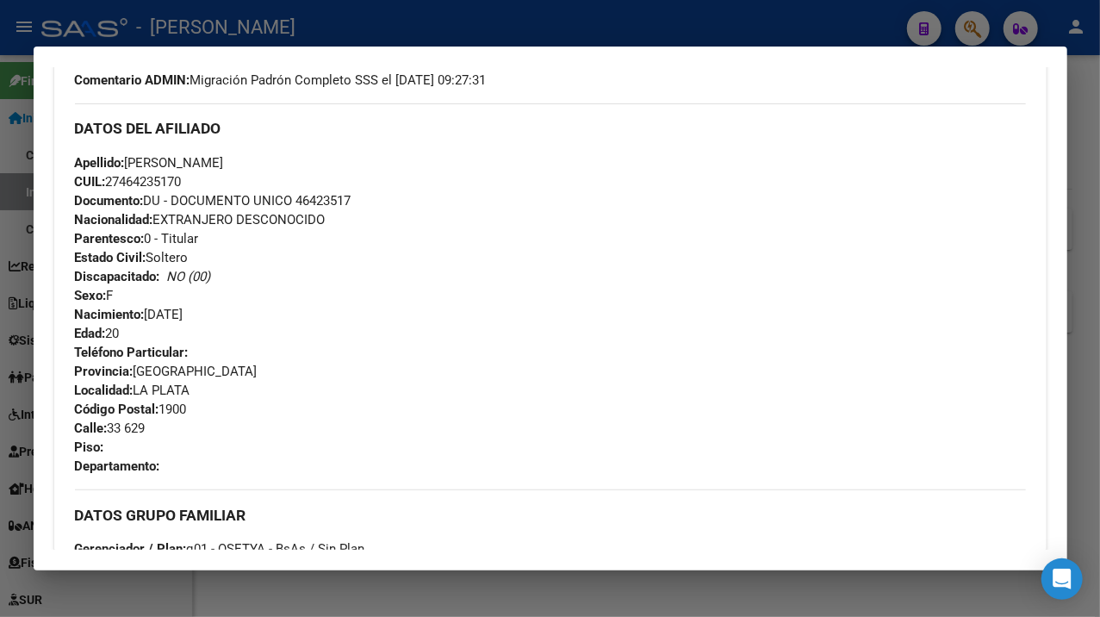
click at [152, 156] on span "Apellido: [PERSON_NAME]" at bounding box center [149, 163] width 149 height 16
click at [177, 160] on span "Apellido: [PERSON_NAME]" at bounding box center [149, 163] width 149 height 16
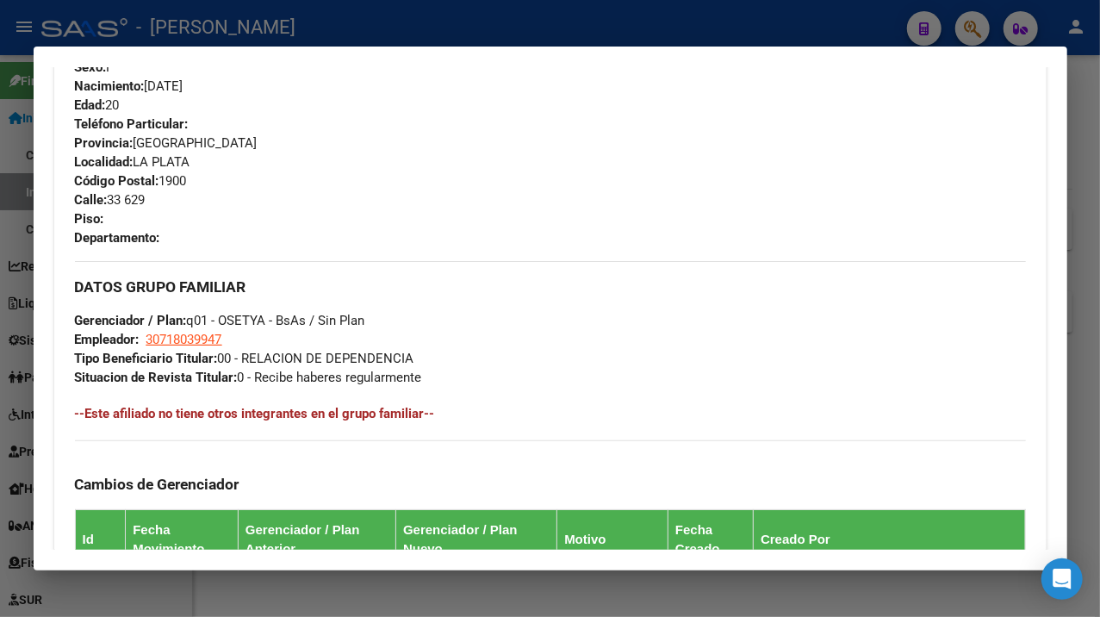
scroll to position [639, 0]
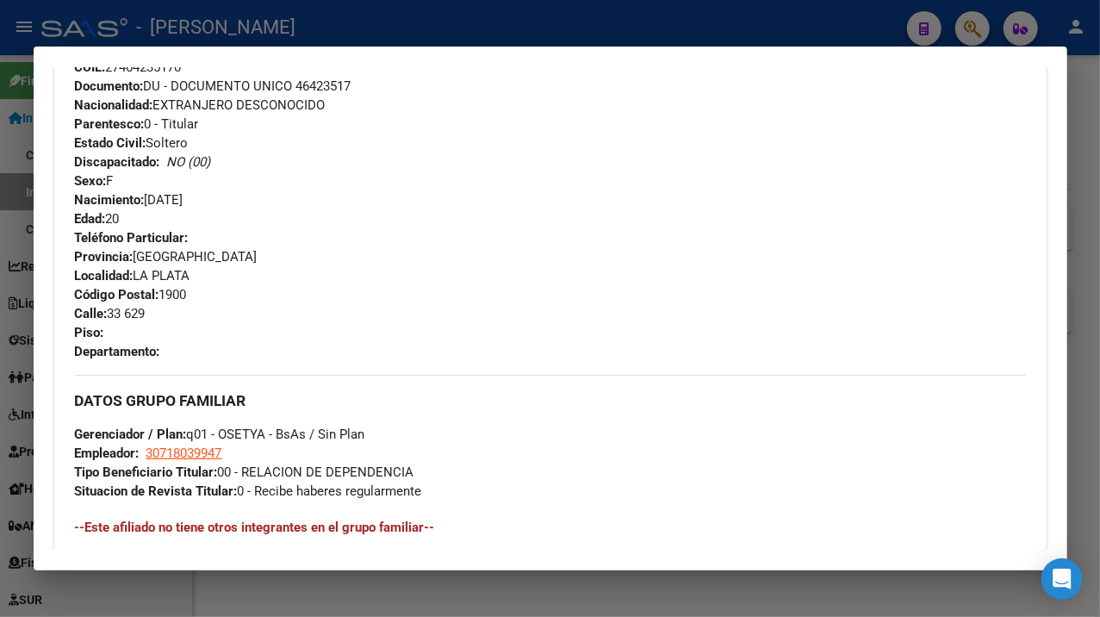
click at [1090, 150] on div at bounding box center [550, 308] width 1100 height 617
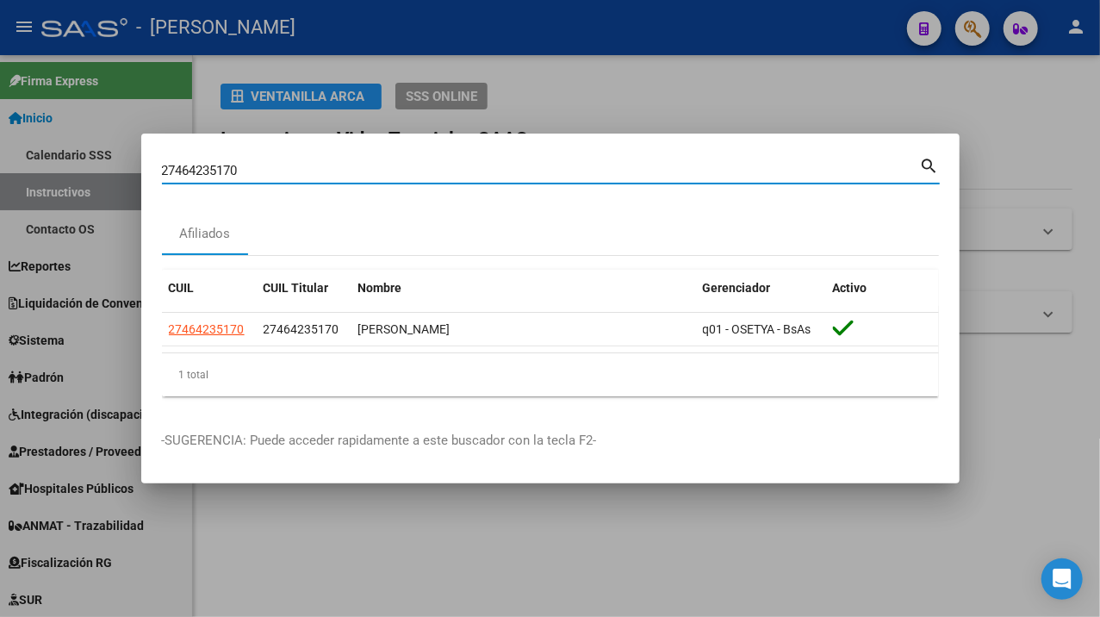
click at [559, 164] on input "27464235170" at bounding box center [541, 171] width 758 height 16
click at [559, 163] on input "27464235170" at bounding box center [541, 171] width 758 height 16
paste input "421187"
type input "27464421187"
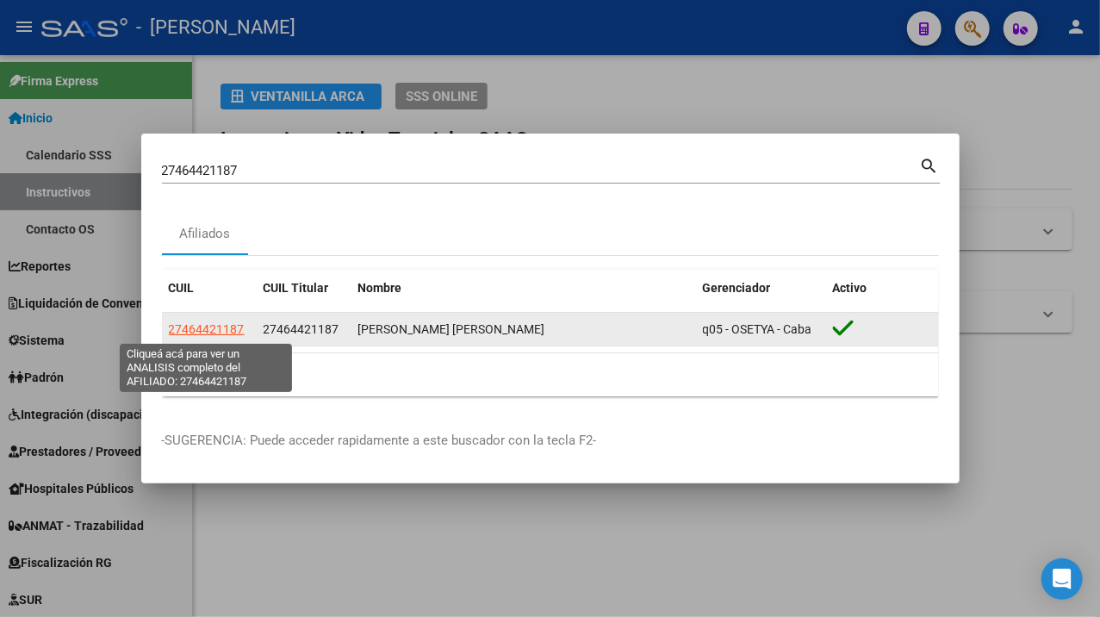
click at [215, 326] on span "27464421187" at bounding box center [207, 329] width 76 height 14
type textarea "27464421187"
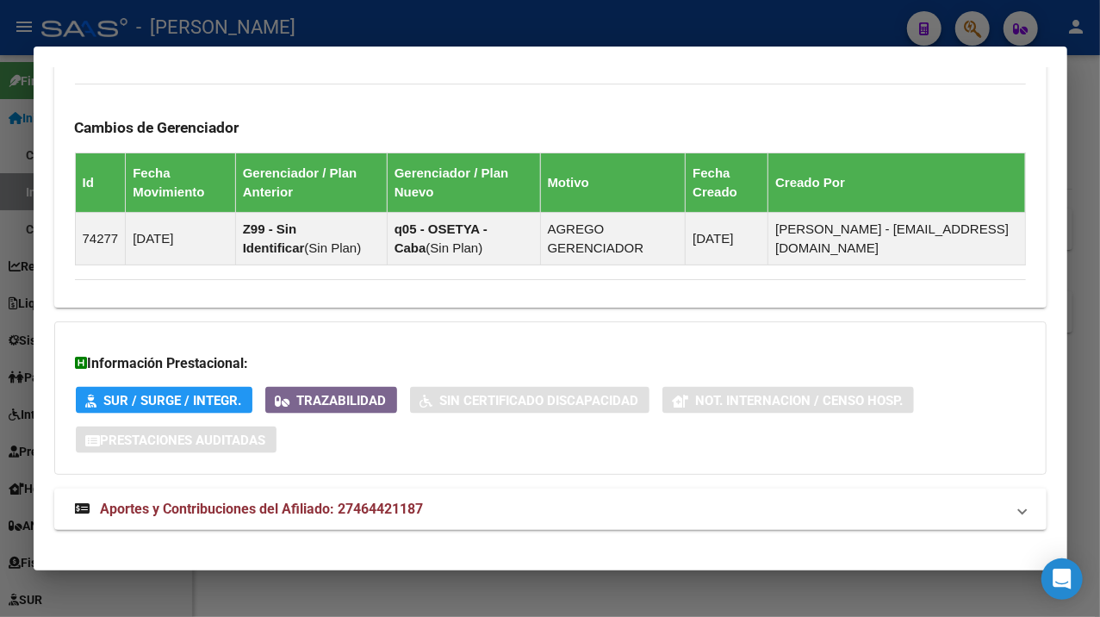
scroll to position [1131, 0]
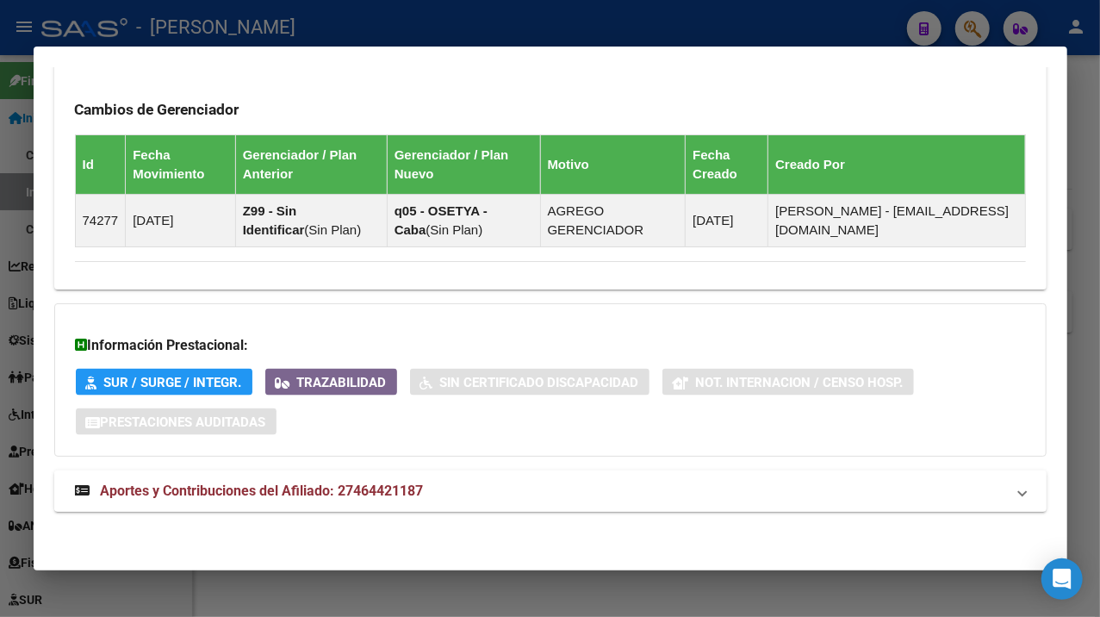
click at [656, 486] on mat-panel-title "Aportes y Contribuciones del Afiliado: 27464421187" at bounding box center [540, 491] width 930 height 21
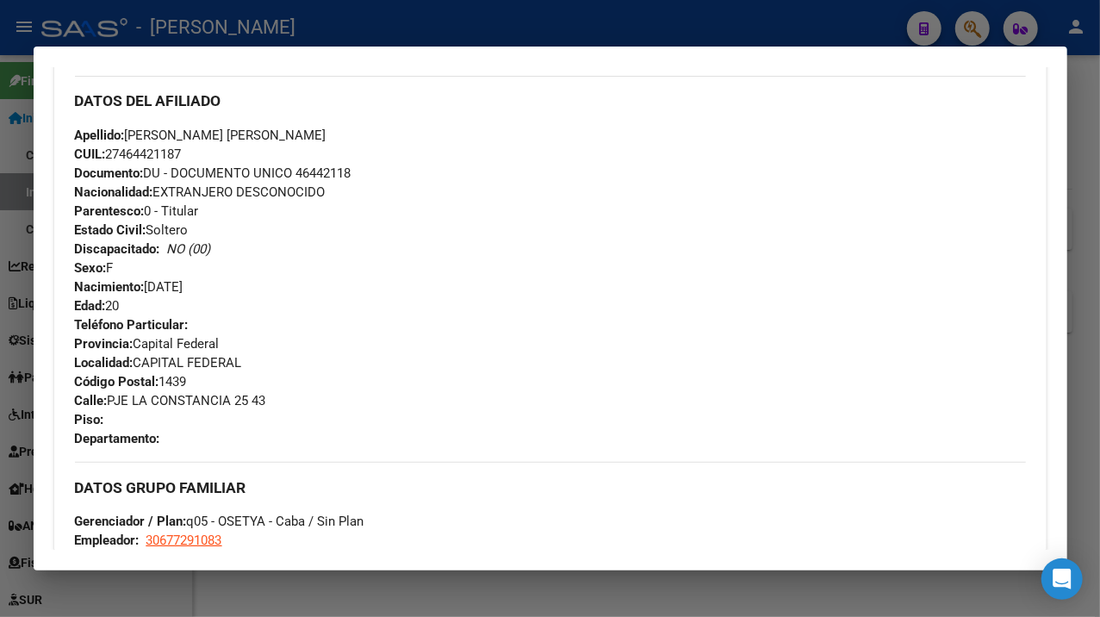
scroll to position [574, 0]
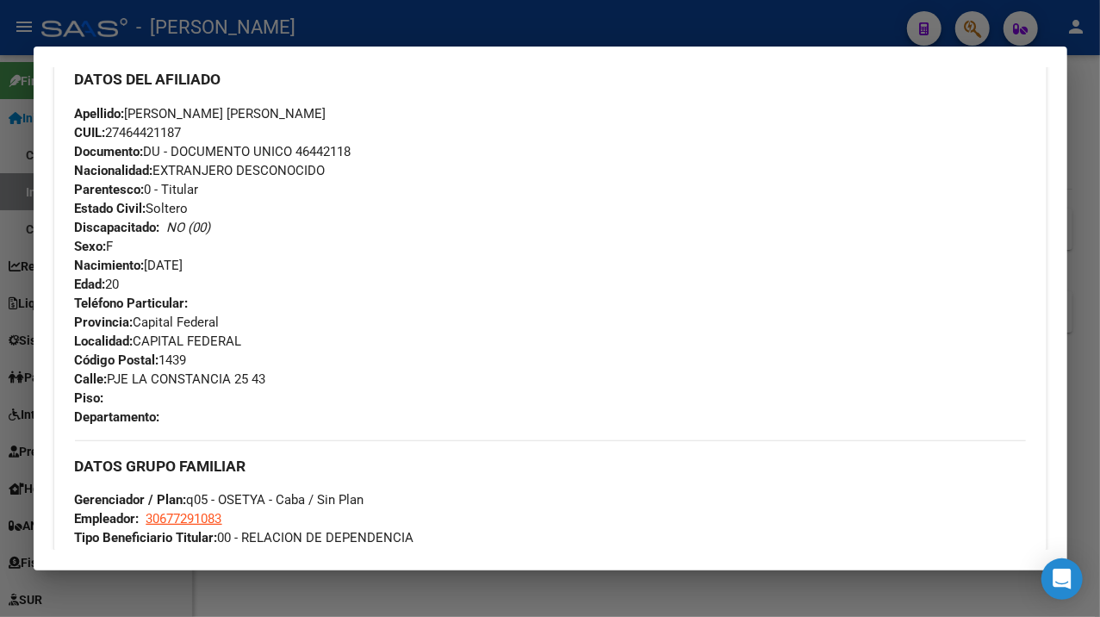
click at [317, 155] on span "Documento: DU - DOCUMENTO UNICO 46442118" at bounding box center [213, 152] width 277 height 16
drag, startPoint x: 129, startPoint y: 114, endPoint x: 250, endPoint y: 118, distance: 120.7
click at [260, 121] on div "Apellido: [PERSON_NAME] VALENTINA SU CUIL: 27464421187 Documento: DU - DOCUMENT…" at bounding box center [550, 199] width 951 height 190
click at [273, 111] on span "Apellido: [PERSON_NAME] [PERSON_NAME]" at bounding box center [201, 114] width 252 height 16
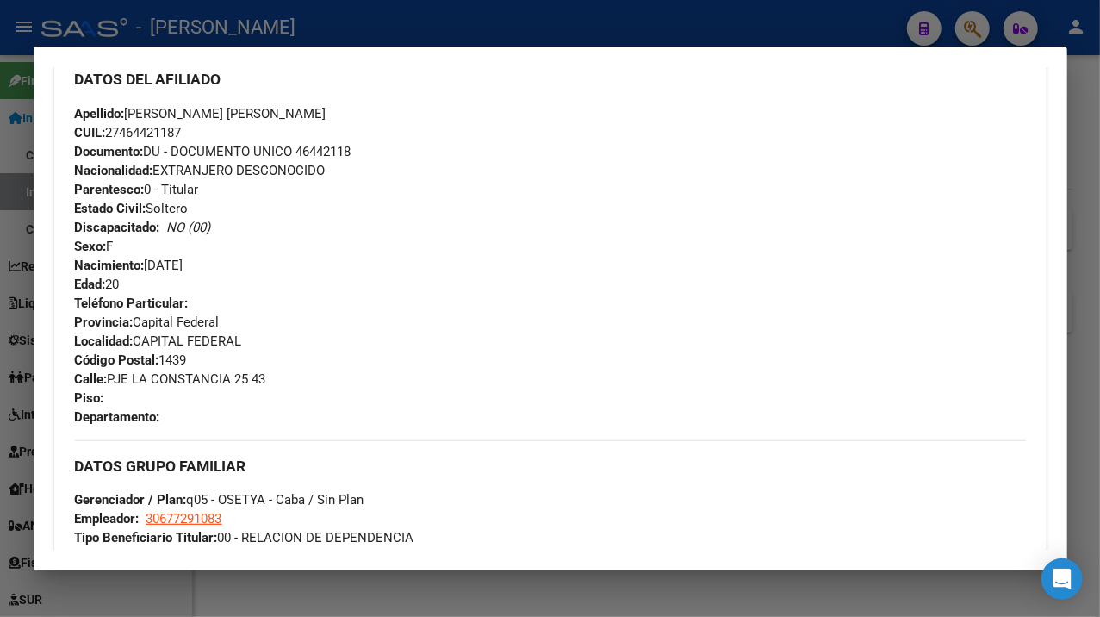
drag, startPoint x: 269, startPoint y: 111, endPoint x: 360, endPoint y: 110, distance: 91.3
click at [360, 110] on div "Apellido: [PERSON_NAME] VALENTINA SU CUIL: 27464421187 Documento: DU - DOCUMENT…" at bounding box center [550, 199] width 951 height 190
drag, startPoint x: 110, startPoint y: 376, endPoint x: 232, endPoint y: 381, distance: 121.5
click at [232, 381] on span "Calle: PJE LA CONSTANCIA 25 43" at bounding box center [170, 379] width 191 height 16
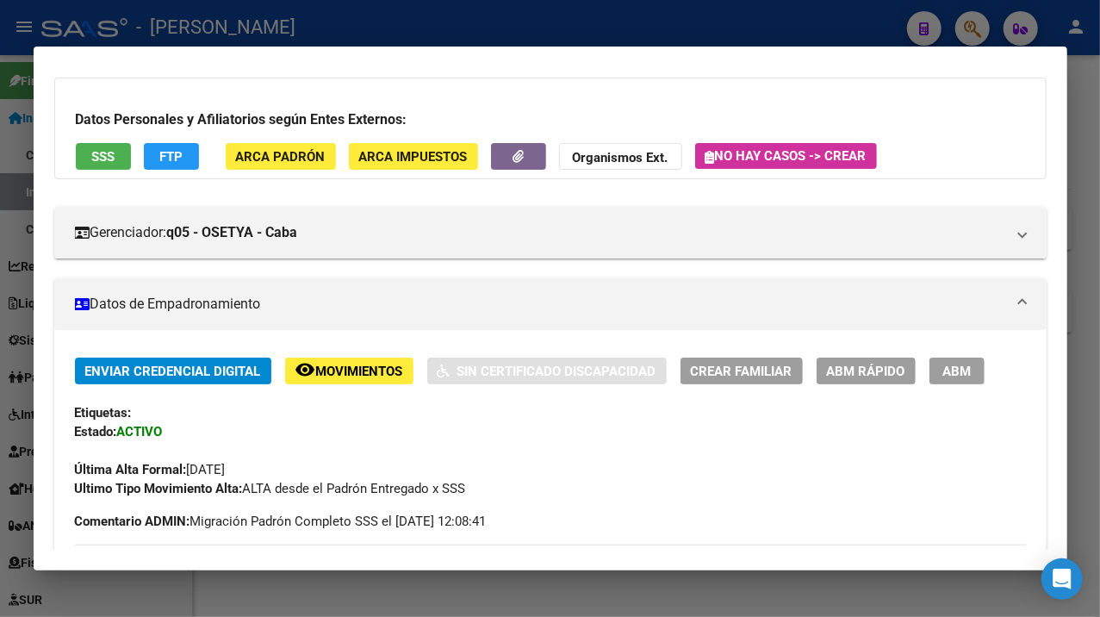
scroll to position [0, 0]
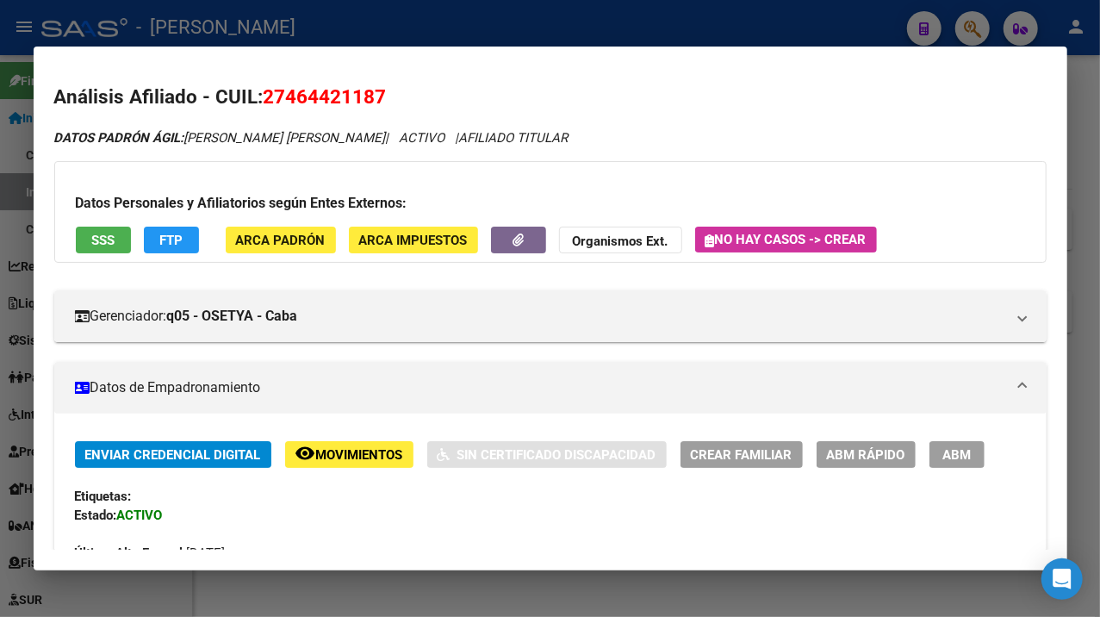
click at [1077, 74] on div at bounding box center [550, 308] width 1100 height 617
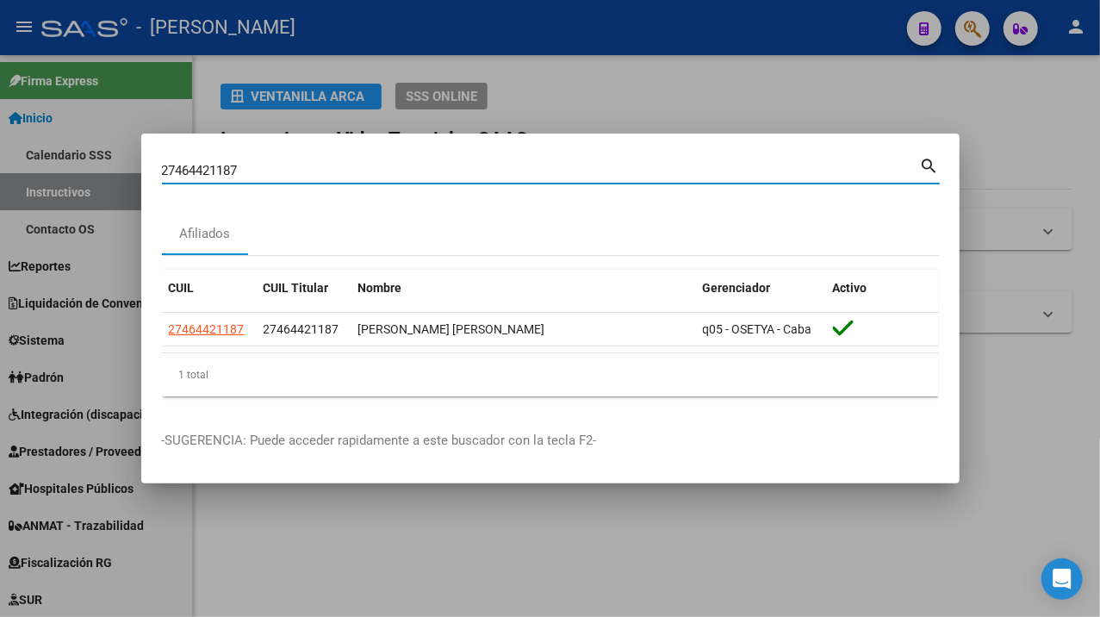
click at [489, 164] on input "27464421187" at bounding box center [541, 171] width 758 height 16
paste input "38500"
type input "27464438500"
click at [204, 350] on datatable-selection "27464438500 27464438500 [PERSON_NAME] [PERSON_NAME][DATE] q05 - [PERSON_NAME]" at bounding box center [550, 342] width 777 height 16
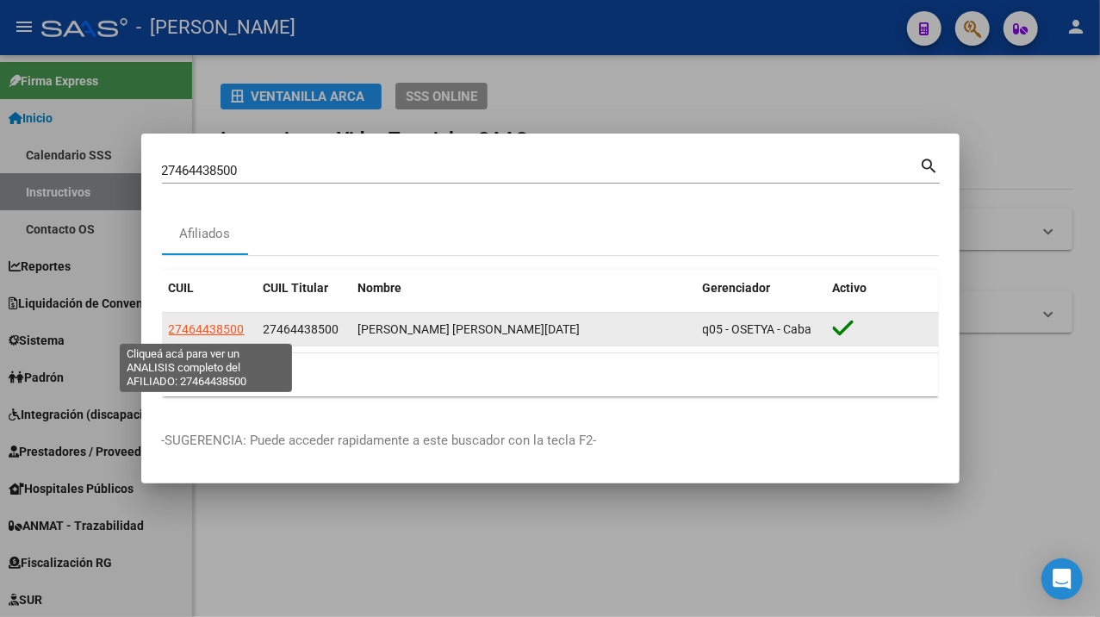
click at [202, 329] on span "27464438500" at bounding box center [207, 329] width 76 height 14
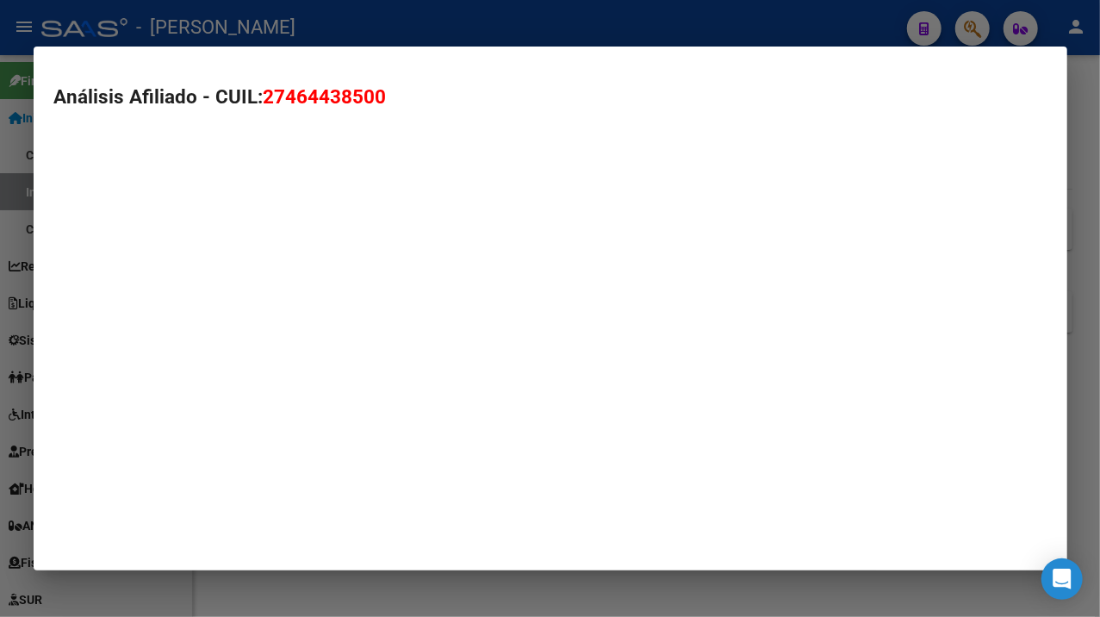
type textarea "27464438500"
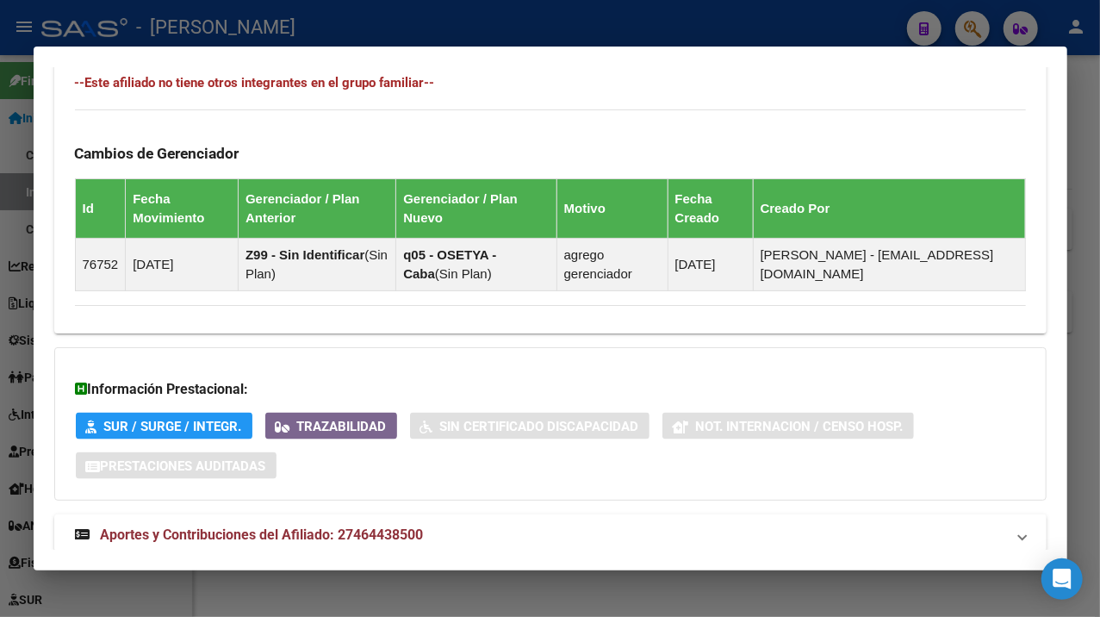
scroll to position [1131, 0]
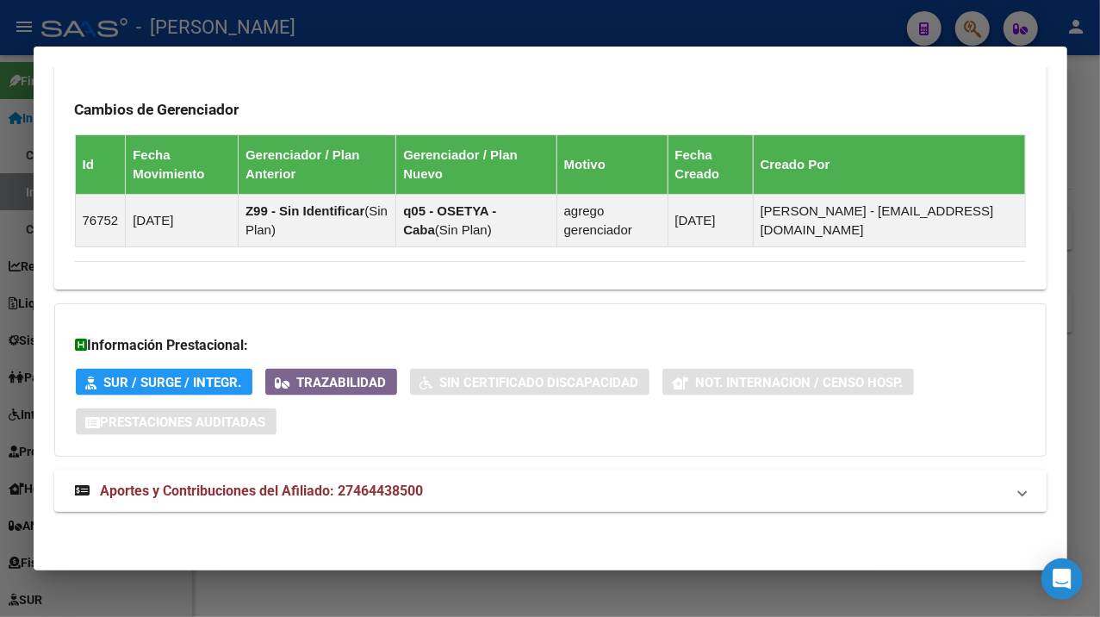
click at [738, 479] on mat-expansion-panel-header "Aportes y Contribuciones del Afiliado: 27464438500" at bounding box center [550, 490] width 992 height 41
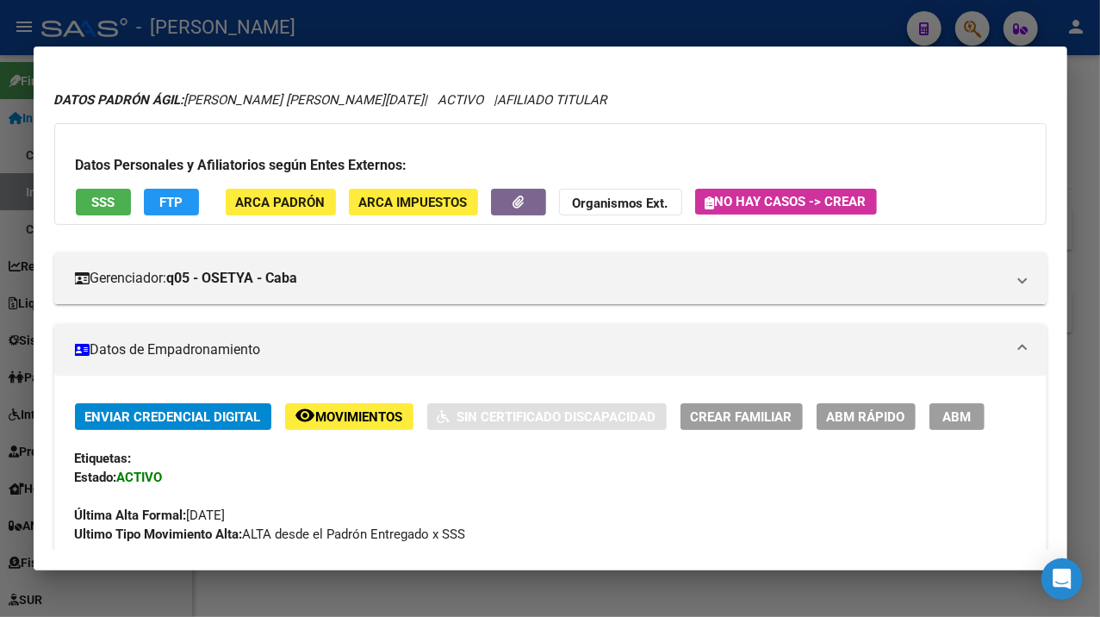
scroll to position [0, 0]
